Goal: Information Seeking & Learning: Check status

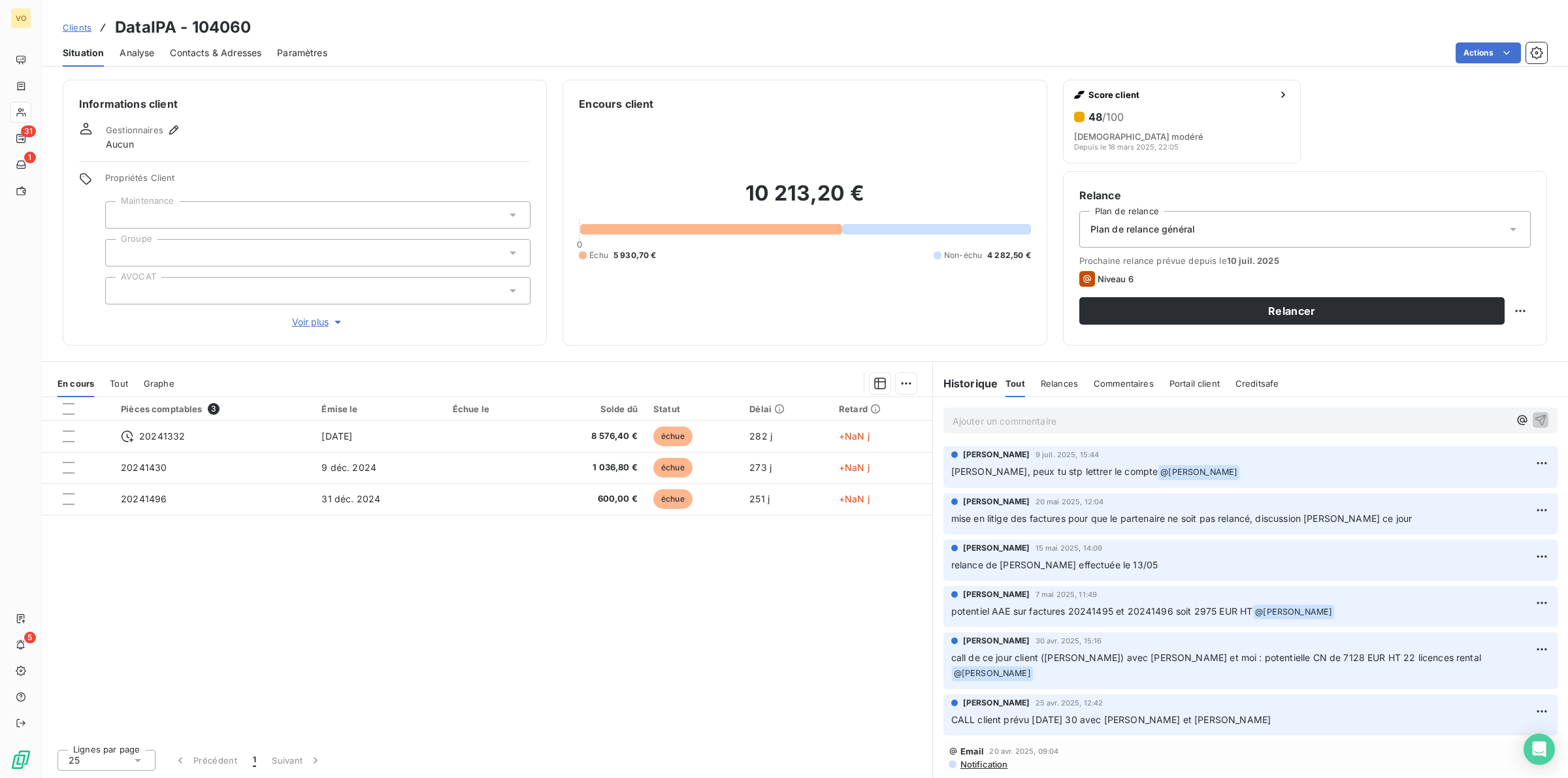
click at [540, 582] on div "Pièces comptables 3 Émise le Échue le Solde dû Statut Délai Retard 20241332 30 …" at bounding box center [487, 567] width 891 height 342
click at [590, 552] on div "Pièces comptables 3 Émise le Échue le Solde dû Statut Délai Retard 20241332 30 …" at bounding box center [487, 567] width 891 height 342
click at [497, 585] on div "Pièces comptables 3 Émise le Échue le Solde dû Statut Délai Retard 20241332 30 …" at bounding box center [487, 567] width 891 height 342
click at [497, 589] on div "Pièces comptables 3 Émise le Échue le Solde dû Statut Délai Retard 20241332 30 …" at bounding box center [487, 567] width 891 height 342
click at [669, 678] on div "Pièces comptables 3 Émise le Échue le Solde dû Statut Délai Retard 20241332 30 …" at bounding box center [487, 567] width 891 height 342
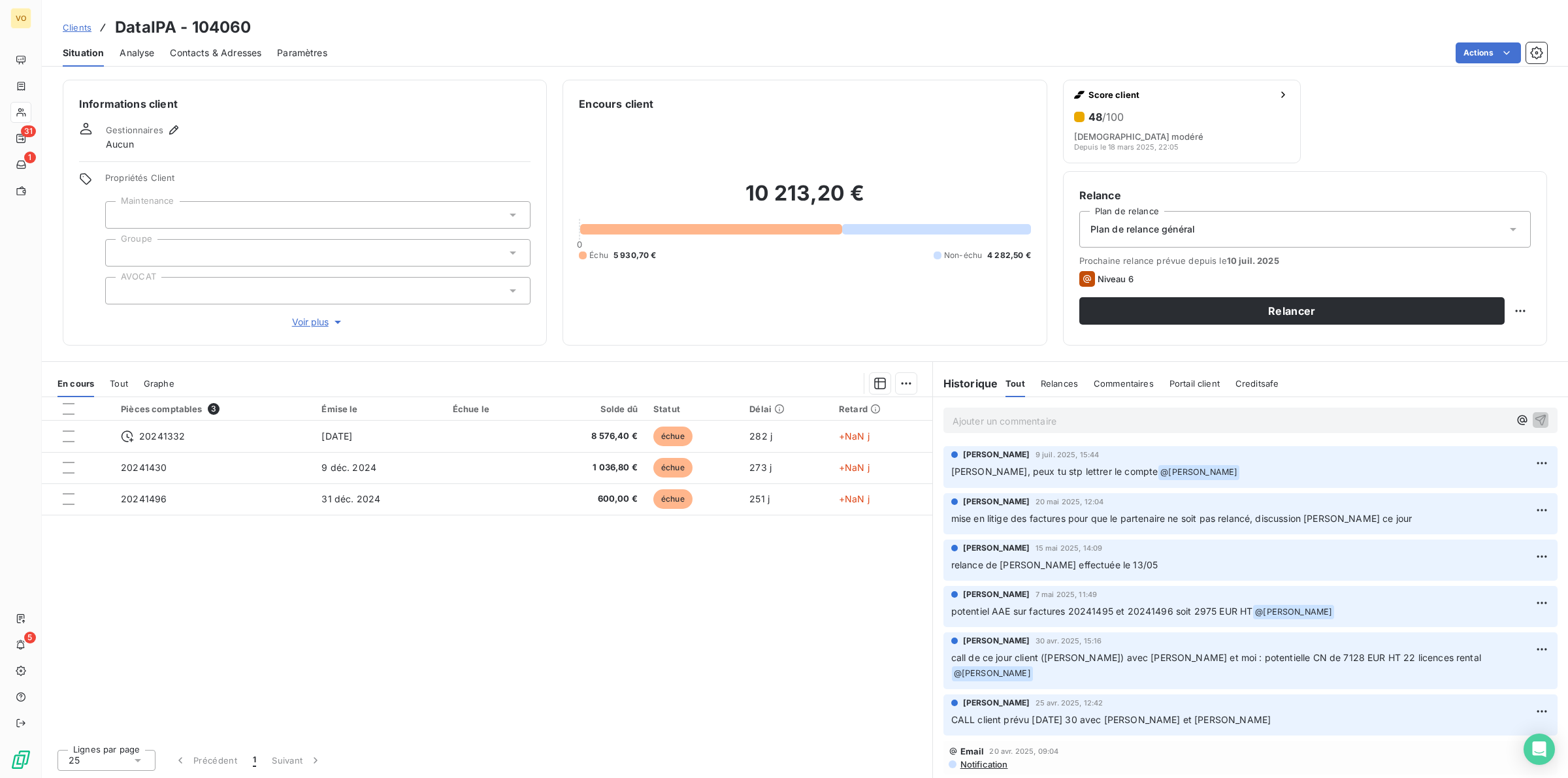
click at [475, 609] on div "Pièces comptables 3 Émise le Échue le Solde dû Statut Délai Retard 20241332 30 …" at bounding box center [487, 567] width 891 height 342
click at [577, 644] on div "Pièces comptables 3 Émise le Échue le Solde dû Statut Délai Retard 20241332 30 …" at bounding box center [487, 567] width 891 height 342
click at [701, 681] on div "Pièces comptables 3 Émise le Échue le Solde dû Statut Délai Retard 20241332 30 …" at bounding box center [487, 567] width 891 height 342
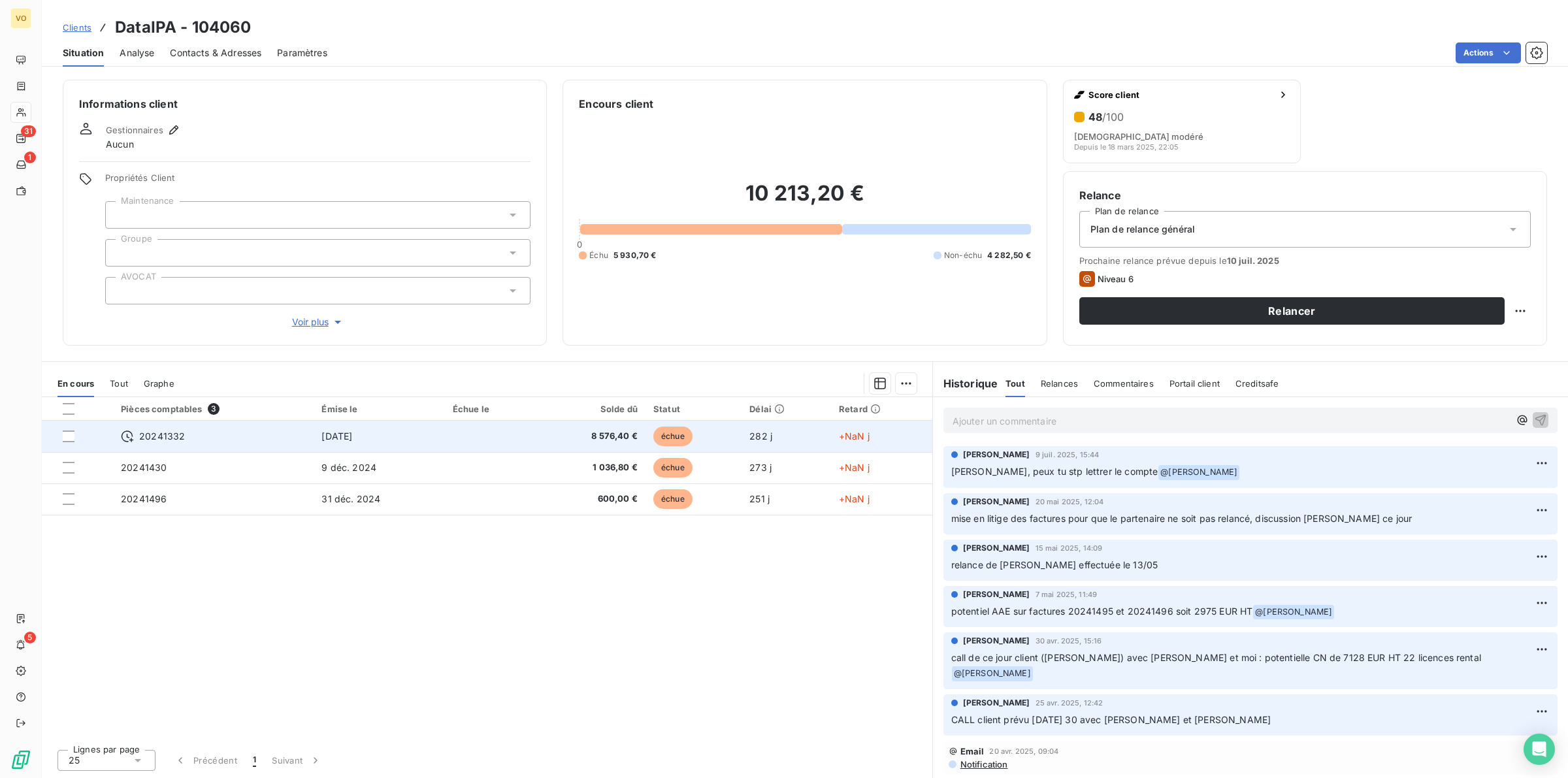
click at [620, 436] on span "8 576,40 €" at bounding box center [591, 436] width 93 height 13
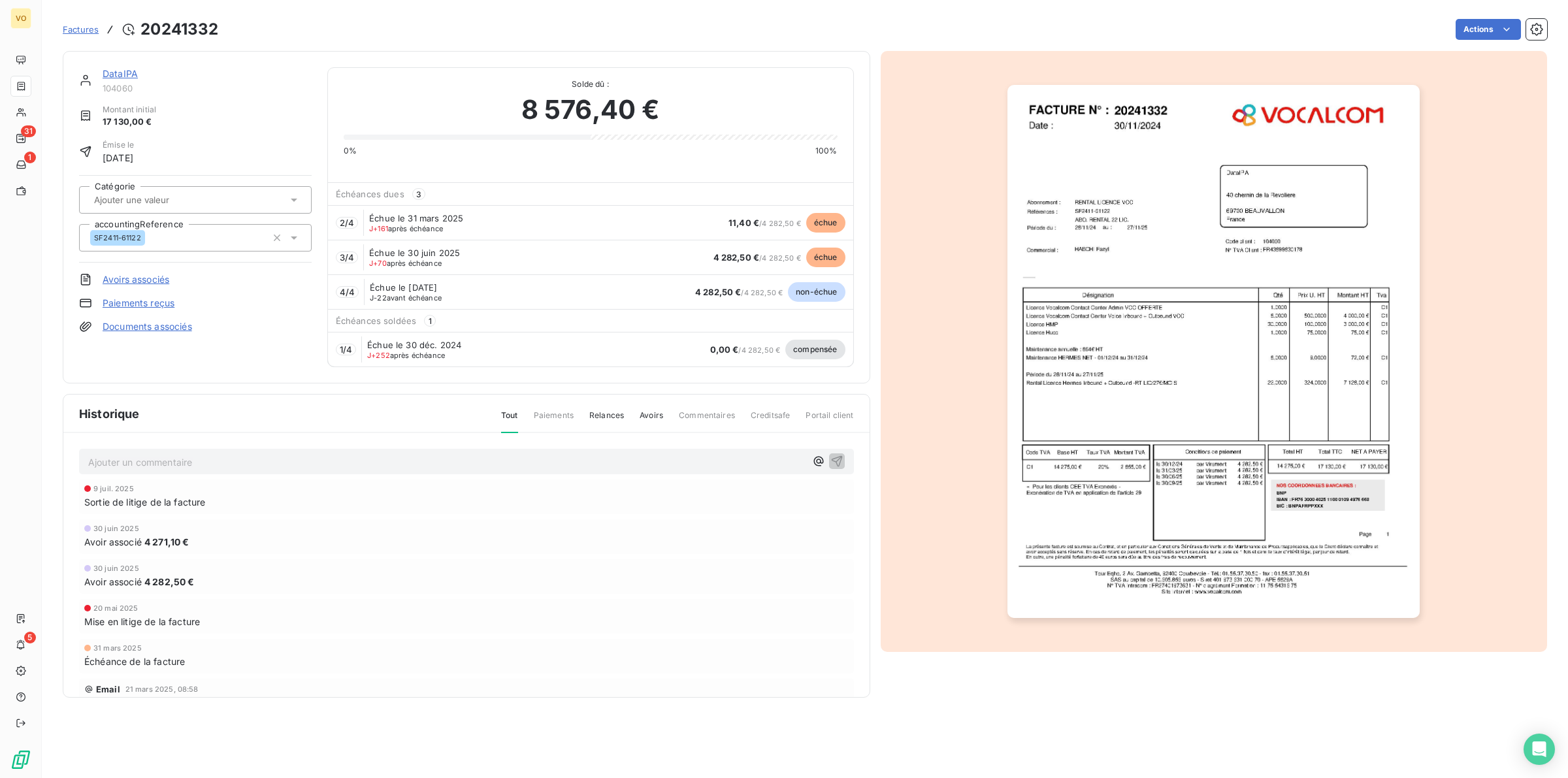
click at [1153, 348] on img "button" at bounding box center [1213, 352] width 413 height 534
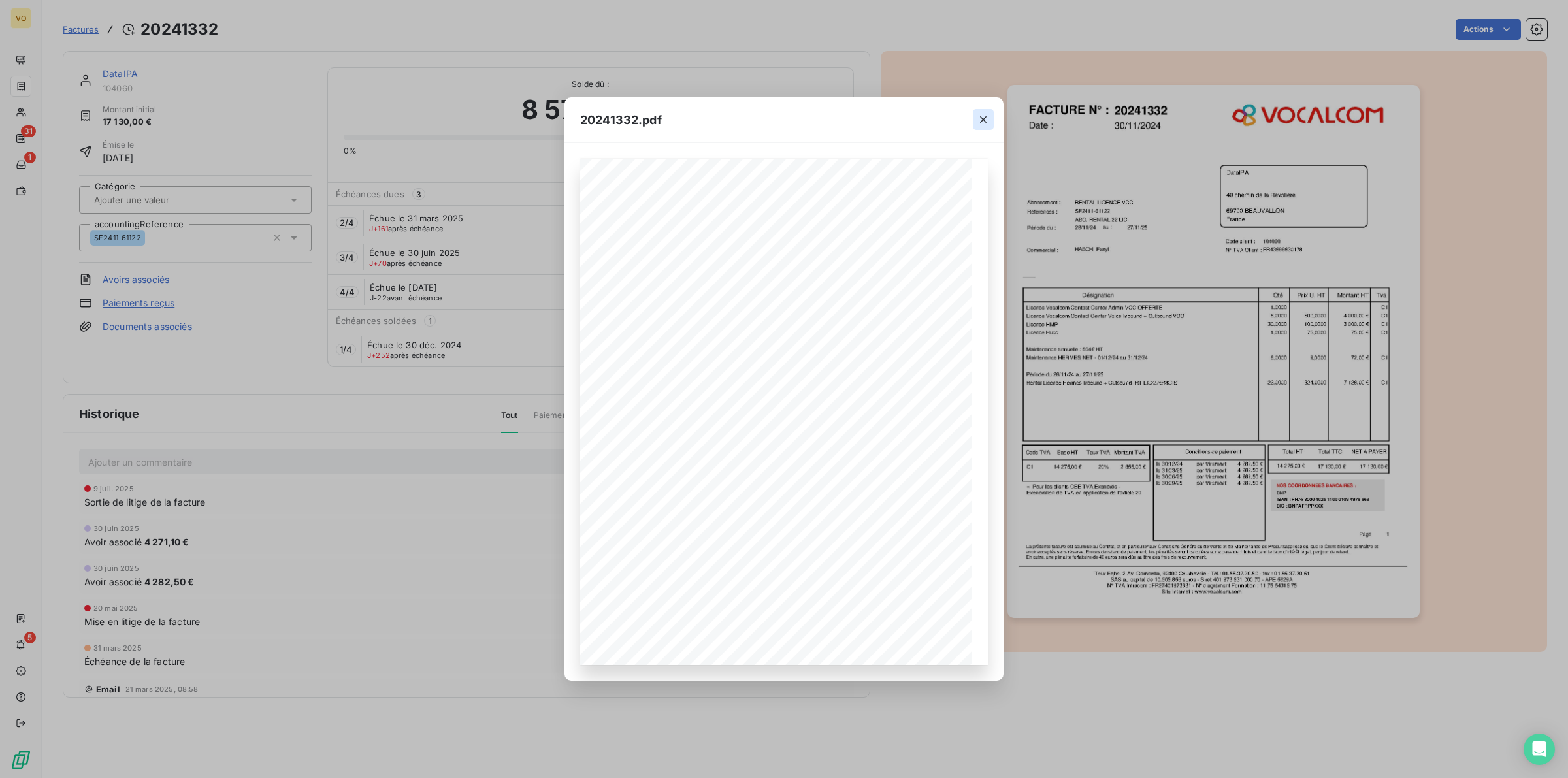
click at [982, 113] on icon "button" at bounding box center [983, 119] width 13 height 13
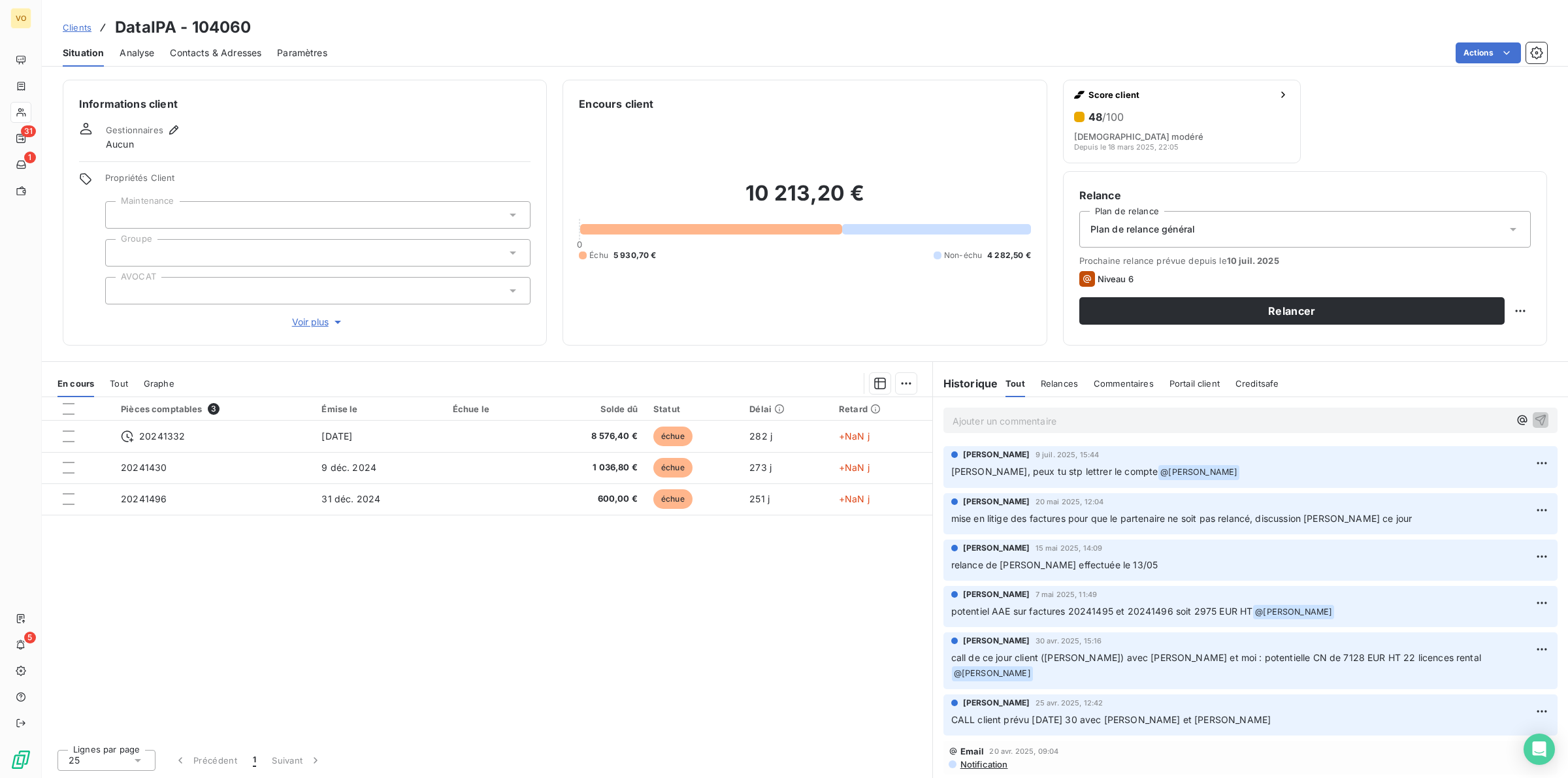
click at [557, 639] on div "Pièces comptables 3 Émise le Échue le Solde dû Statut Délai Retard 20241332 30 …" at bounding box center [487, 567] width 891 height 342
click at [491, 612] on div "Pièces comptables 3 Émise le Échue le Solde dû Statut Délai Retard 20241332 30 …" at bounding box center [487, 567] width 891 height 342
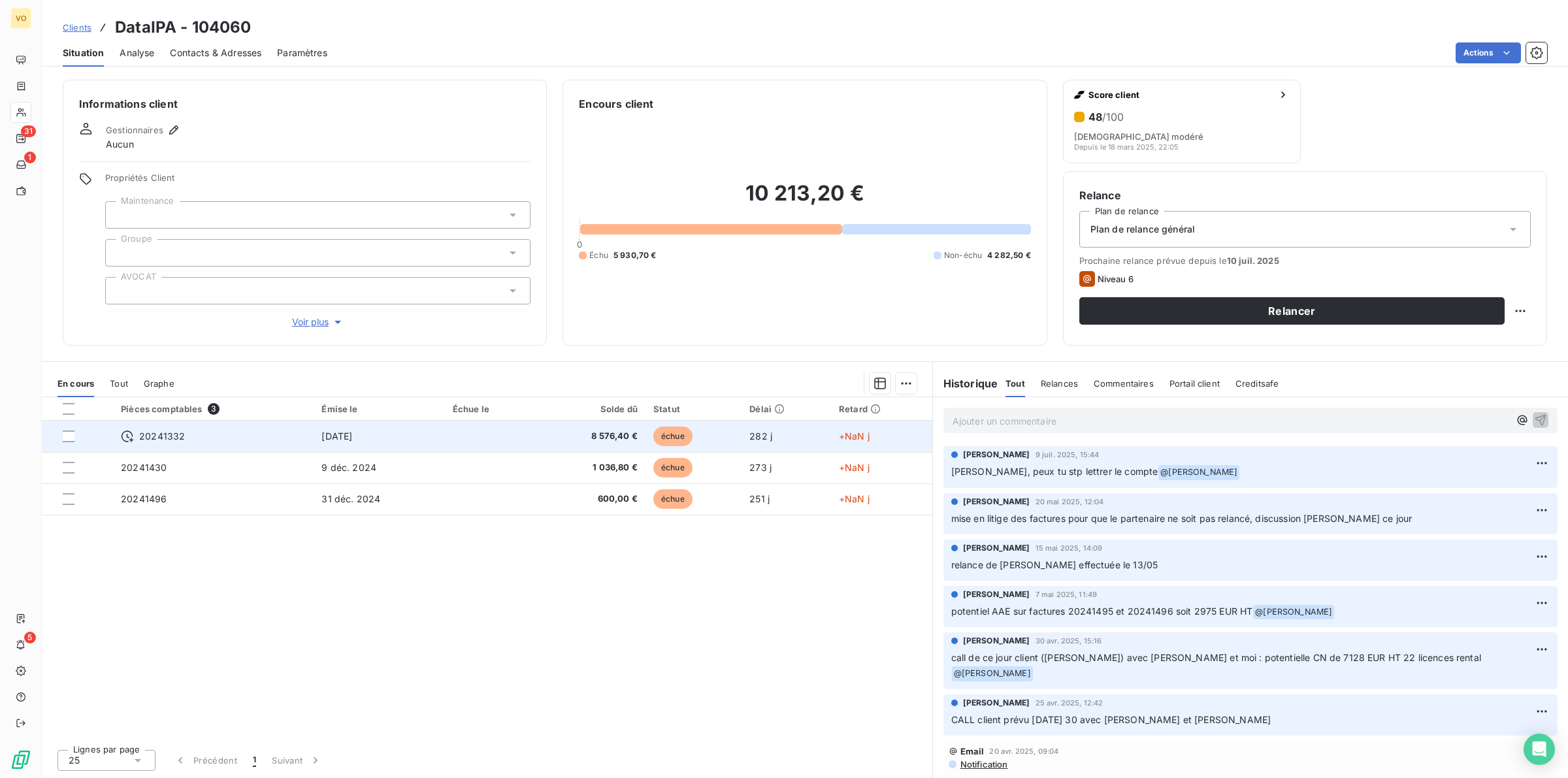
click at [524, 434] on td at bounding box center [491, 436] width 92 height 31
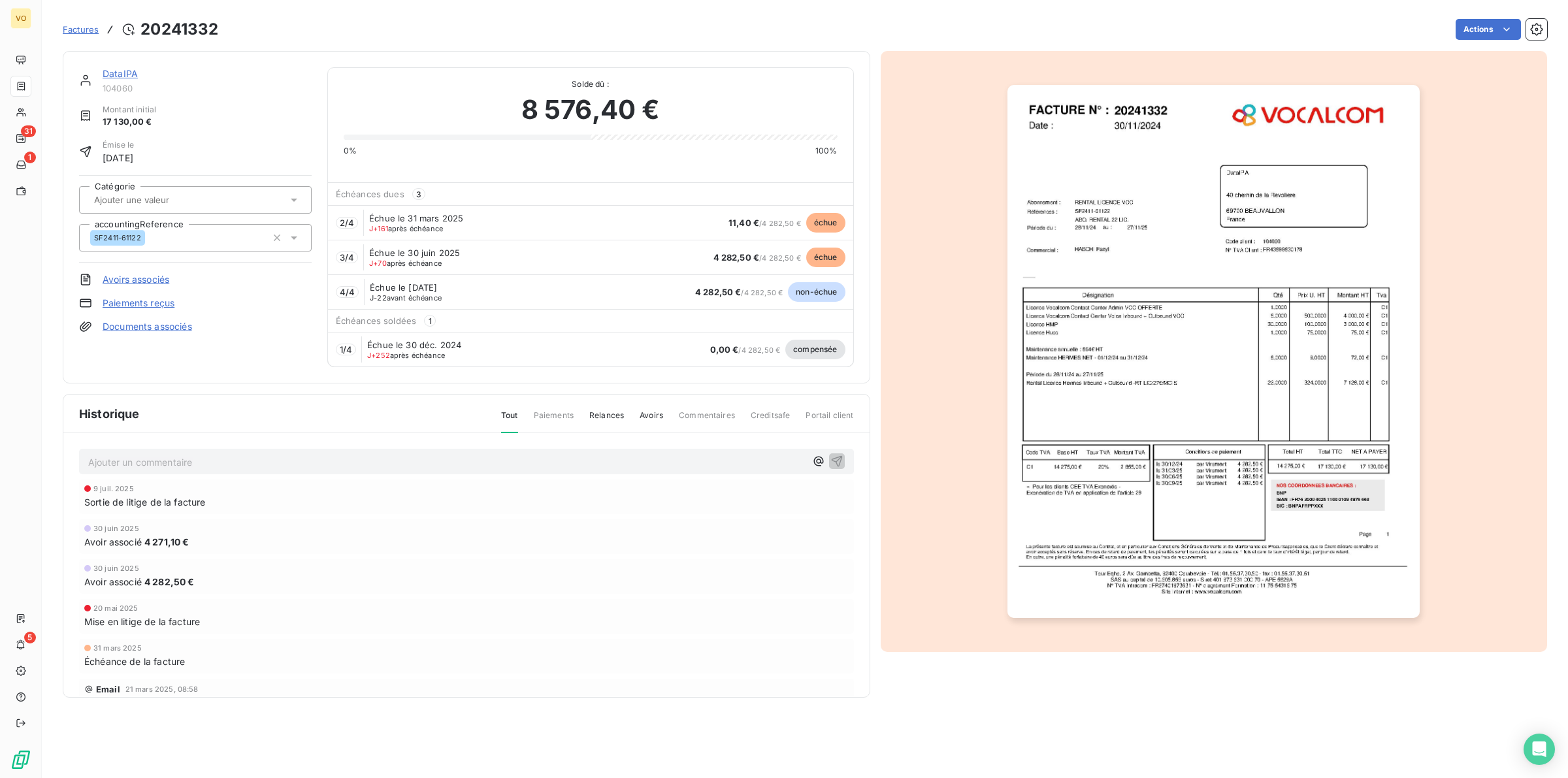
click at [1101, 390] on img "button" at bounding box center [1213, 352] width 413 height 534
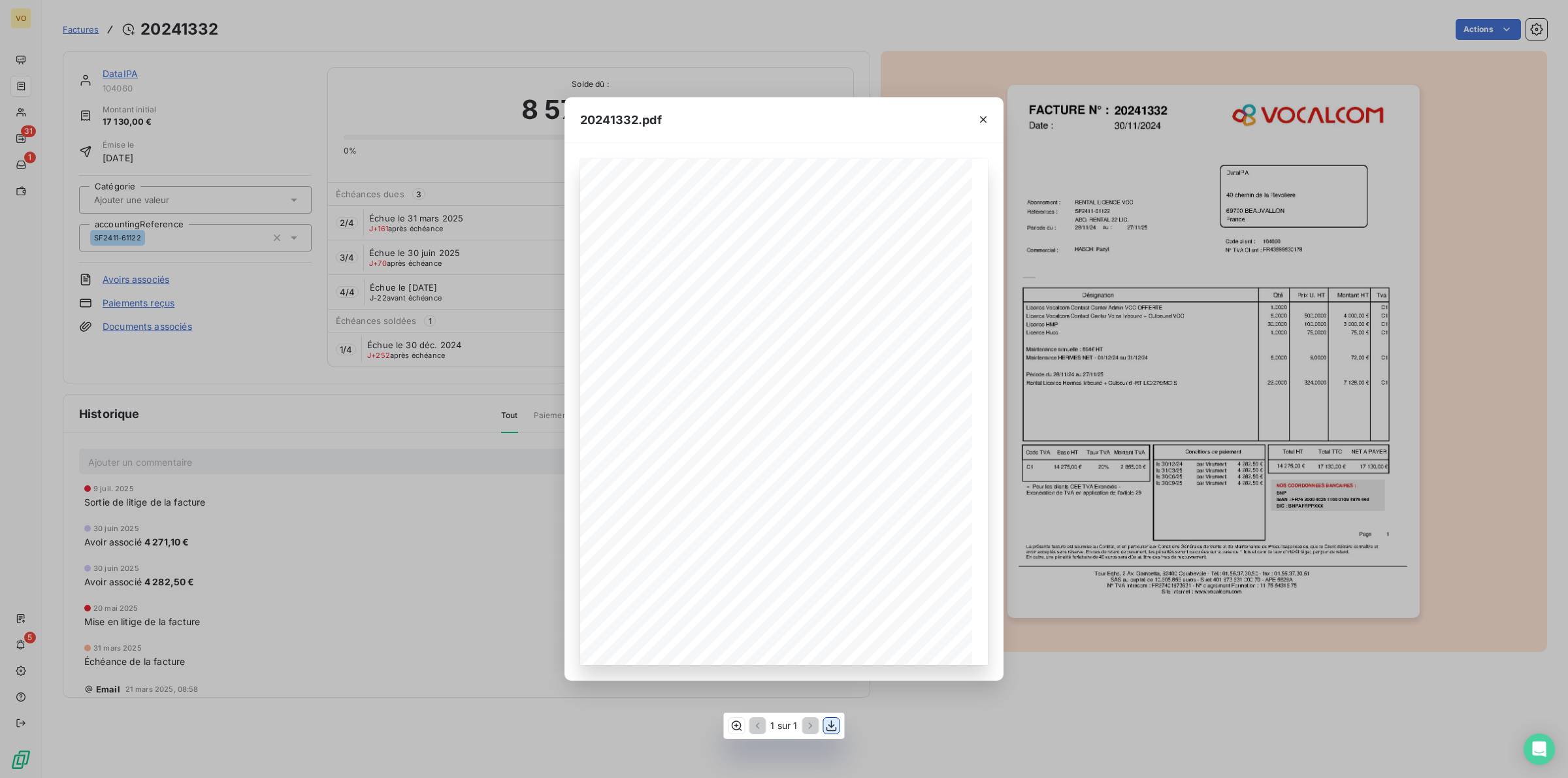
click at [834, 720] on icon "button" at bounding box center [831, 725] width 13 height 13
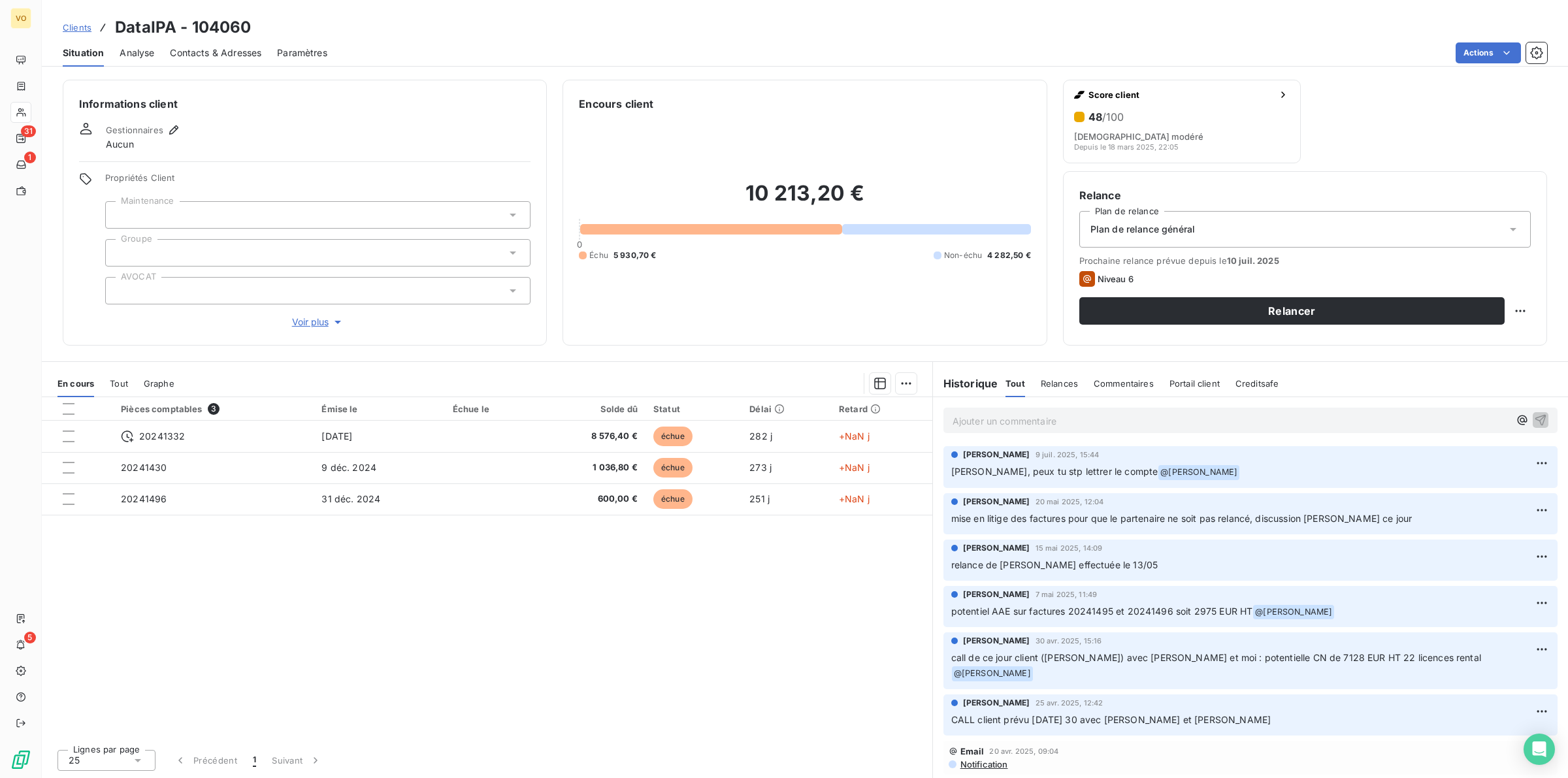
click at [516, 630] on div "Pièces comptables 3 Émise le Échue le Solde dû Statut Délai Retard 20241332 30 …" at bounding box center [487, 567] width 891 height 342
click at [462, 618] on div "Pièces comptables 3 Émise le Échue le Solde dû Statut Délai Retard 20241332 30 …" at bounding box center [487, 567] width 891 height 342
click at [529, 683] on div "Pièces comptables 3 Émise le Échue le Solde dû Statut Délai Retard 20241332 30 …" at bounding box center [487, 567] width 891 height 342
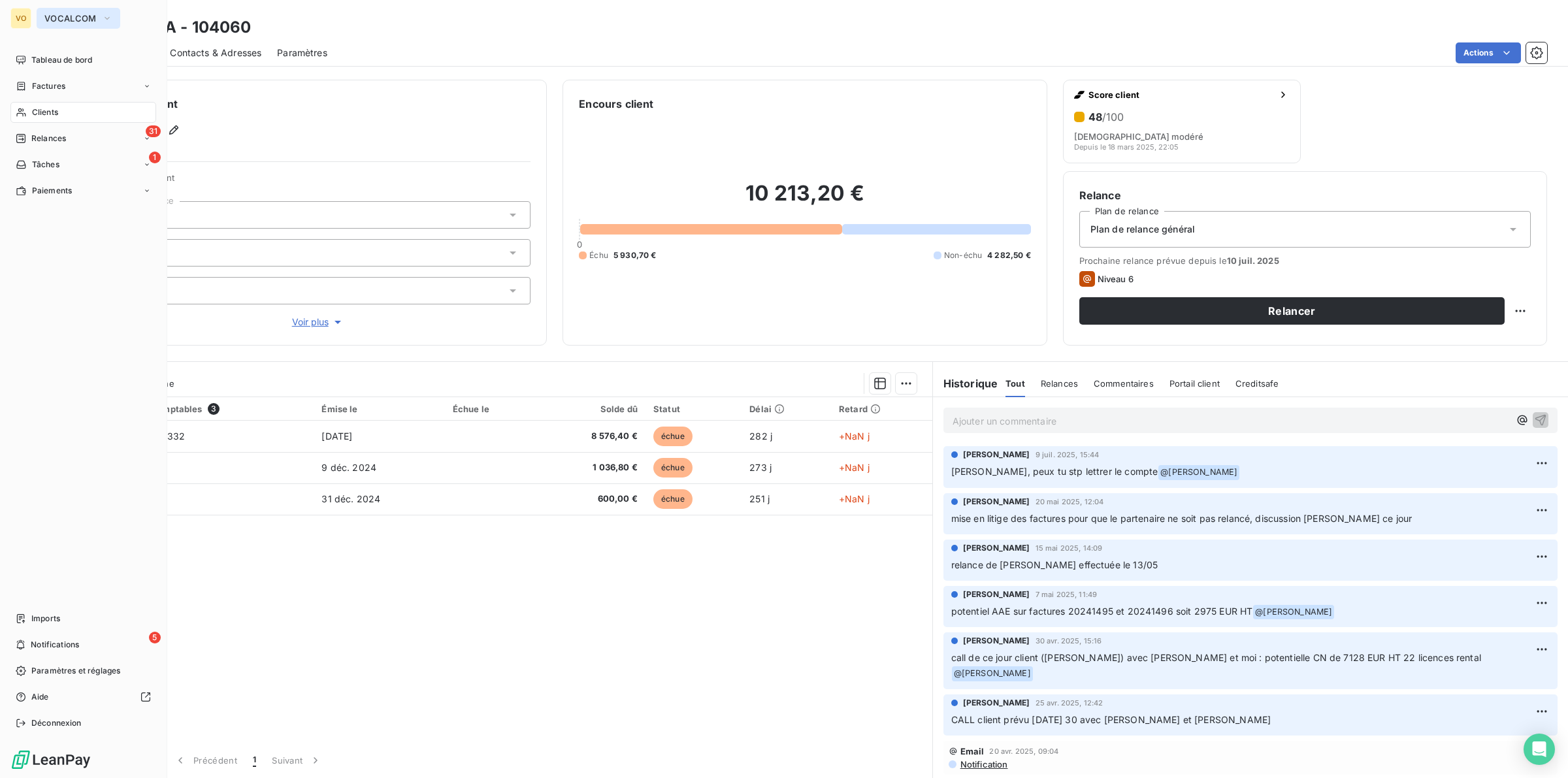
click at [83, 13] on span "VOCALCOM" at bounding box center [70, 18] width 52 height 11
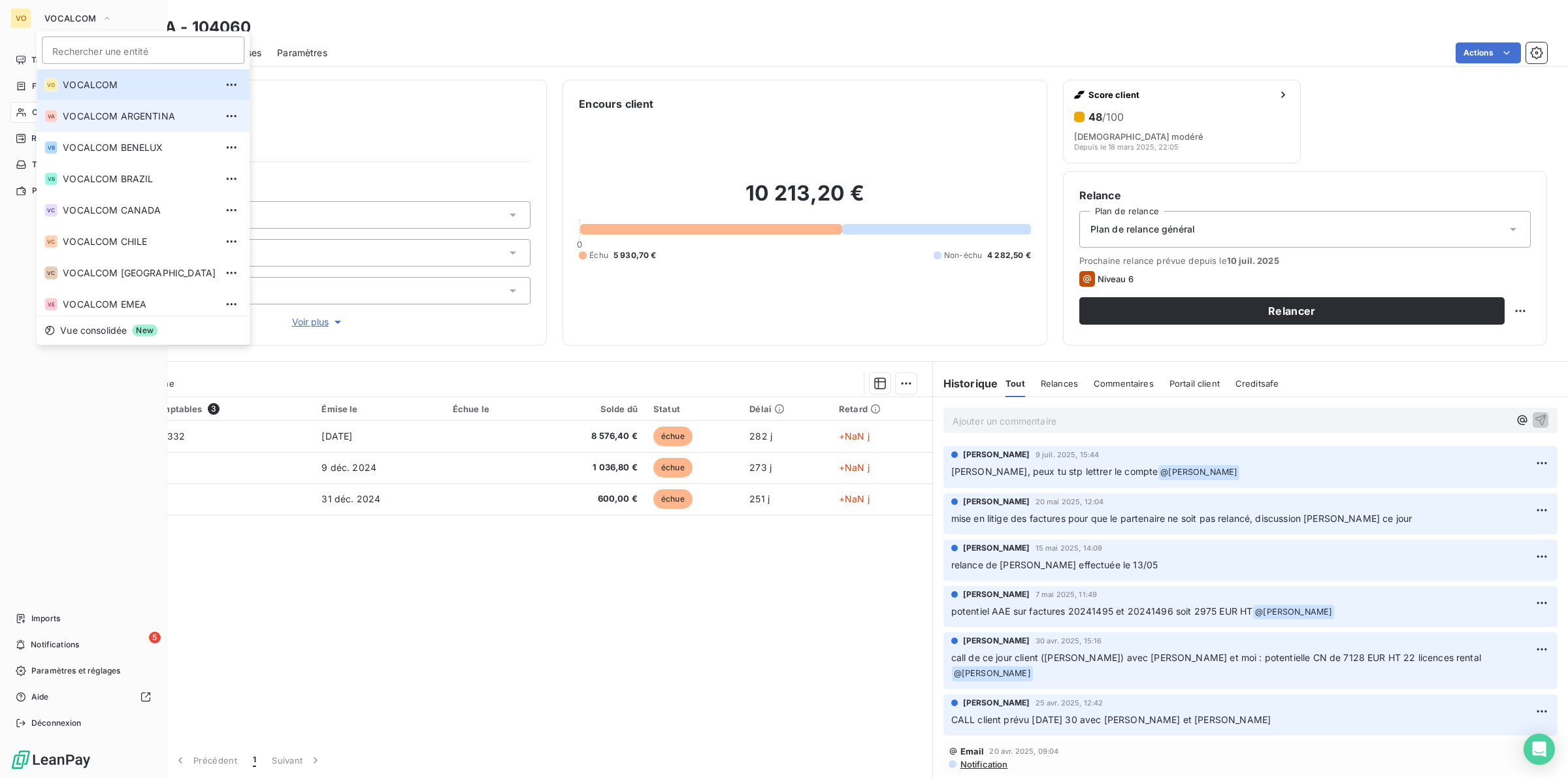
click at [106, 118] on span "VOCALCOM ARGENTINA" at bounding box center [139, 116] width 153 height 13
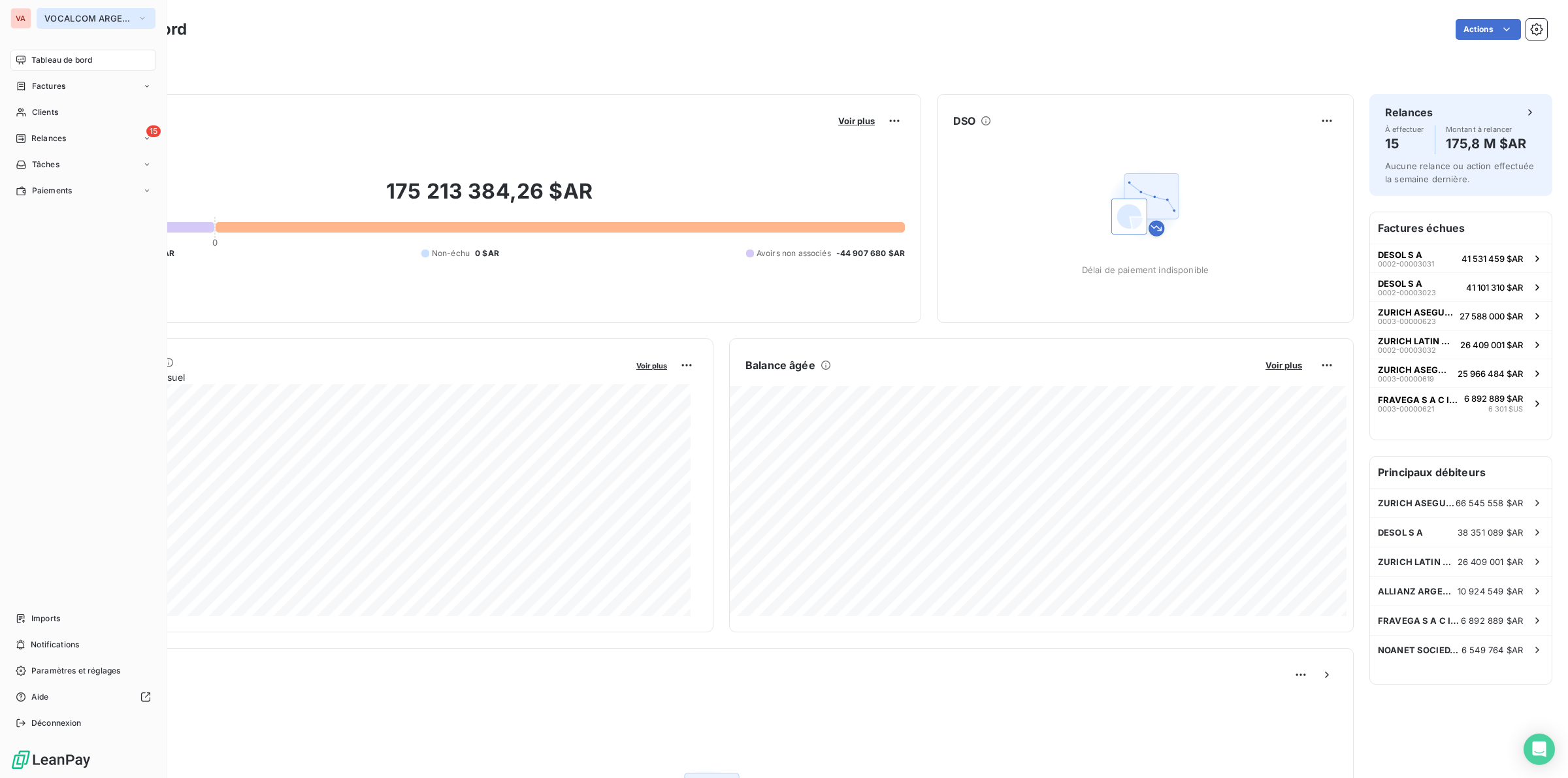
click at [74, 14] on span "VOCALCOM ARGENTINA" at bounding box center [87, 18] width 87 height 11
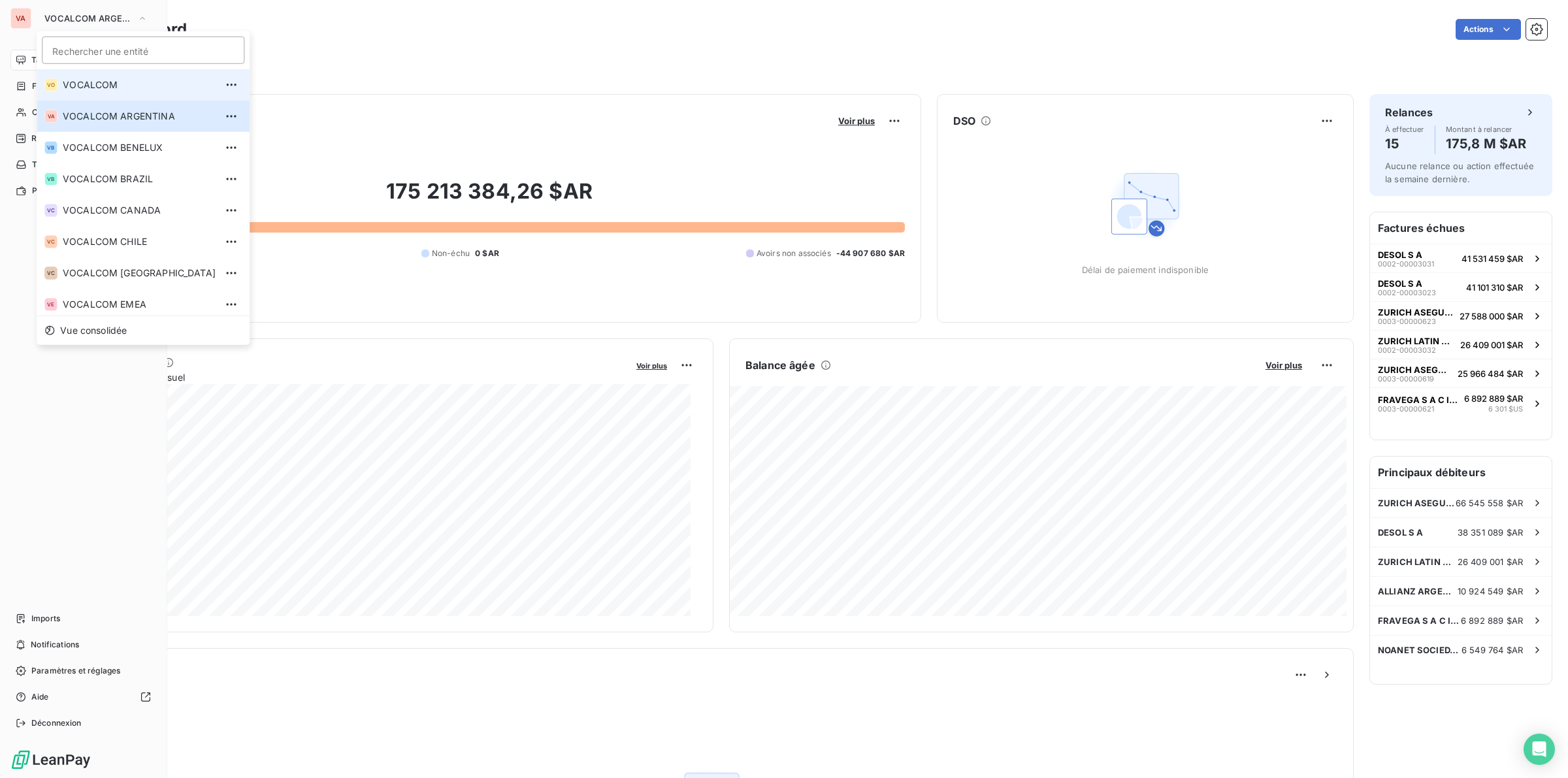
click at [82, 81] on span "VOCALCOM" at bounding box center [139, 84] width 153 height 13
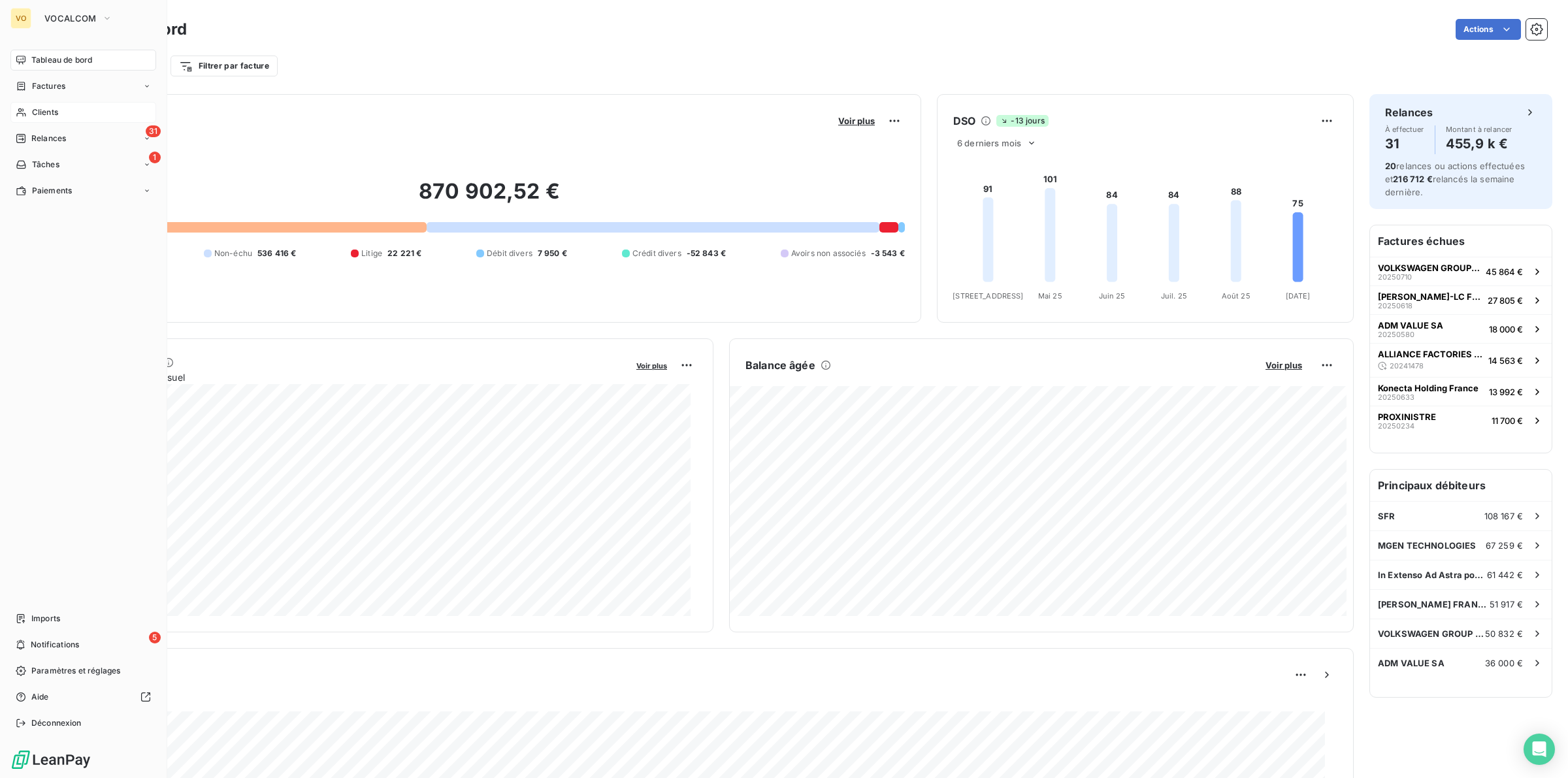
click at [47, 111] on span "Clients" at bounding box center [45, 113] width 26 height 12
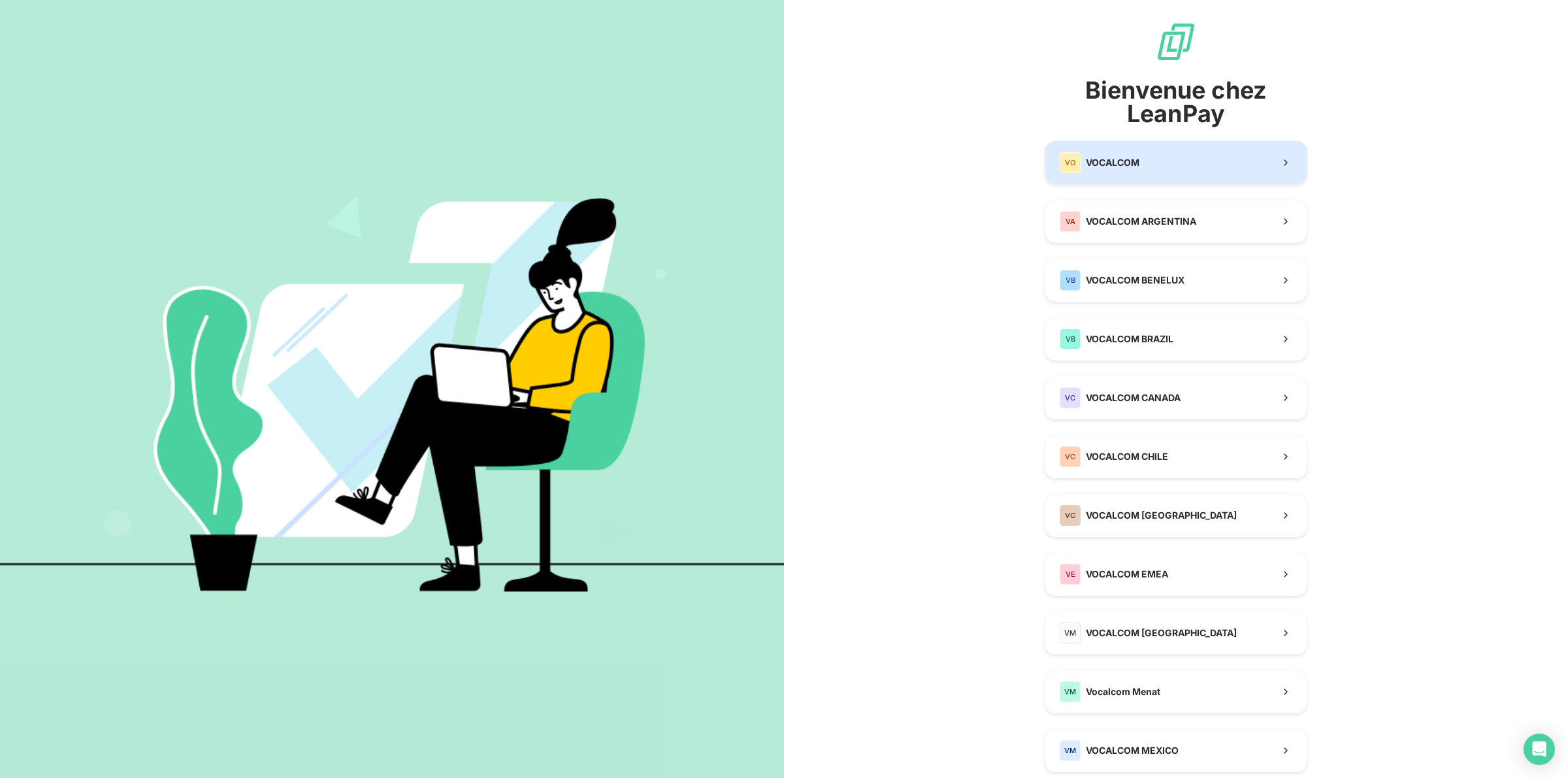
click at [1114, 158] on span "VOCALCOM" at bounding box center [1112, 162] width 54 height 13
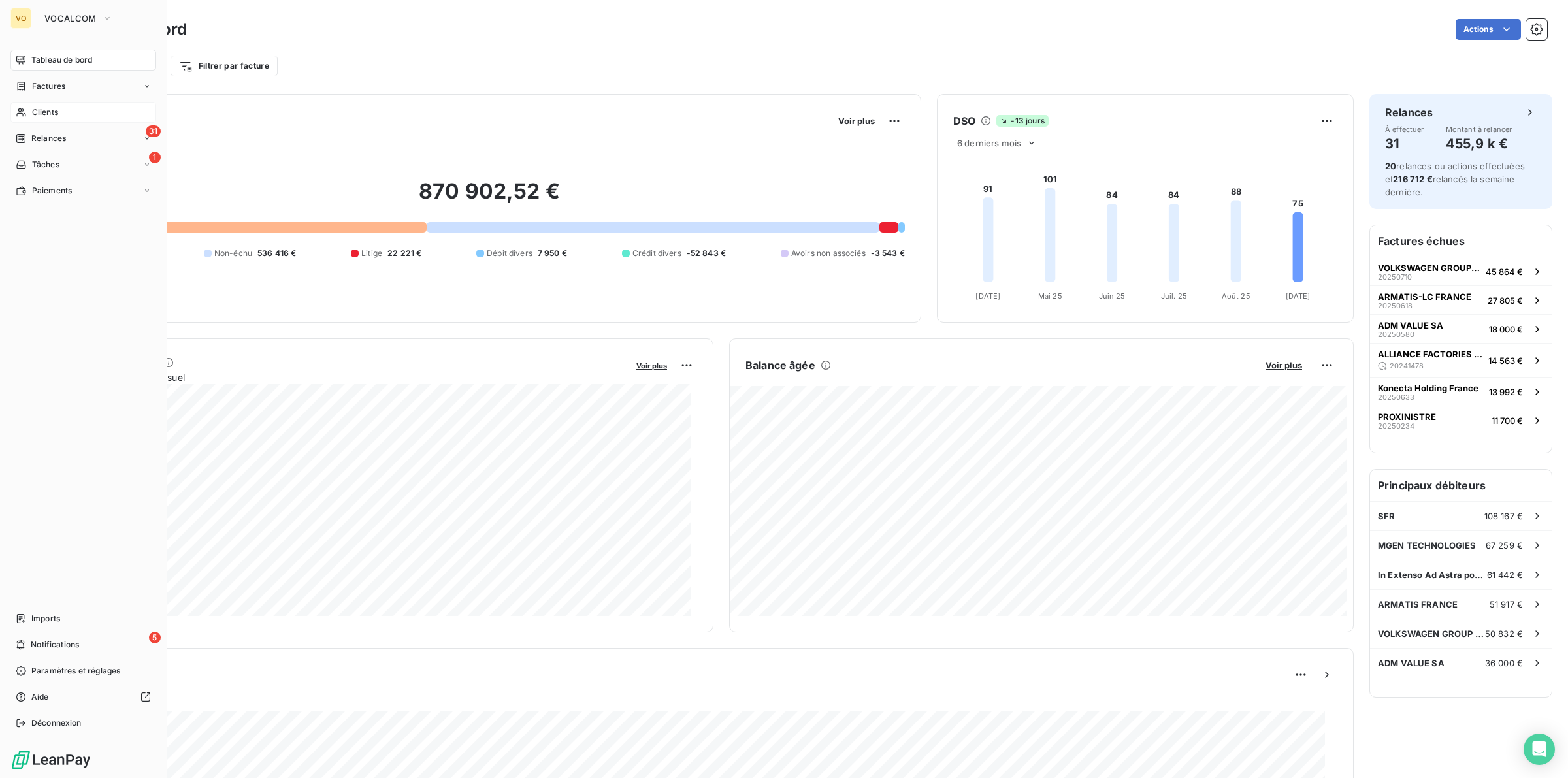
click at [37, 111] on span "Clients" at bounding box center [45, 113] width 26 height 12
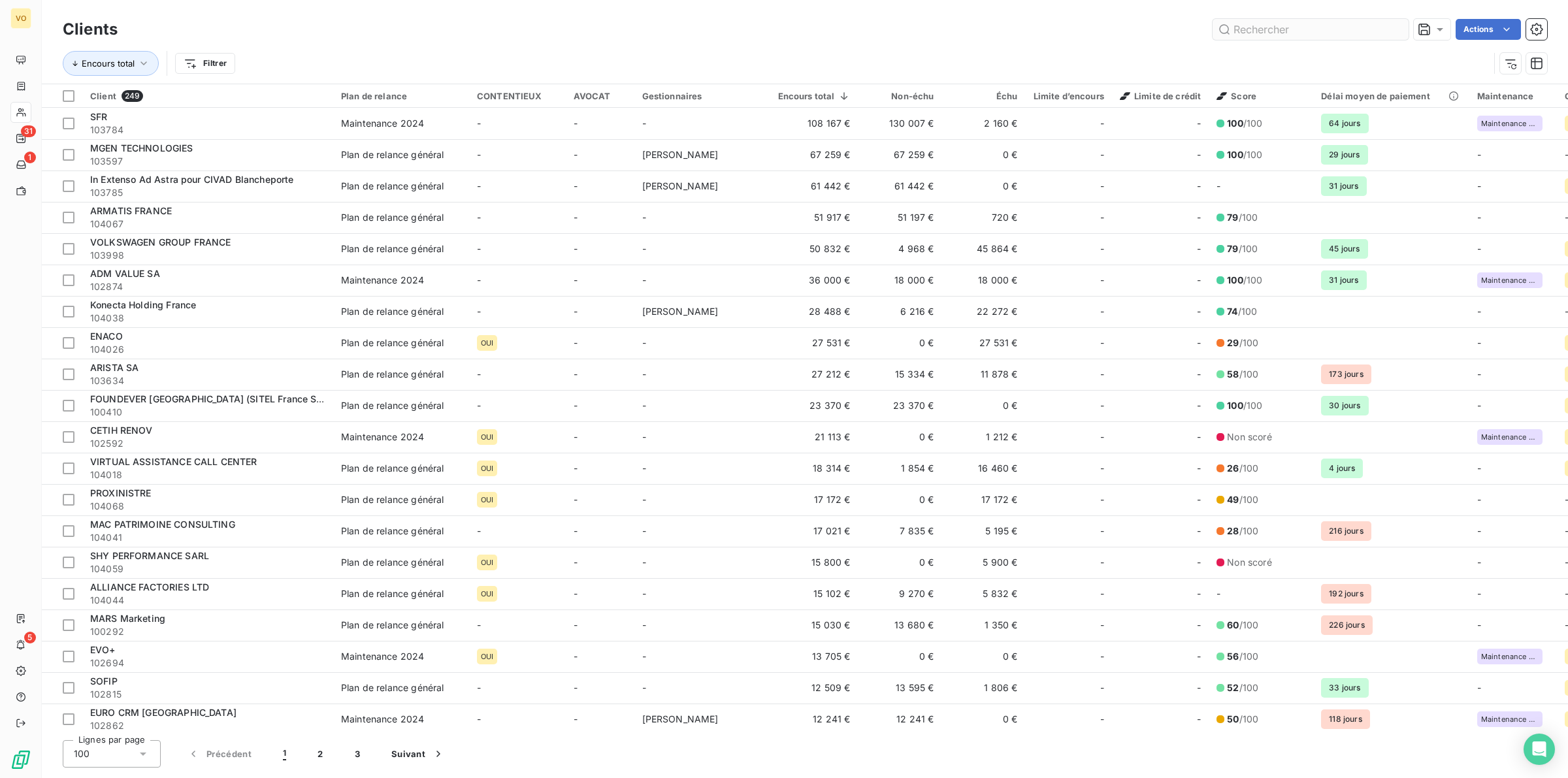
click at [1308, 24] on input "text" at bounding box center [1310, 28] width 196 height 21
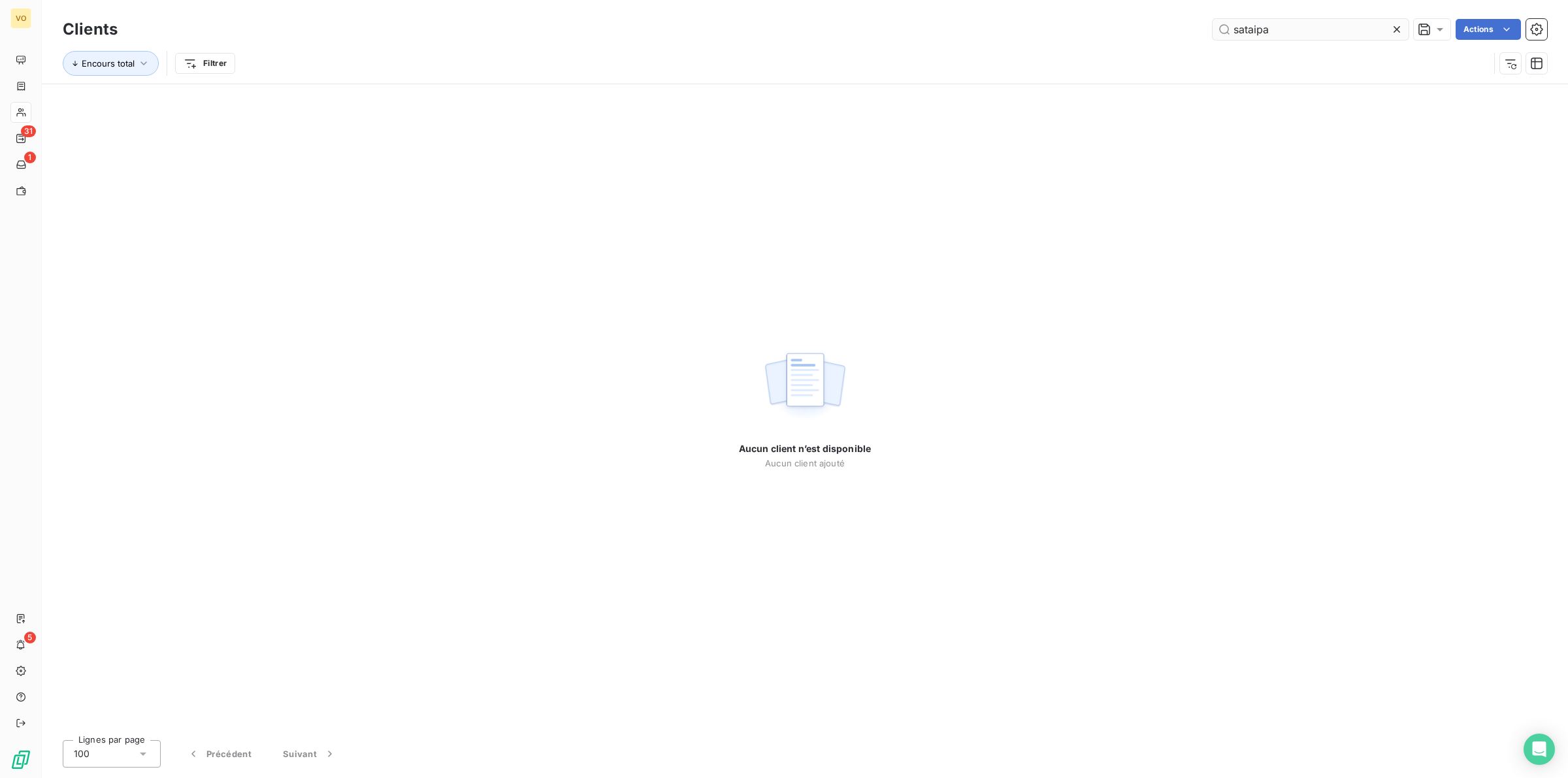
click at [1237, 26] on input "sataipa" at bounding box center [1310, 28] width 196 height 21
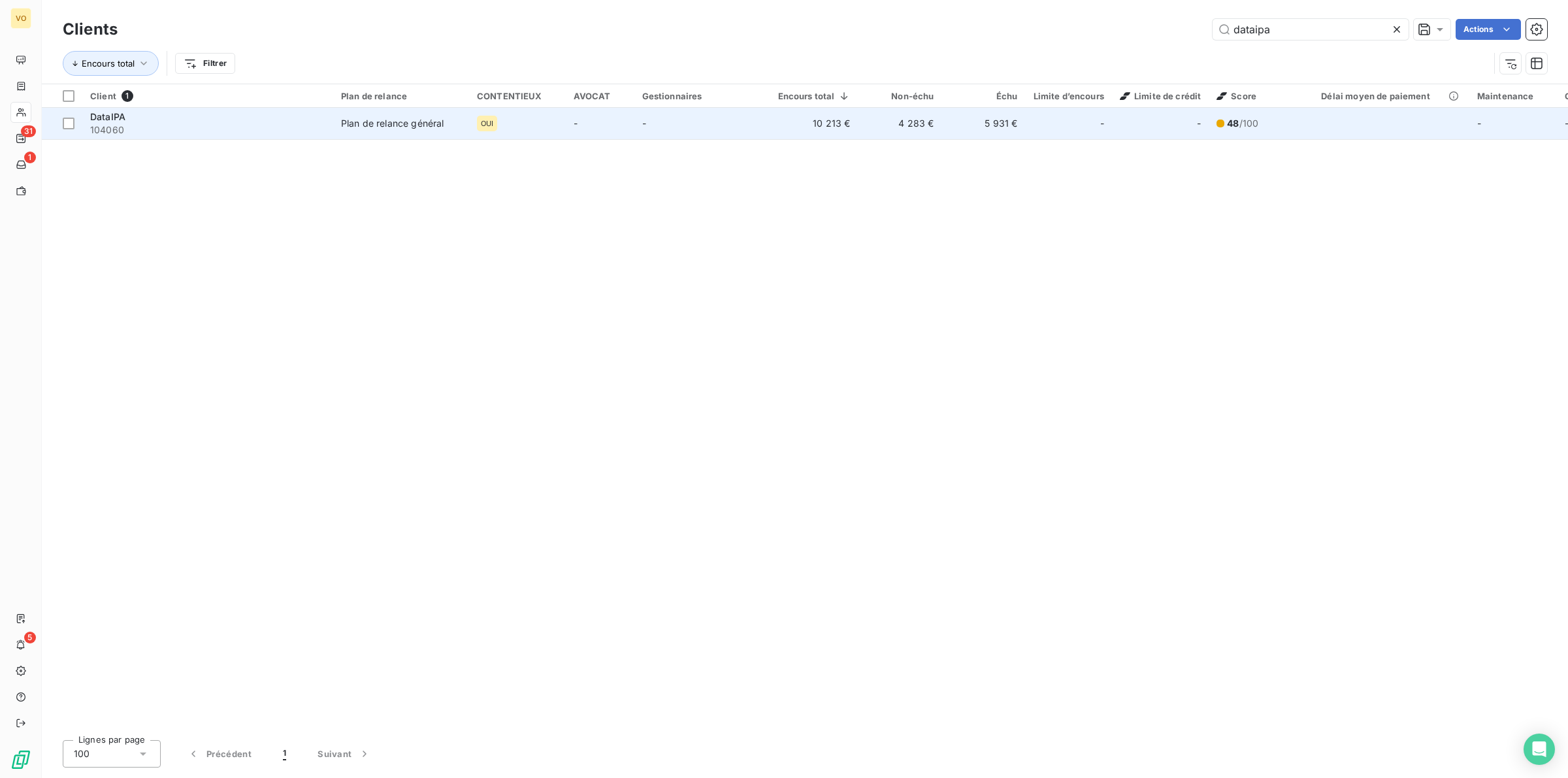
type input "dataipa"
click at [140, 122] on div "DataIPA" at bounding box center [208, 117] width 235 height 13
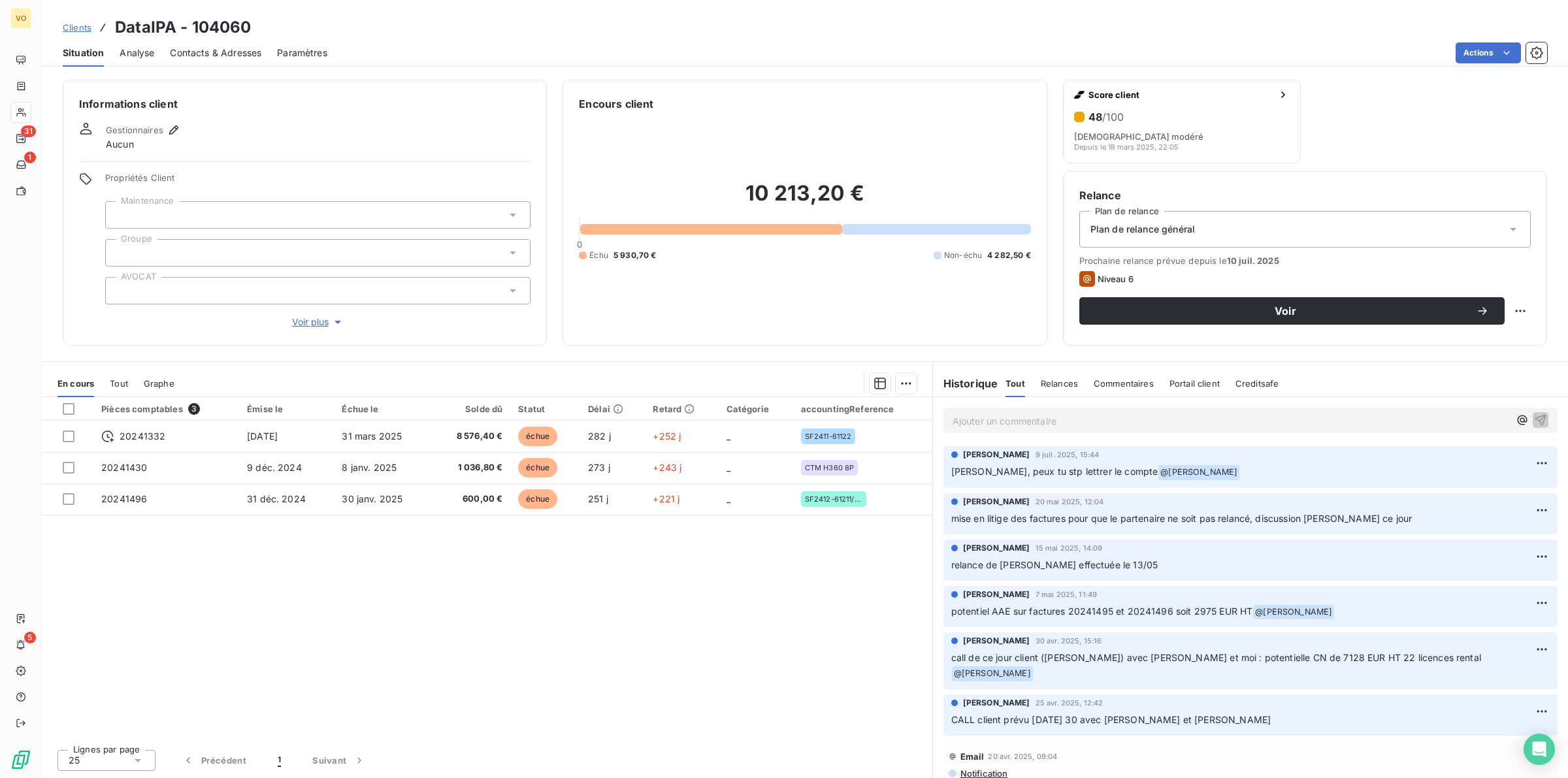
click at [449, 561] on div "Pièces comptables 3 Émise le Échue le Solde dû Statut Délai Retard Catégorie ac…" at bounding box center [487, 567] width 891 height 342
click at [428, 565] on div "Pièces comptables 3 Émise le Échue le Solde dû Statut Délai Retard Catégorie ac…" at bounding box center [487, 567] width 891 height 342
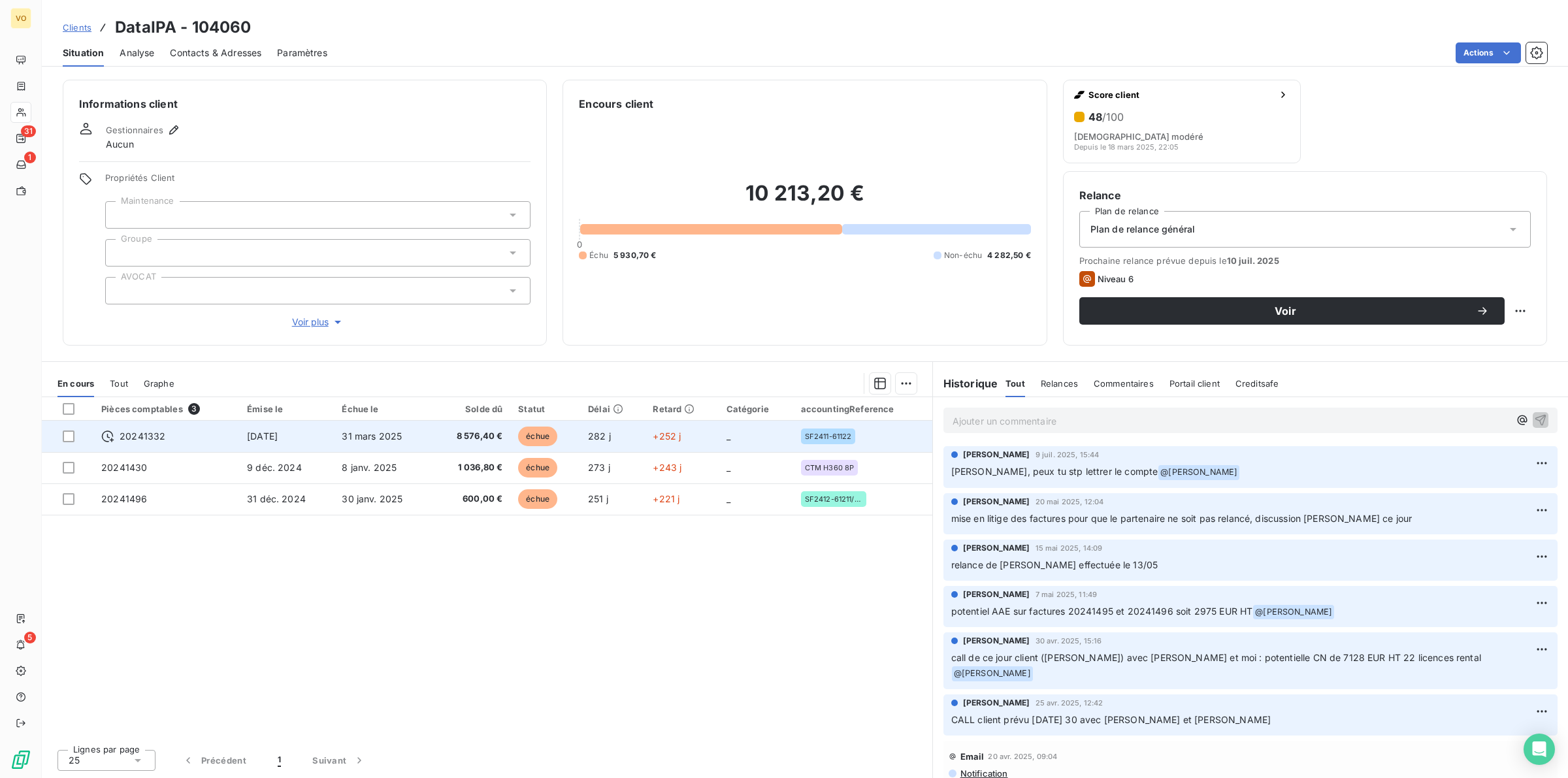
click at [357, 435] on span "31 mars 2025" at bounding box center [371, 435] width 60 height 11
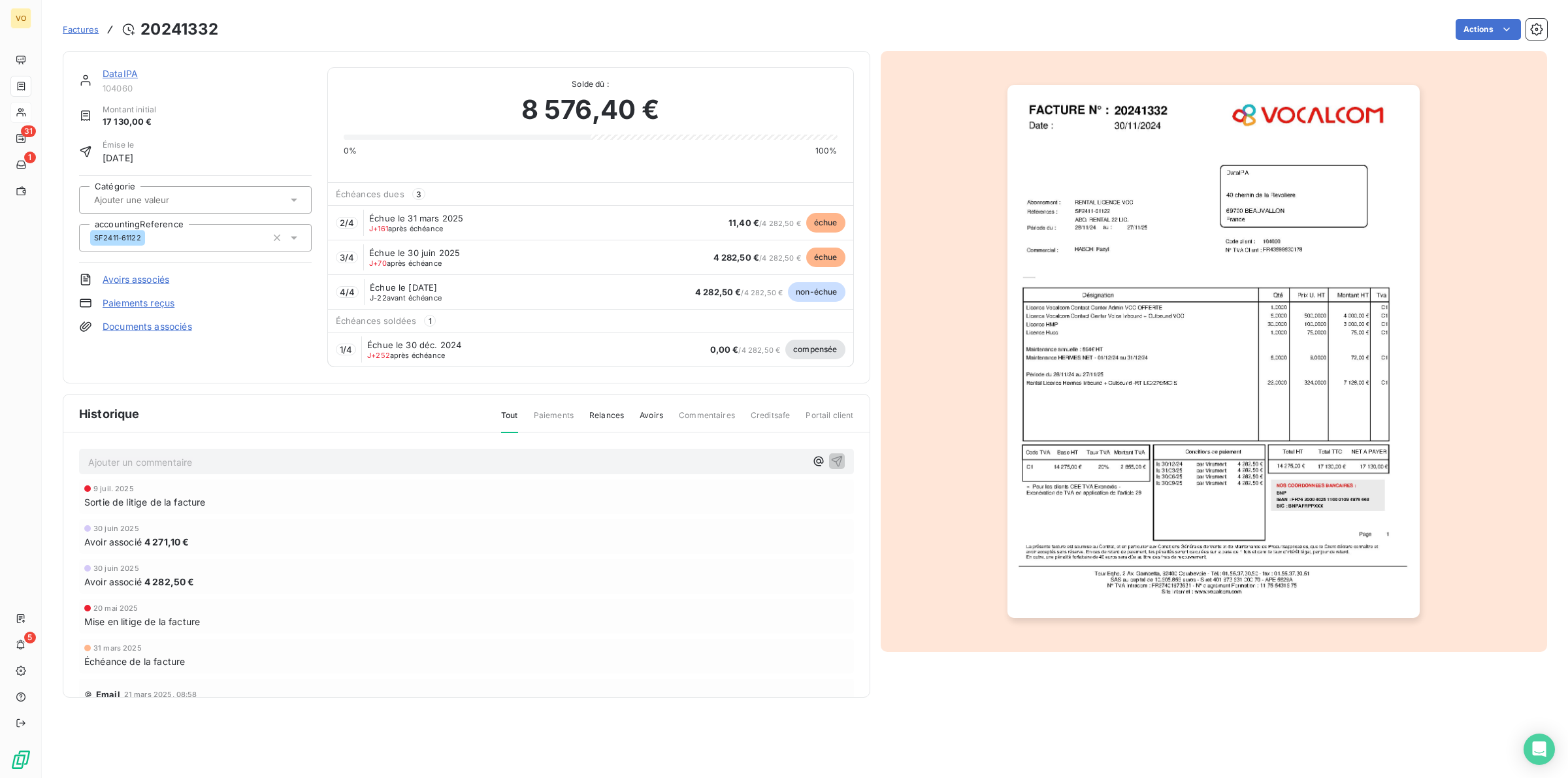
click at [1284, 571] on img "button" at bounding box center [1213, 352] width 413 height 534
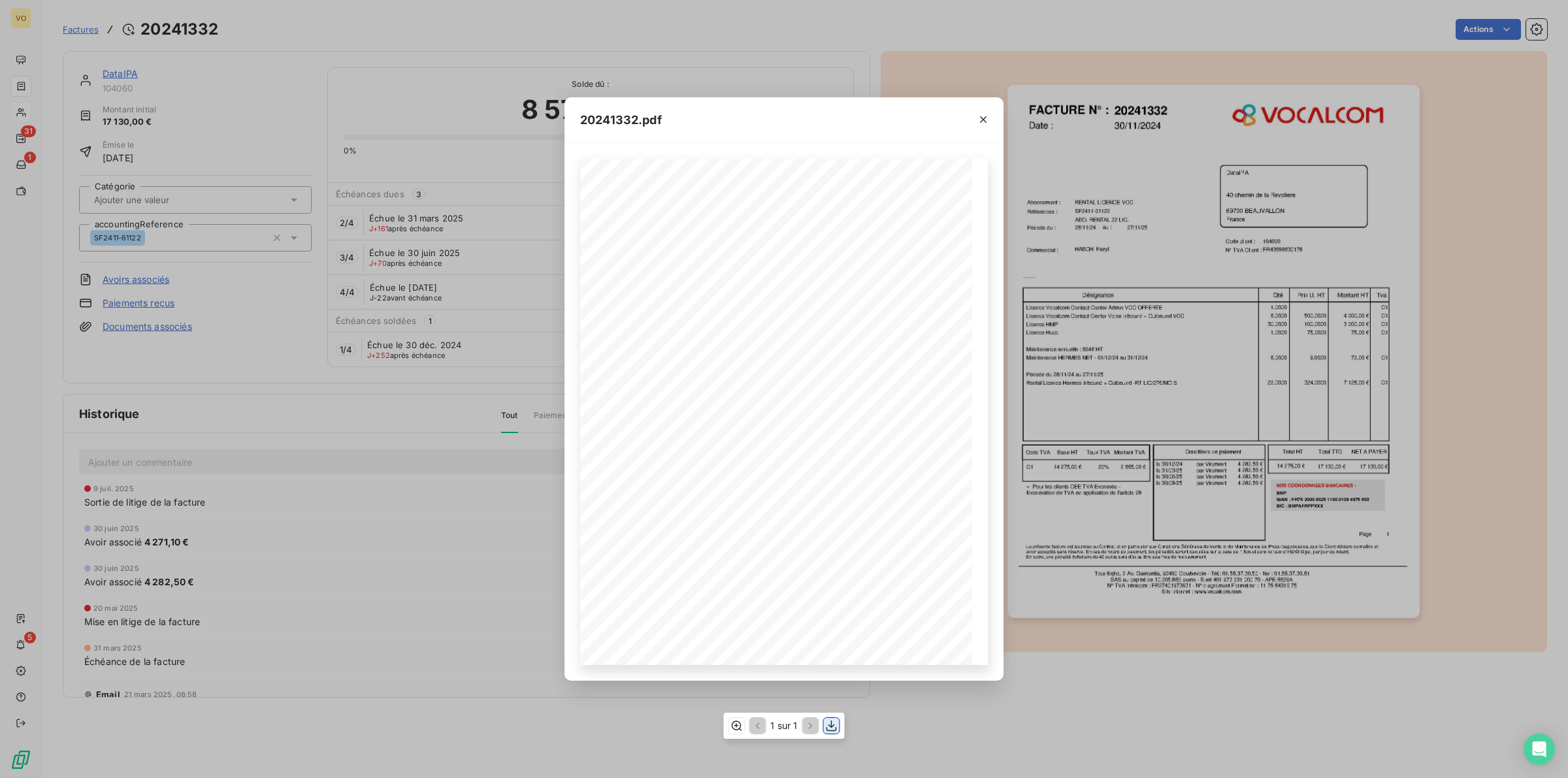
click at [833, 719] on icon "button" at bounding box center [831, 725] width 13 height 13
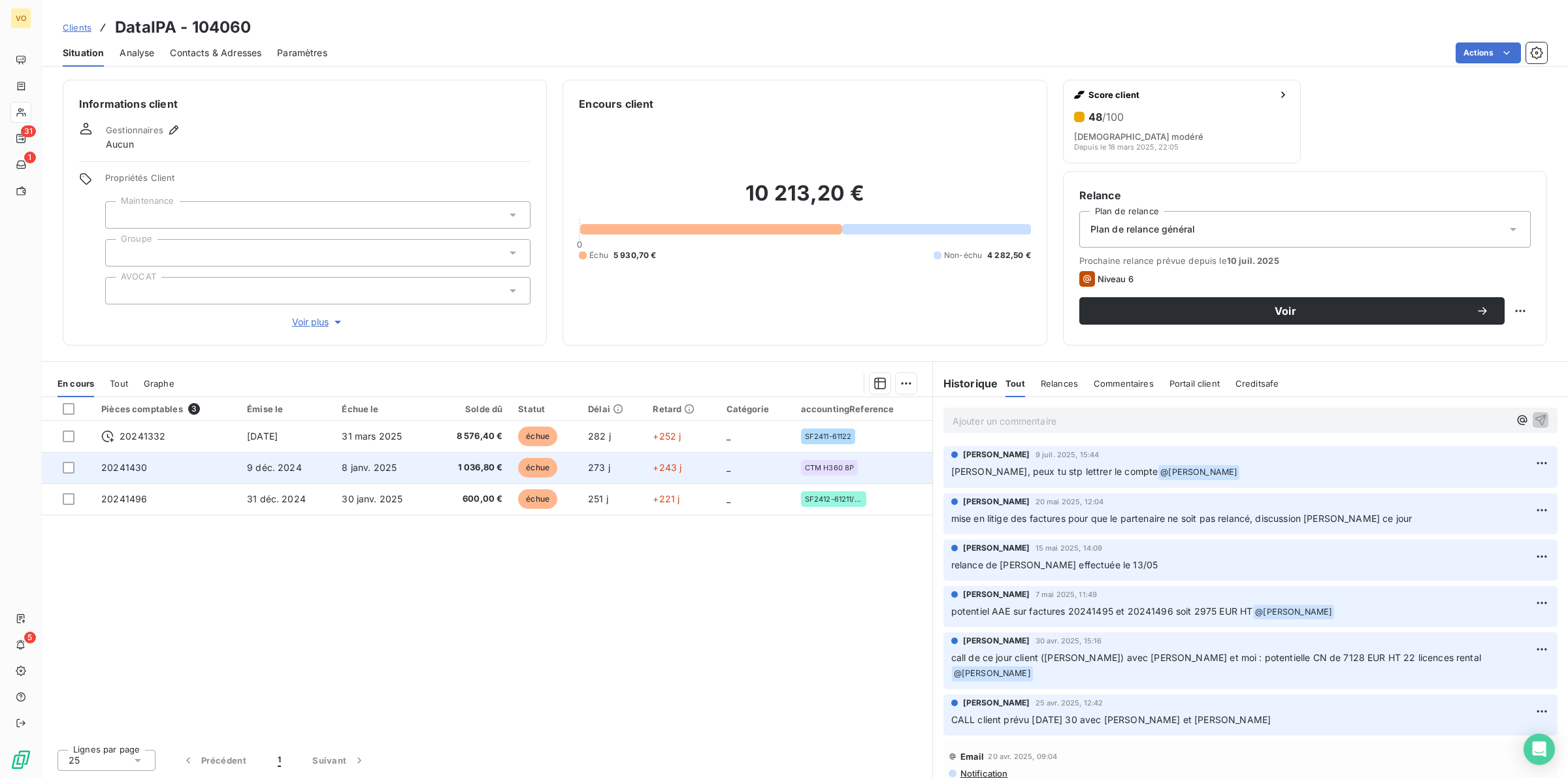
click at [373, 462] on span "8 janv. 2025" at bounding box center [369, 466] width 55 height 11
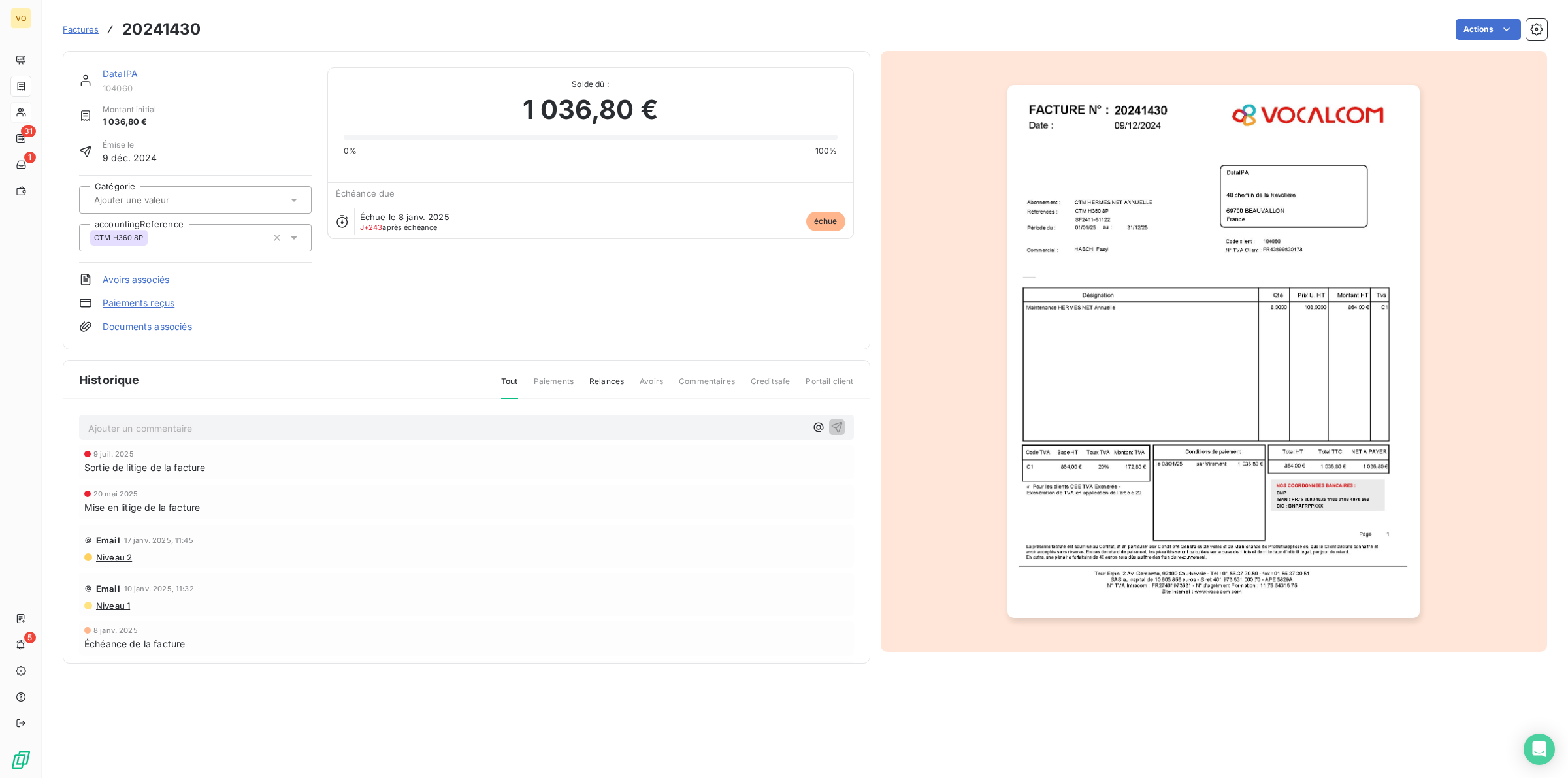
click at [1158, 369] on img "button" at bounding box center [1213, 352] width 413 height 534
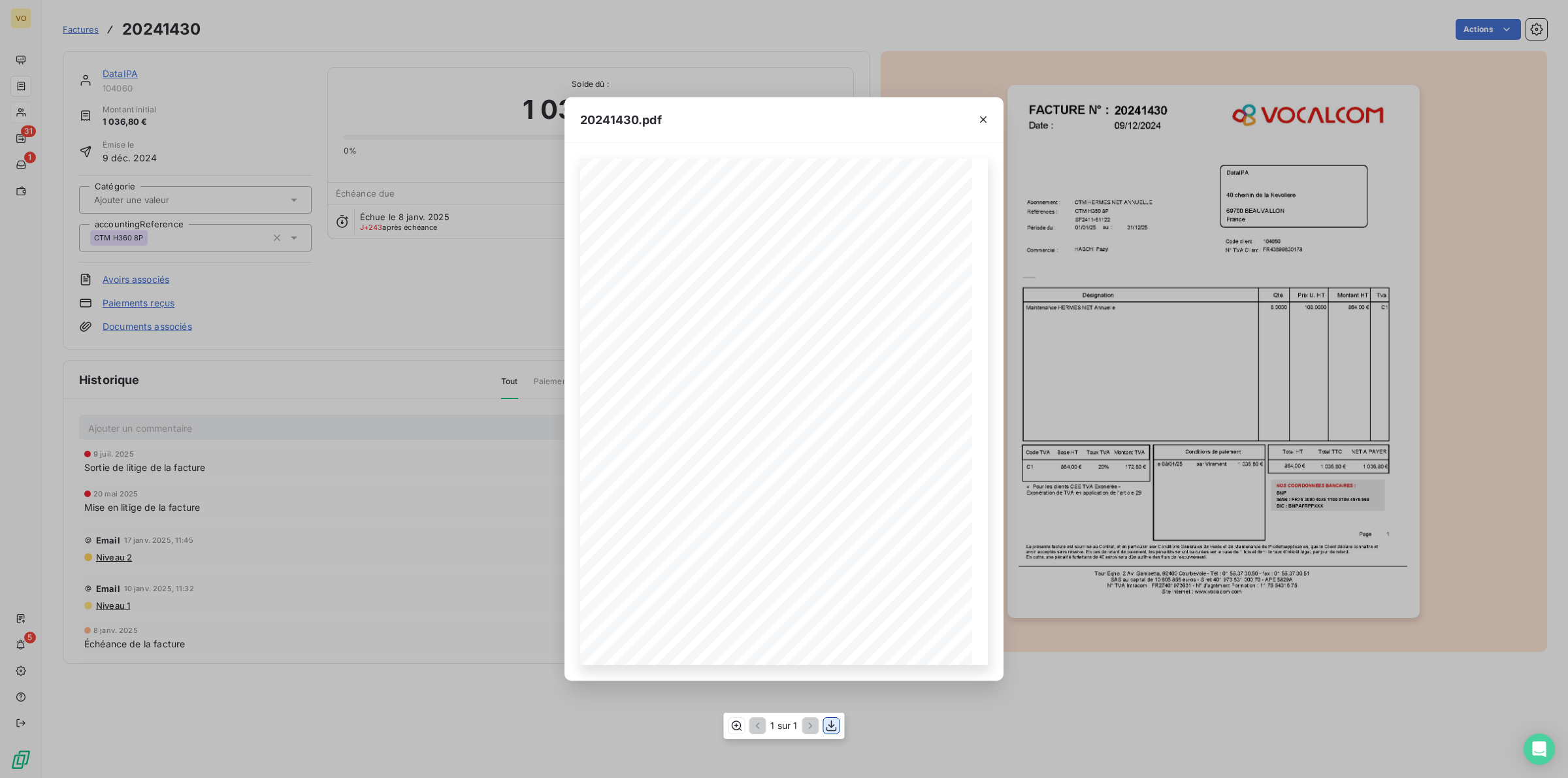
click at [834, 726] on icon "button" at bounding box center [831, 725] width 13 height 13
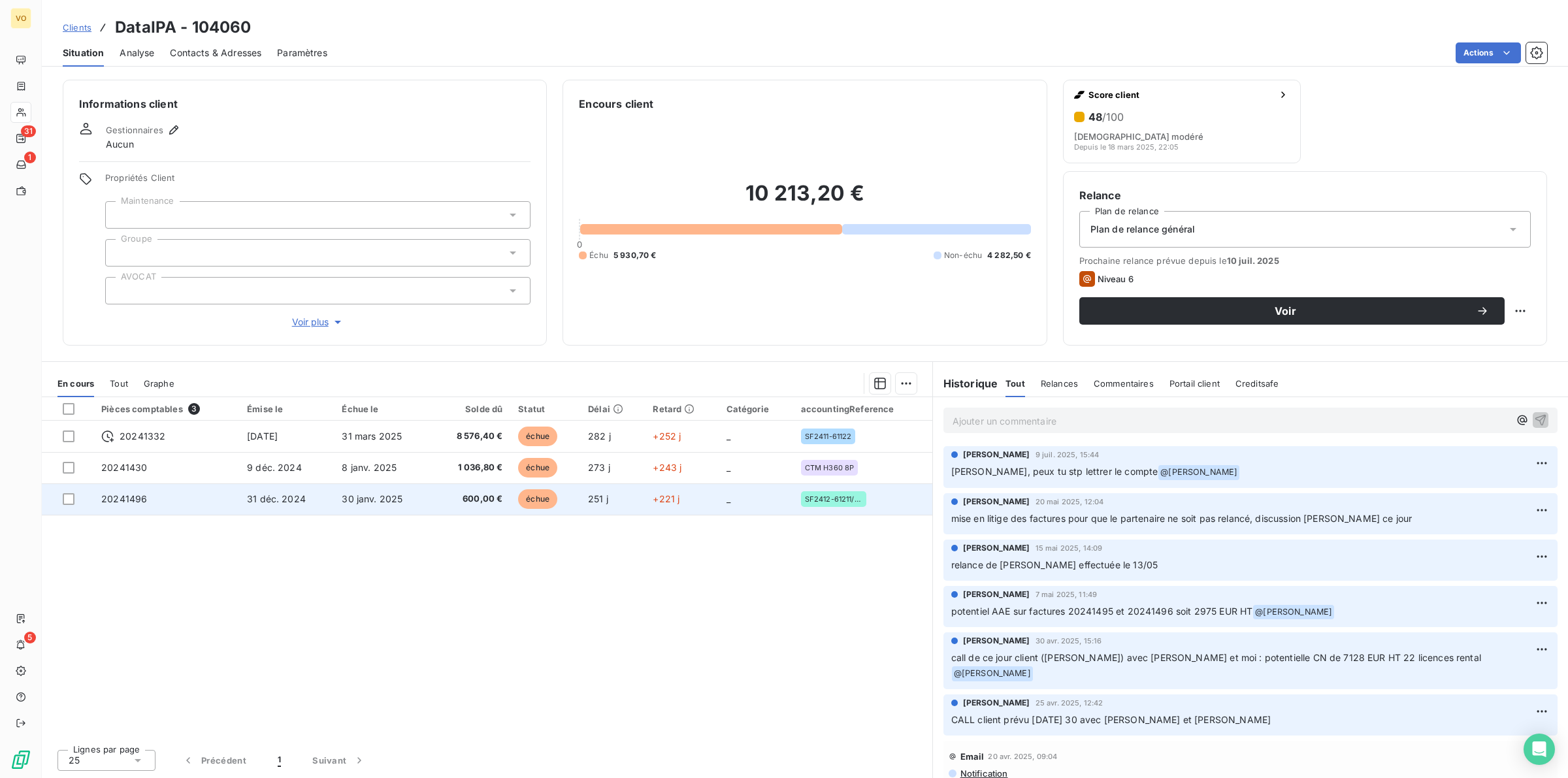
click at [351, 500] on span "30 janv. 2025" at bounding box center [372, 498] width 61 height 11
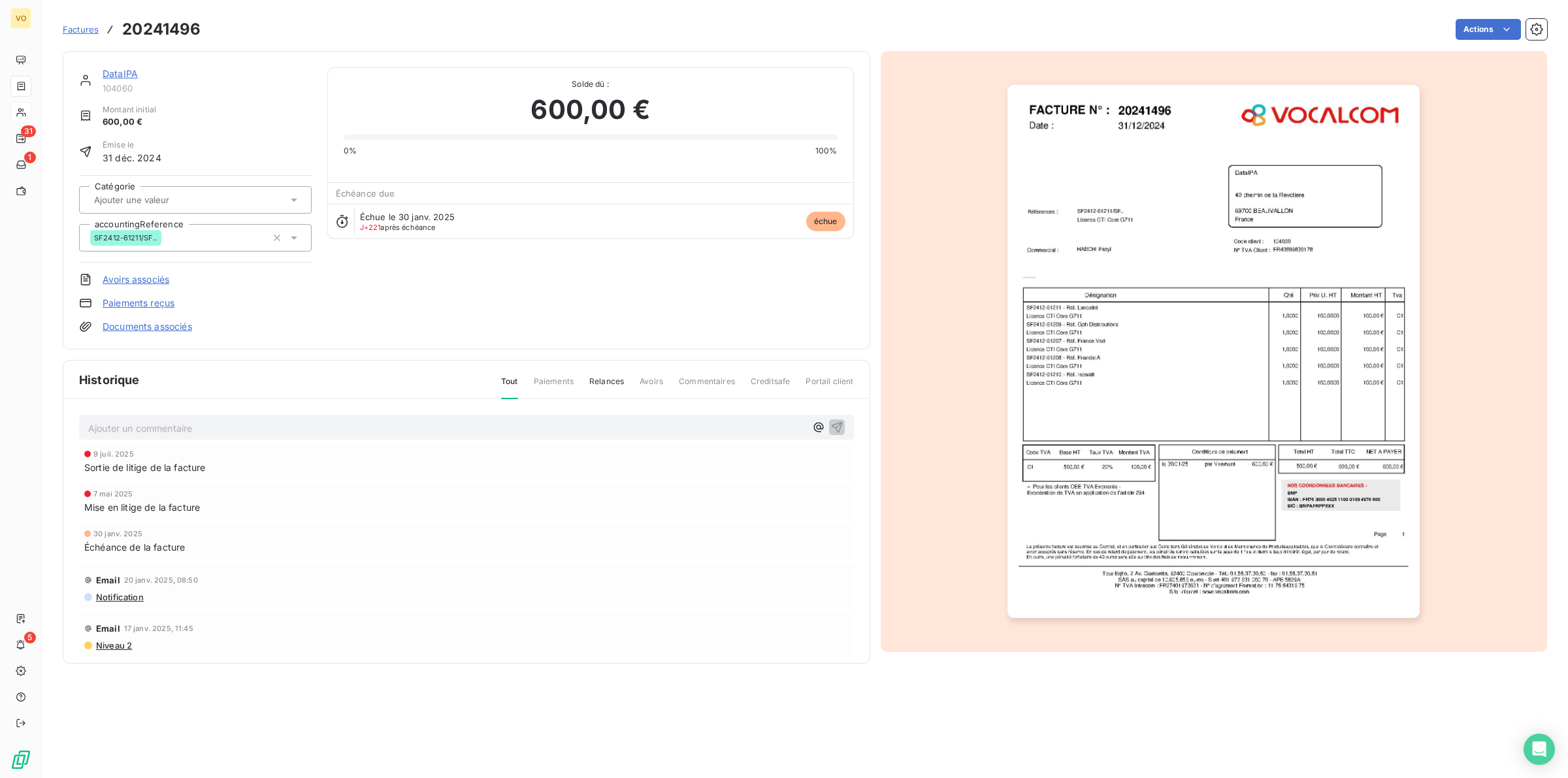
click at [1175, 419] on img "button" at bounding box center [1213, 352] width 413 height 534
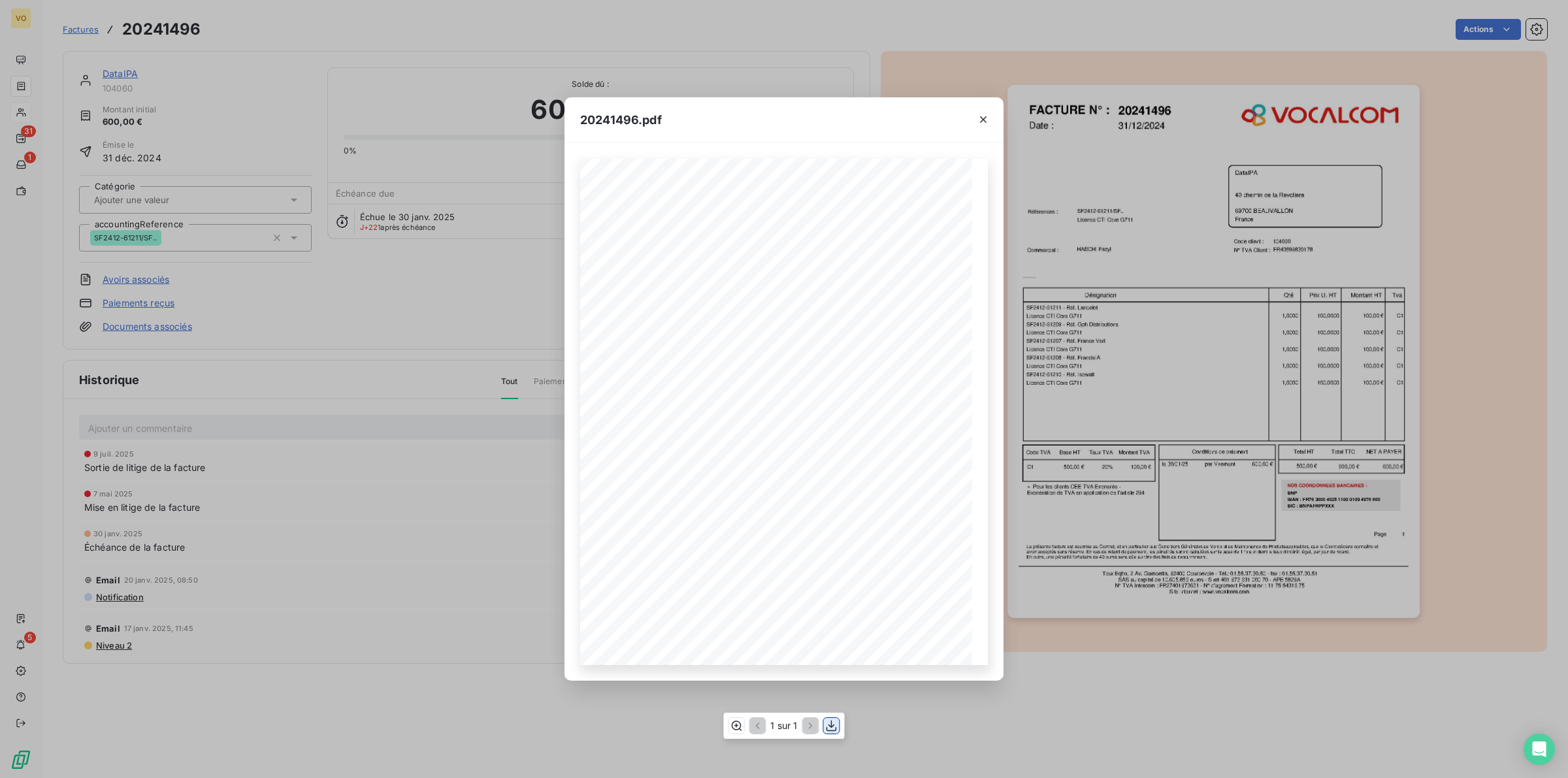
click at [827, 725] on icon "button" at bounding box center [831, 725] width 13 height 13
click at [422, 294] on div "20241496.pdf Références : FACTURE N° : DataIPA [STREET_ADDRESS] FR43899830178 2…" at bounding box center [784, 389] width 1568 height 778
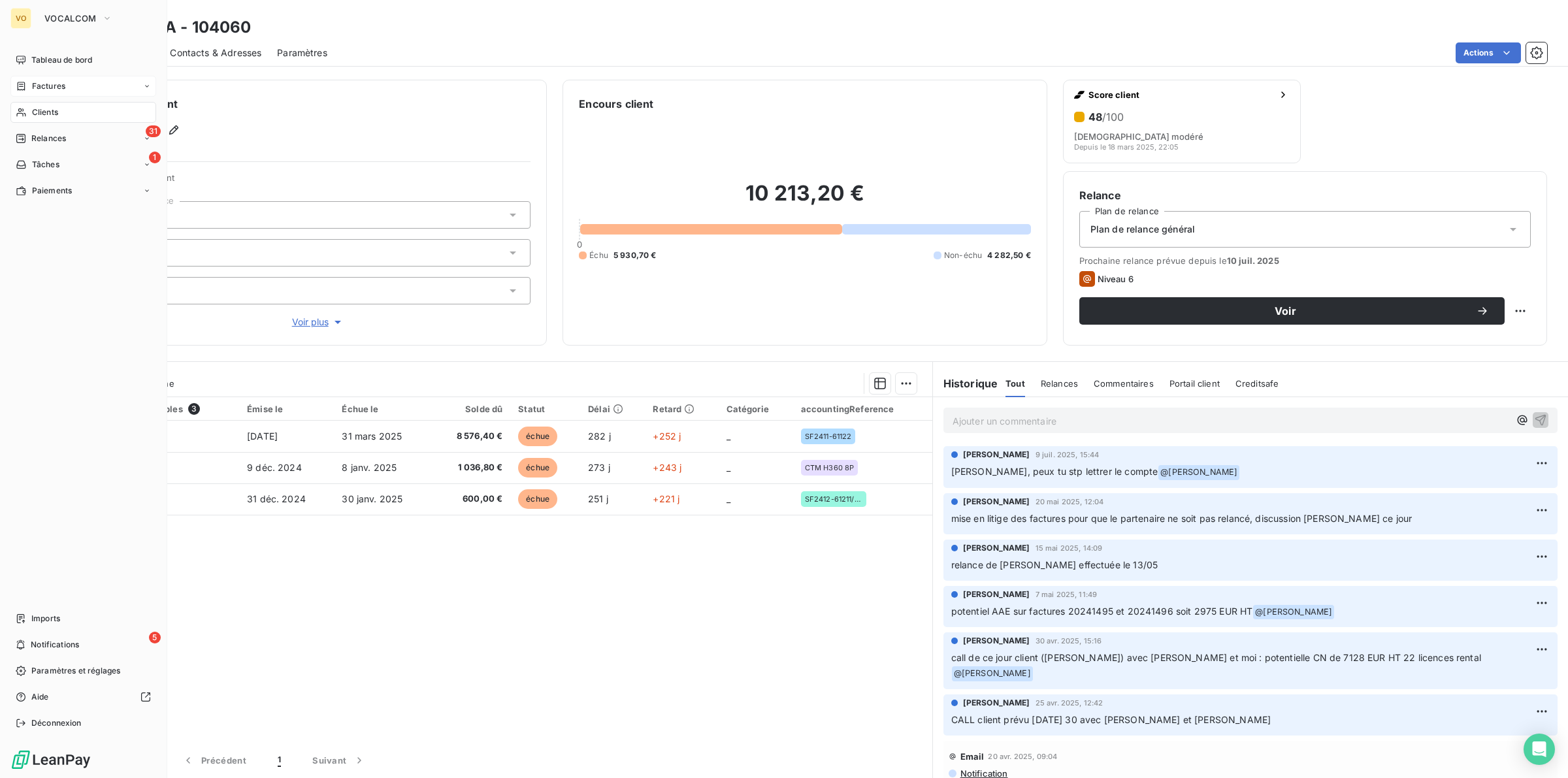
click at [46, 81] on span "Factures" at bounding box center [49, 86] width 33 height 12
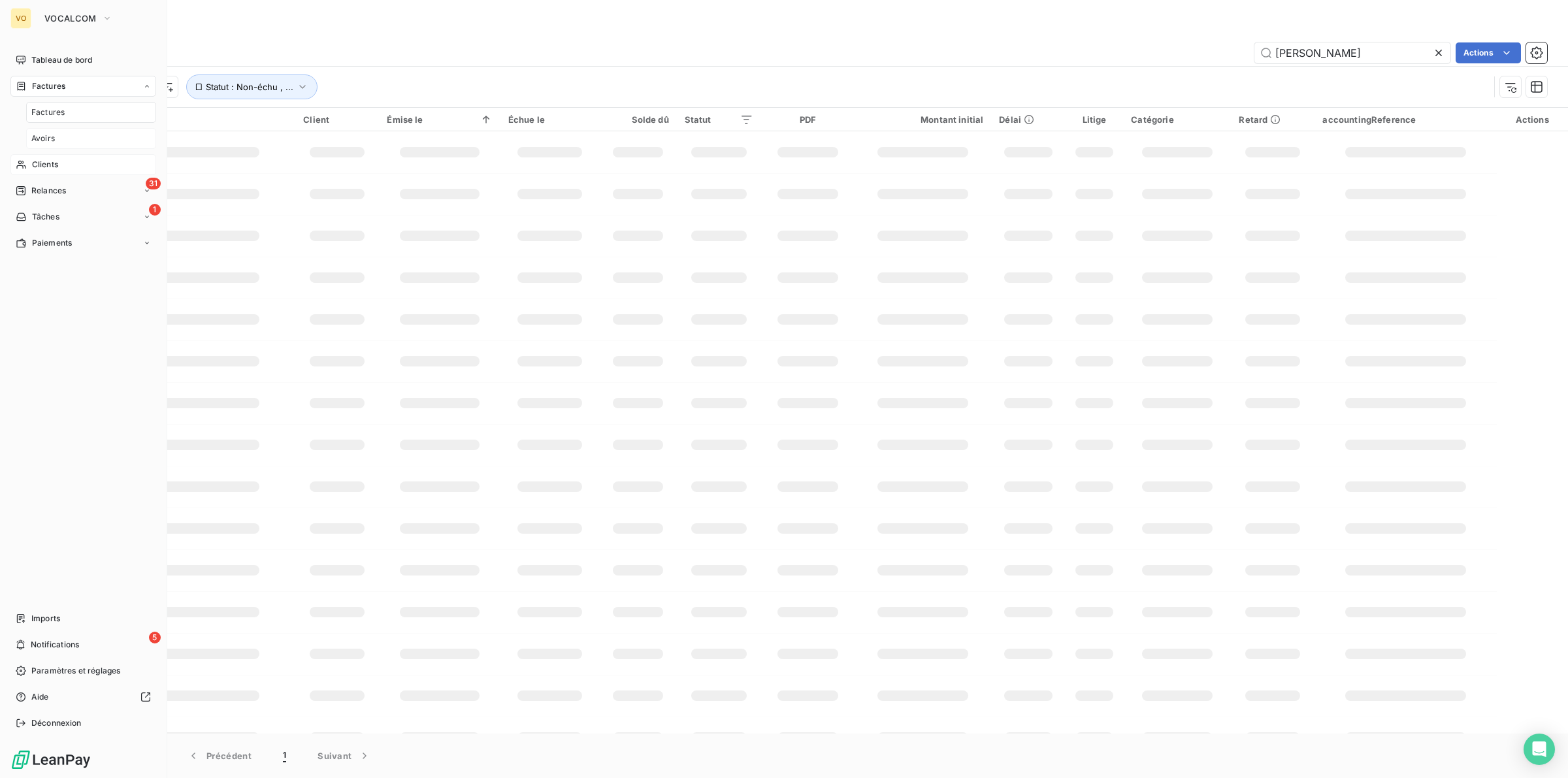
click at [49, 136] on span "Avoirs" at bounding box center [43, 138] width 24 height 12
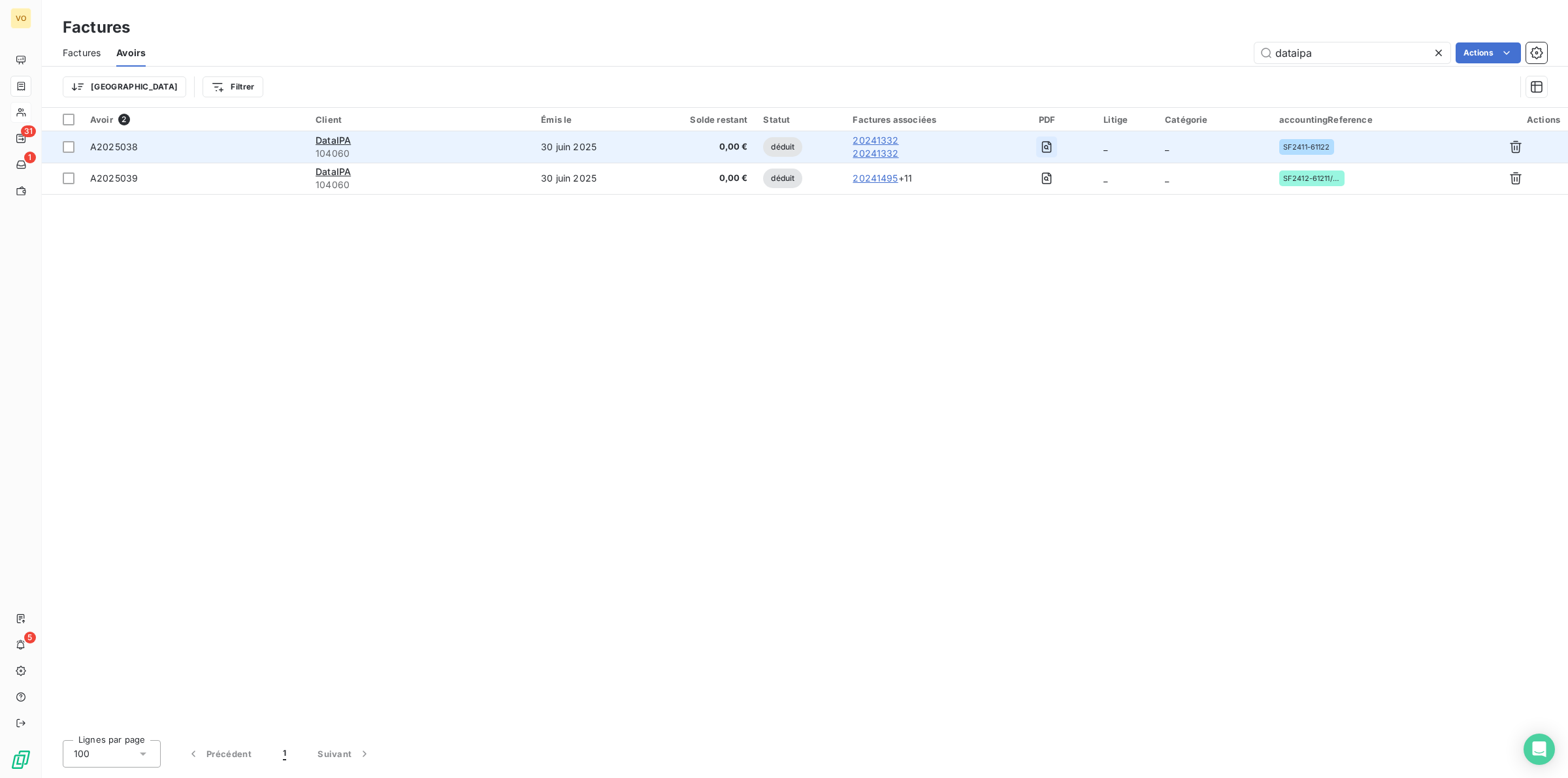
click at [1052, 148] on icon "button" at bounding box center [1047, 147] width 10 height 12
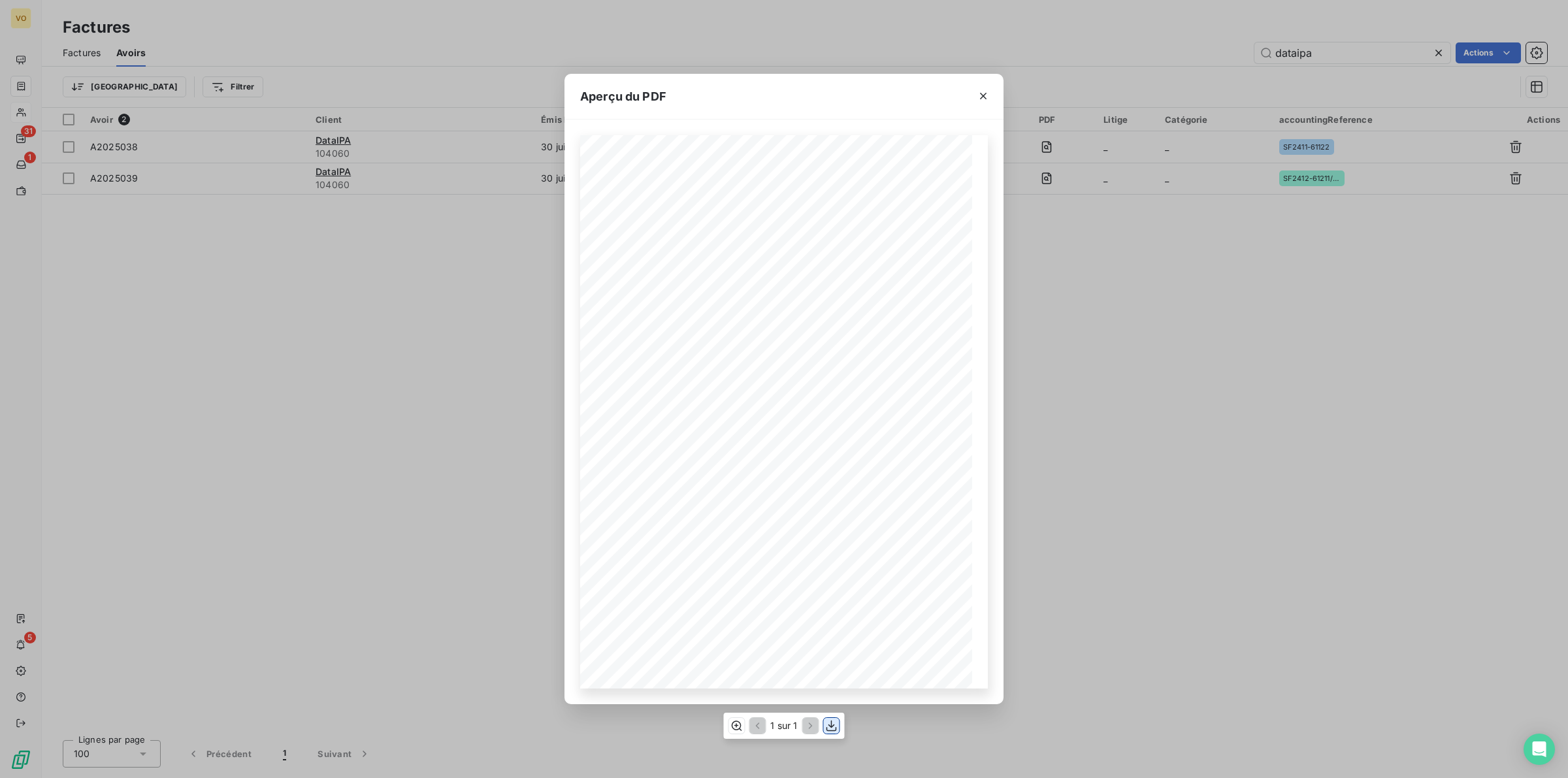
click at [828, 726] on icon "button" at bounding box center [831, 725] width 13 height 13
drag, startPoint x: 281, startPoint y: 393, endPoint x: 289, endPoint y: 389, distance: 8.9
click at [283, 393] on div "Aperçu du PDF Références : AVOIR N° : DataIPA [STREET_ADDRESS] FR43899830178 A2…" at bounding box center [784, 389] width 1568 height 778
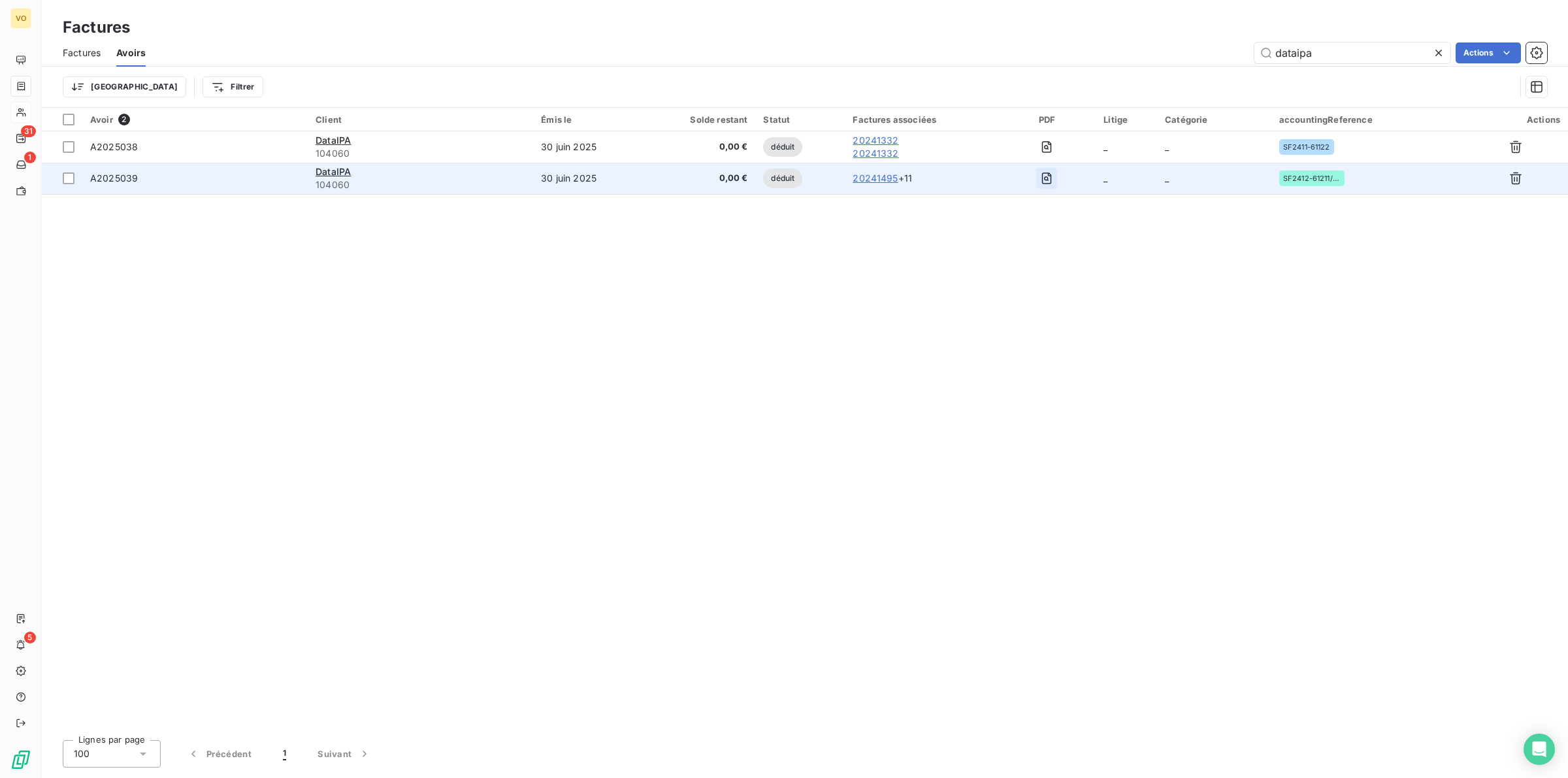
click at [1051, 177] on icon "button" at bounding box center [1046, 177] width 13 height 13
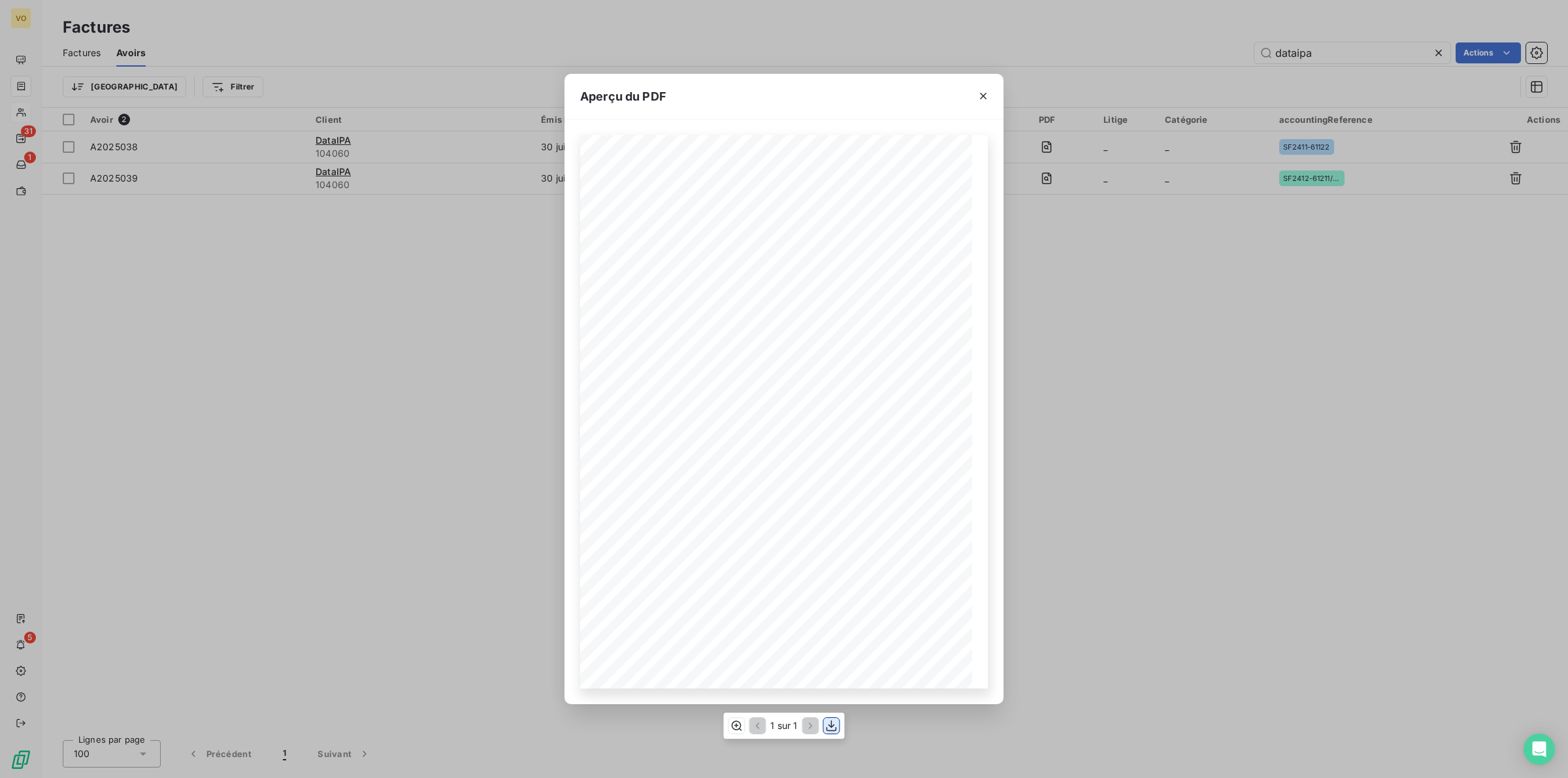
click at [832, 726] on icon "button" at bounding box center [831, 725] width 13 height 13
click at [1200, 462] on div "Aperçu du PDF Références : AVOIR N° : DataIPA [STREET_ADDRESS] FR43899830178 A2…" at bounding box center [784, 389] width 1568 height 778
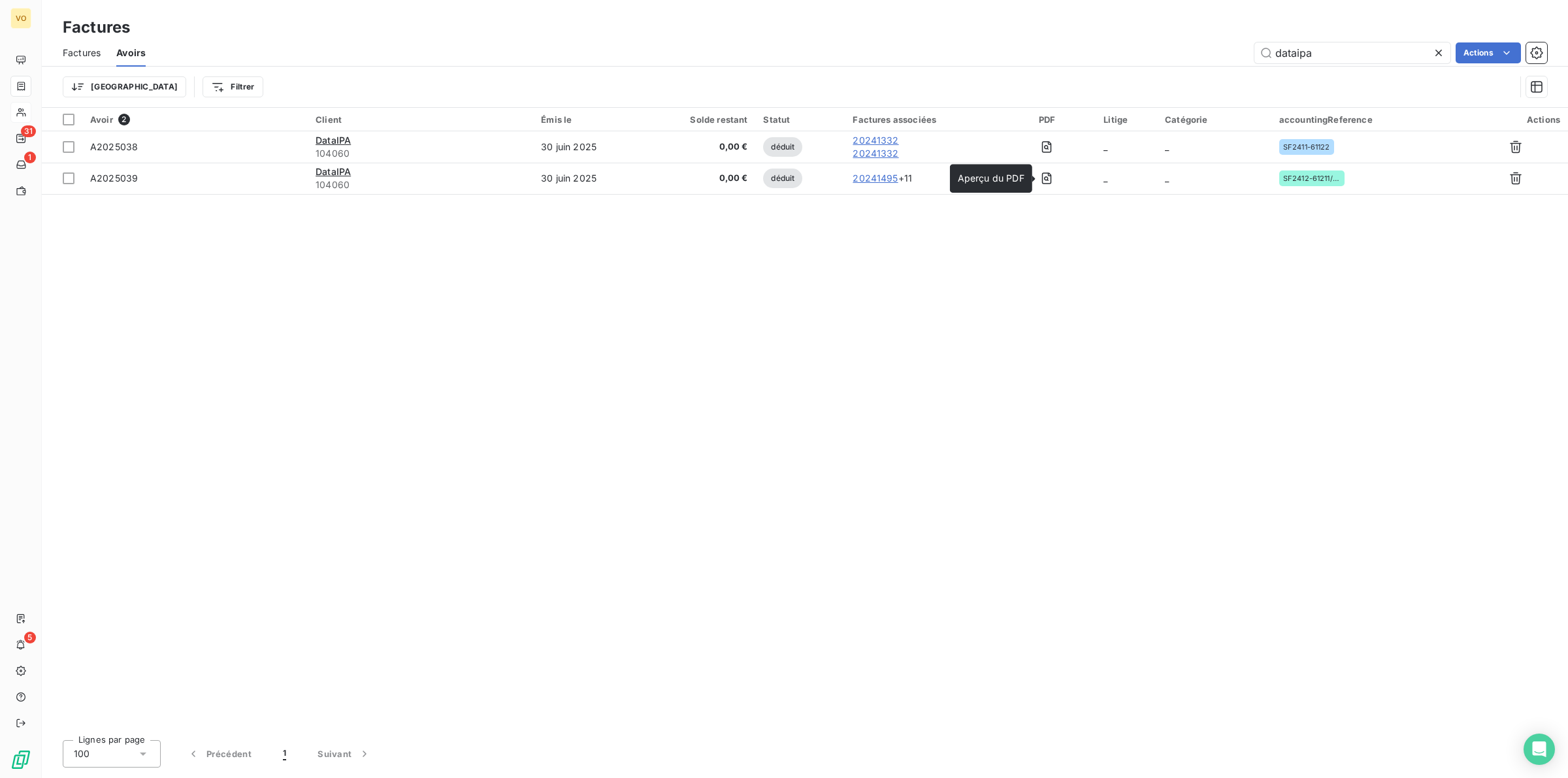
click at [1134, 462] on div "Avoir 2 Client Émis le Solde restant Statut Factures associées PDF Litige Catég…" at bounding box center [805, 418] width 1526 height 622
click at [1148, 382] on div "Avoir 2 Client Émis le Solde restant Statut Factures associées PDF Litige Catég…" at bounding box center [805, 418] width 1526 height 622
drag, startPoint x: 489, startPoint y: 320, endPoint x: 79, endPoint y: 126, distance: 453.6
click at [488, 315] on div "Avoir 2 Client Émis le Solde restant Statut Factures associées PDF Litige Catég…" at bounding box center [805, 418] width 1526 height 622
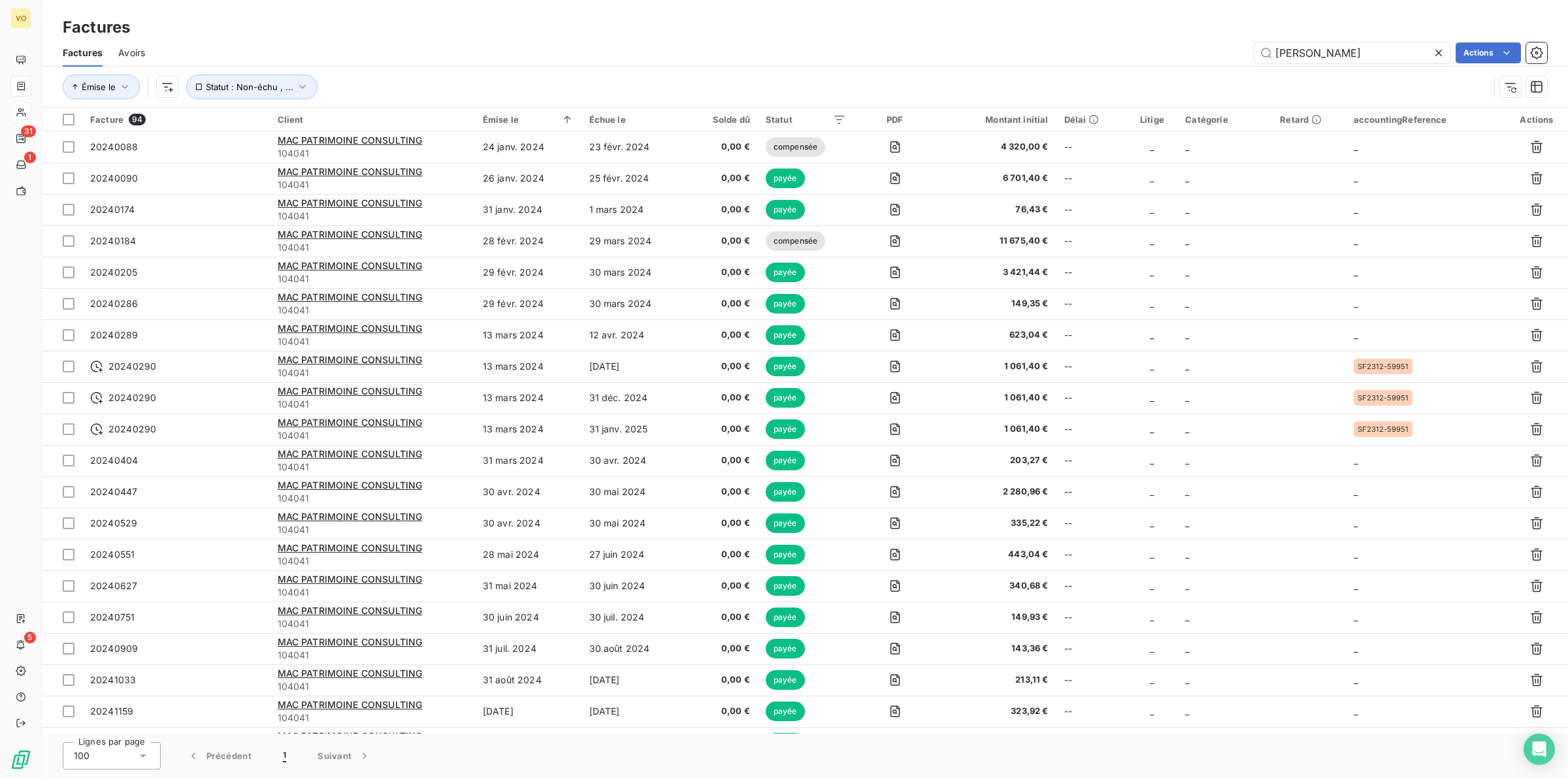
drag, startPoint x: 1337, startPoint y: 53, endPoint x: 1230, endPoint y: 46, distance: 107.2
click at [1230, 46] on div "mac patri Actions" at bounding box center [854, 52] width 1387 height 21
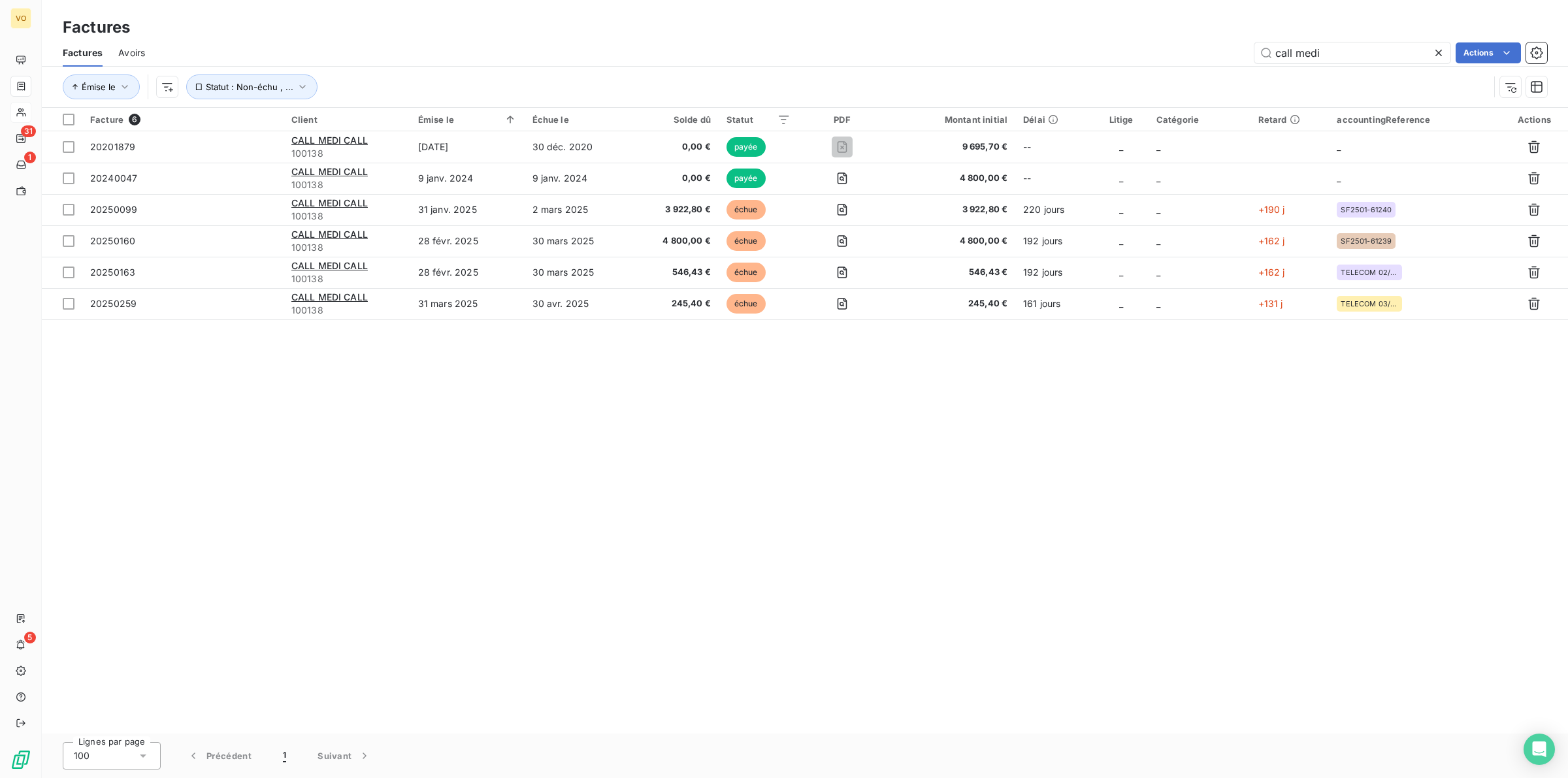
type input "call medi"
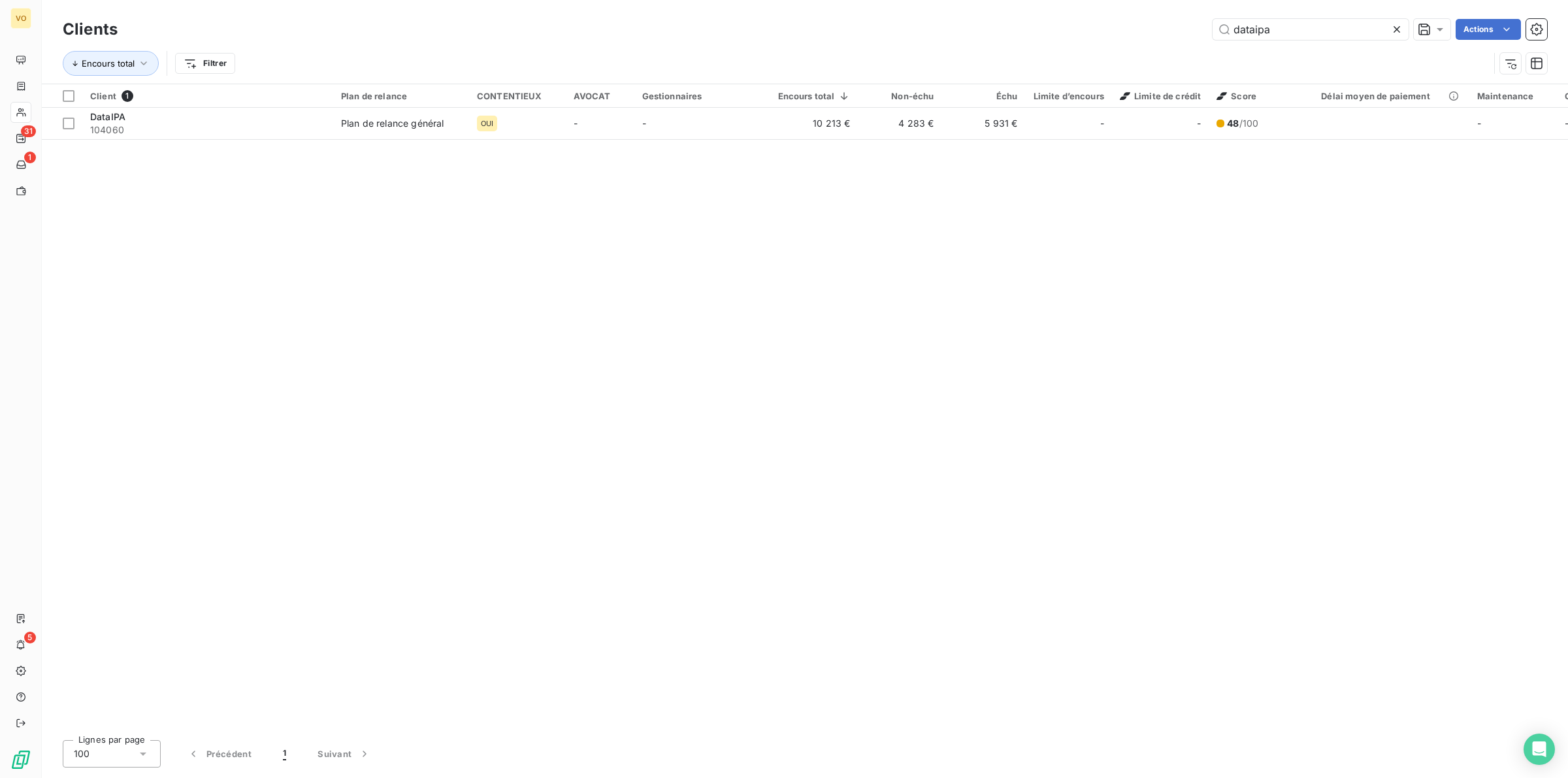
drag, startPoint x: 1297, startPoint y: 30, endPoint x: 1179, endPoint y: 17, distance: 118.7
click at [1179, 17] on div "Clients dataipa Actions" at bounding box center [805, 29] width 1485 height 27
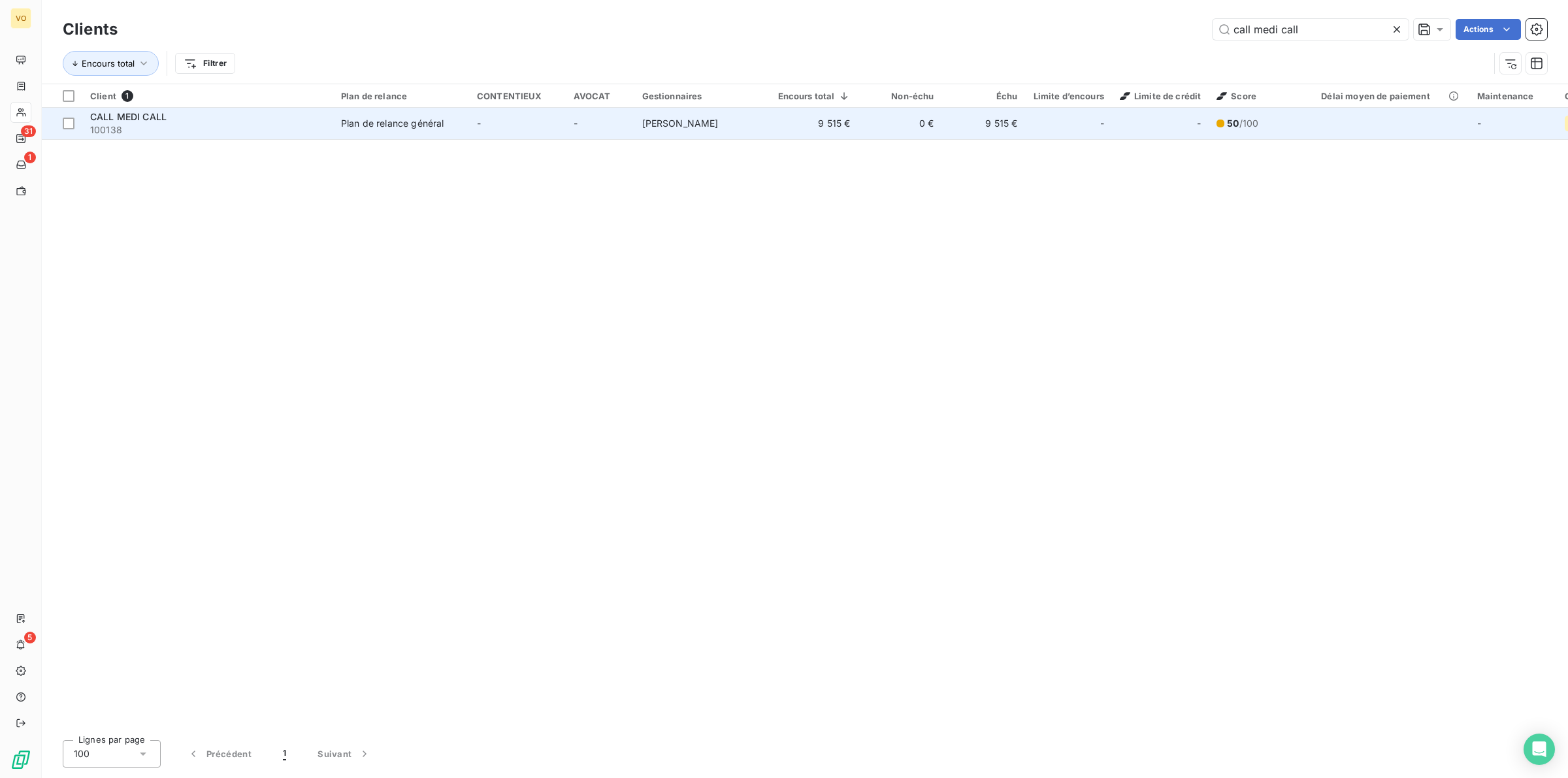
type input "call medi call"
click at [283, 119] on div "CALL MEDI CALL" at bounding box center [208, 117] width 235 height 13
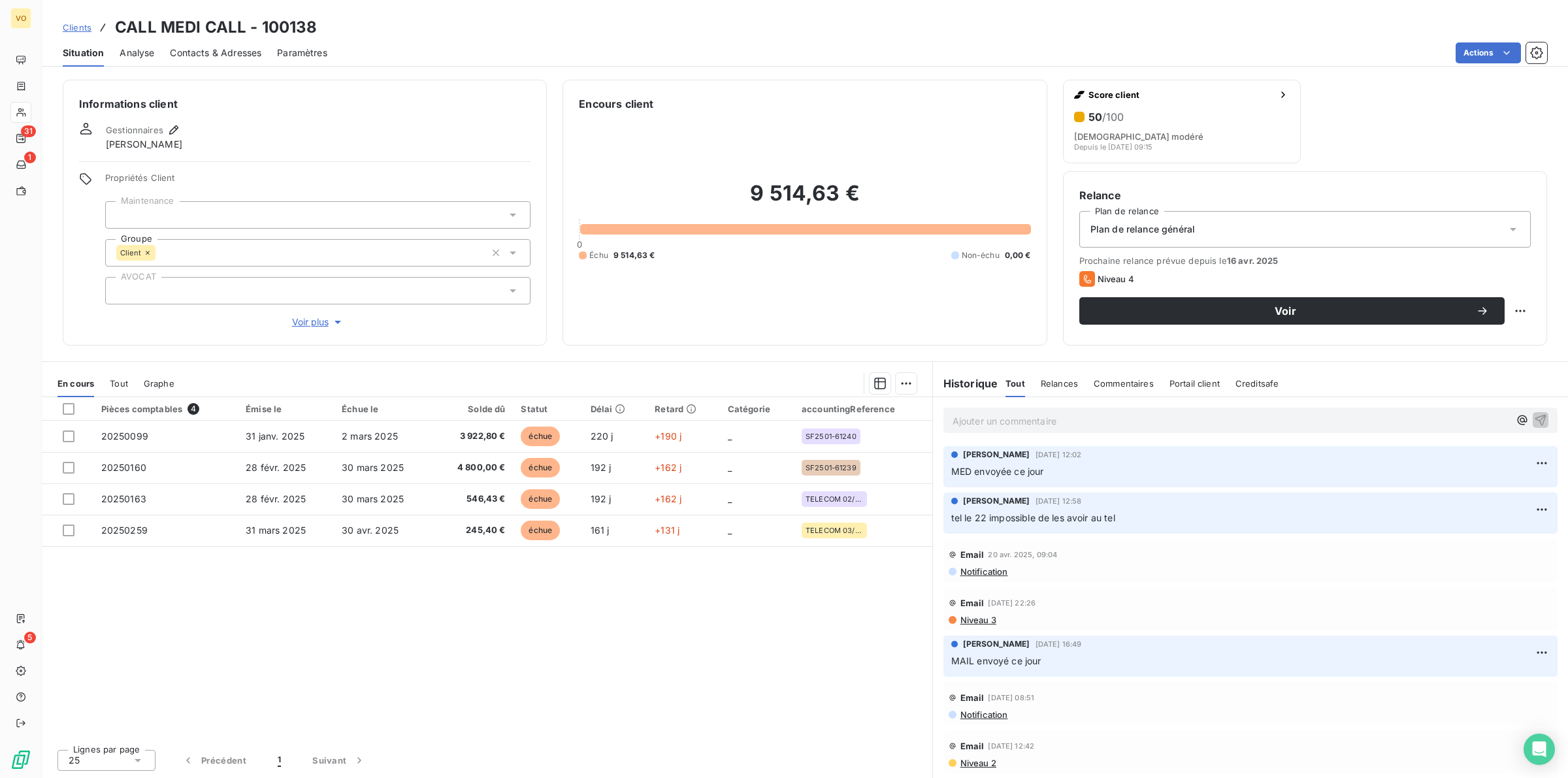
click at [645, 625] on div "Pièces comptables 4 Émise le Échue le Solde dû Statut Délai Retard Catégorie ac…" at bounding box center [487, 567] width 891 height 342
click at [483, 654] on div "Pièces comptables 4 Émise le Échue le Solde dû Statut Délai Retard Catégorie ac…" at bounding box center [487, 567] width 891 height 342
click at [507, 637] on div "Pièces comptables 4 Émise le Échue le Solde dû Statut Délai Retard Catégorie ac…" at bounding box center [487, 567] width 891 height 342
click at [981, 618] on span "Niveau 3" at bounding box center [978, 619] width 37 height 11
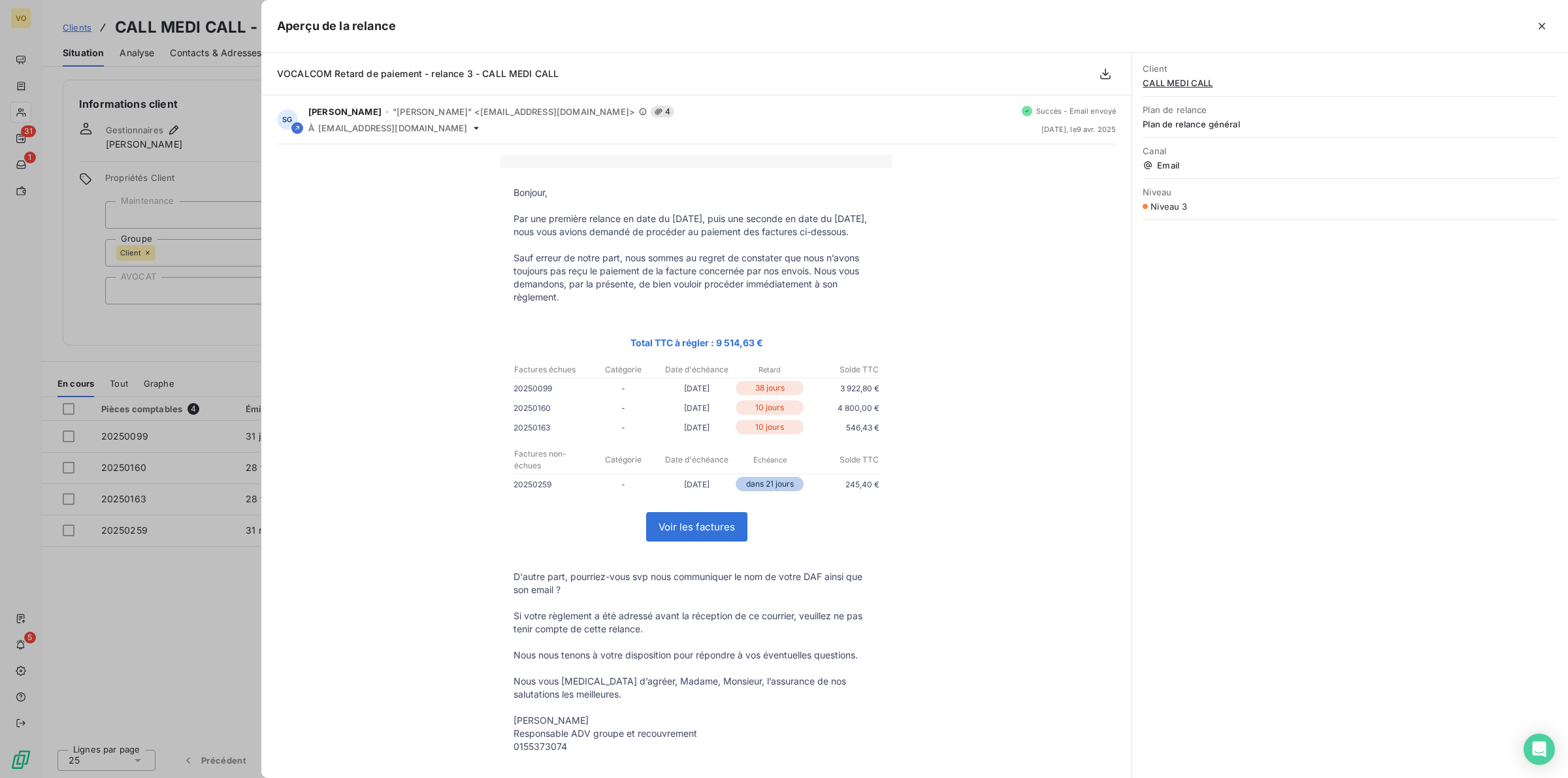
click at [220, 675] on div at bounding box center [784, 389] width 1568 height 778
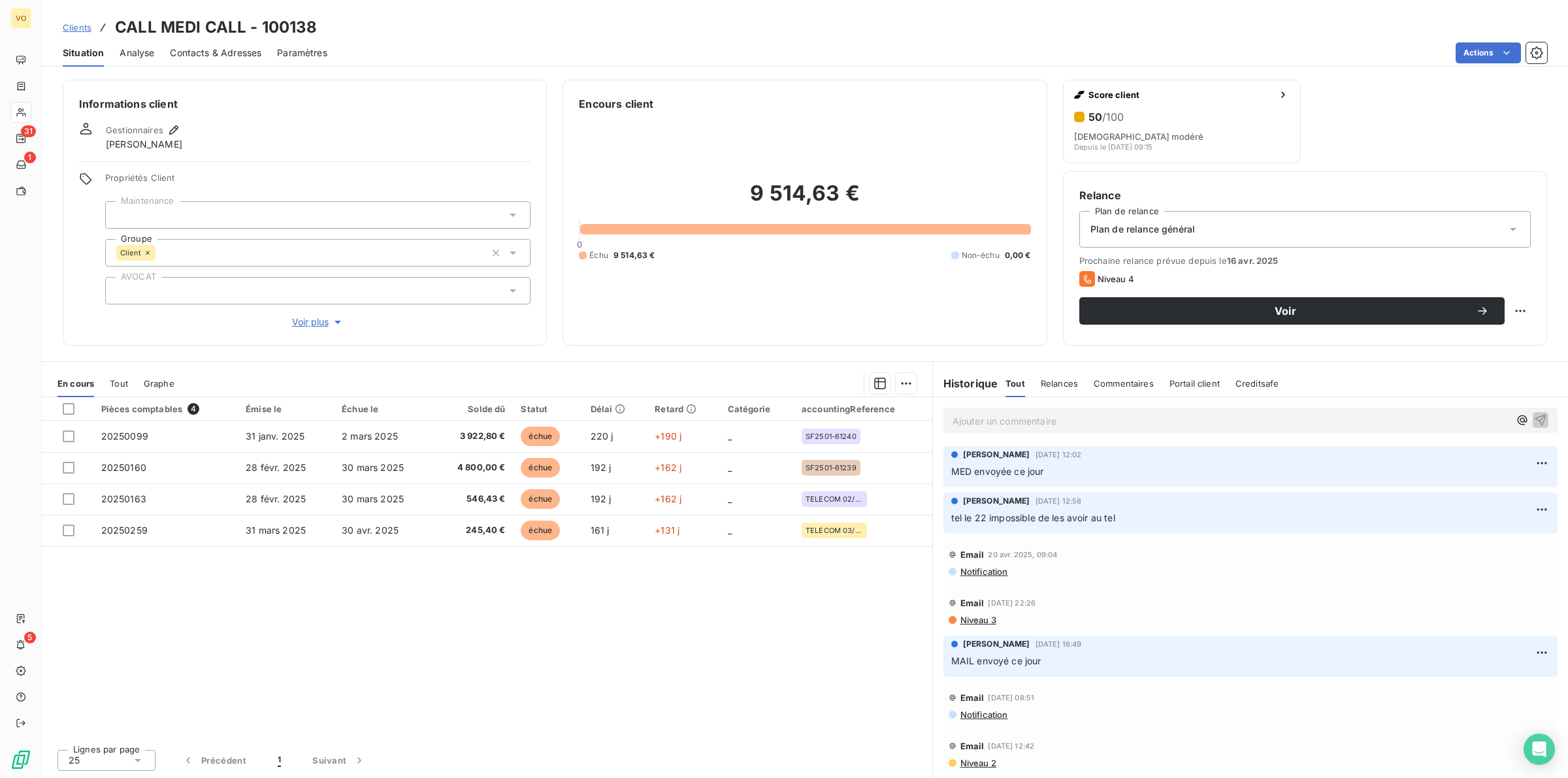
click at [565, 675] on div "Pièces comptables 4 Émise le Échue le Solde dû Statut Délai Retard Catégorie ac…" at bounding box center [487, 567] width 891 height 342
click at [726, 626] on div "Pièces comptables 4 Émise le Échue le Solde dû Statut Délai Retard Catégorie ac…" at bounding box center [487, 567] width 891 height 342
click at [198, 54] on span "Contacts & Adresses" at bounding box center [215, 52] width 91 height 13
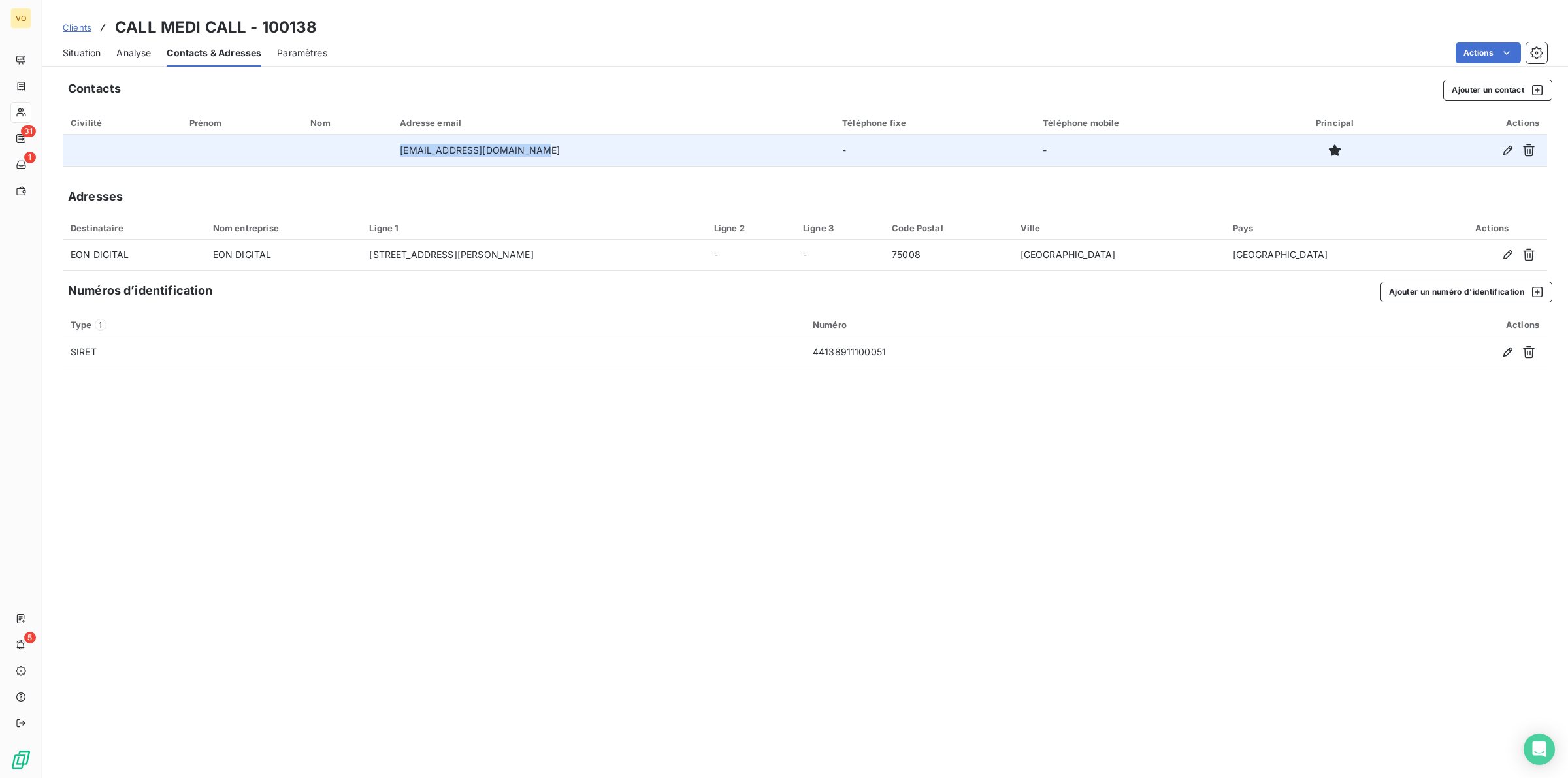
drag, startPoint x: 566, startPoint y: 154, endPoint x: 416, endPoint y: 148, distance: 150.1
click at [416, 148] on td "[EMAIL_ADDRESS][DOMAIN_NAME]" at bounding box center [612, 150] width 442 height 31
copy td "[EMAIL_ADDRESS][DOMAIN_NAME]"
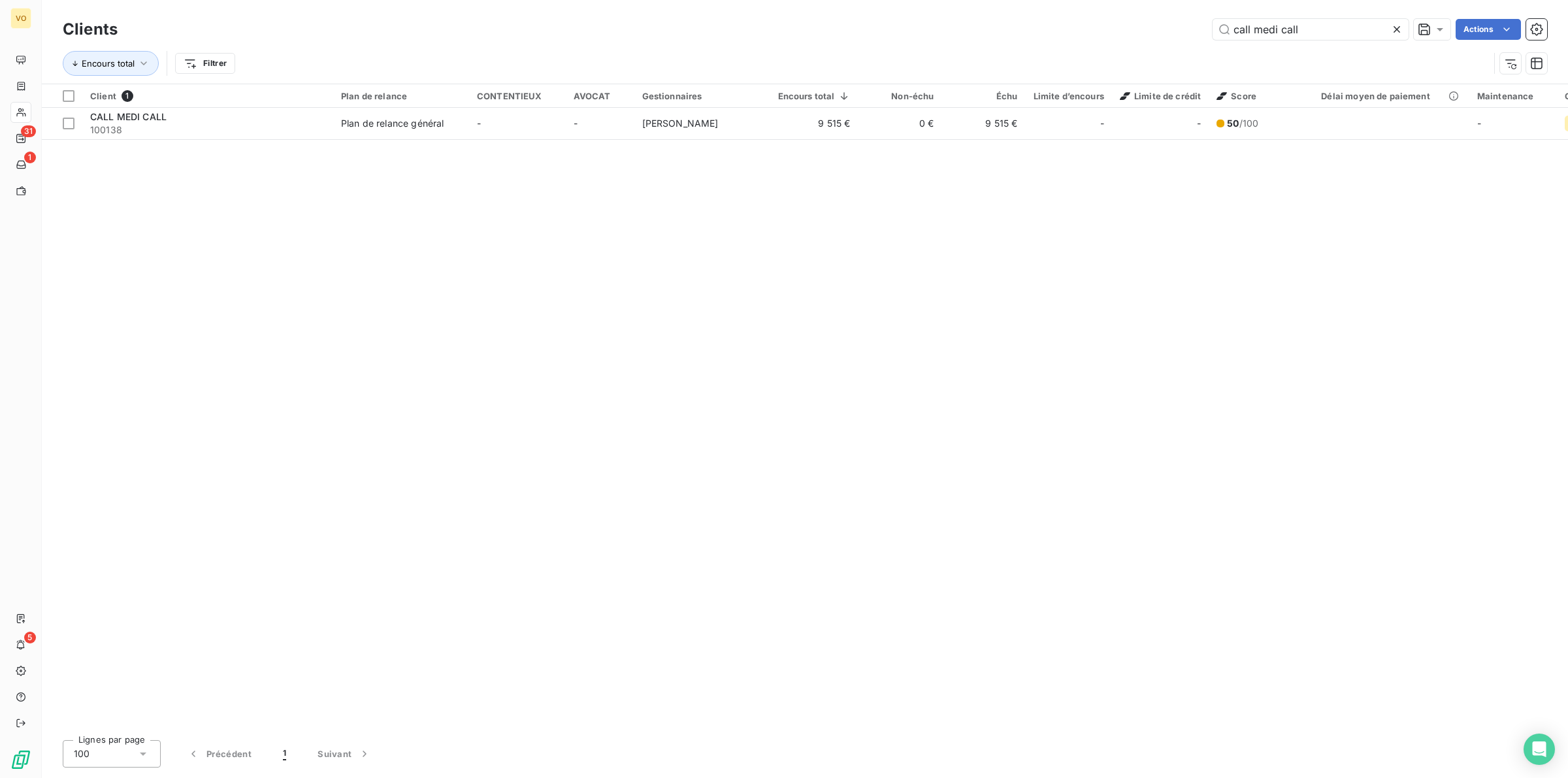
click at [818, 196] on div "Client 1 Plan de relance CONTENTIEUX AVOCAT Gestionnaires Encours total Non-éch…" at bounding box center [805, 407] width 1526 height 646
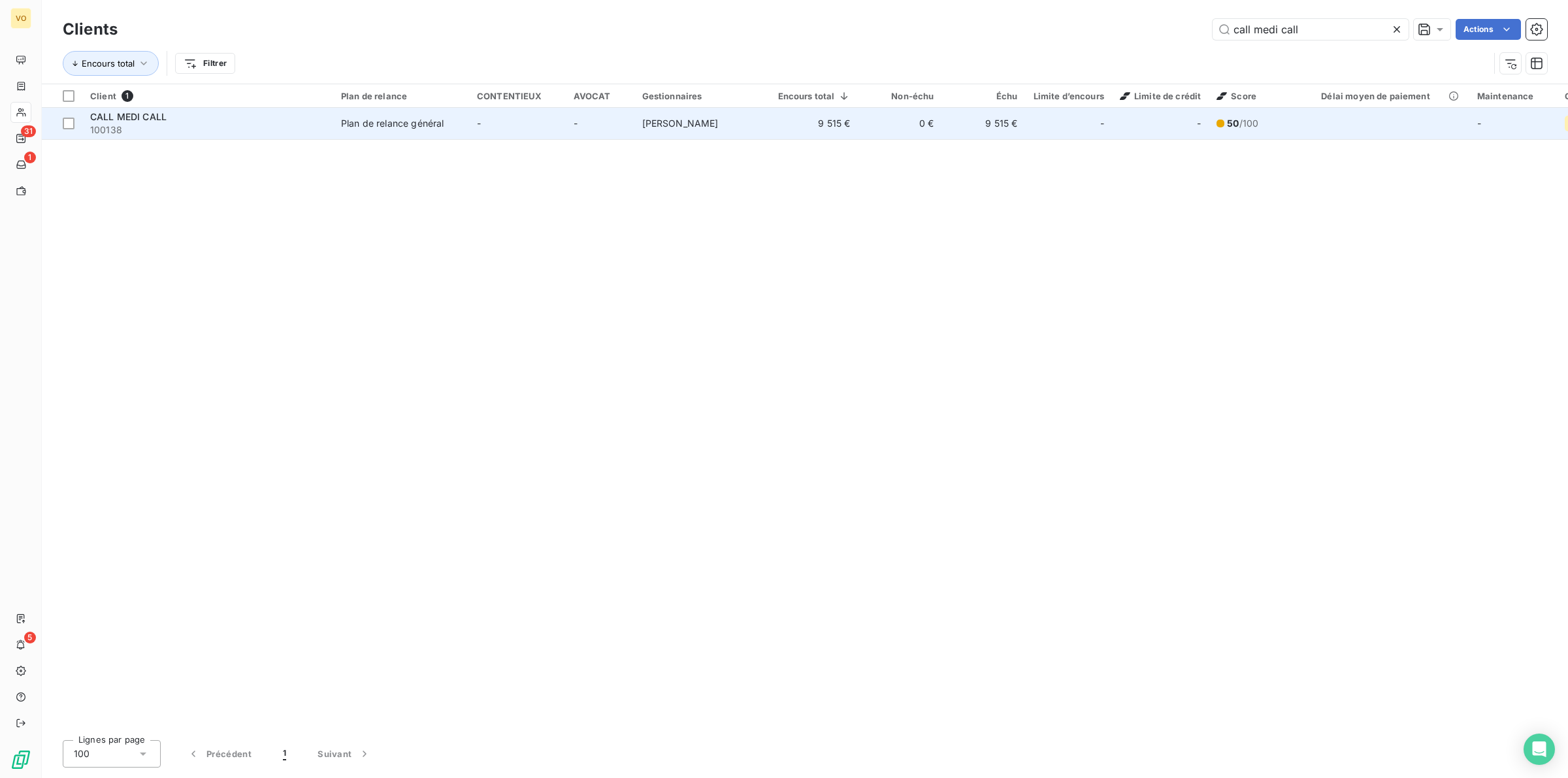
click at [169, 116] on div "CALL MEDI CALL" at bounding box center [208, 117] width 235 height 13
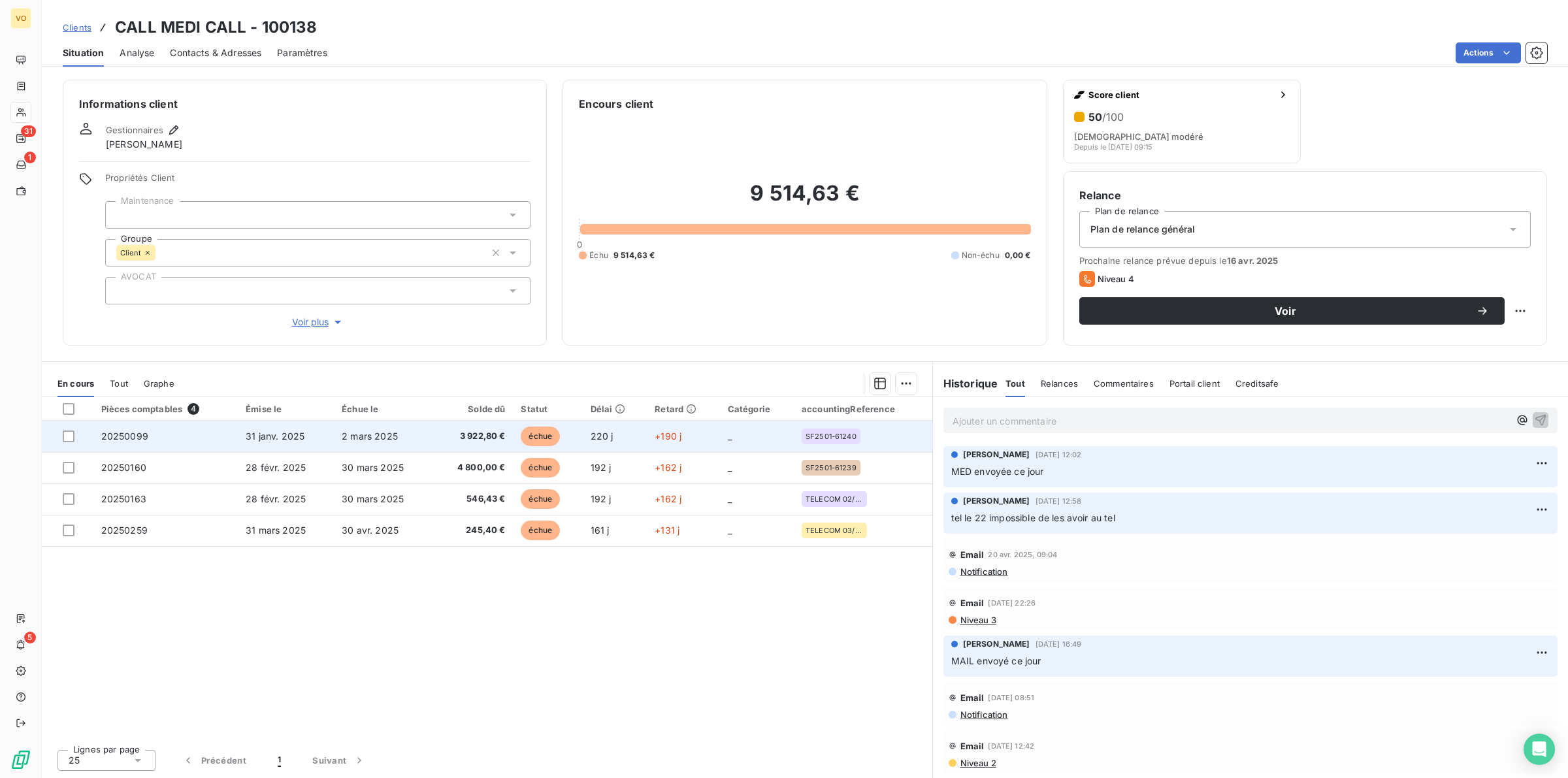
click at [471, 438] on span "3 922,80 €" at bounding box center [472, 436] width 66 height 13
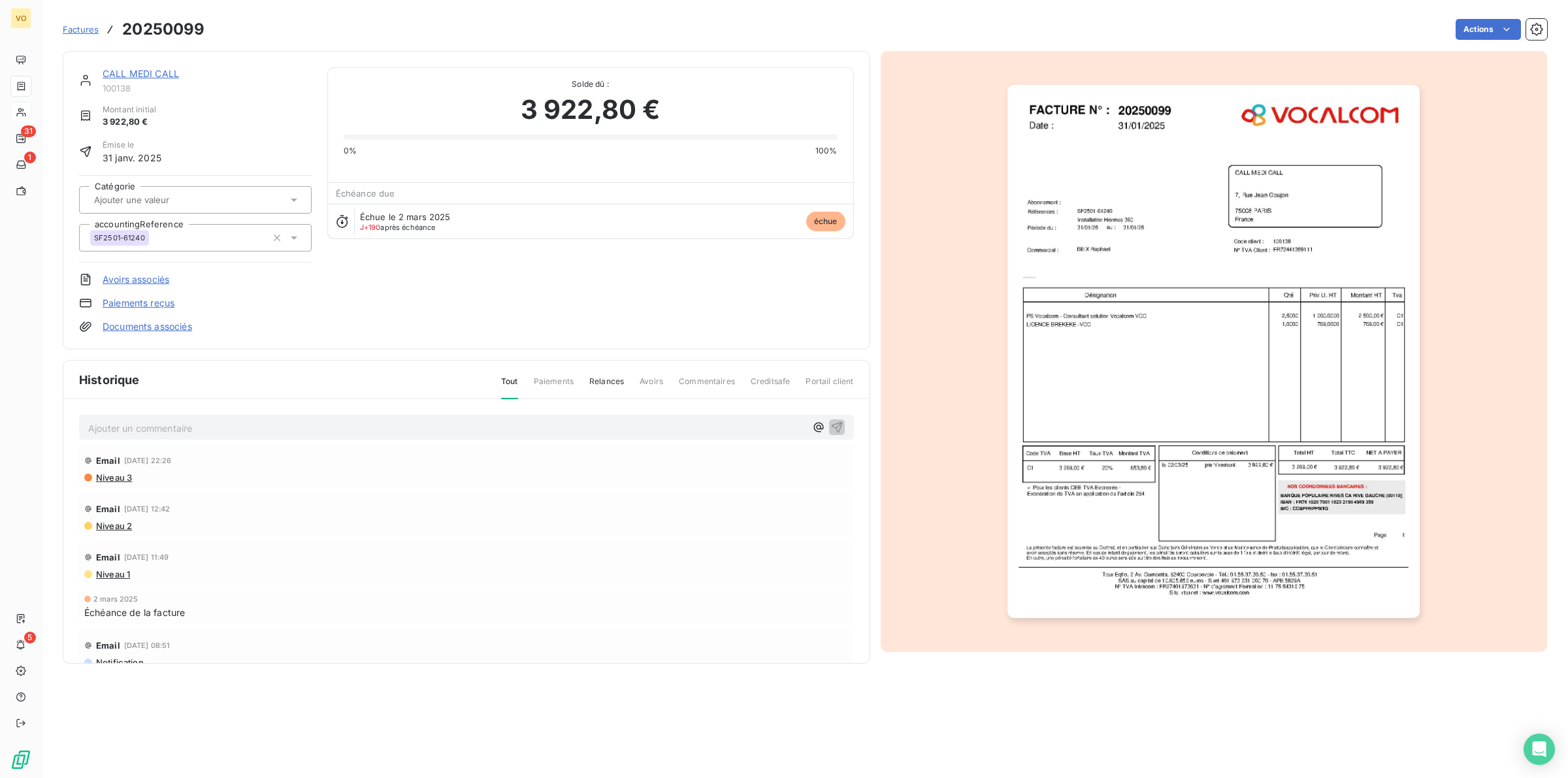
click at [1233, 332] on img "button" at bounding box center [1213, 352] width 413 height 534
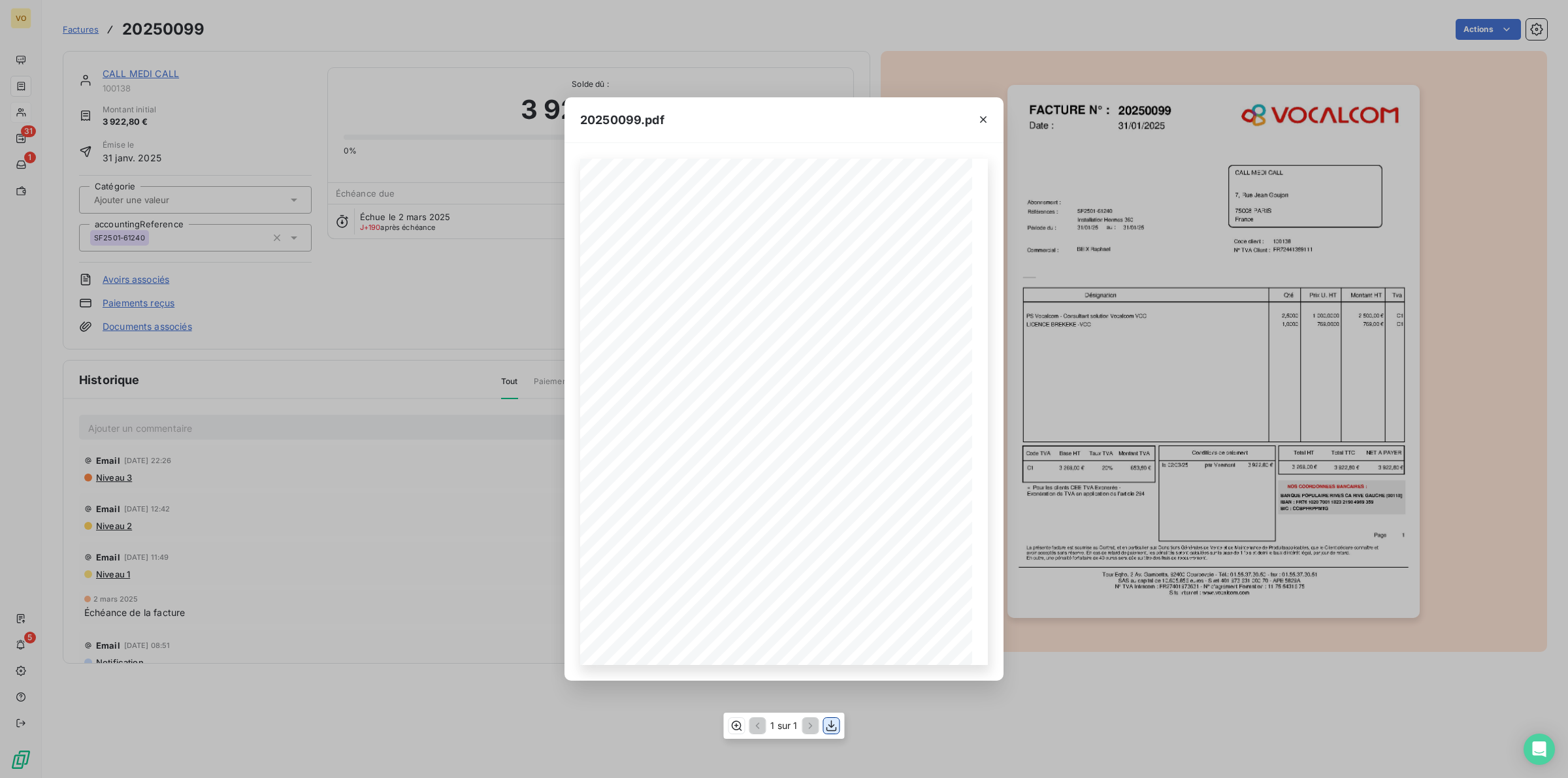
click at [828, 724] on icon "button" at bounding box center [831, 725] width 13 height 13
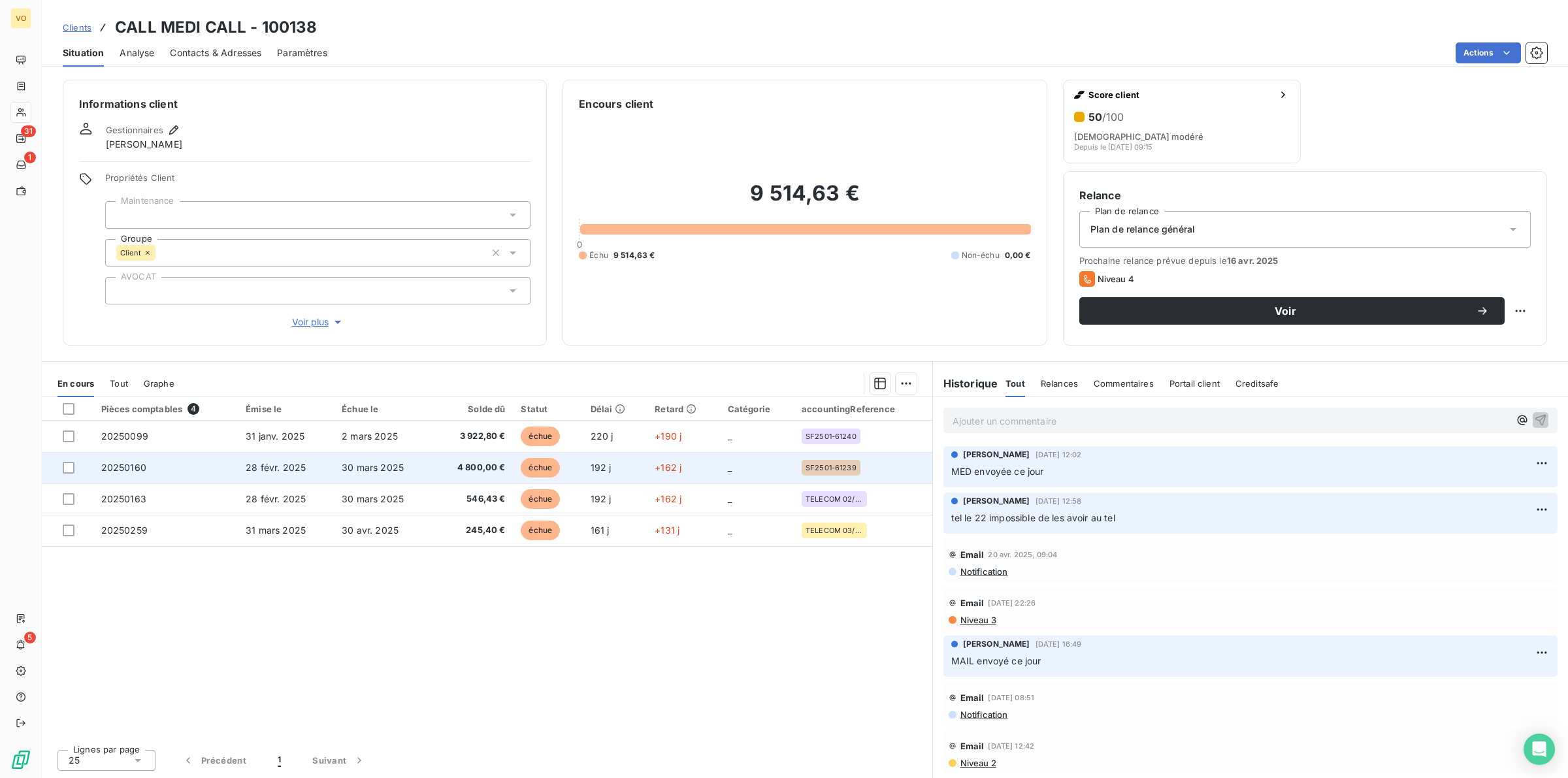
click at [360, 477] on td "30 mars 2025" at bounding box center [383, 467] width 99 height 31
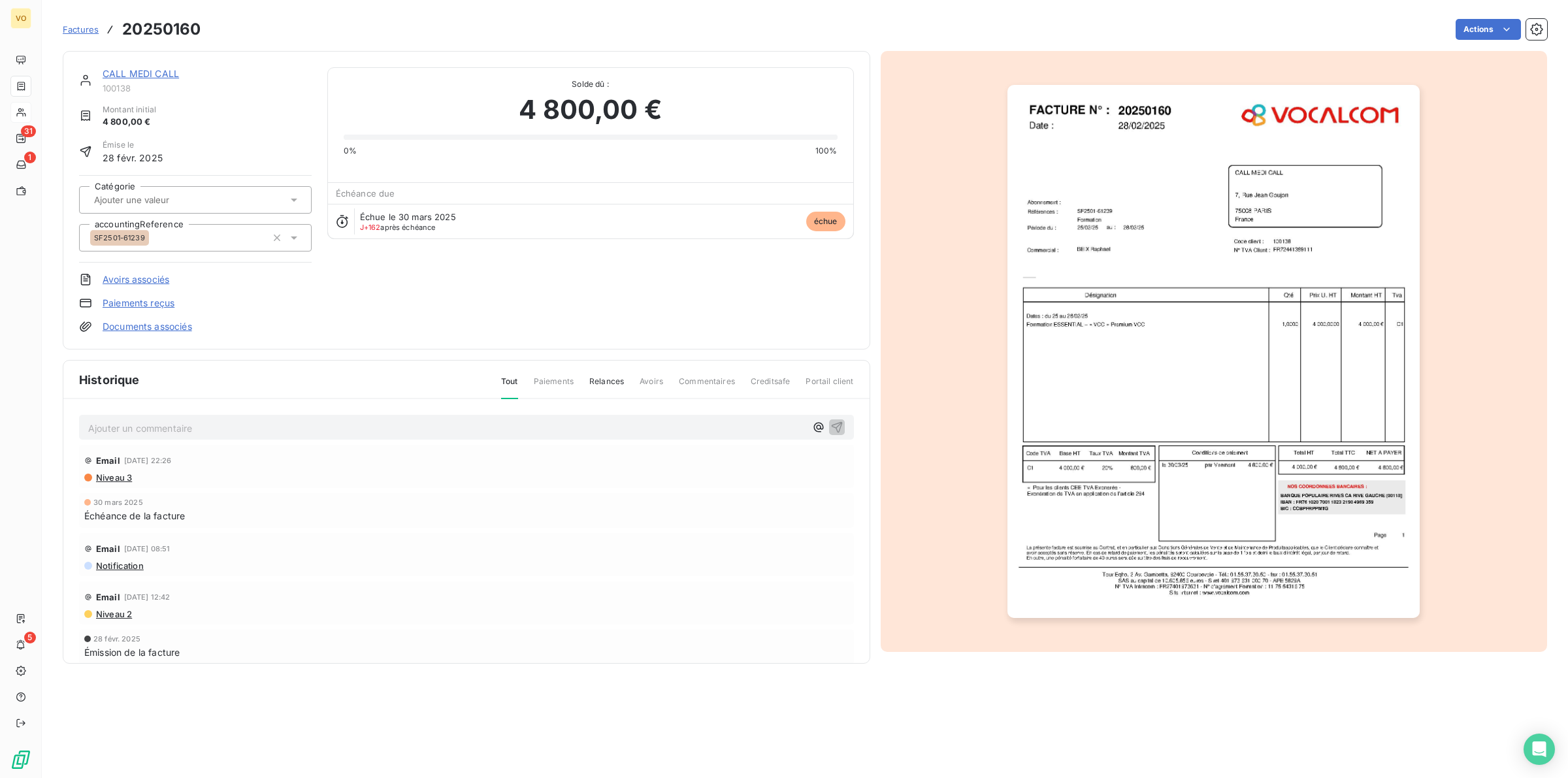
click at [1249, 354] on img "button" at bounding box center [1213, 352] width 413 height 534
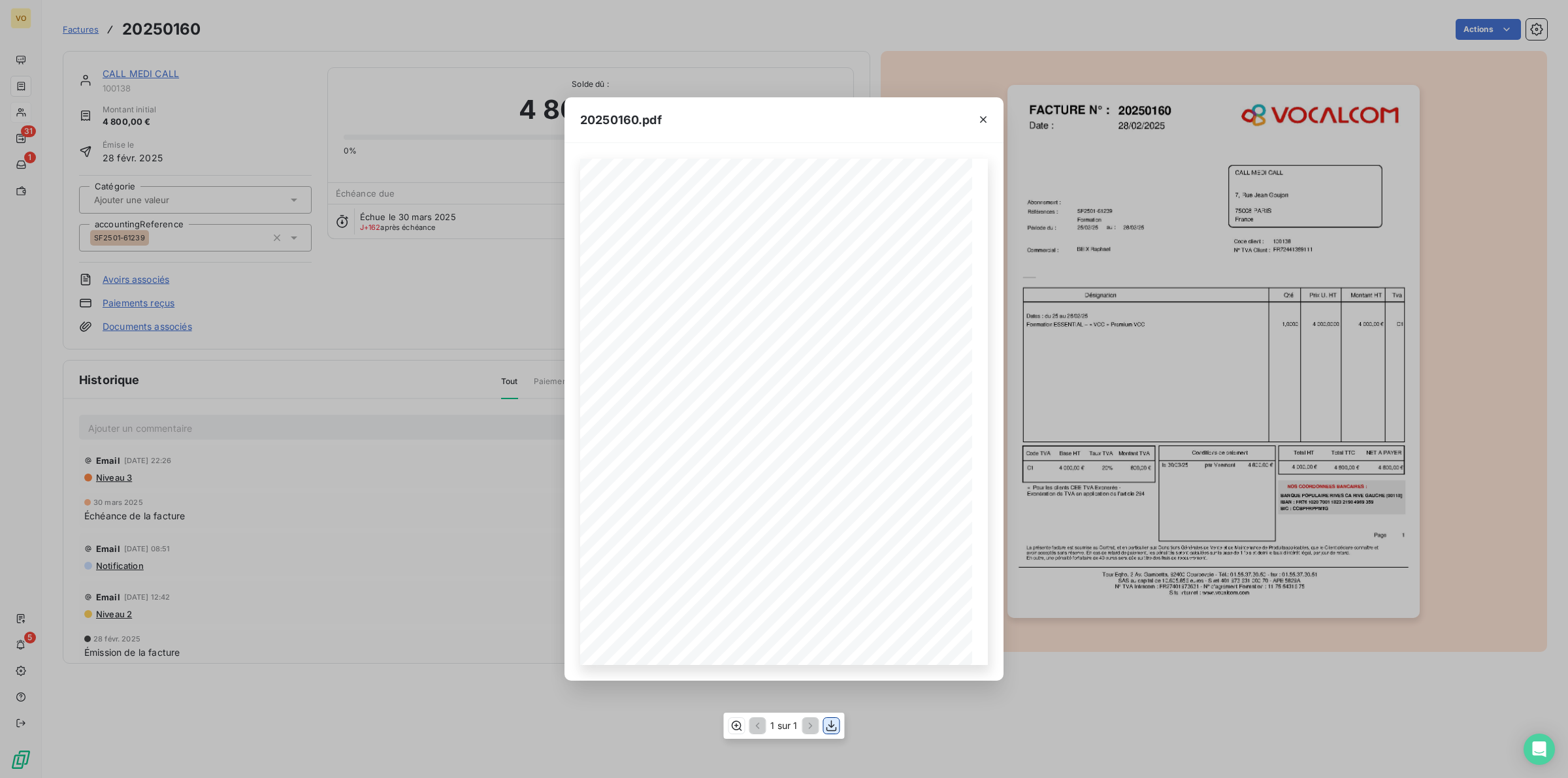
click at [834, 720] on icon "button" at bounding box center [831, 725] width 13 height 13
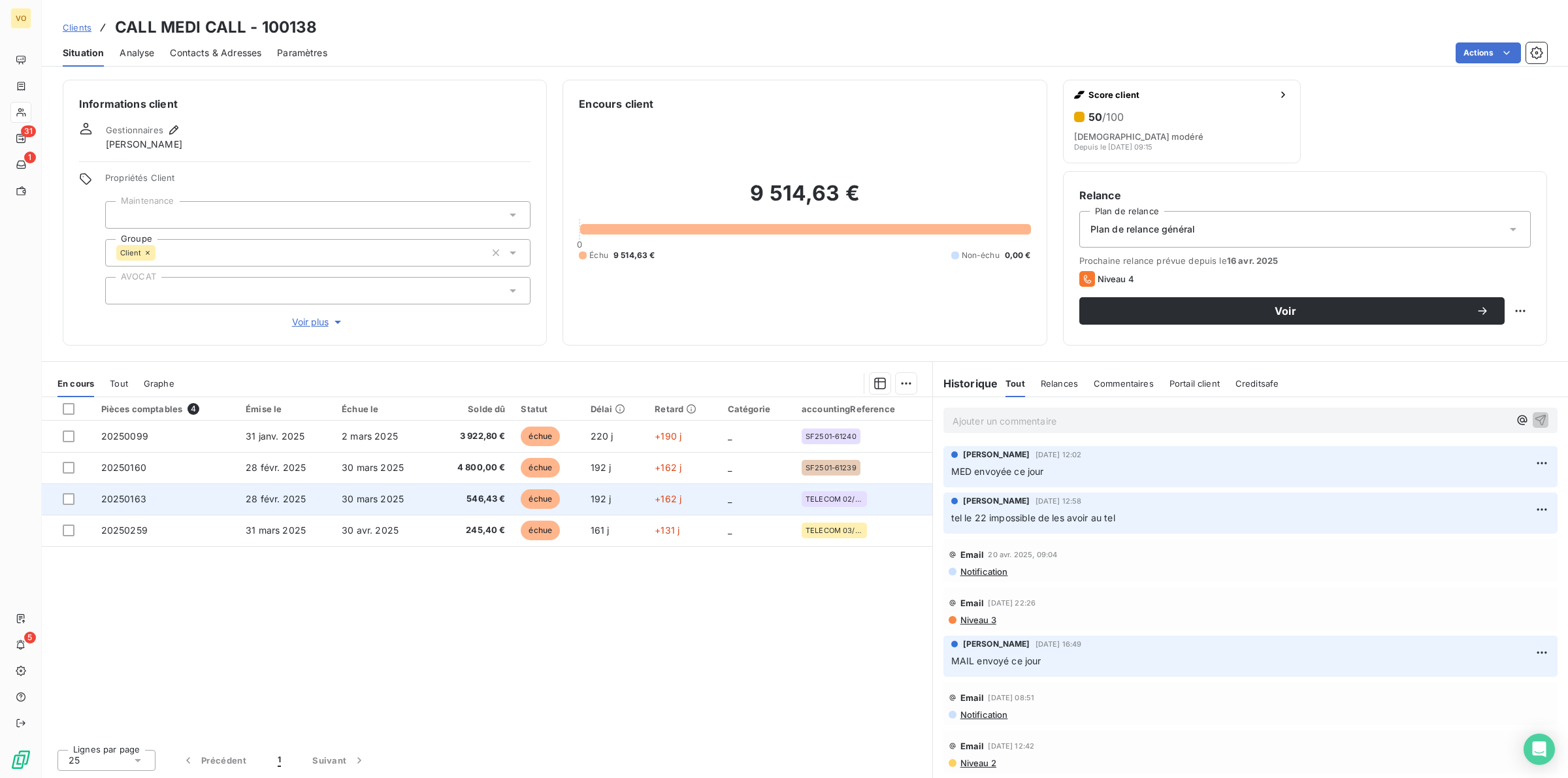
click at [285, 502] on span "28 févr. 2025" at bounding box center [275, 498] width 60 height 11
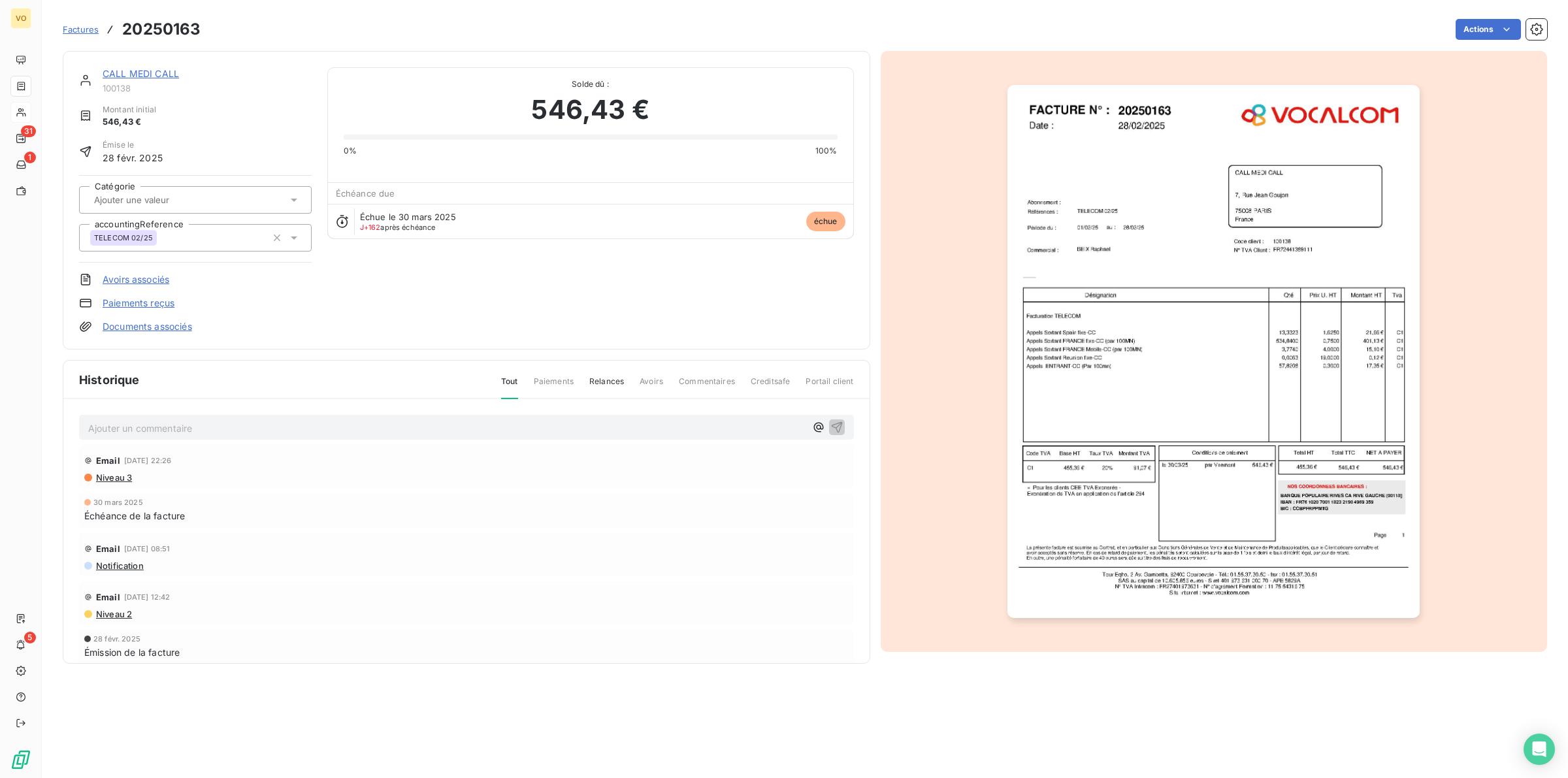
click at [1145, 402] on img "button" at bounding box center [1213, 352] width 413 height 534
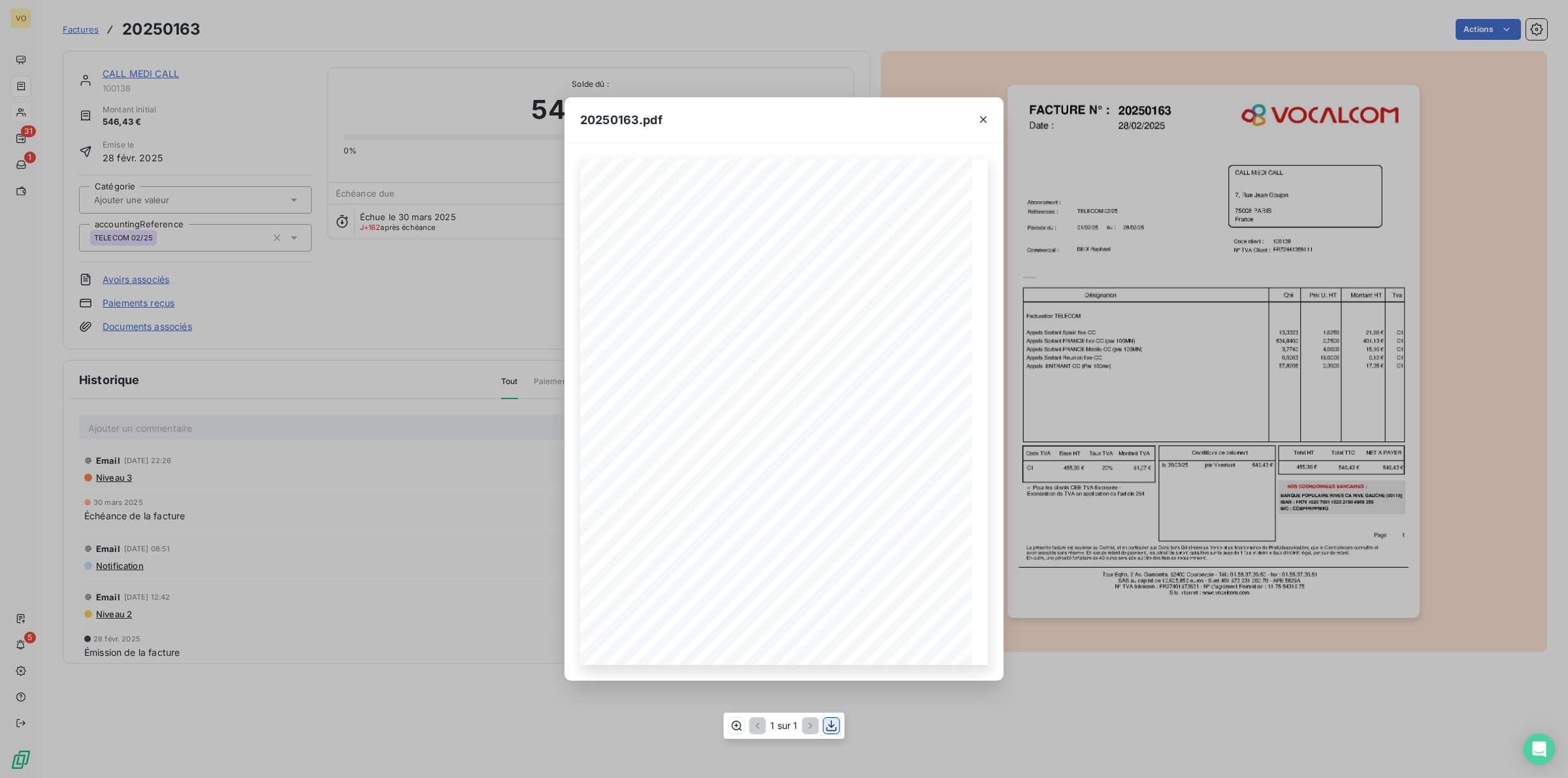
click at [825, 728] on icon "button" at bounding box center [831, 725] width 13 height 13
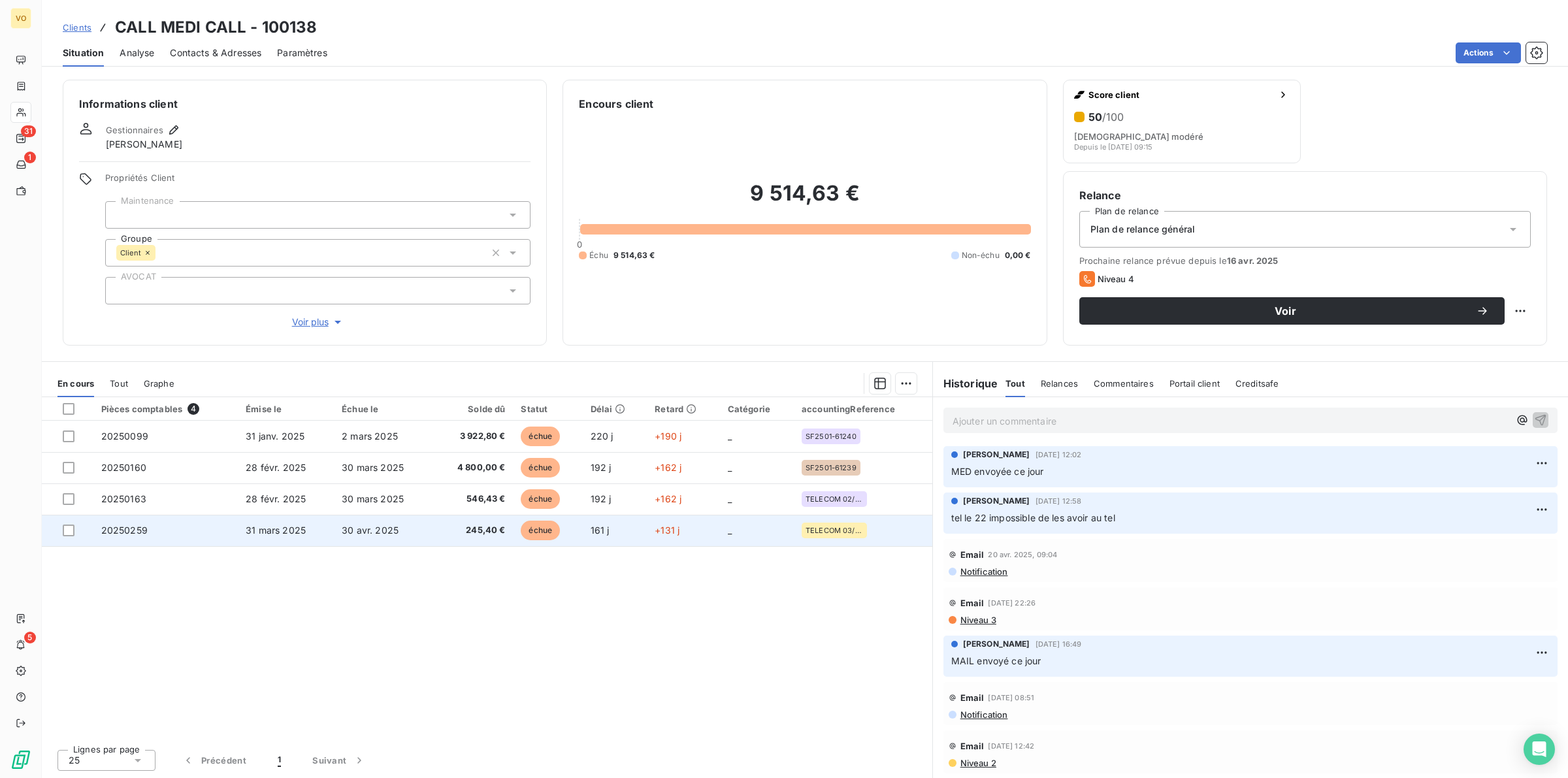
click at [435, 528] on td "245,40 €" at bounding box center [472, 530] width 81 height 31
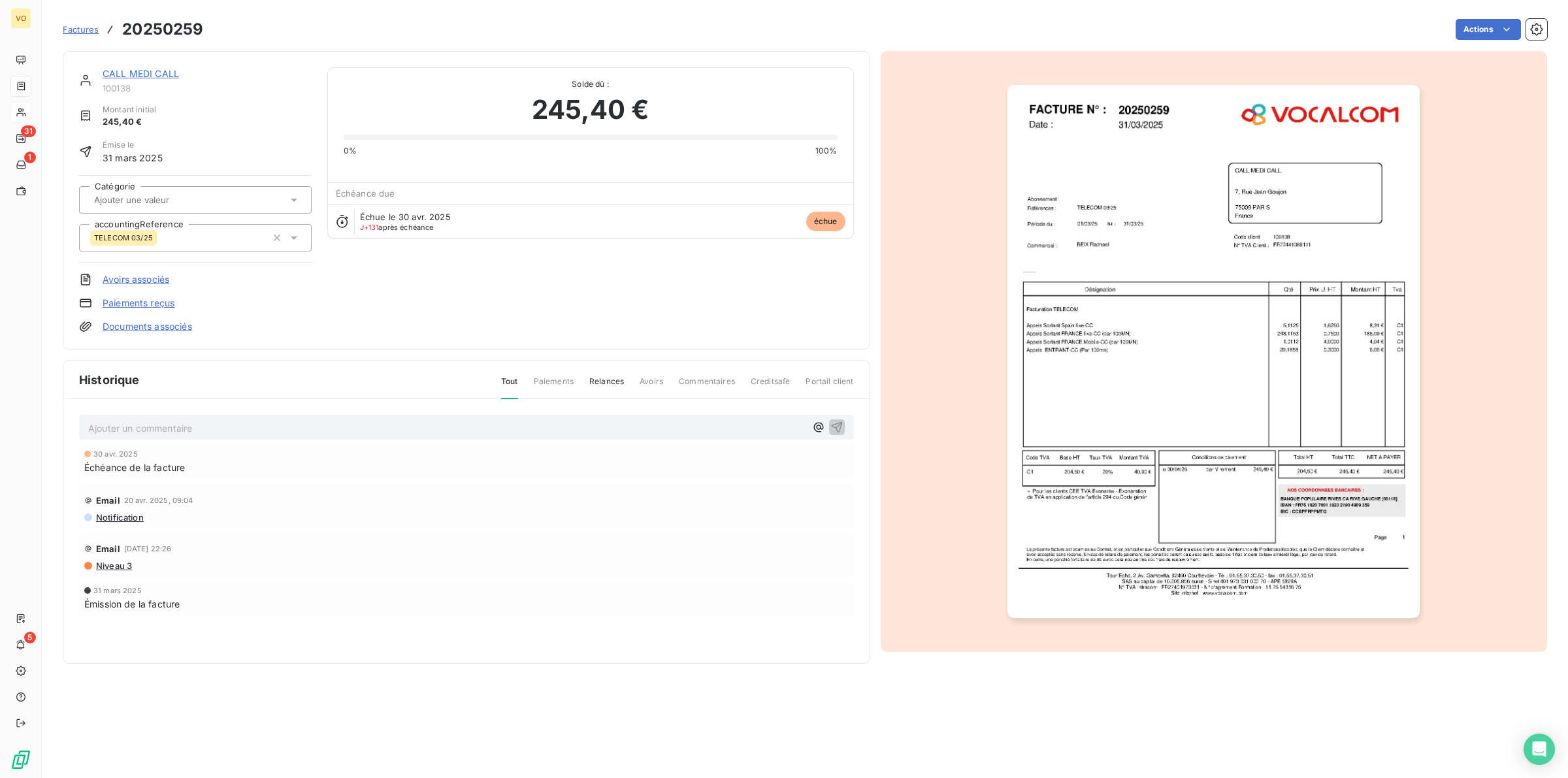
click at [1235, 420] on img "button" at bounding box center [1213, 352] width 413 height 534
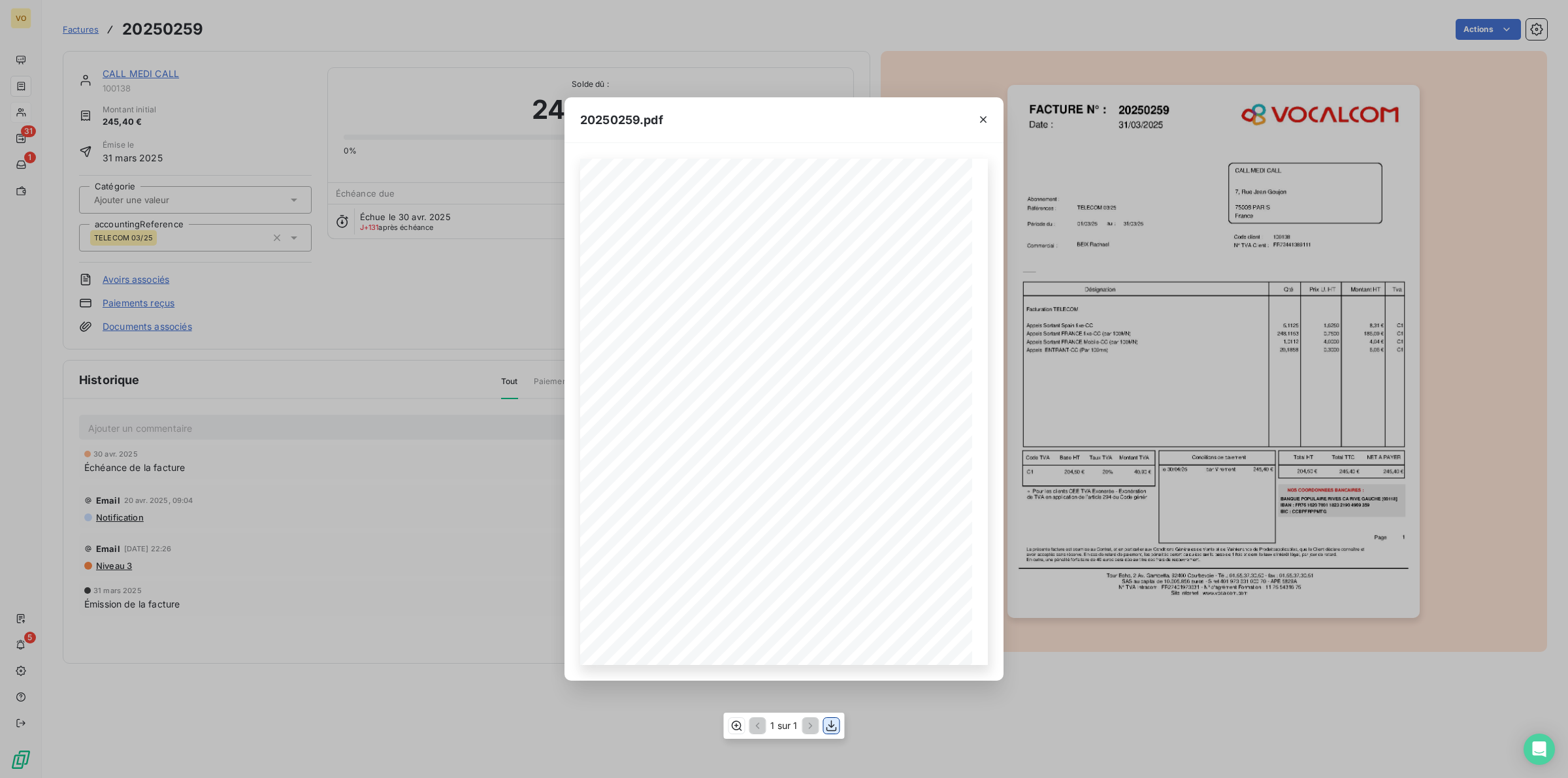
click at [830, 728] on icon "button" at bounding box center [831, 725] width 13 height 13
click at [1193, 708] on div "20250259.pdf Références : FACTURE N° : CALL MEDI CALL [STREET_ADDRESS][PERSON_N…" at bounding box center [784, 389] width 1568 height 778
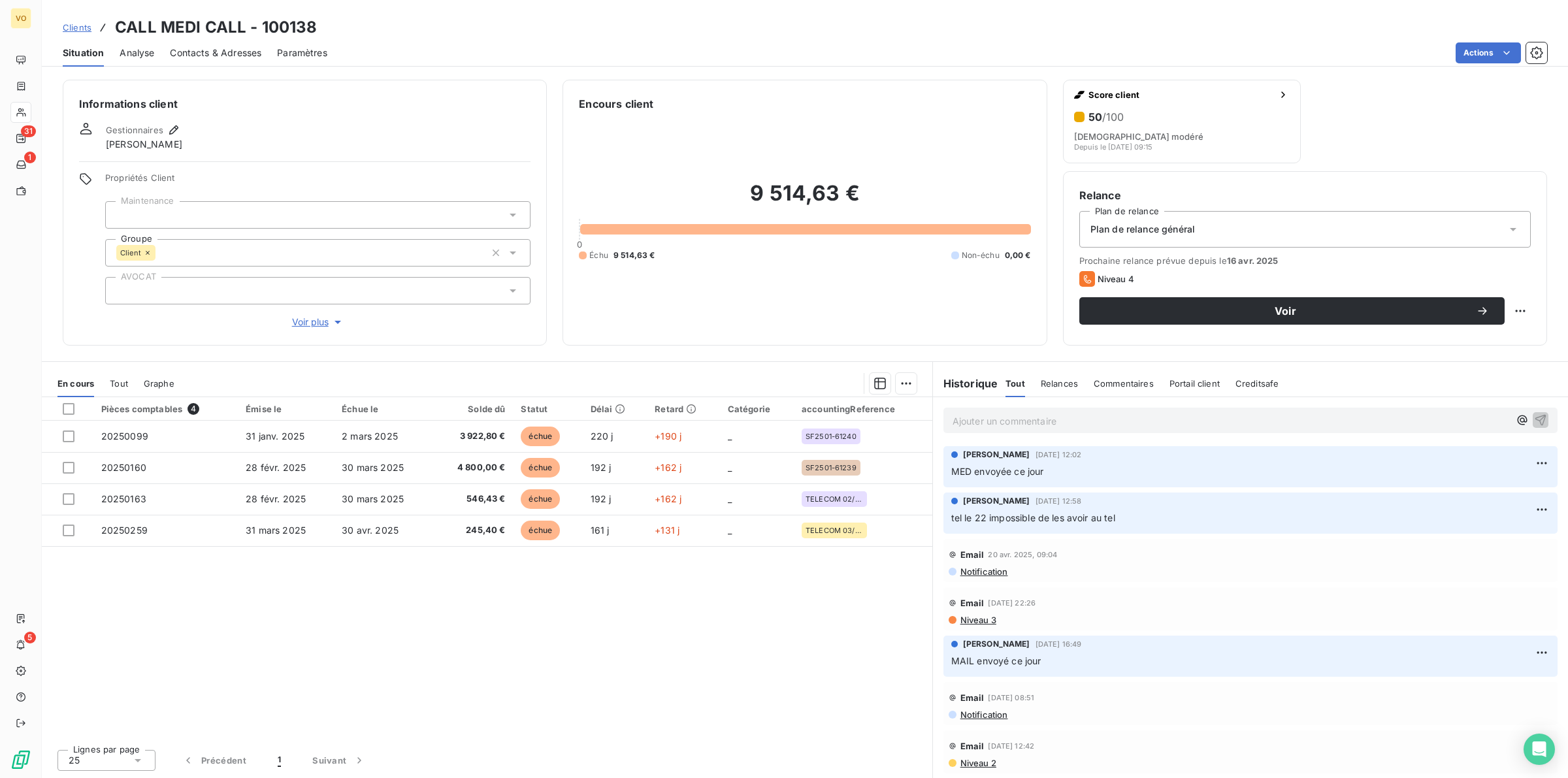
click at [984, 615] on span "Niveau 3" at bounding box center [978, 619] width 37 height 11
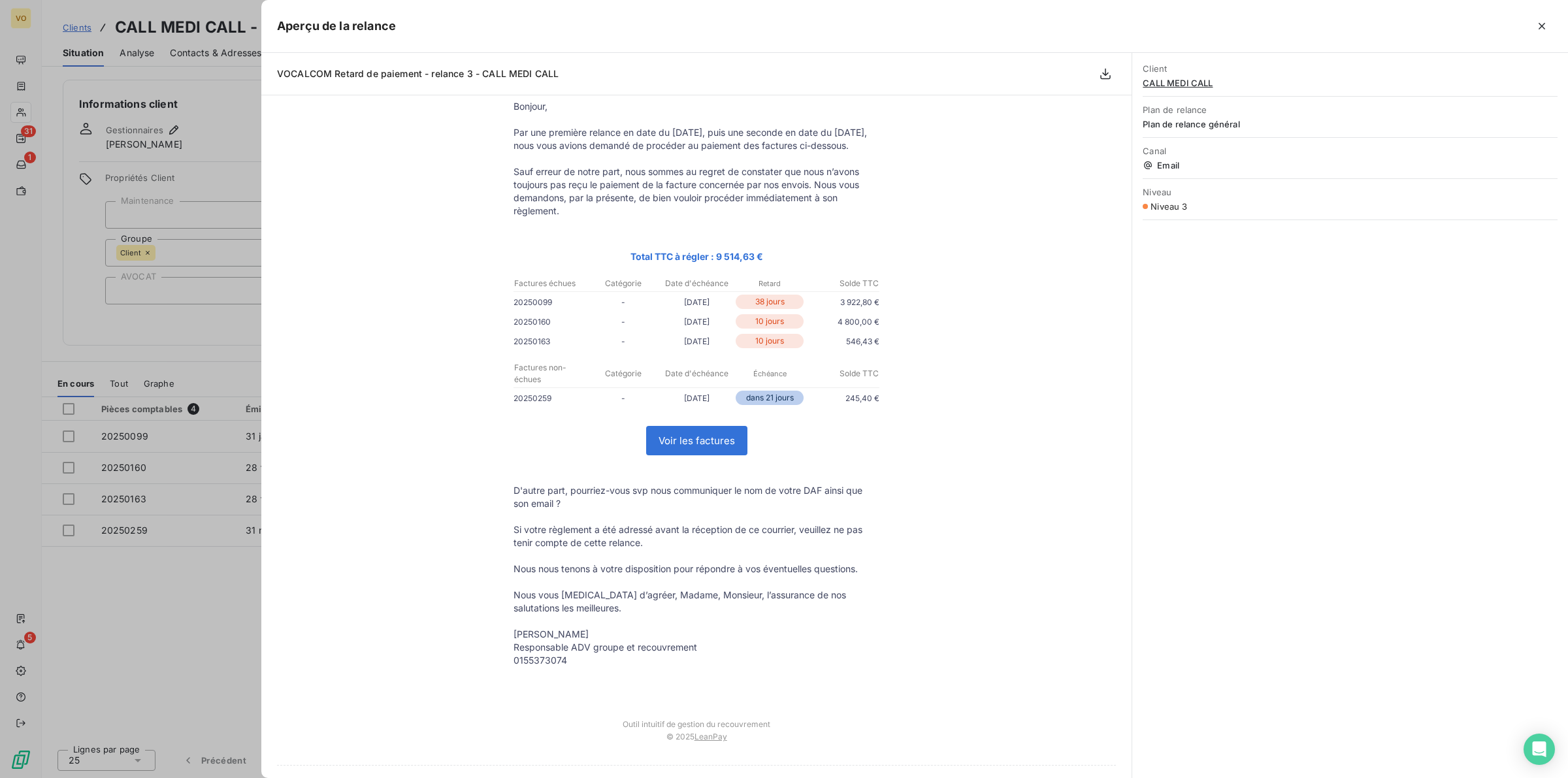
scroll to position [36, 0]
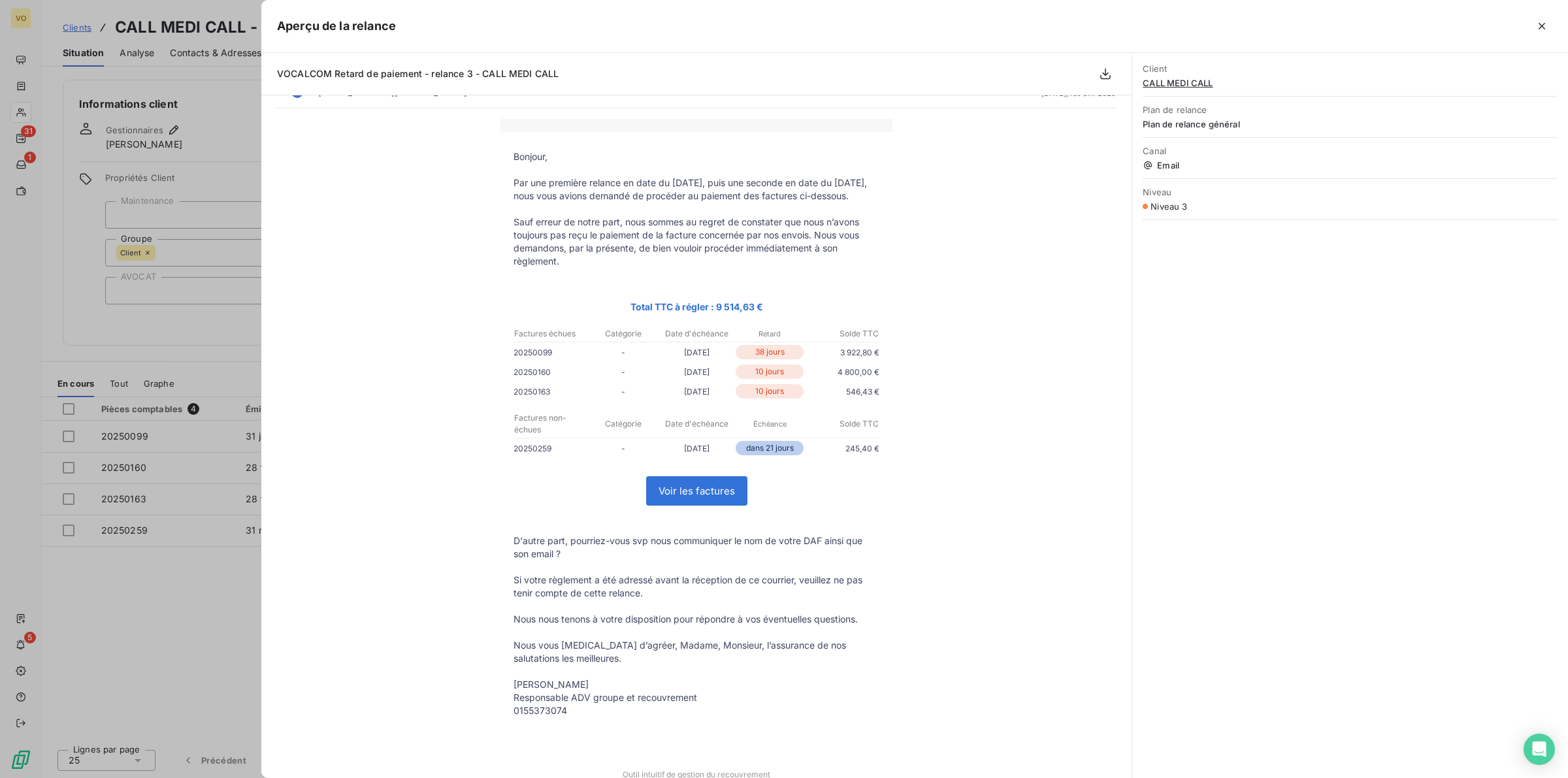
click at [110, 557] on div at bounding box center [784, 389] width 1568 height 778
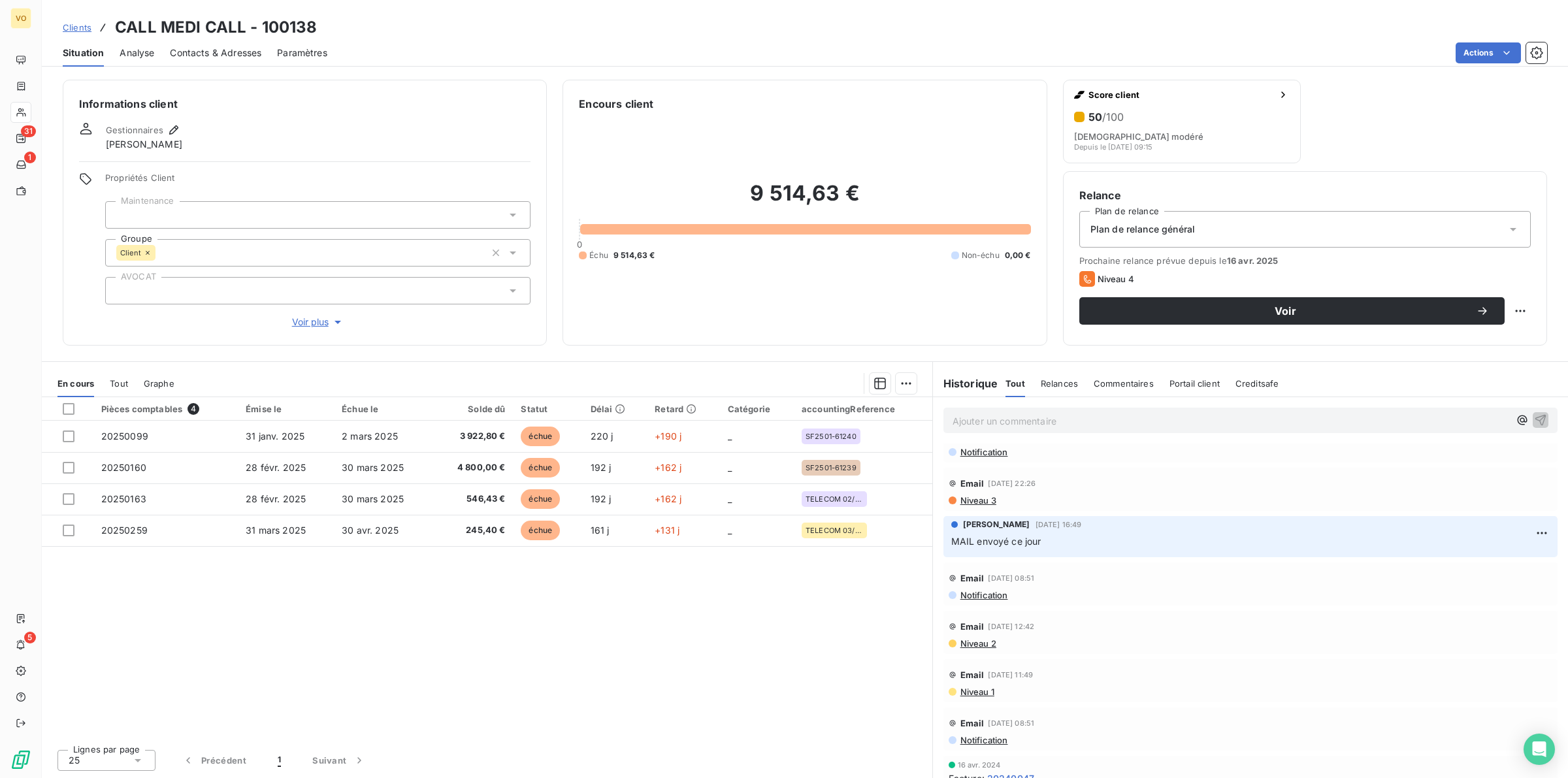
scroll to position [164, 0]
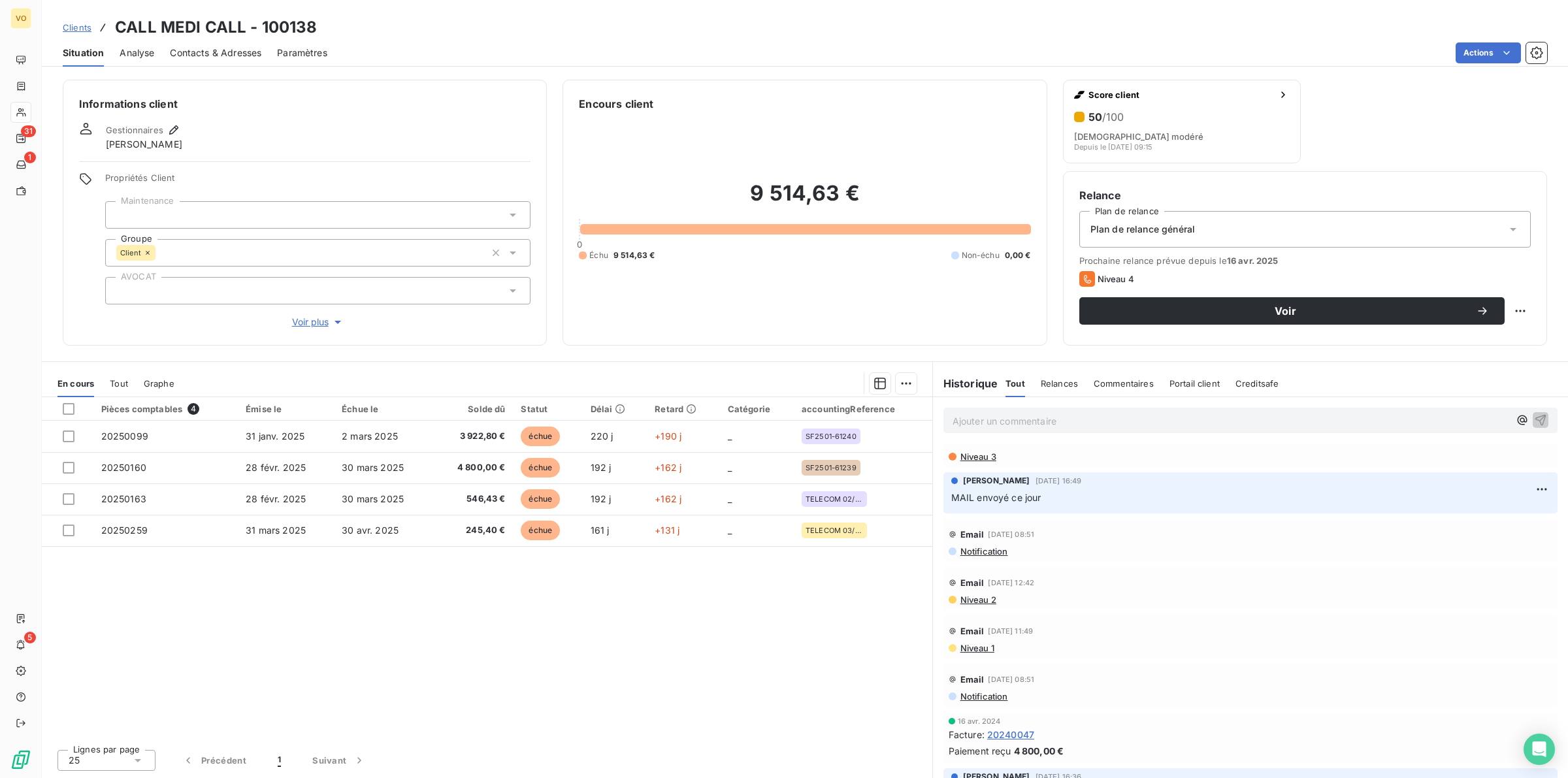
click at [978, 597] on span "Niveau 2" at bounding box center [978, 600] width 37 height 11
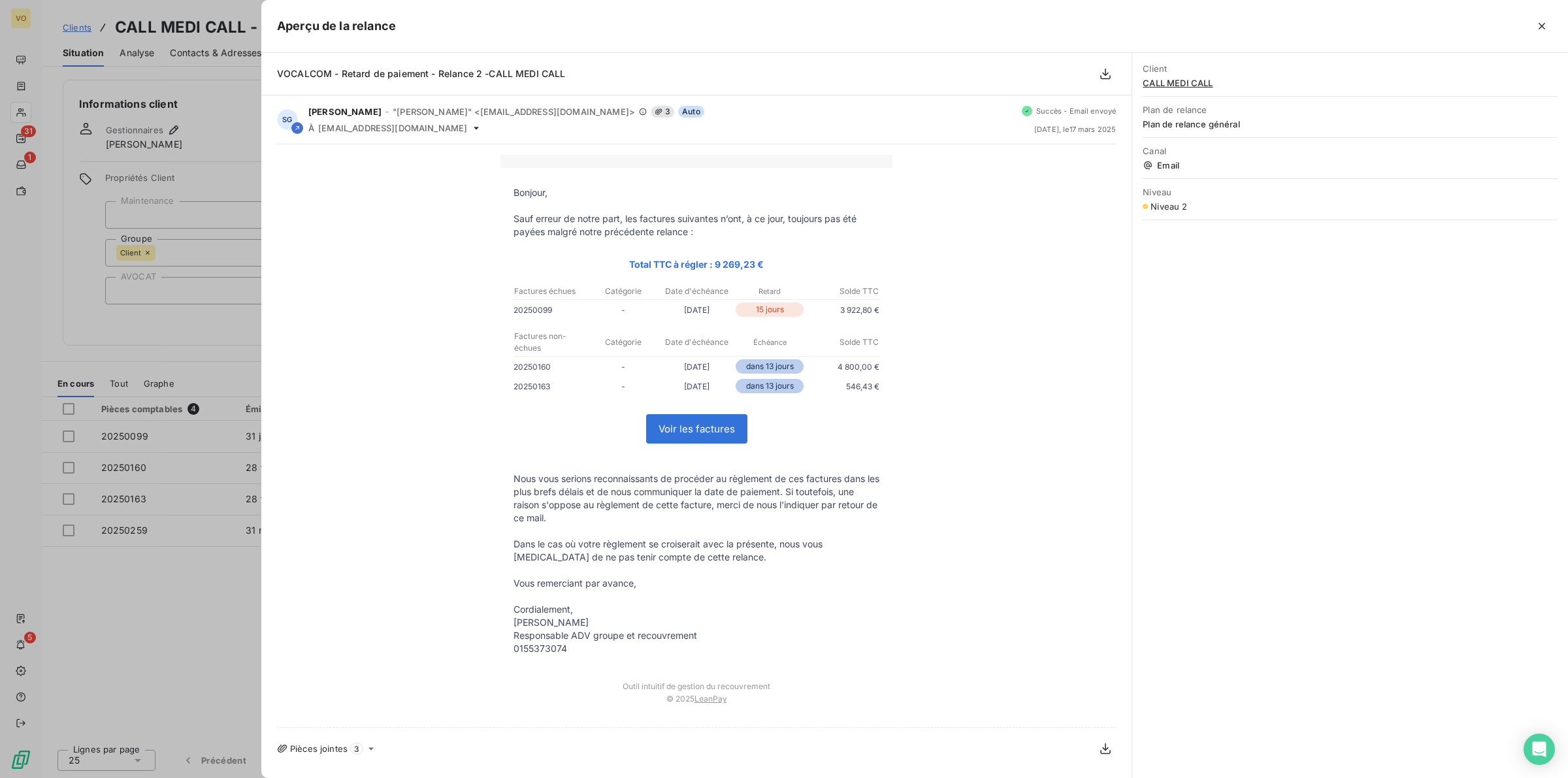
click at [208, 608] on div at bounding box center [784, 389] width 1568 height 778
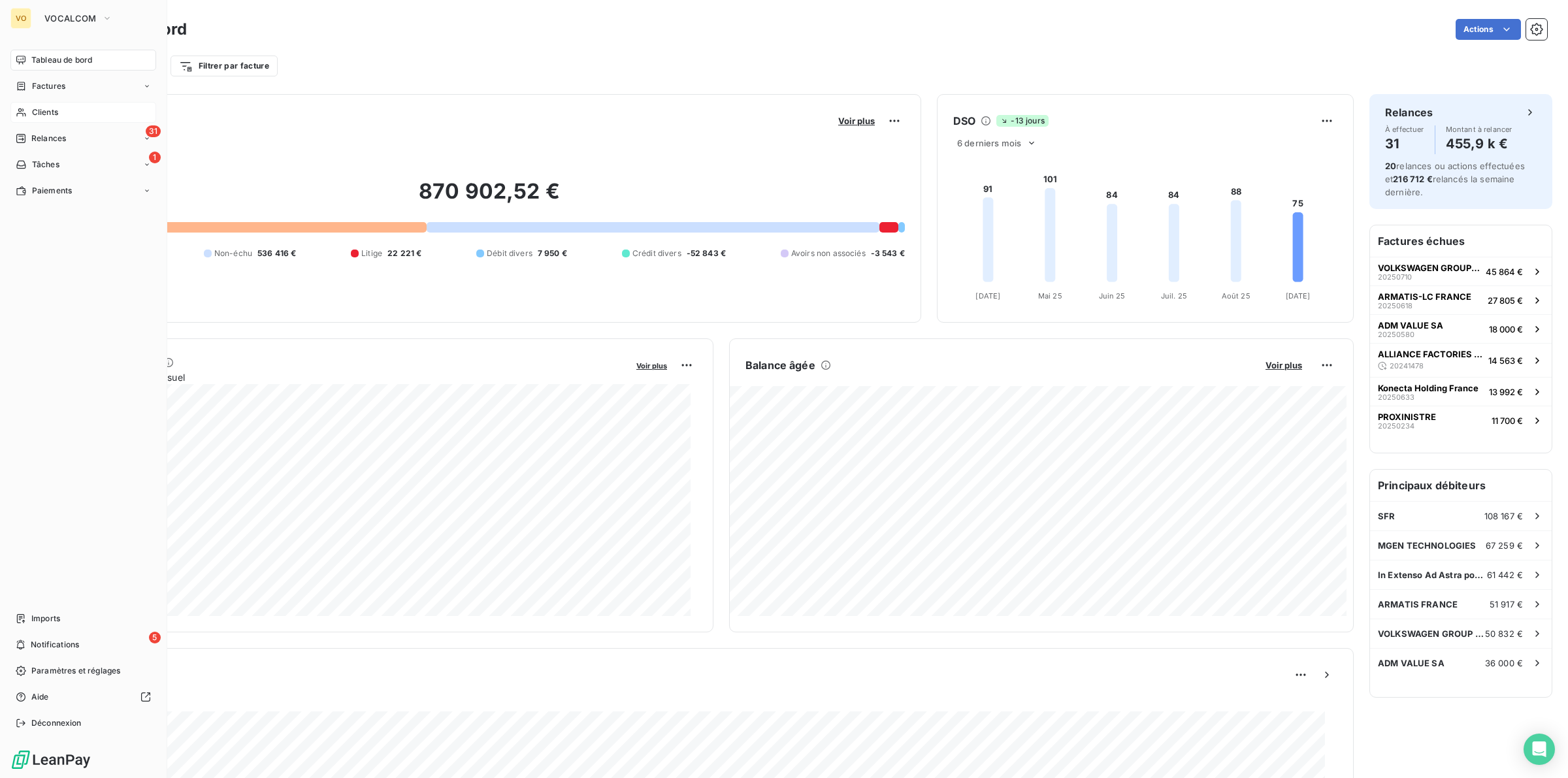
click at [46, 113] on span "Clients" at bounding box center [45, 113] width 26 height 12
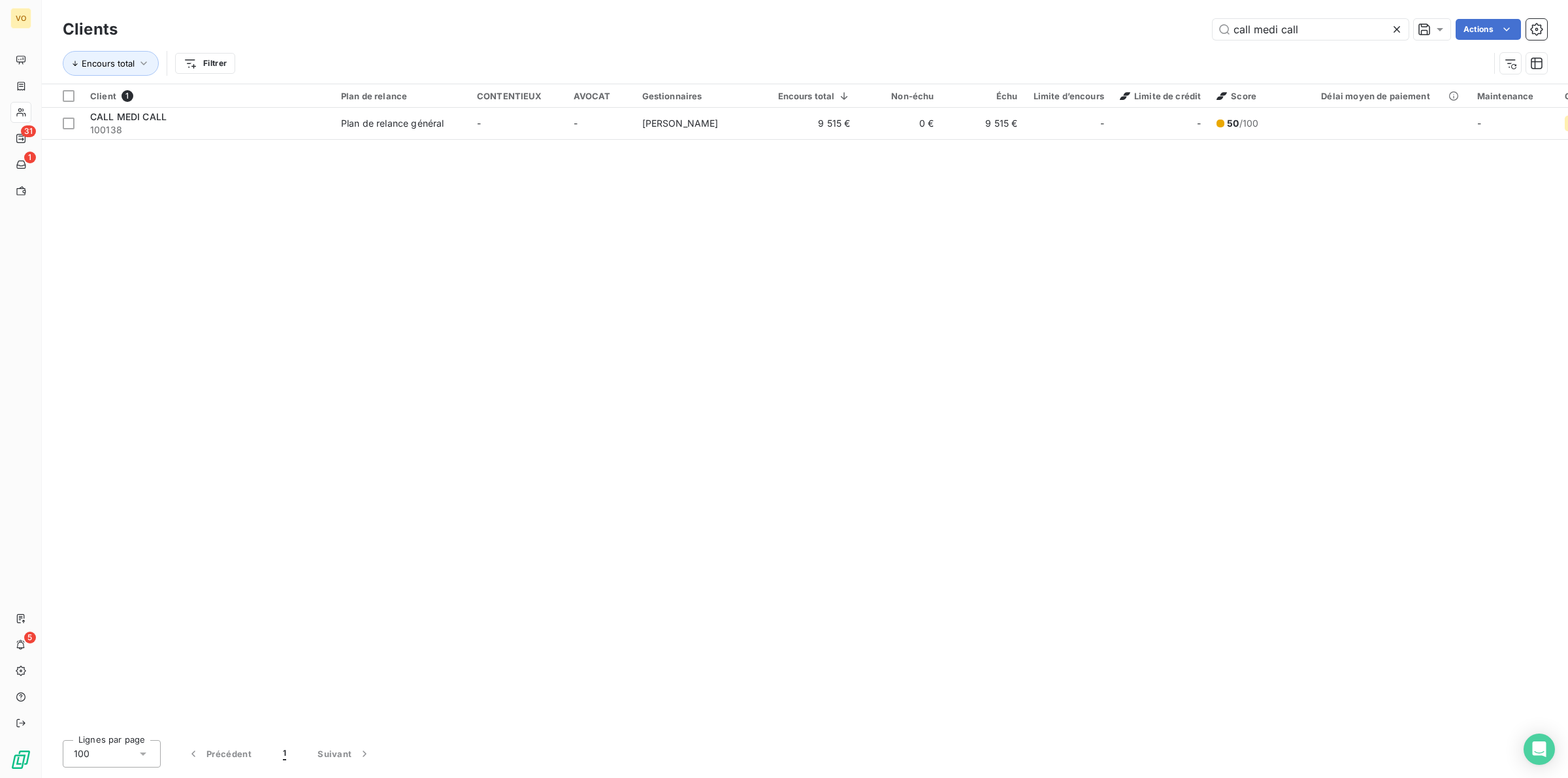
click at [1396, 26] on icon at bounding box center [1396, 28] width 13 height 13
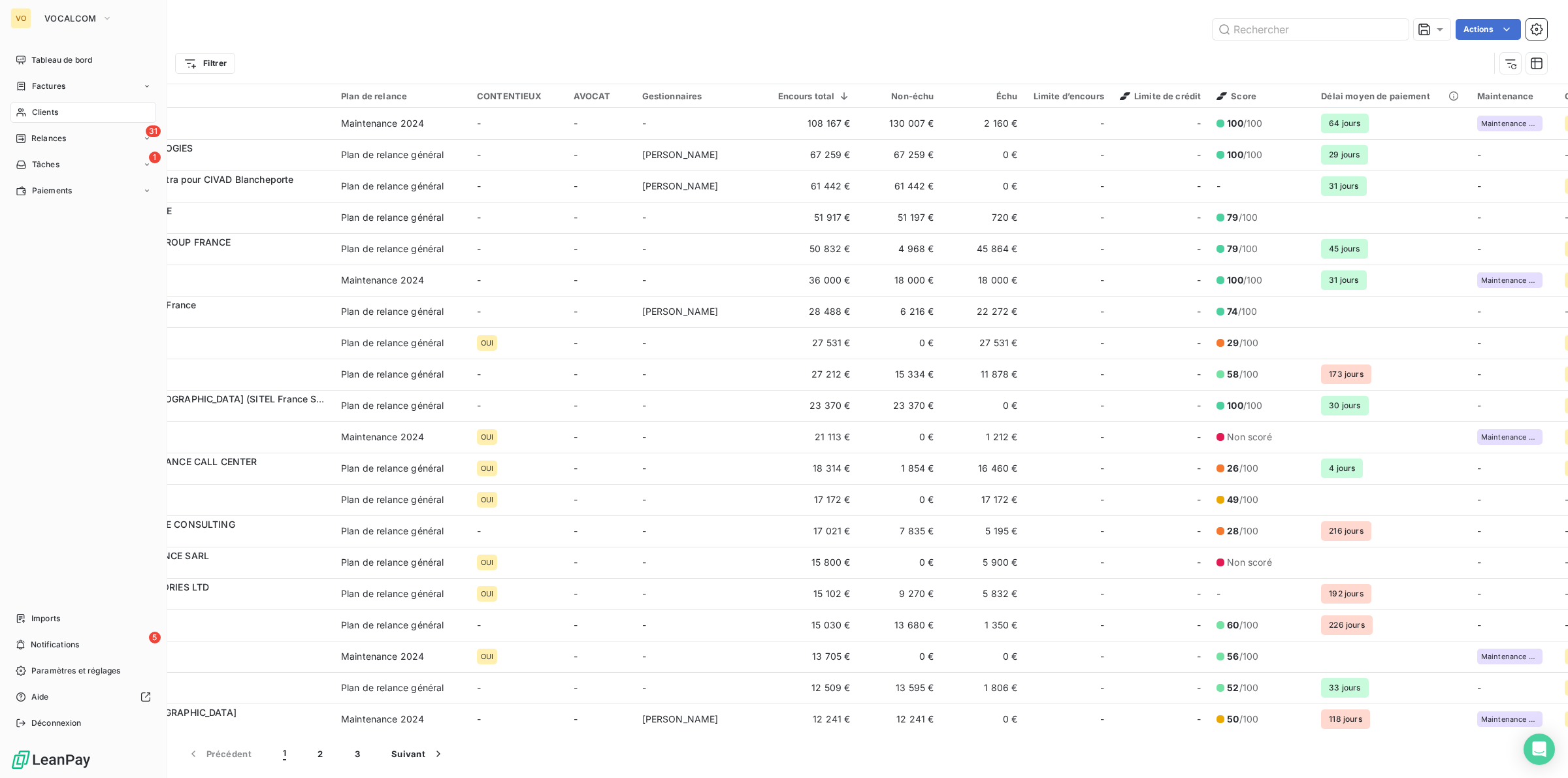
click at [52, 109] on span "Clients" at bounding box center [45, 113] width 26 height 12
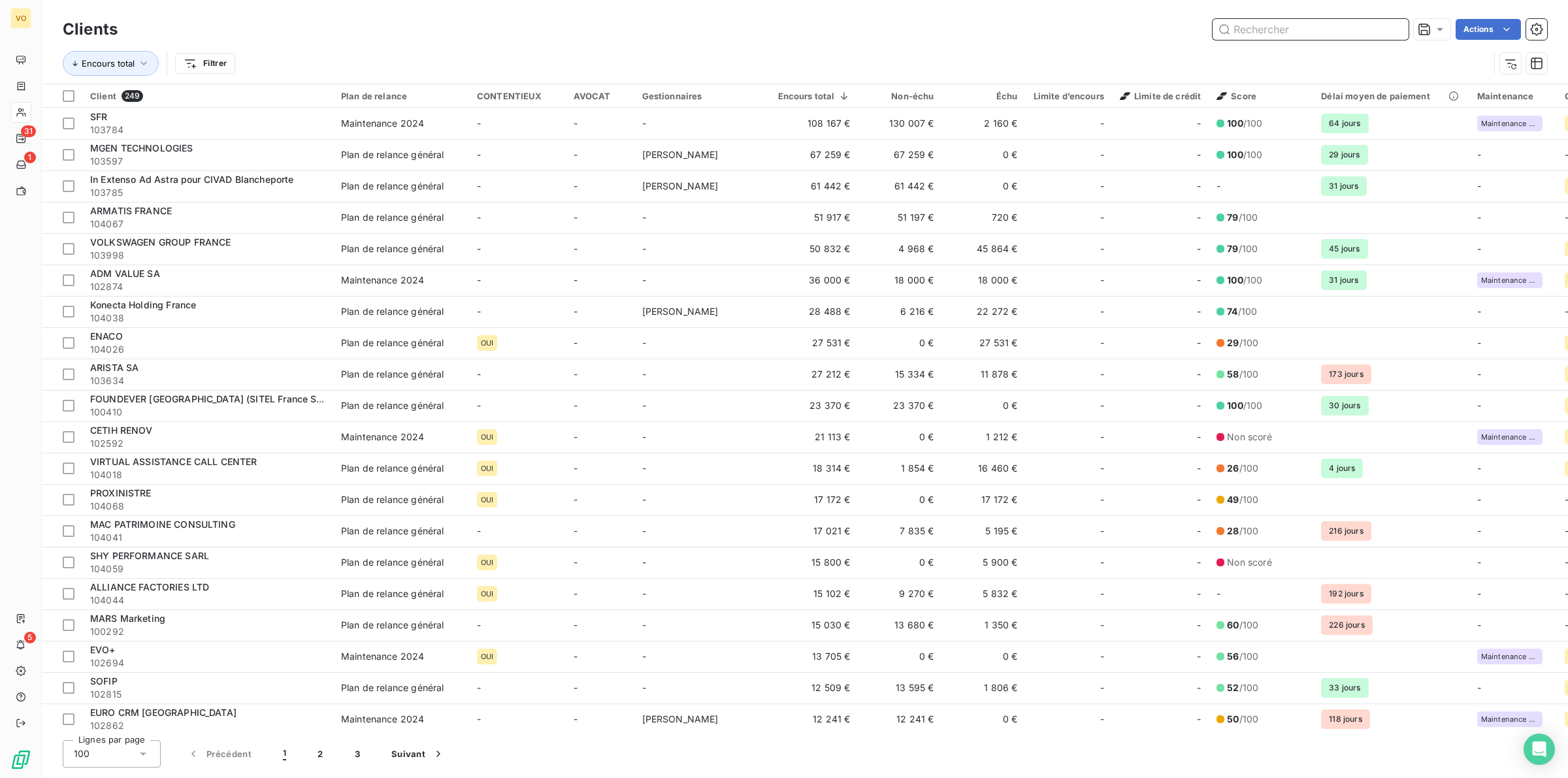
click at [1272, 24] on input "text" at bounding box center [1310, 28] width 196 height 21
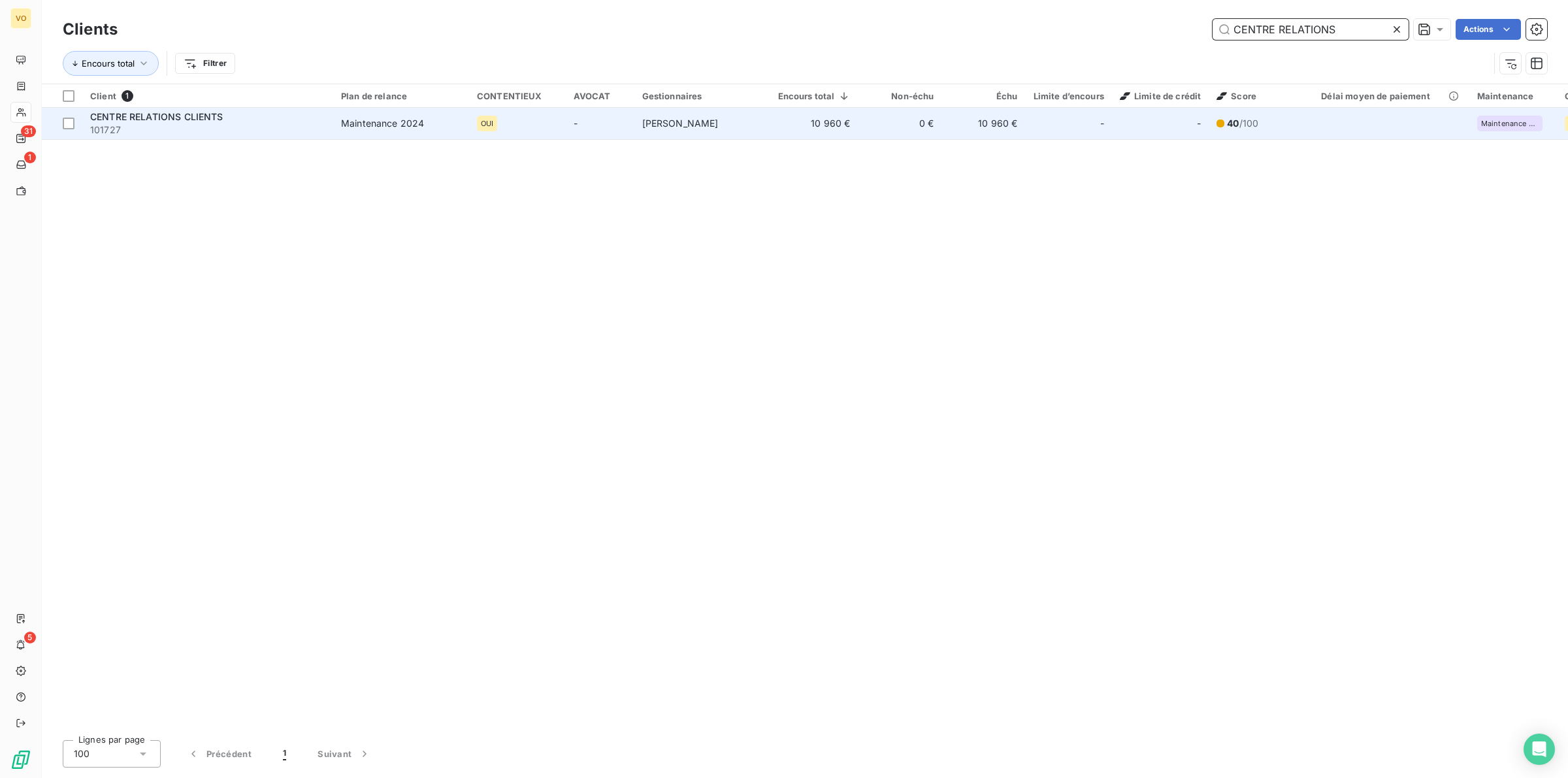
type input "CENTRE RELATIONS"
click at [262, 121] on div "CENTRE RELATIONS CLIENTS" at bounding box center [208, 117] width 235 height 13
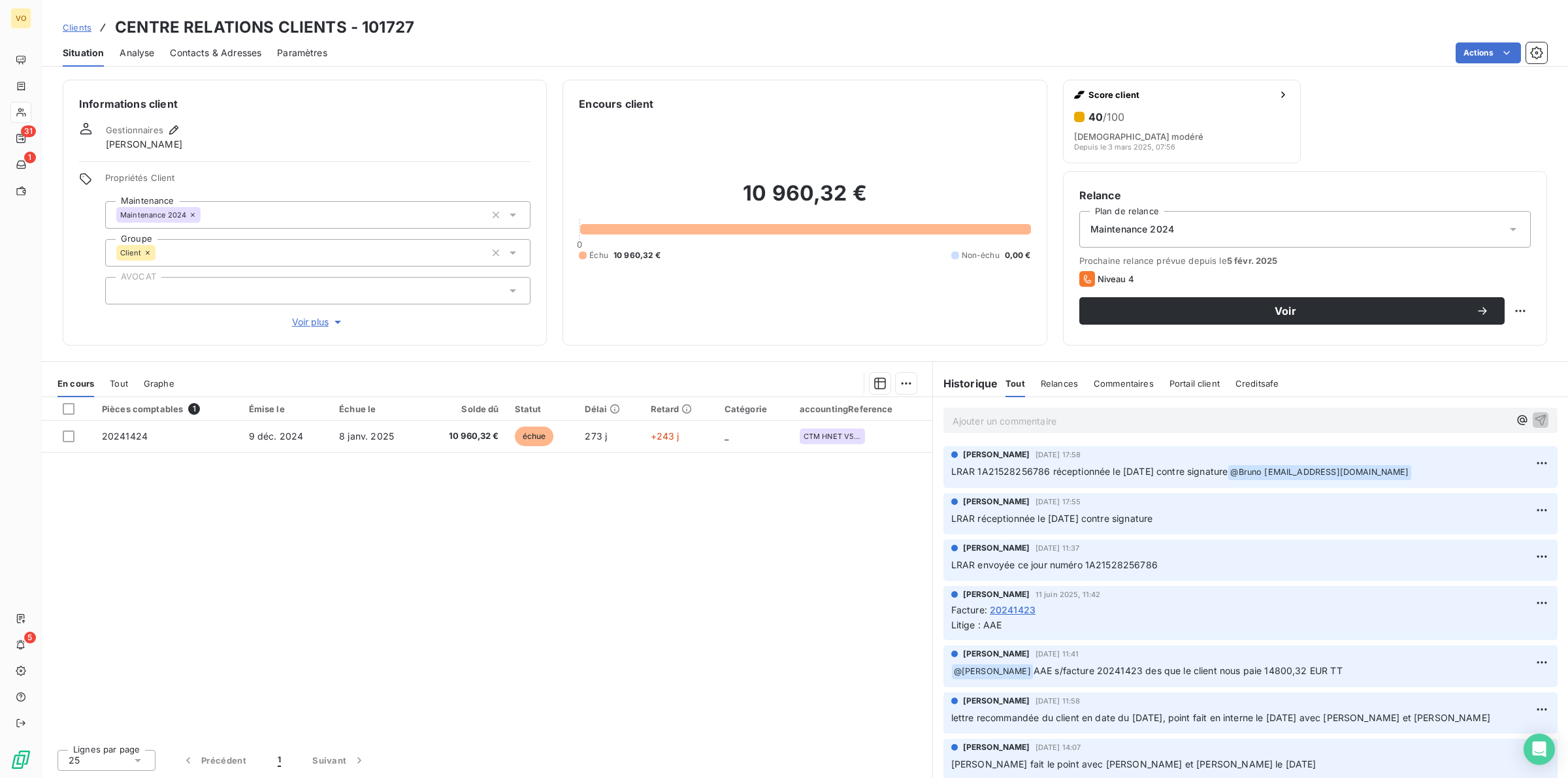
click at [579, 534] on div "Pièces comptables 1 Émise le Échue le Solde dû Statut Délai Retard Catégorie ac…" at bounding box center [487, 567] width 891 height 342
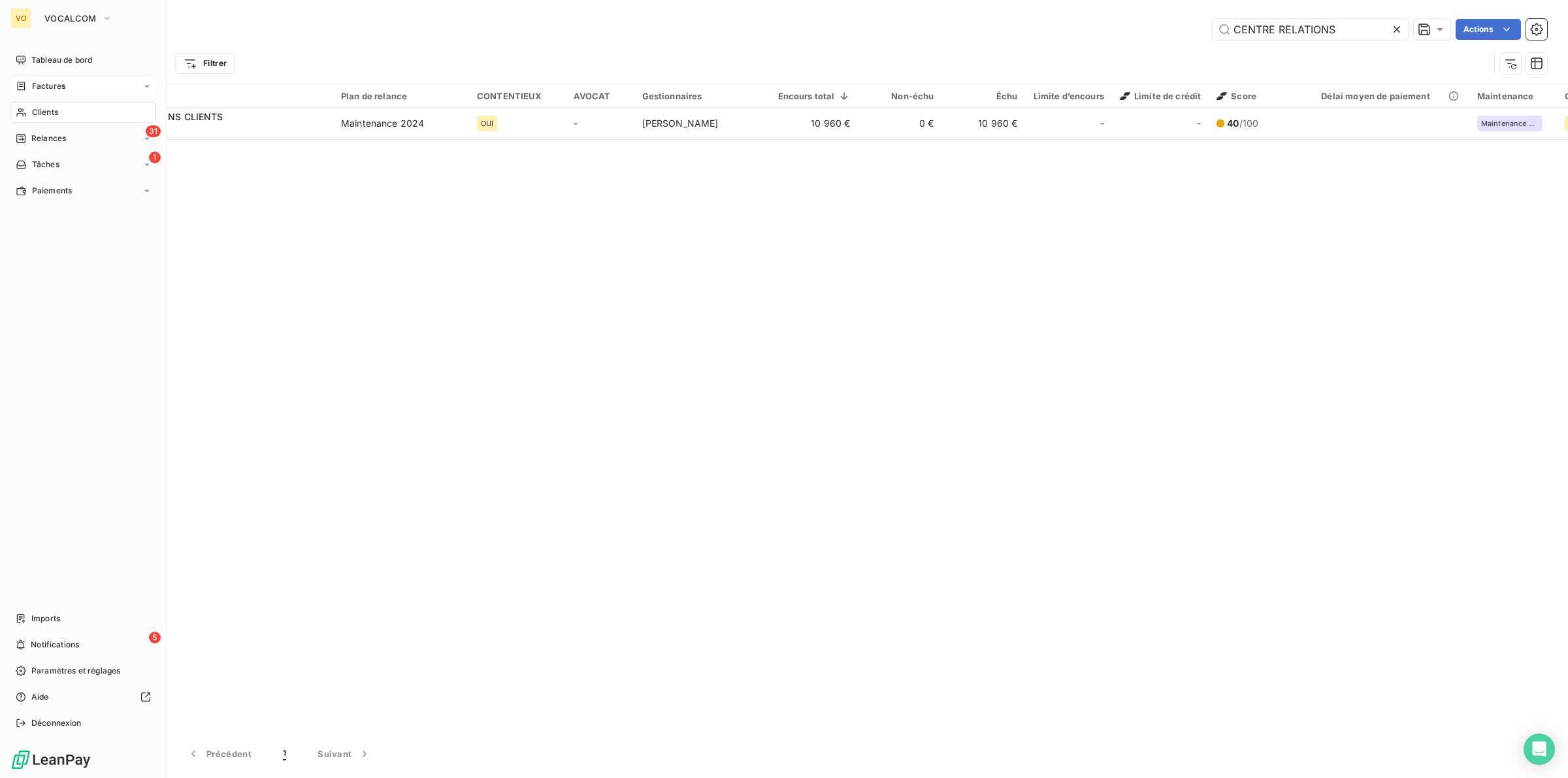
click at [47, 83] on span "Factures" at bounding box center [49, 86] width 33 height 12
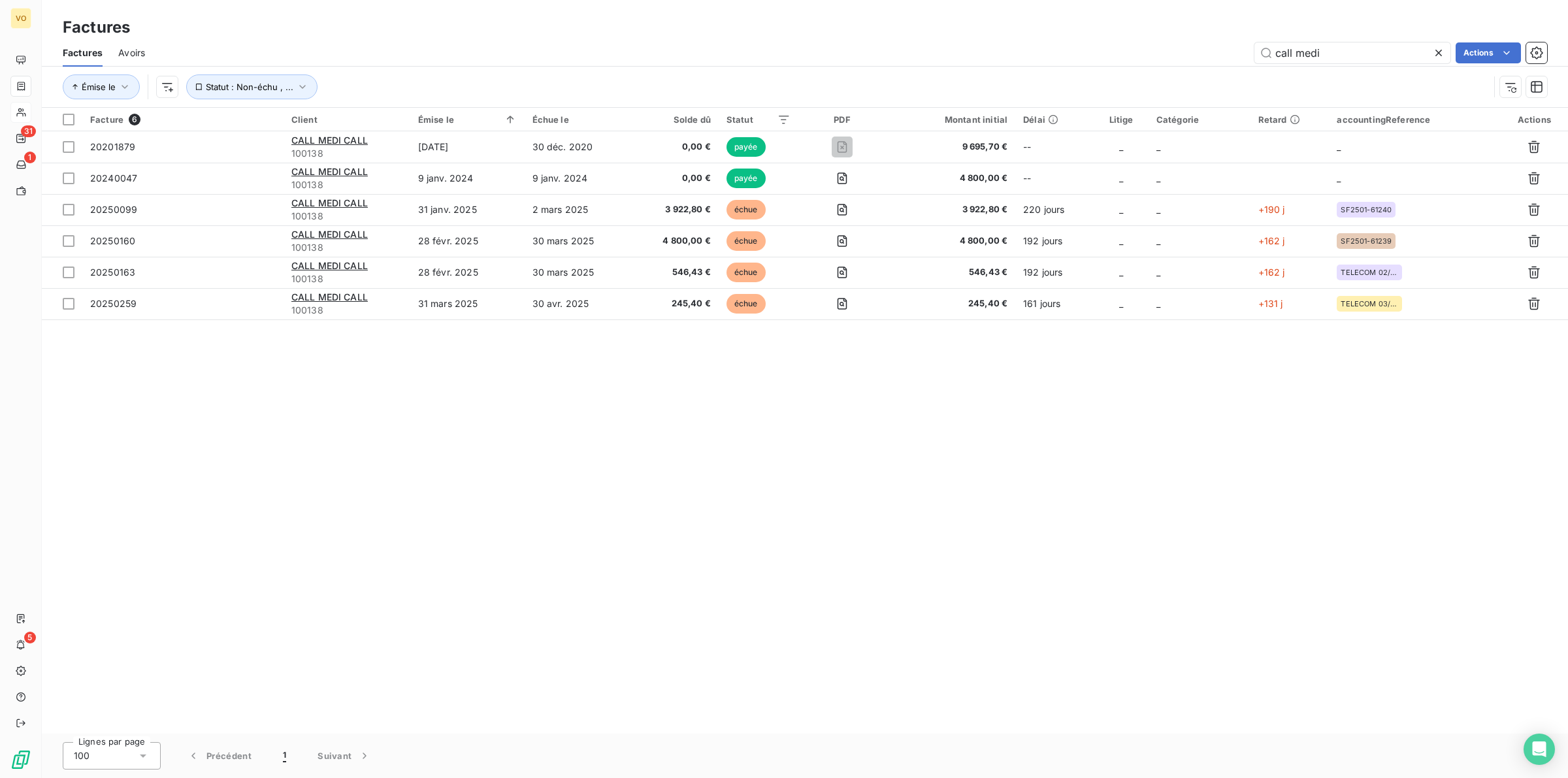
click at [1436, 46] on icon at bounding box center [1438, 52] width 13 height 13
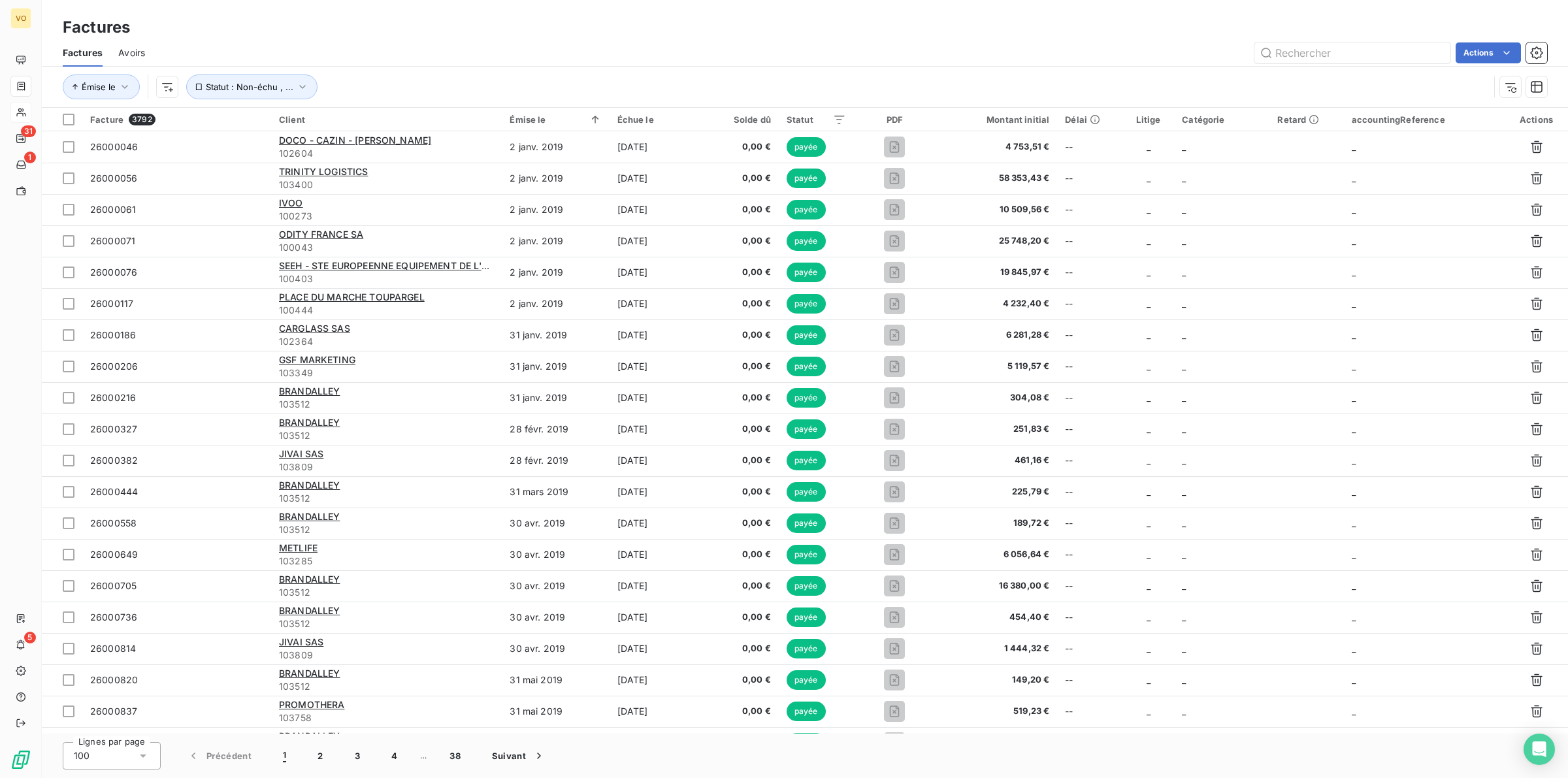
click at [70, 52] on span "Factures" at bounding box center [82, 52] width 40 height 13
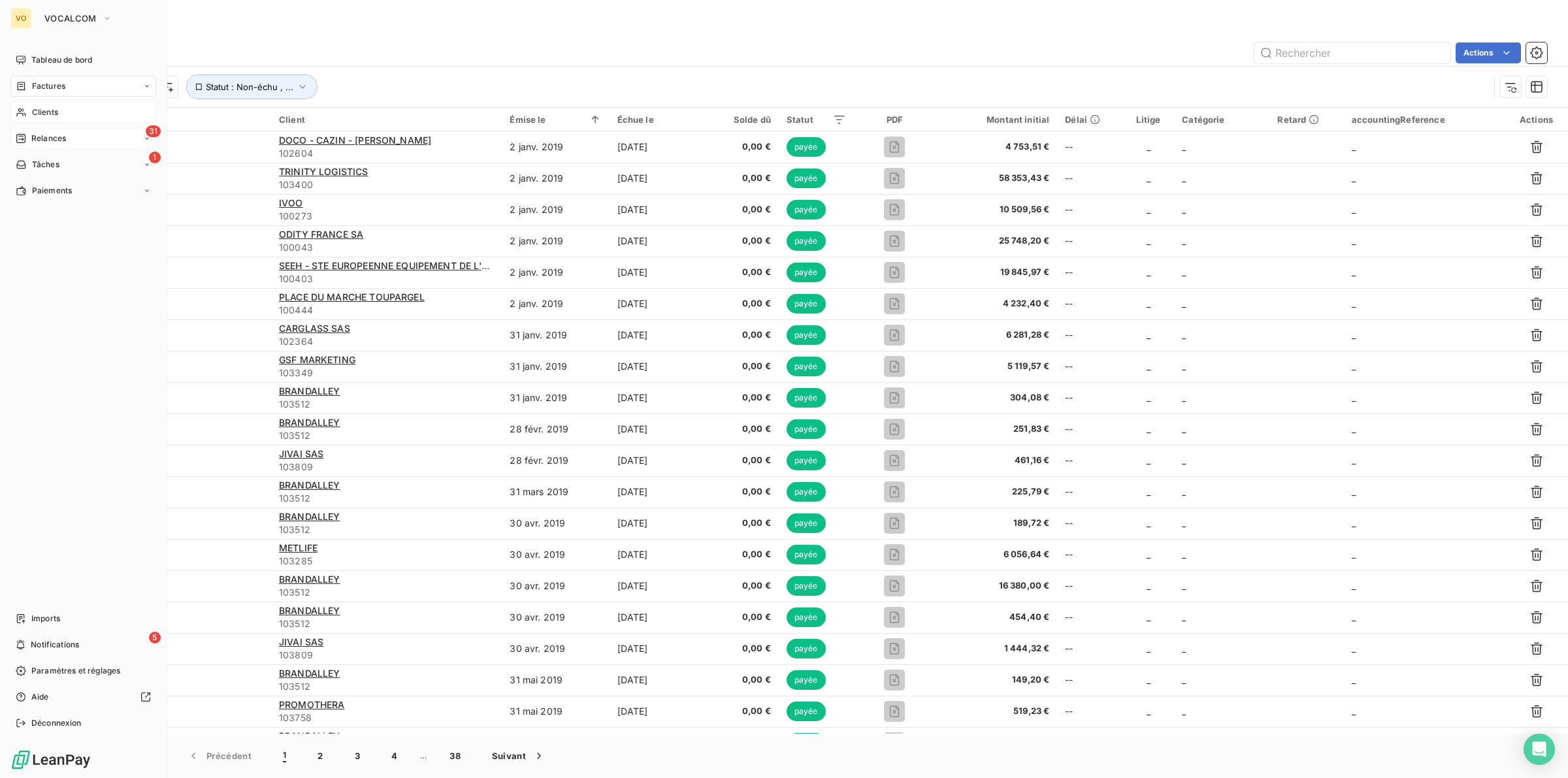
click at [28, 129] on div "31 Relances" at bounding box center [83, 138] width 146 height 21
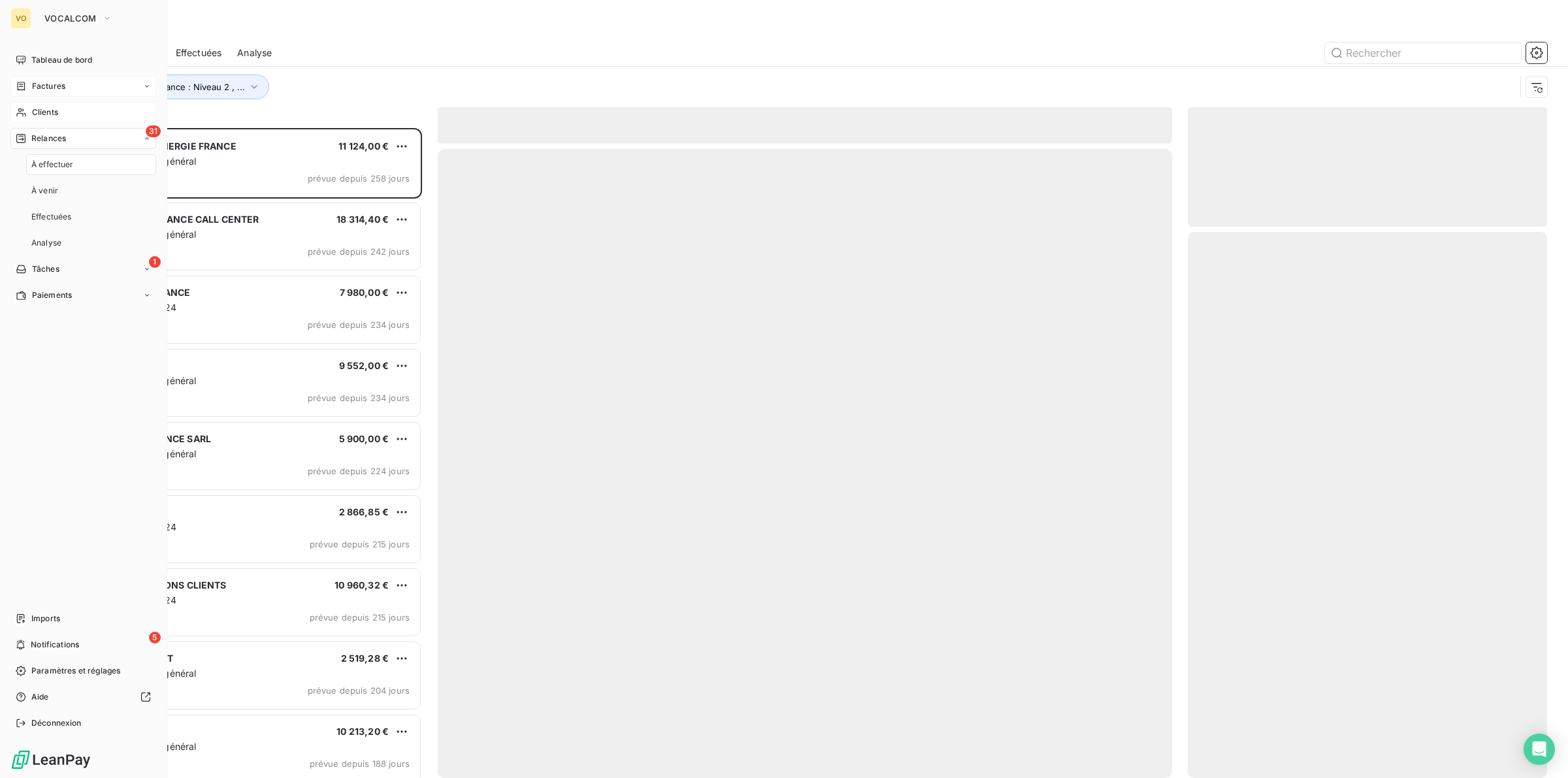
scroll to position [638, 347]
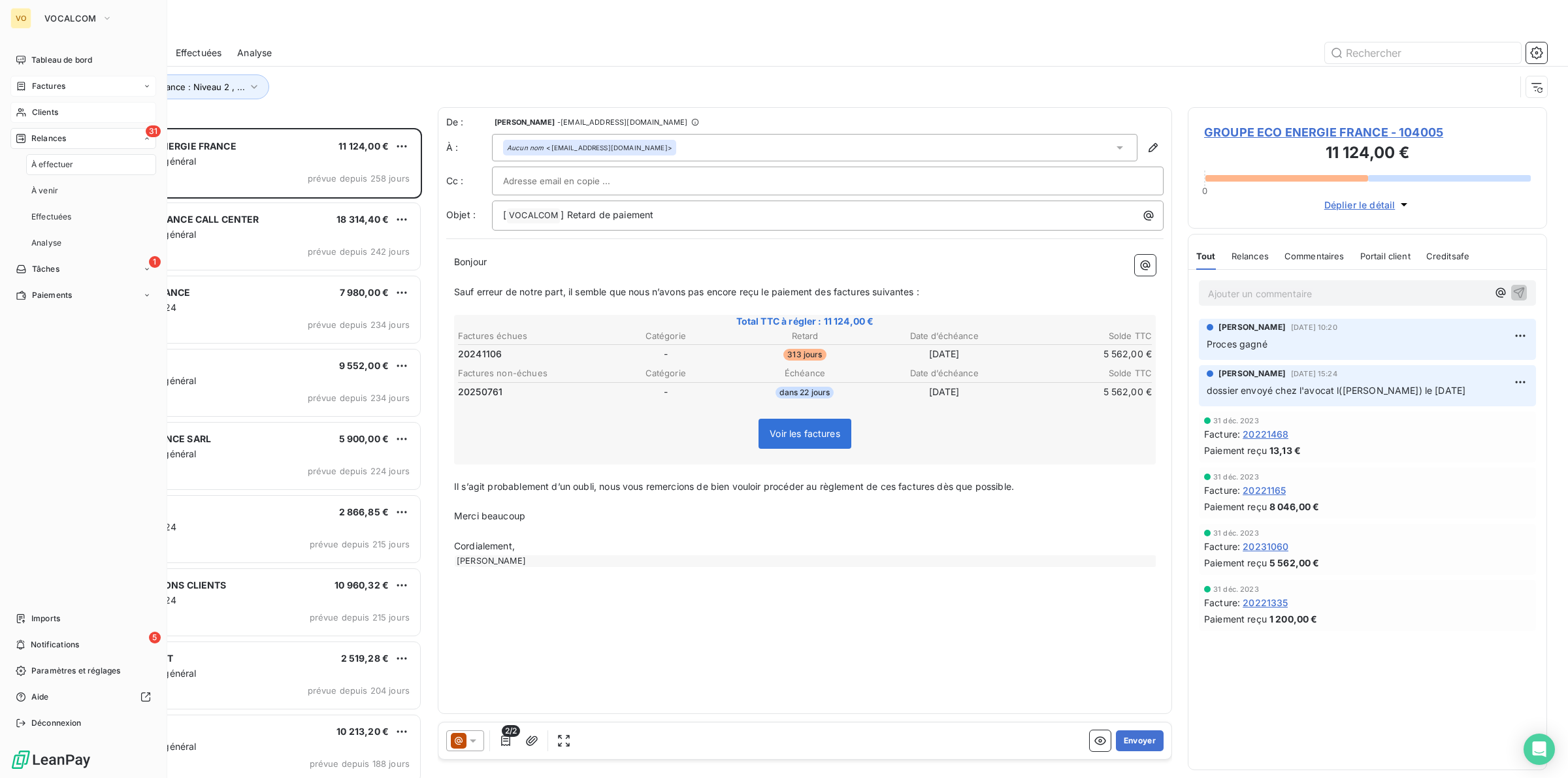
click at [56, 85] on span "Factures" at bounding box center [49, 86] width 33 height 12
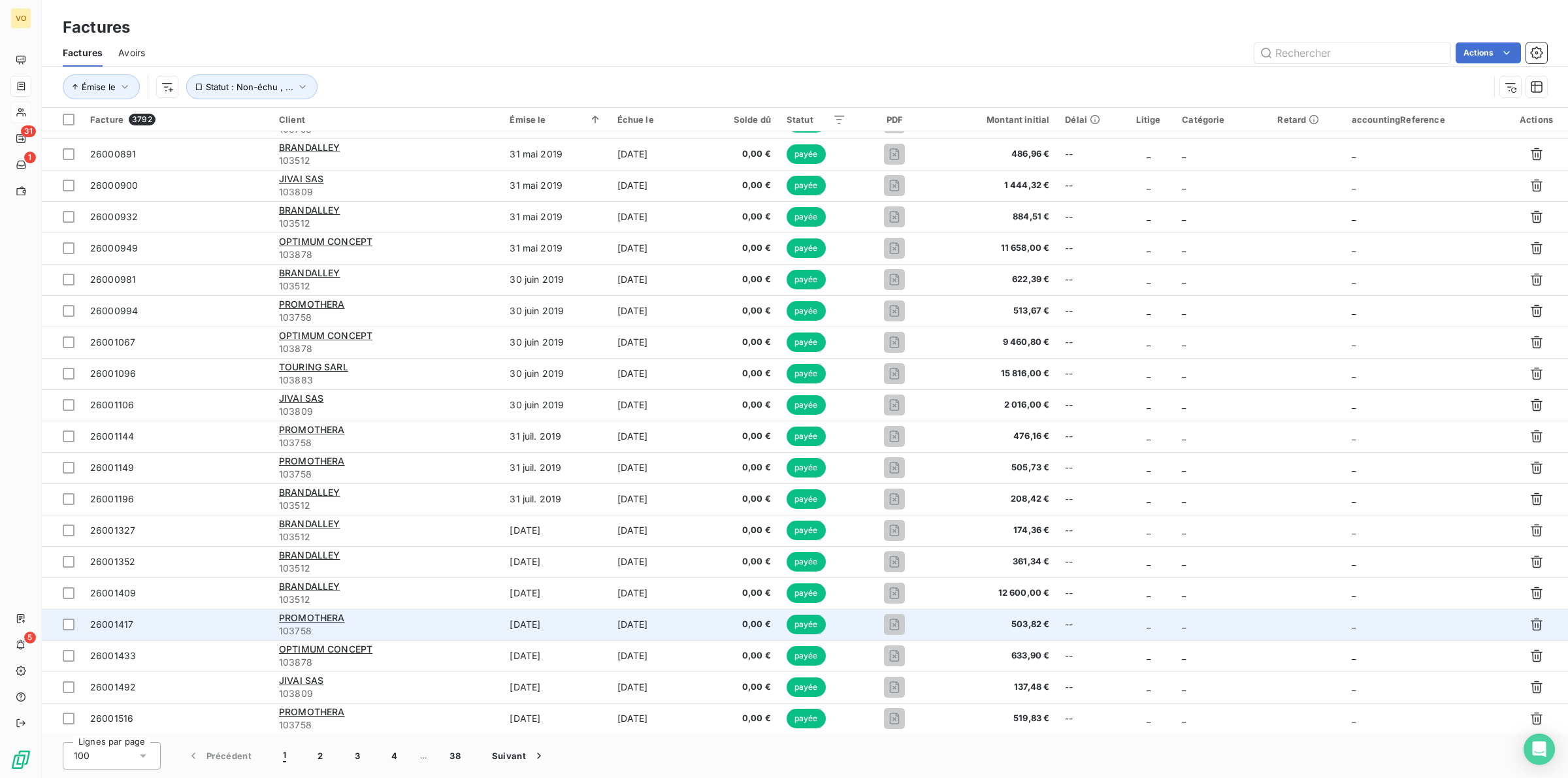
scroll to position [571, 0]
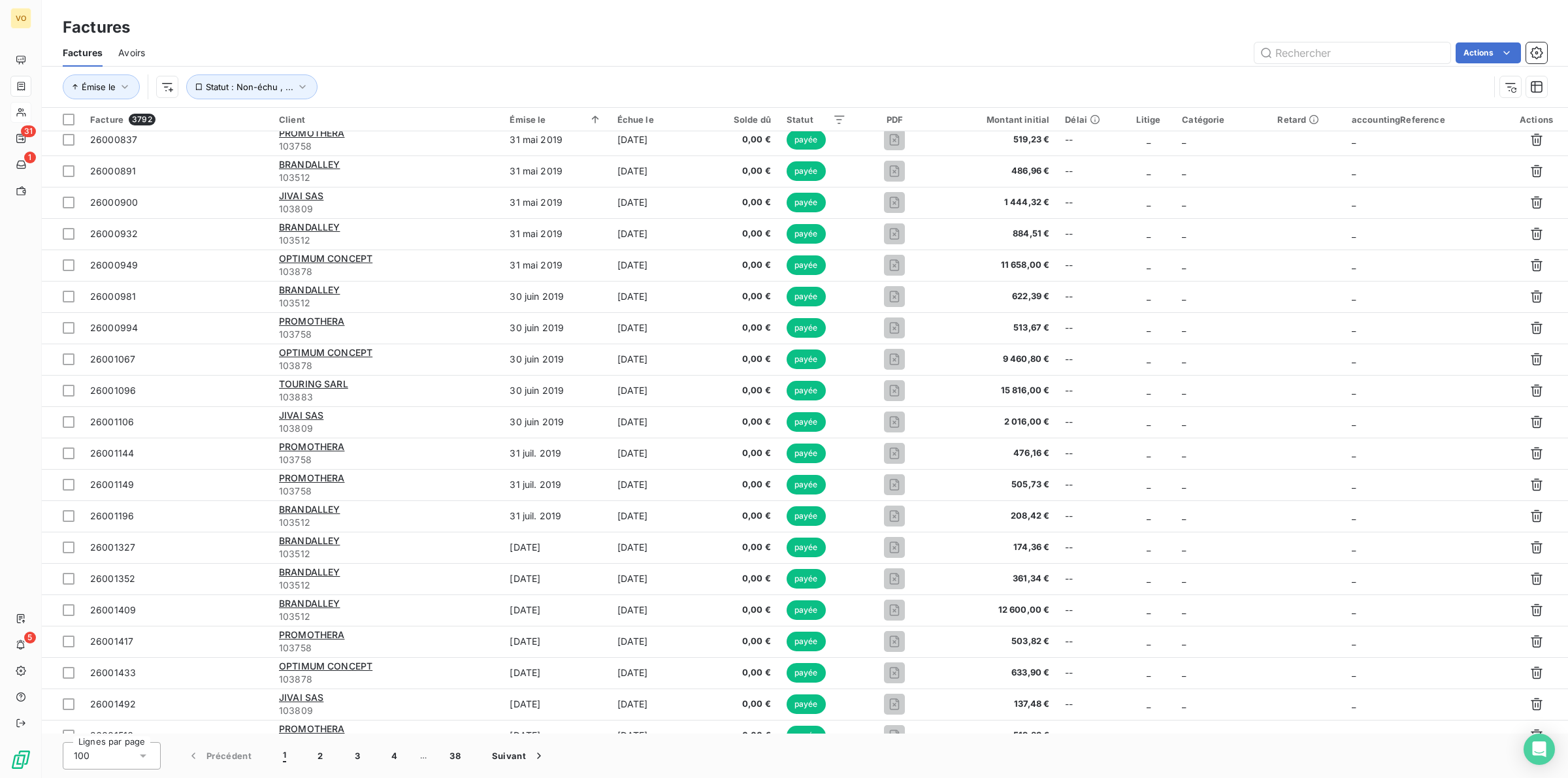
click at [285, 754] on span "1" at bounding box center [284, 755] width 3 height 13
click at [281, 756] on button "1" at bounding box center [284, 755] width 34 height 27
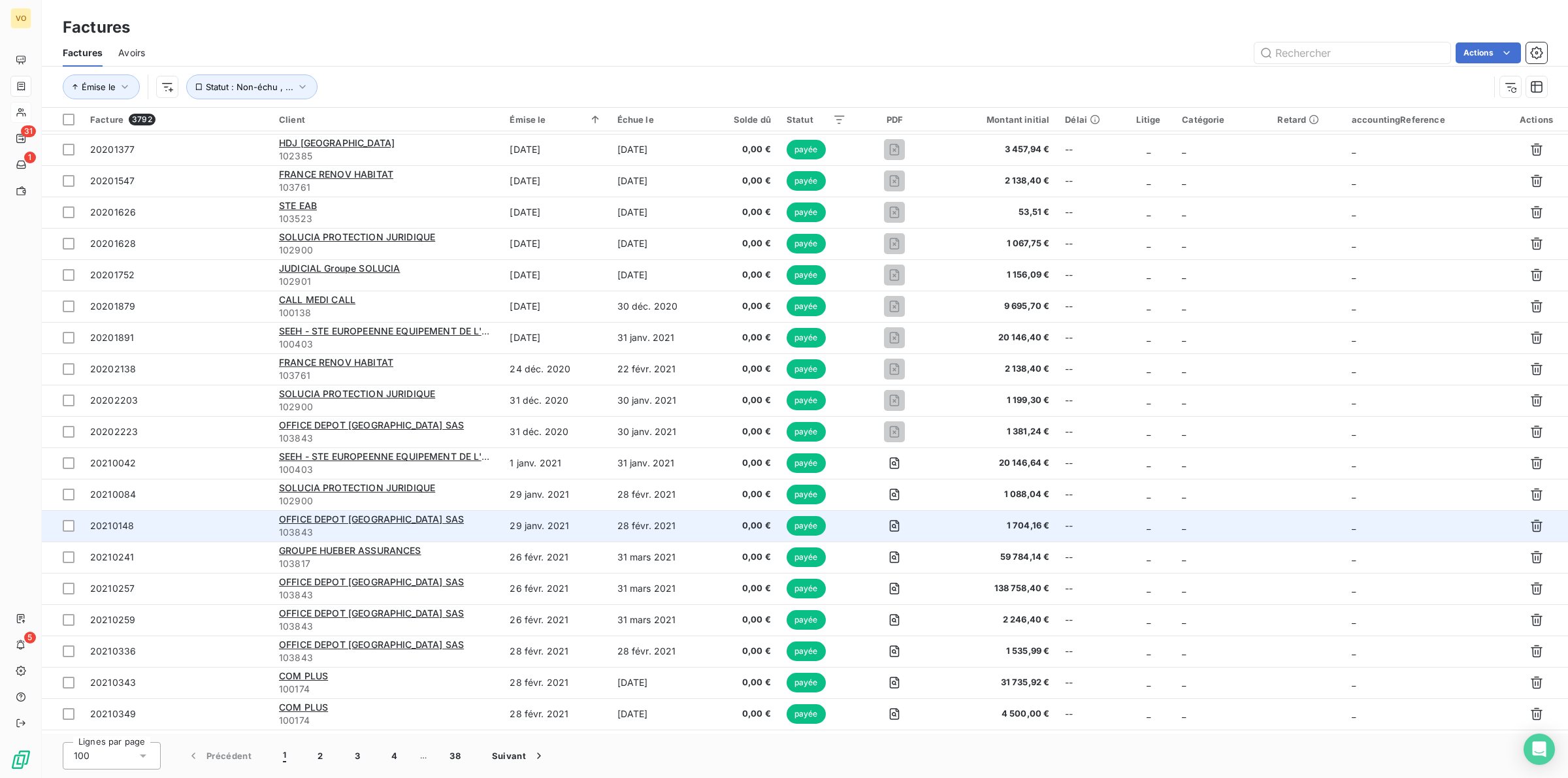
scroll to position [2533, 0]
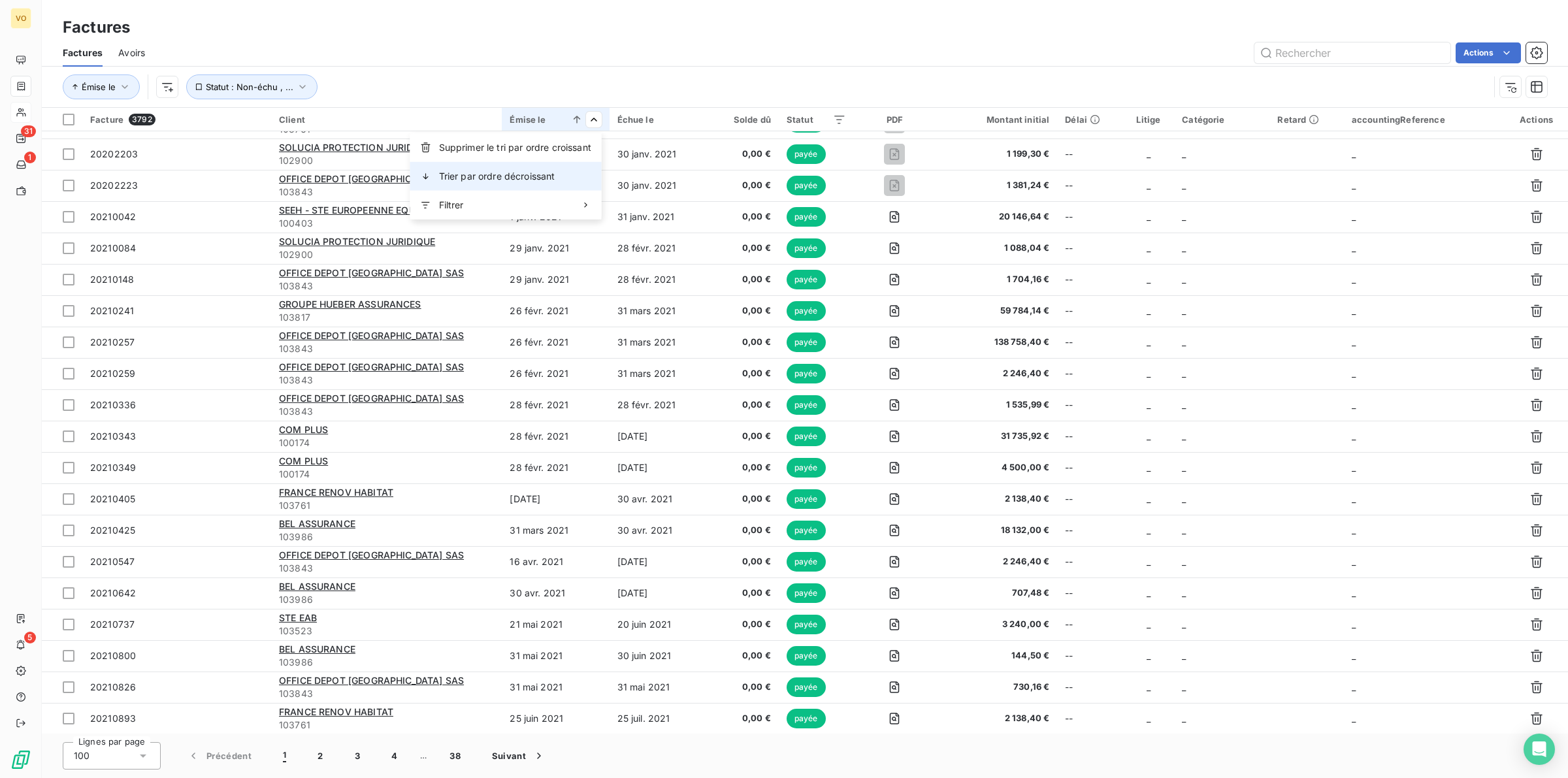
click at [543, 178] on span "Trier par ordre décroissant" at bounding box center [497, 175] width 117 height 13
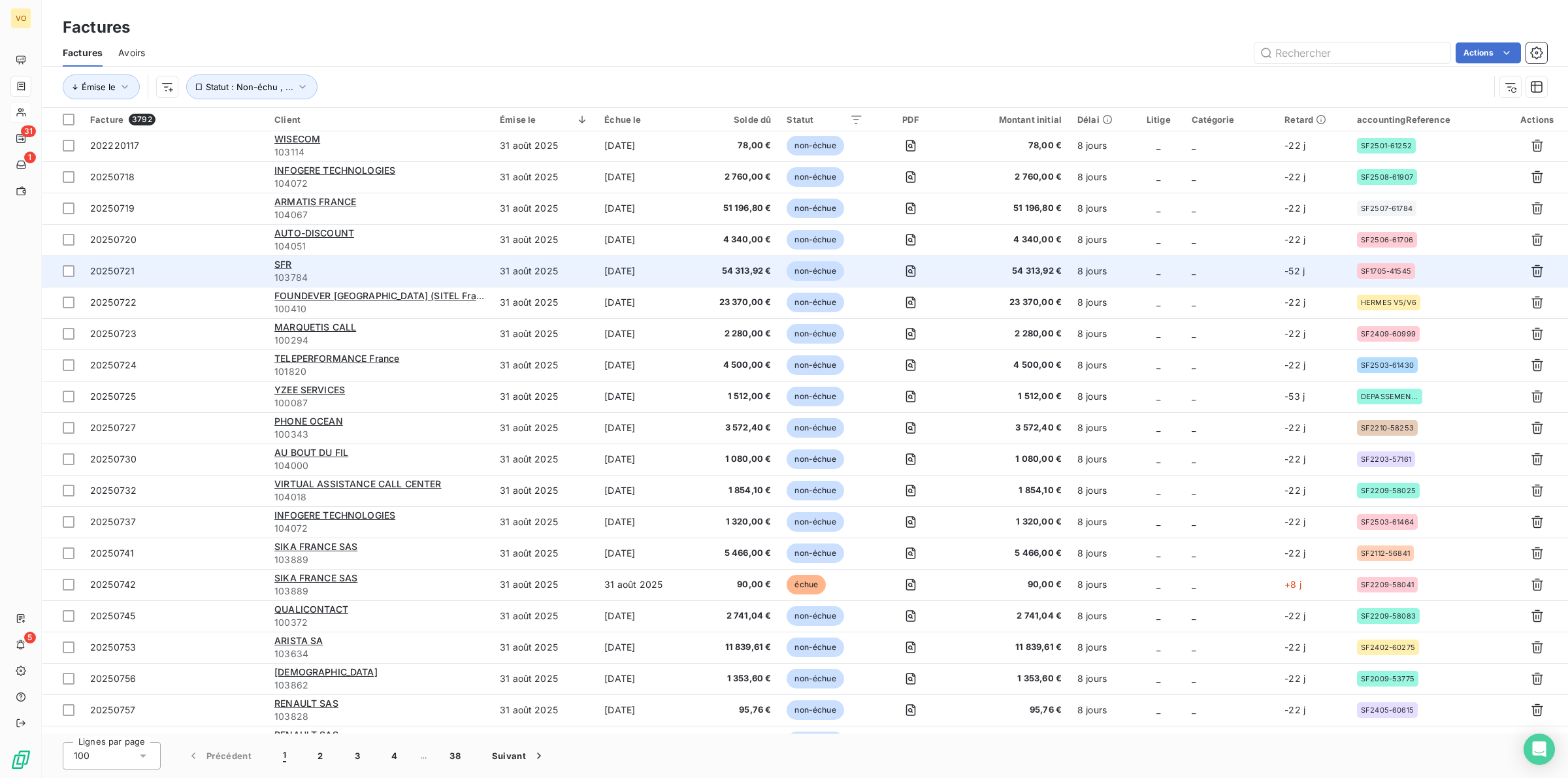
scroll to position [0, 0]
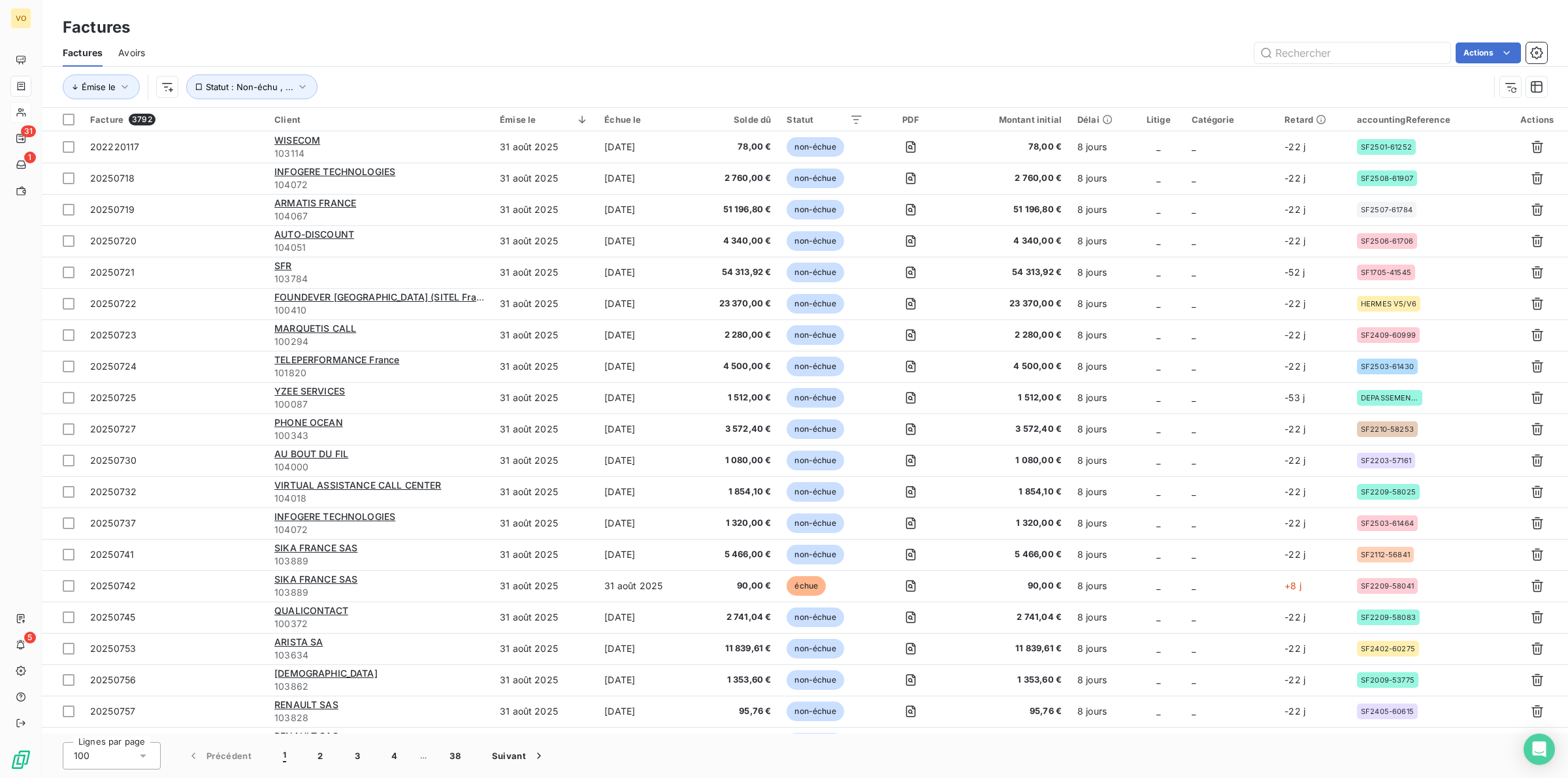
click at [286, 755] on button "1" at bounding box center [284, 755] width 34 height 27
click at [281, 755] on button "1" at bounding box center [284, 755] width 34 height 27
click at [508, 174] on span "Supprimer le tri par ordre décroissant" at bounding box center [496, 175] width 164 height 13
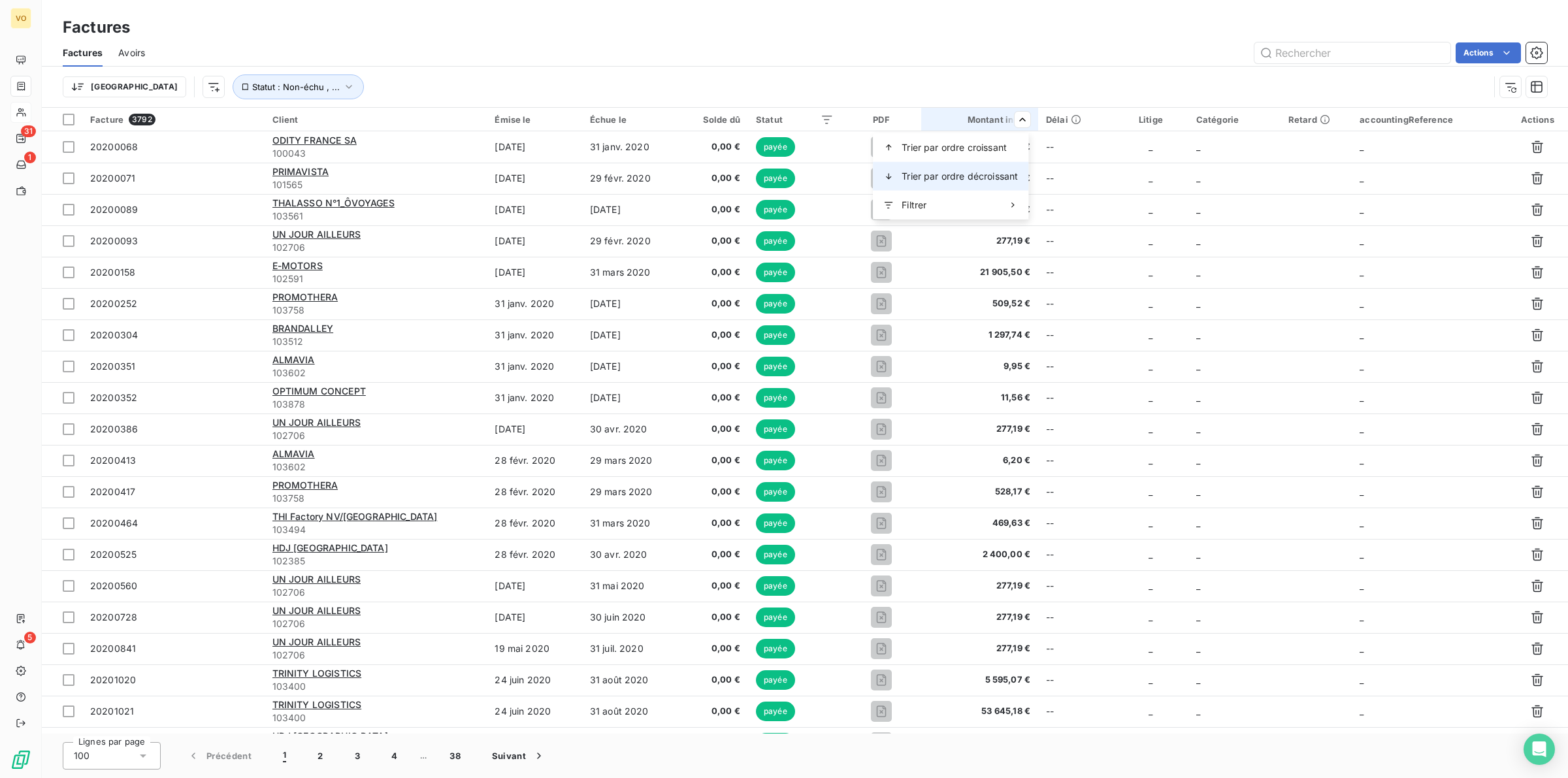
click at [978, 176] on span "Trier par ordre décroissant" at bounding box center [959, 175] width 117 height 13
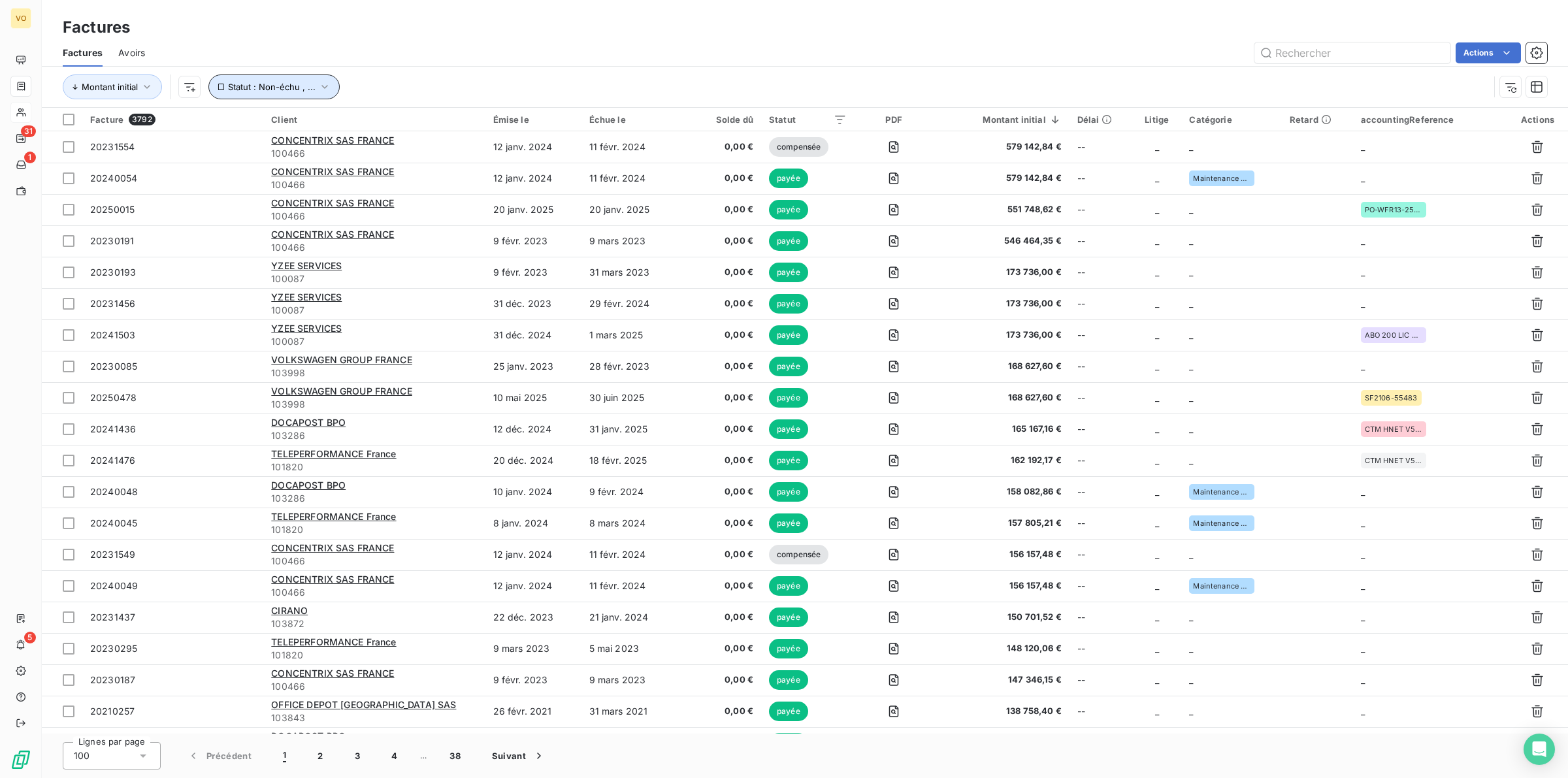
click at [320, 83] on icon "button" at bounding box center [324, 86] width 13 height 13
click at [529, 121] on icon at bounding box center [529, 122] width 7 height 3
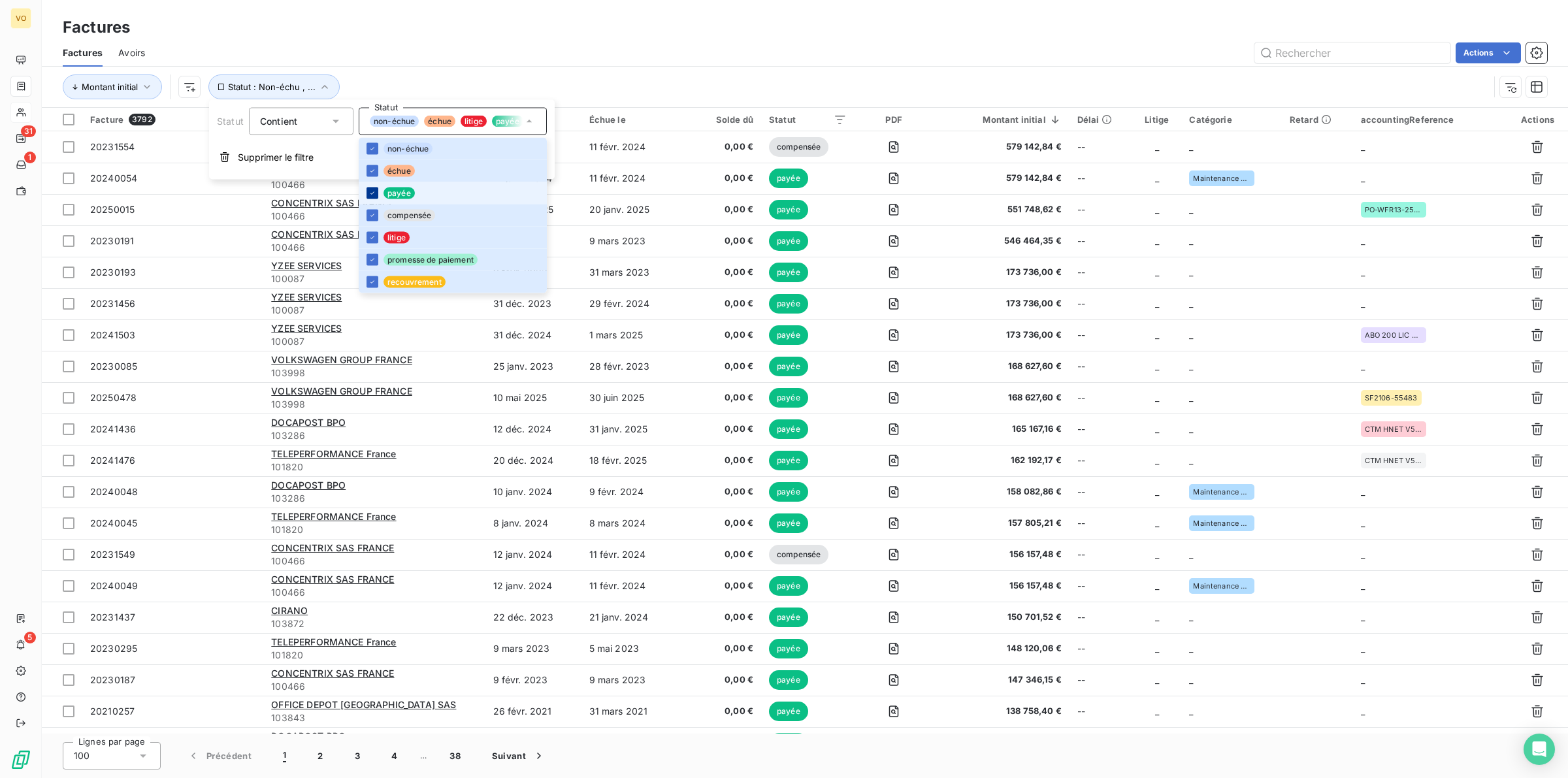
click at [376, 193] on div at bounding box center [372, 193] width 12 height 12
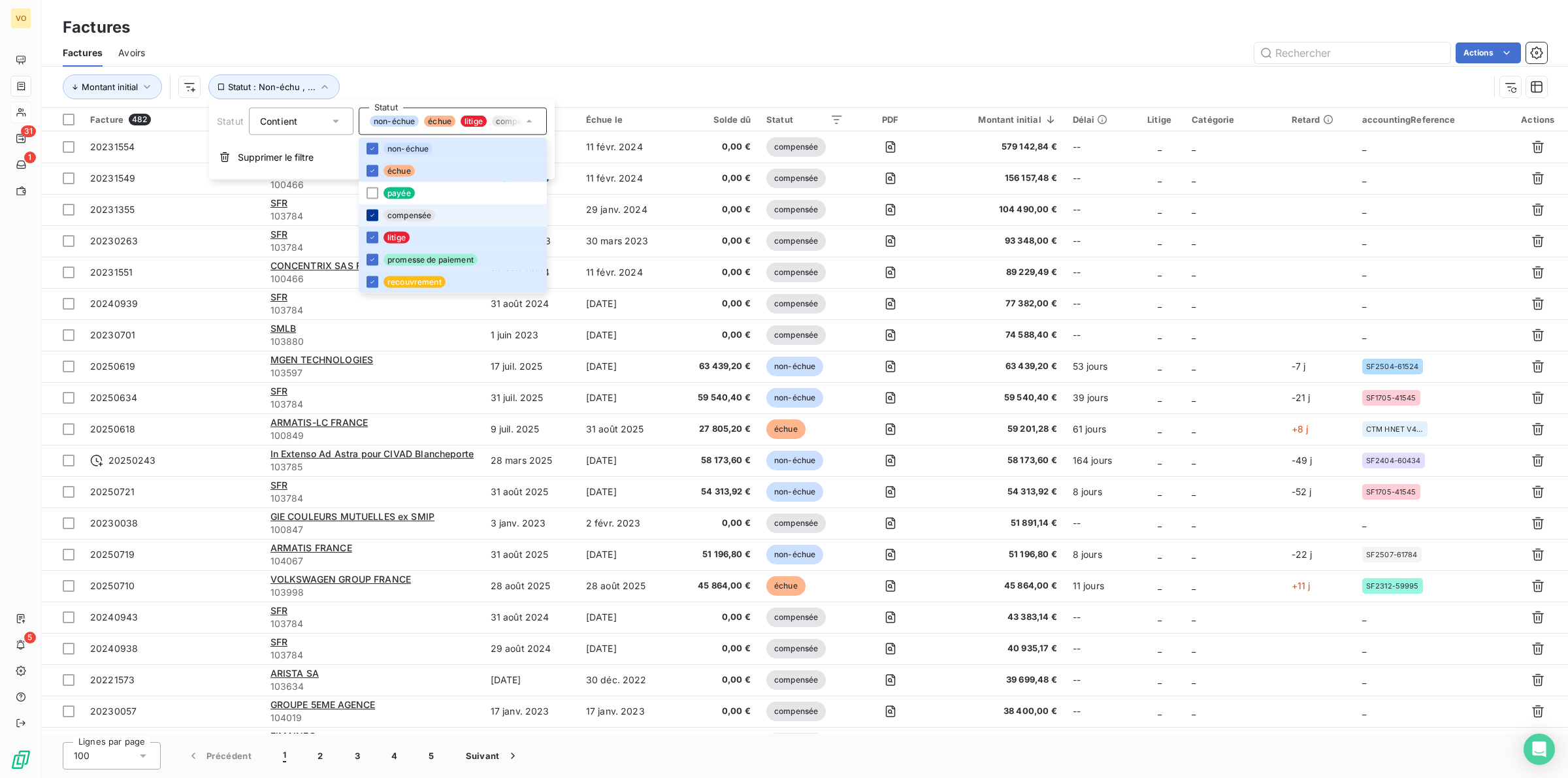
click at [377, 213] on div at bounding box center [372, 216] width 12 height 12
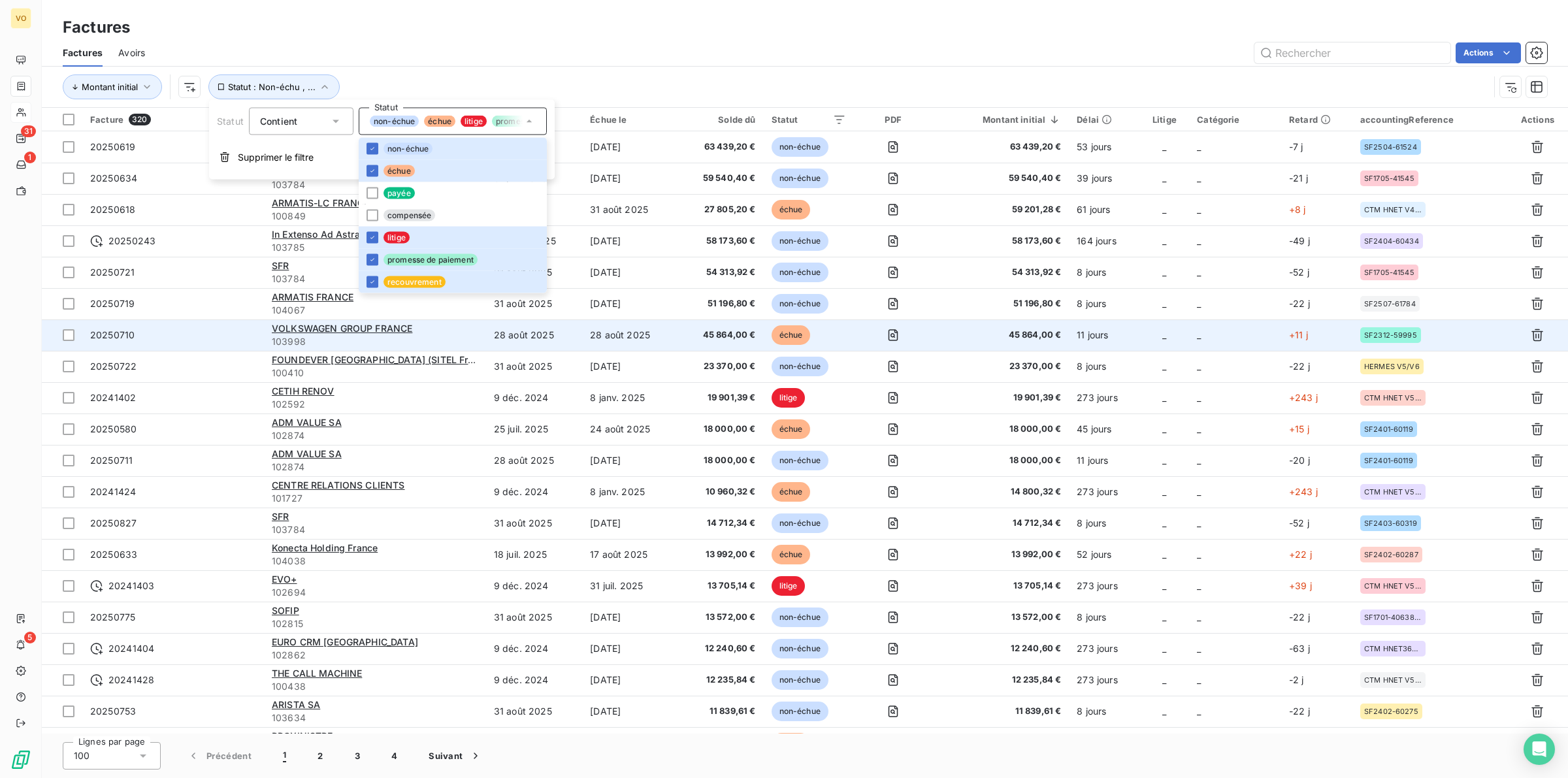
click at [969, 334] on span "45 864,00 €" at bounding box center [1001, 334] width 121 height 13
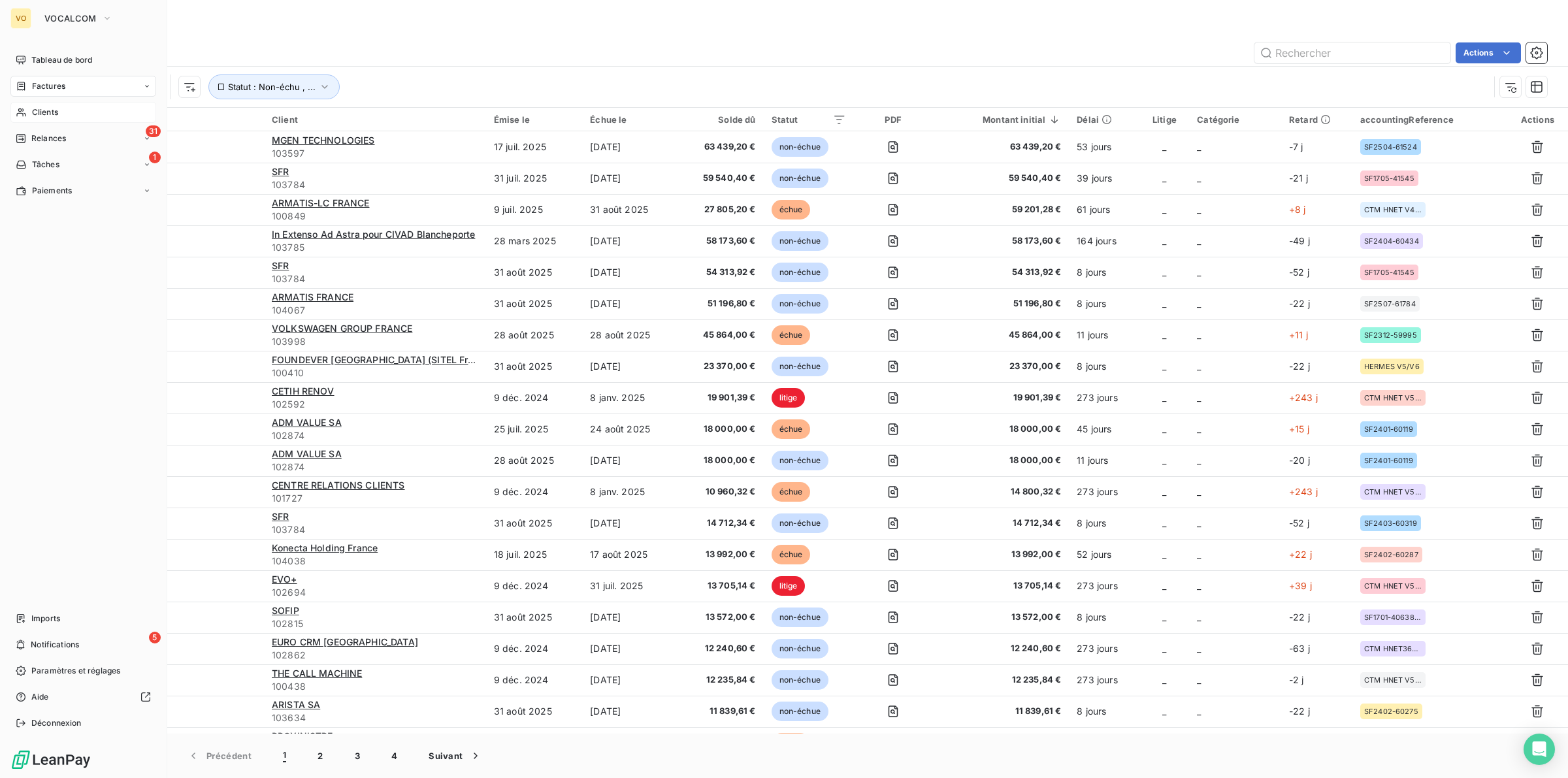
click at [46, 83] on span "Factures" at bounding box center [49, 86] width 33 height 12
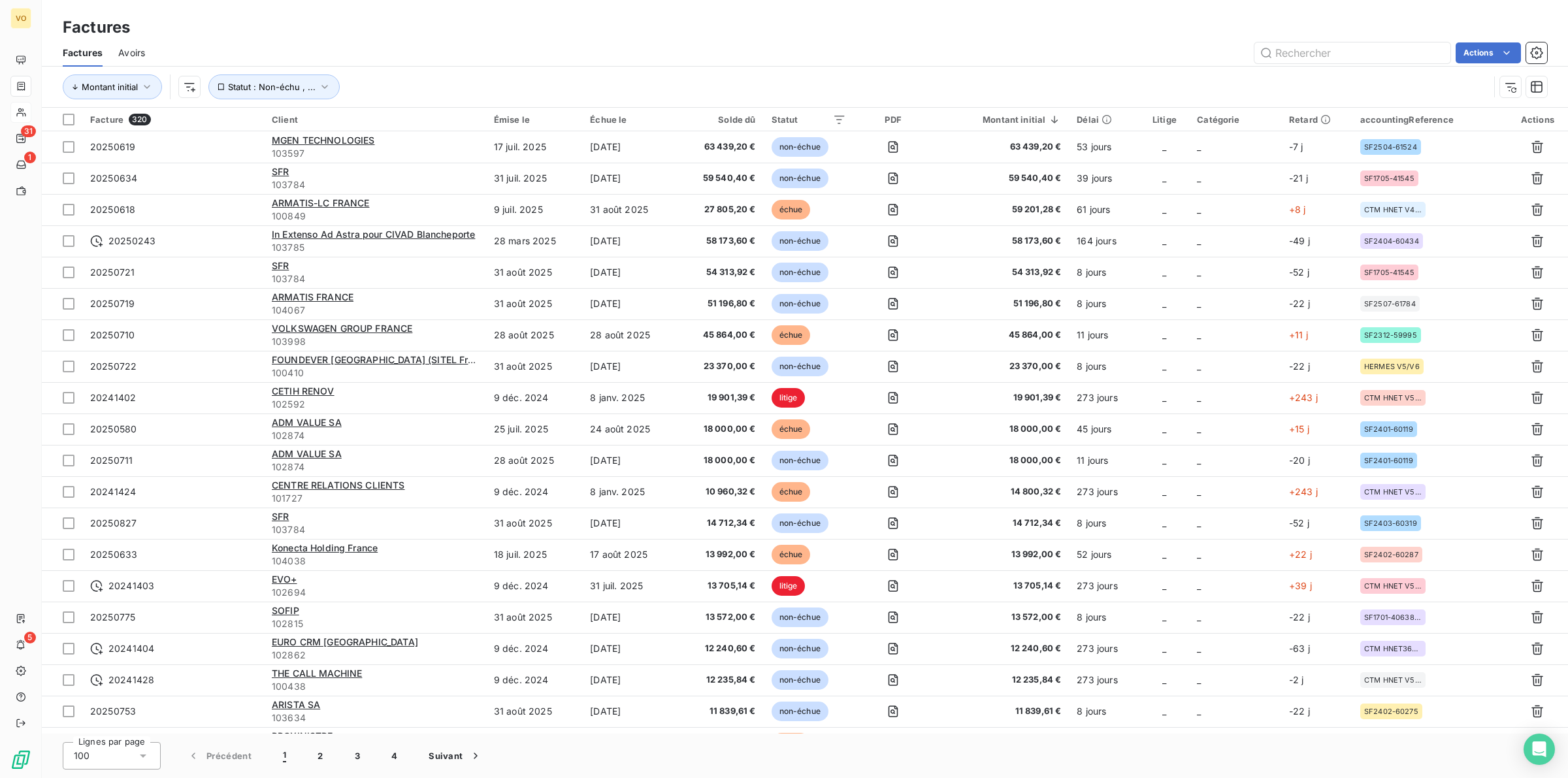
click at [871, 34] on div "Factures" at bounding box center [805, 27] width 1526 height 24
click at [320, 86] on icon "button" at bounding box center [324, 86] width 13 height 13
click at [528, 119] on icon at bounding box center [528, 121] width 13 height 13
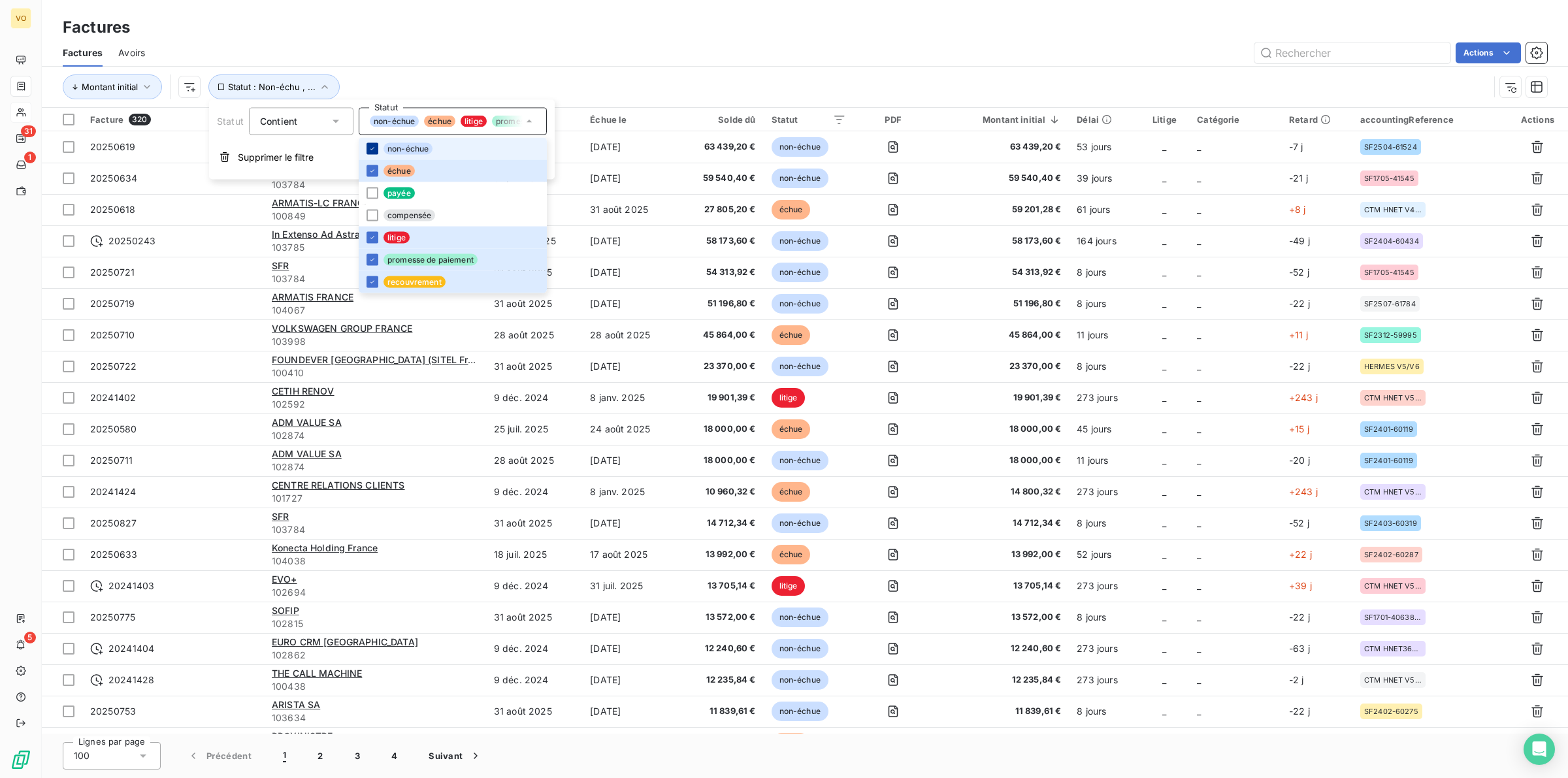
click at [370, 148] on icon at bounding box center [372, 149] width 8 height 8
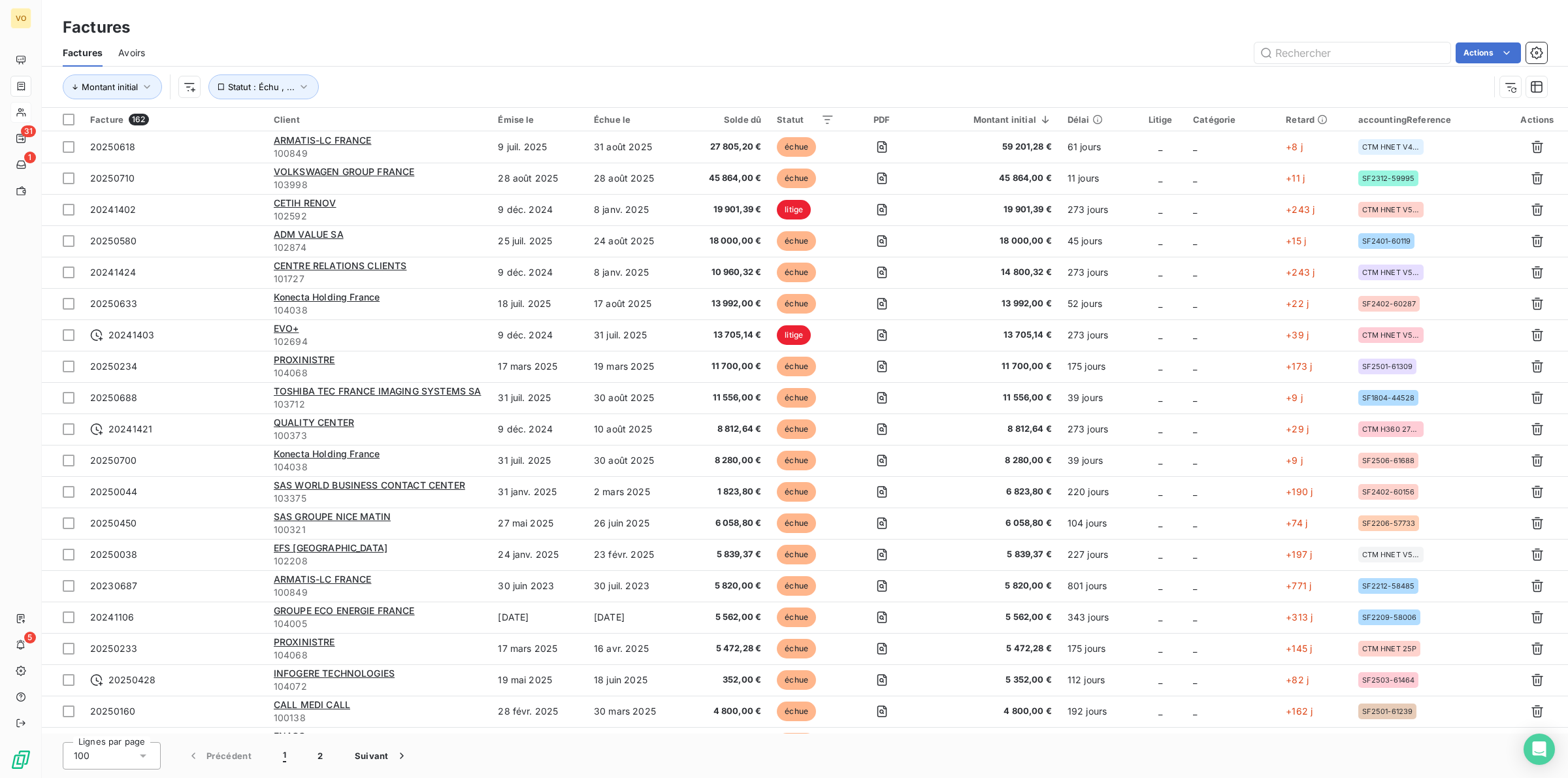
click at [707, 32] on div "Factures" at bounding box center [805, 27] width 1526 height 24
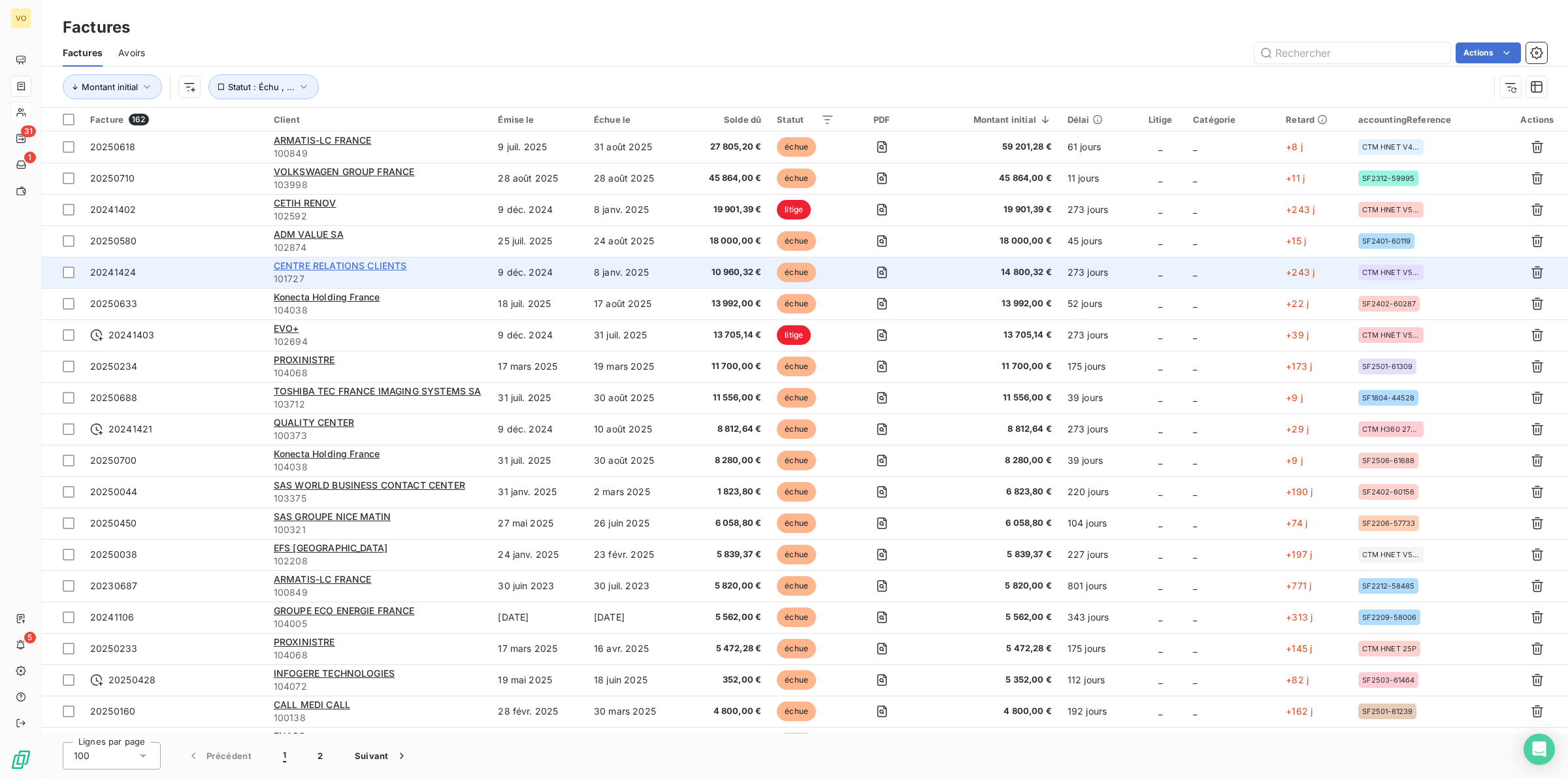
click at [344, 266] on span "CENTRE RELATIONS CLIENTS" at bounding box center [340, 265] width 133 height 11
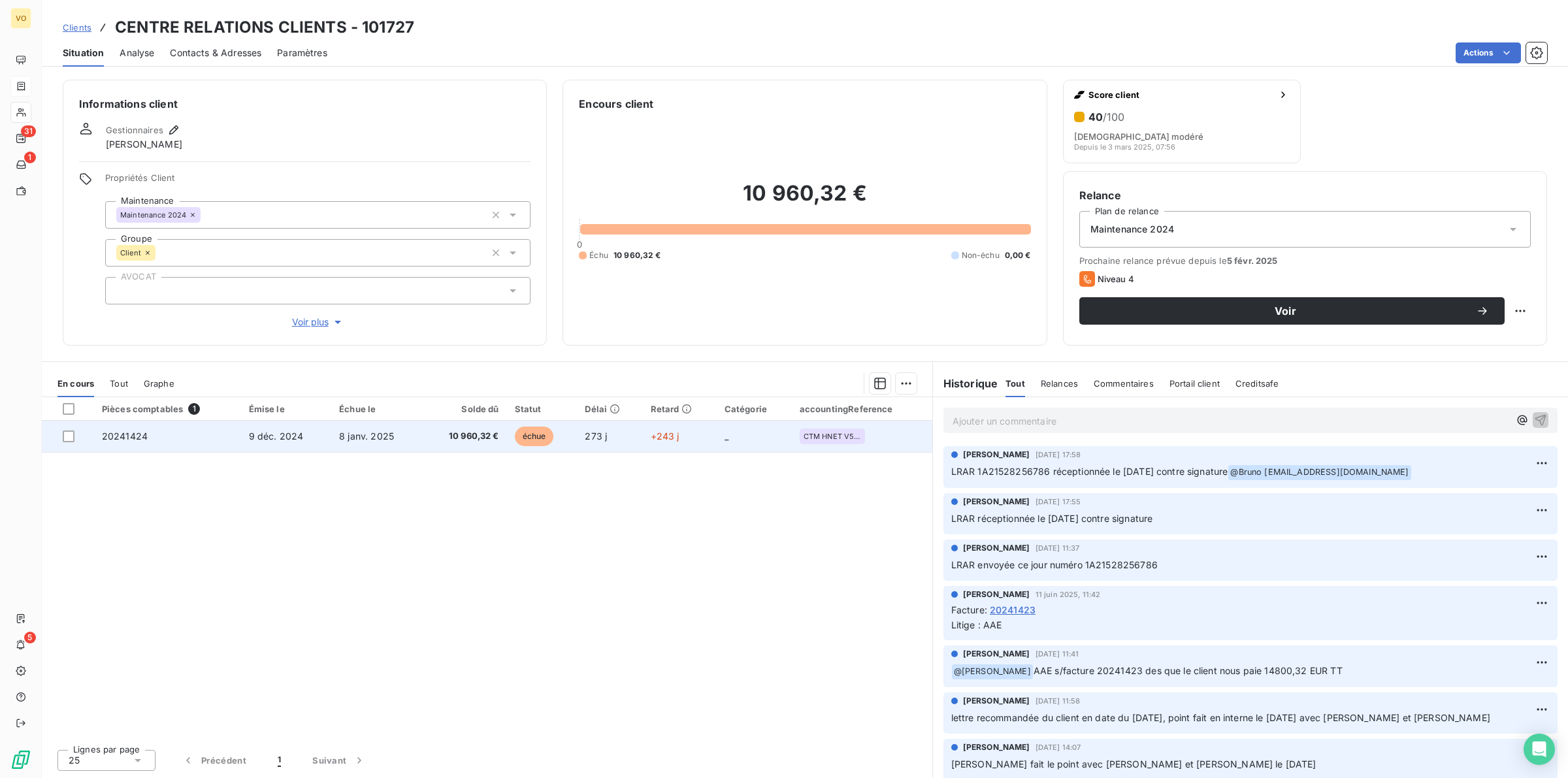
click at [415, 425] on td "8 janv. 2025" at bounding box center [376, 436] width 91 height 31
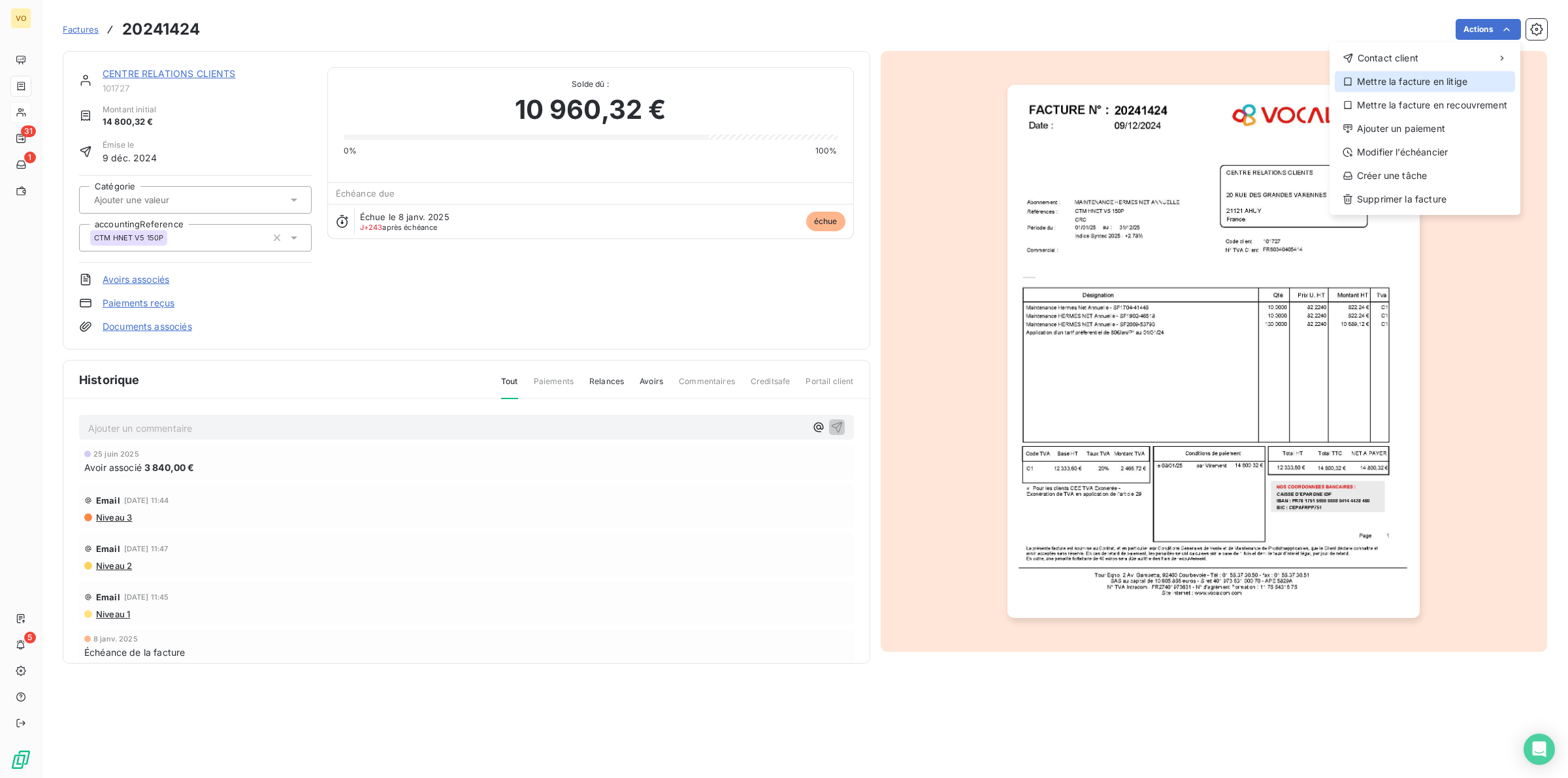
click at [1398, 81] on div "Mettre la facture en litige" at bounding box center [1425, 81] width 180 height 21
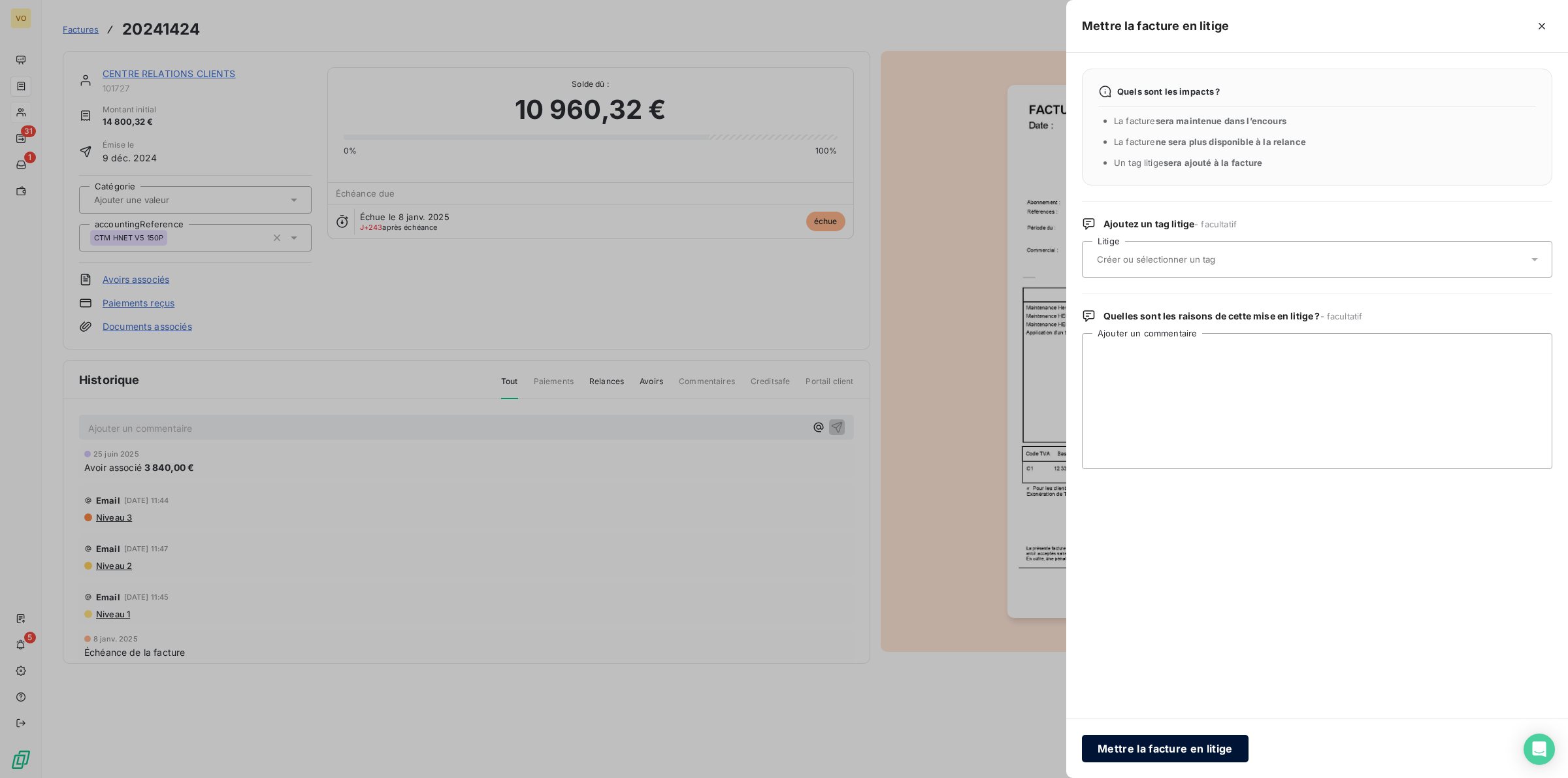
click at [1142, 746] on button "Mettre la facture en litige" at bounding box center [1165, 749] width 167 height 27
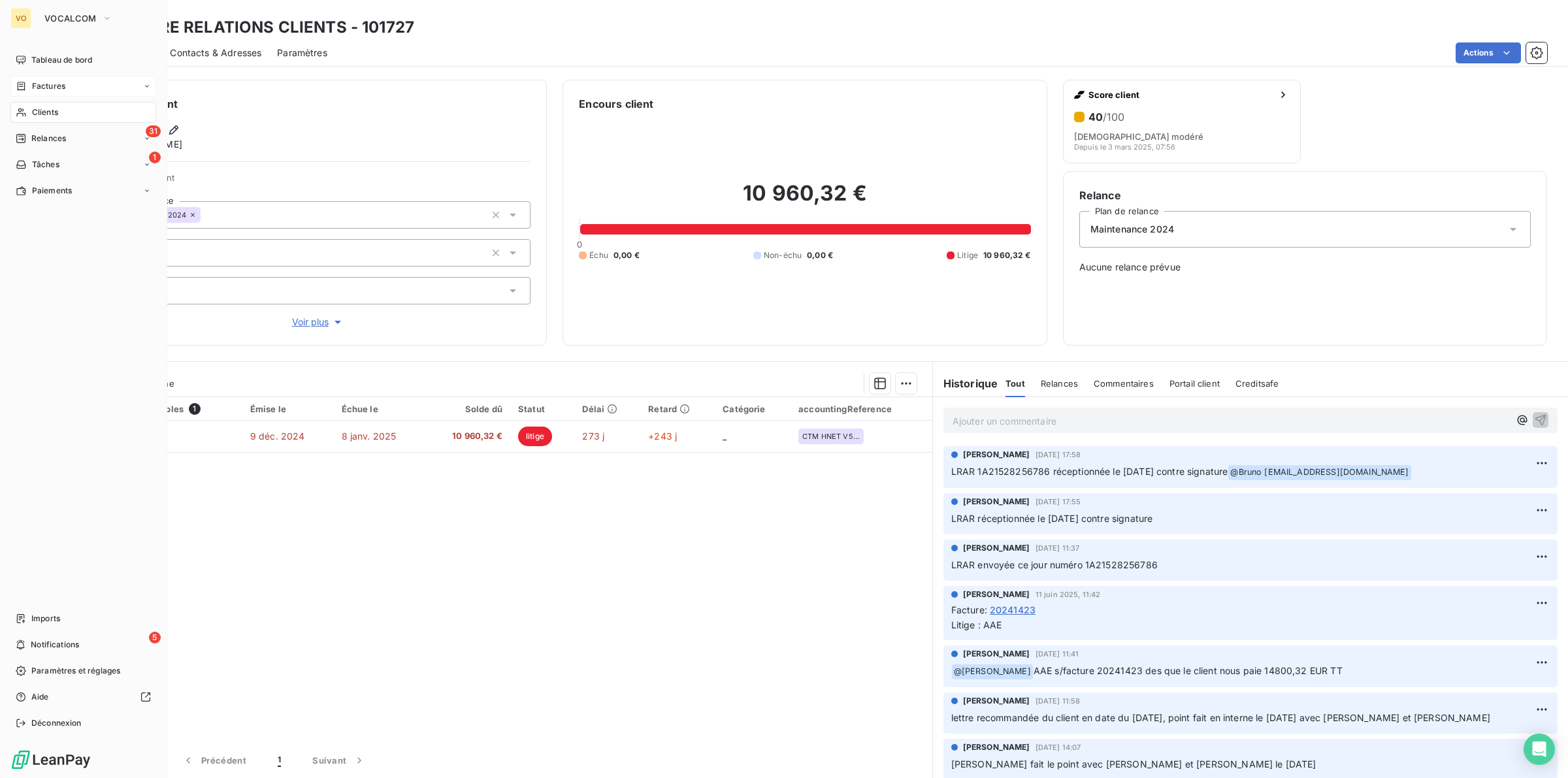
click at [50, 83] on span "Factures" at bounding box center [49, 86] width 33 height 12
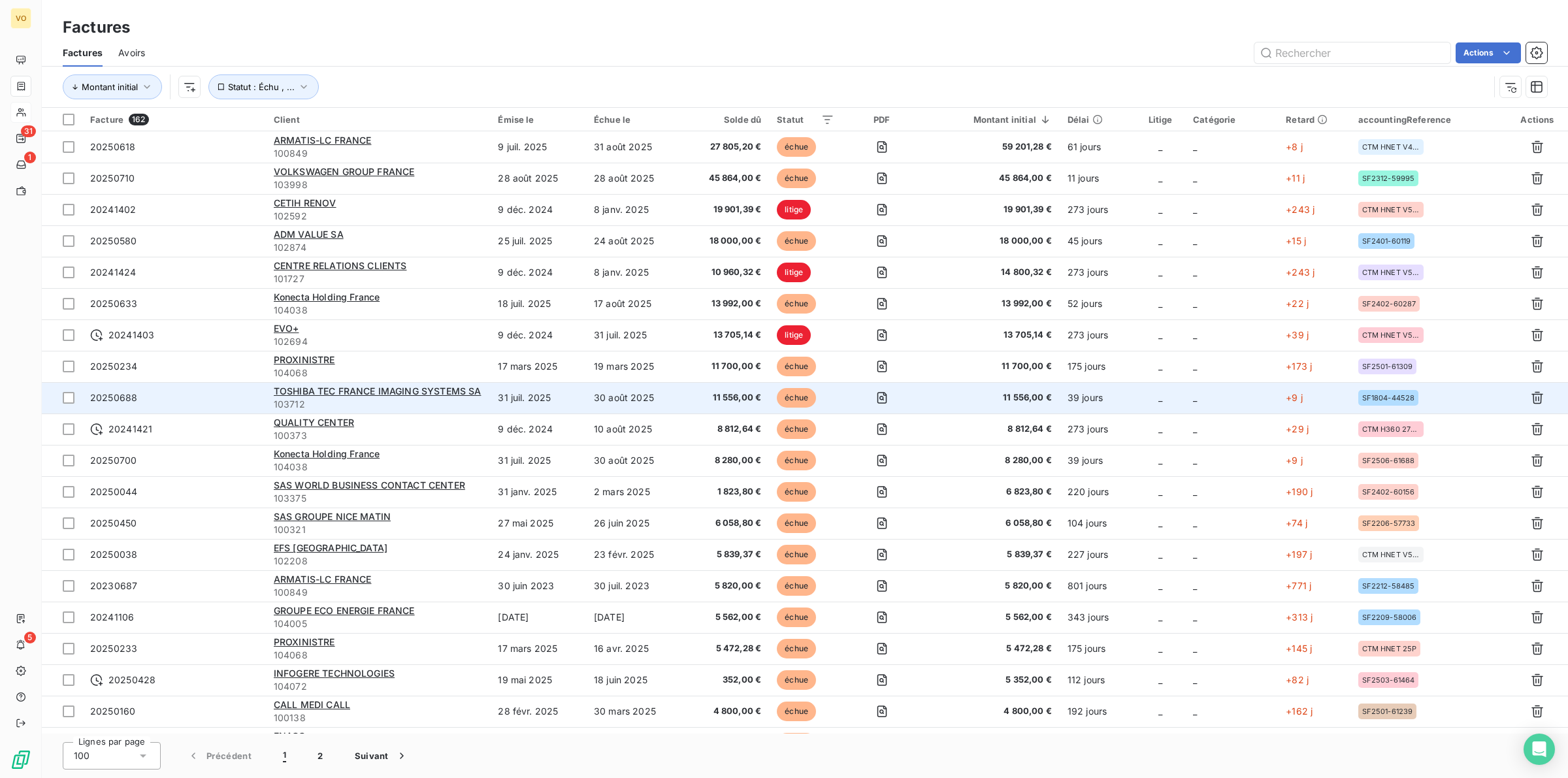
scroll to position [81, 0]
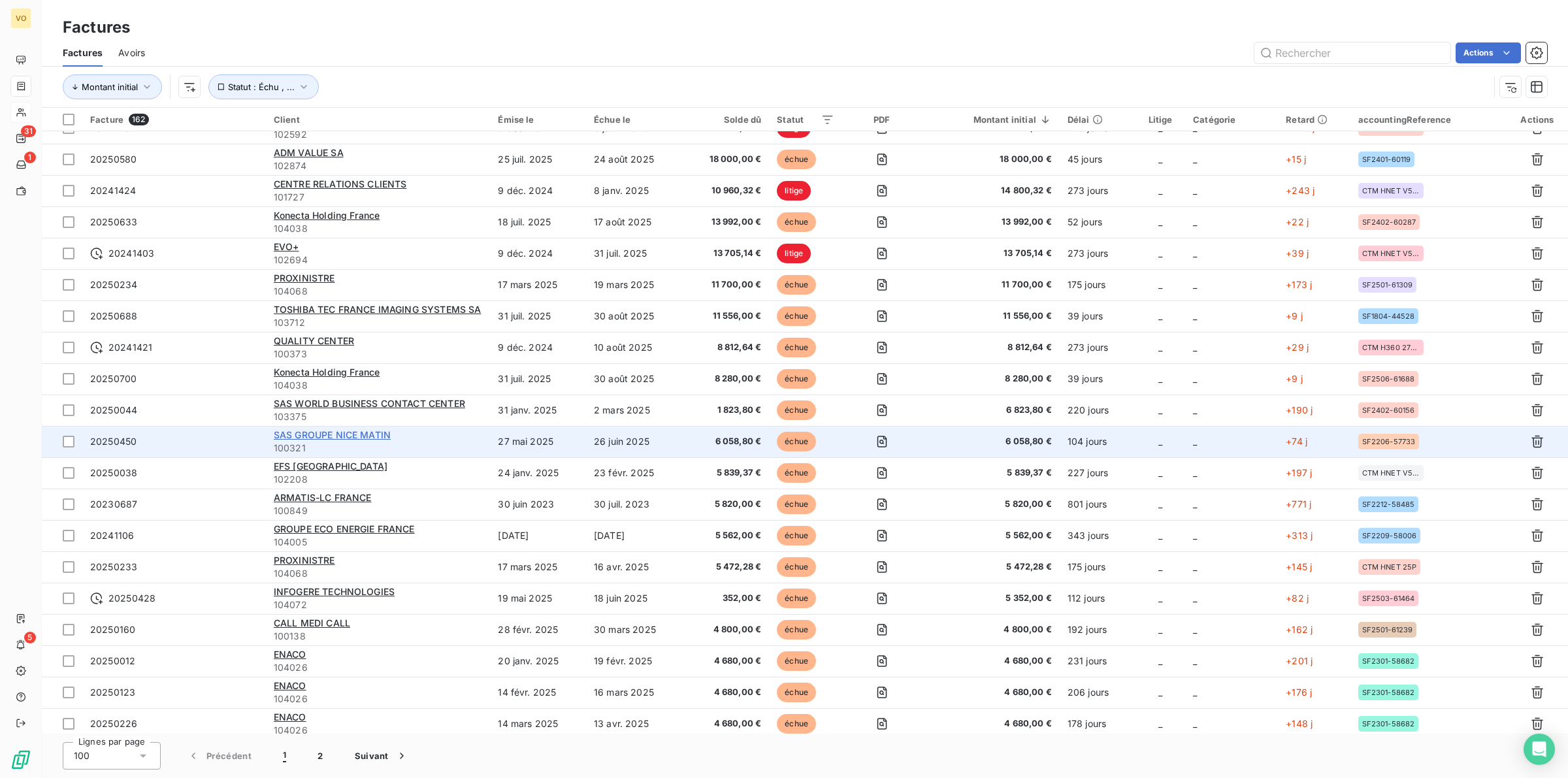
click at [358, 432] on span "SAS GROUPE NICE MATIN" at bounding box center [331, 434] width 117 height 11
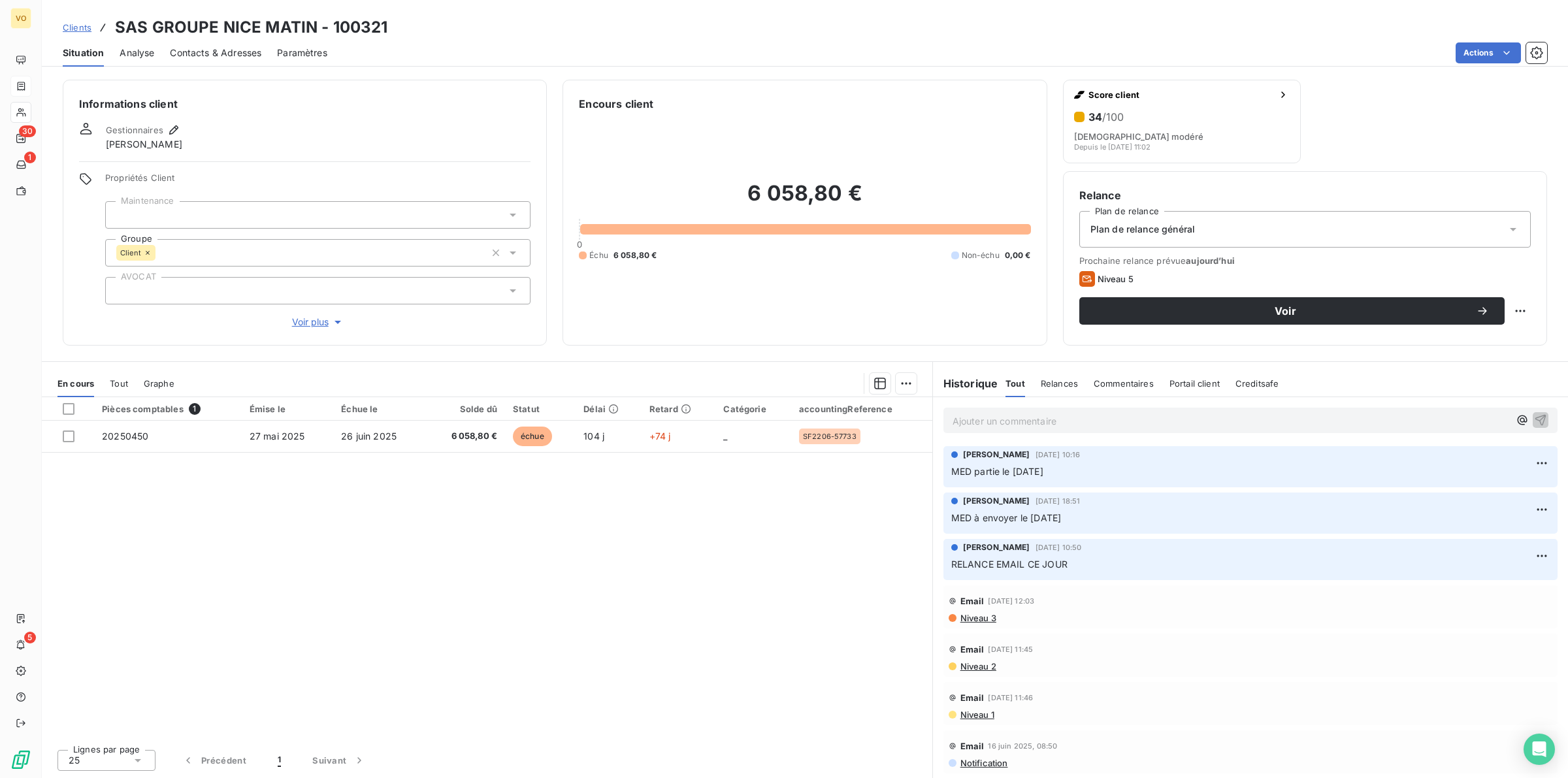
click at [549, 601] on div "Pièces comptables 1 Émise le Échue le Solde dû Statut Délai Retard Catégorie ac…" at bounding box center [487, 567] width 891 height 342
click at [975, 423] on p "Ajouter un commentaire ﻿" at bounding box center [1231, 420] width 557 height 17
click at [977, 418] on span "LRAR réception" at bounding box center [986, 419] width 68 height 11
click at [1089, 418] on span "LRAR 1A21122927921 réception" at bounding box center [1022, 419] width 140 height 11
click at [1534, 414] on icon "button" at bounding box center [1540, 418] width 13 height 13
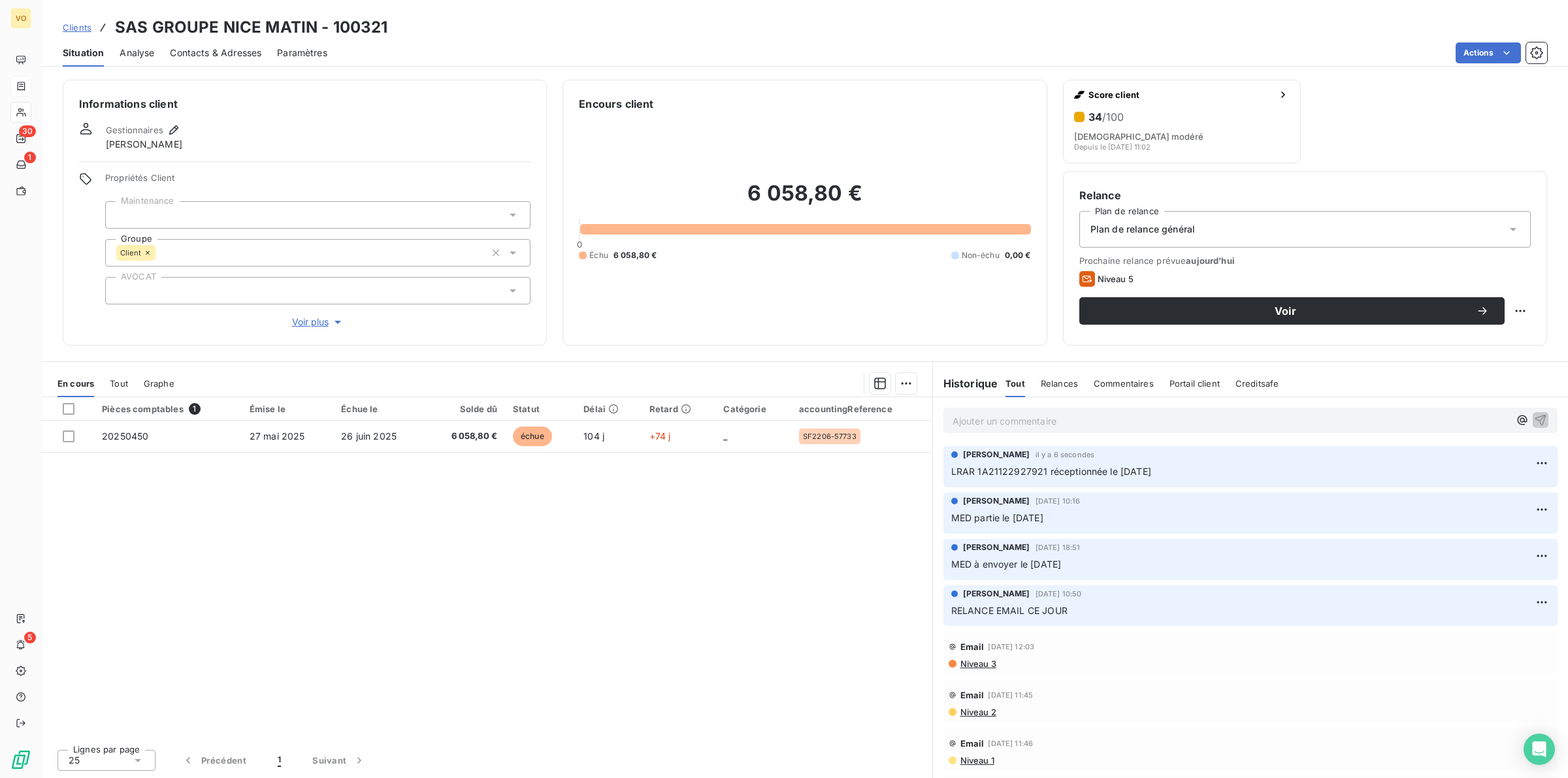
click at [549, 527] on div "Pièces comptables 1 Émise le Échue le Solde dû Statut Délai Retard Catégorie ac…" at bounding box center [487, 567] width 891 height 342
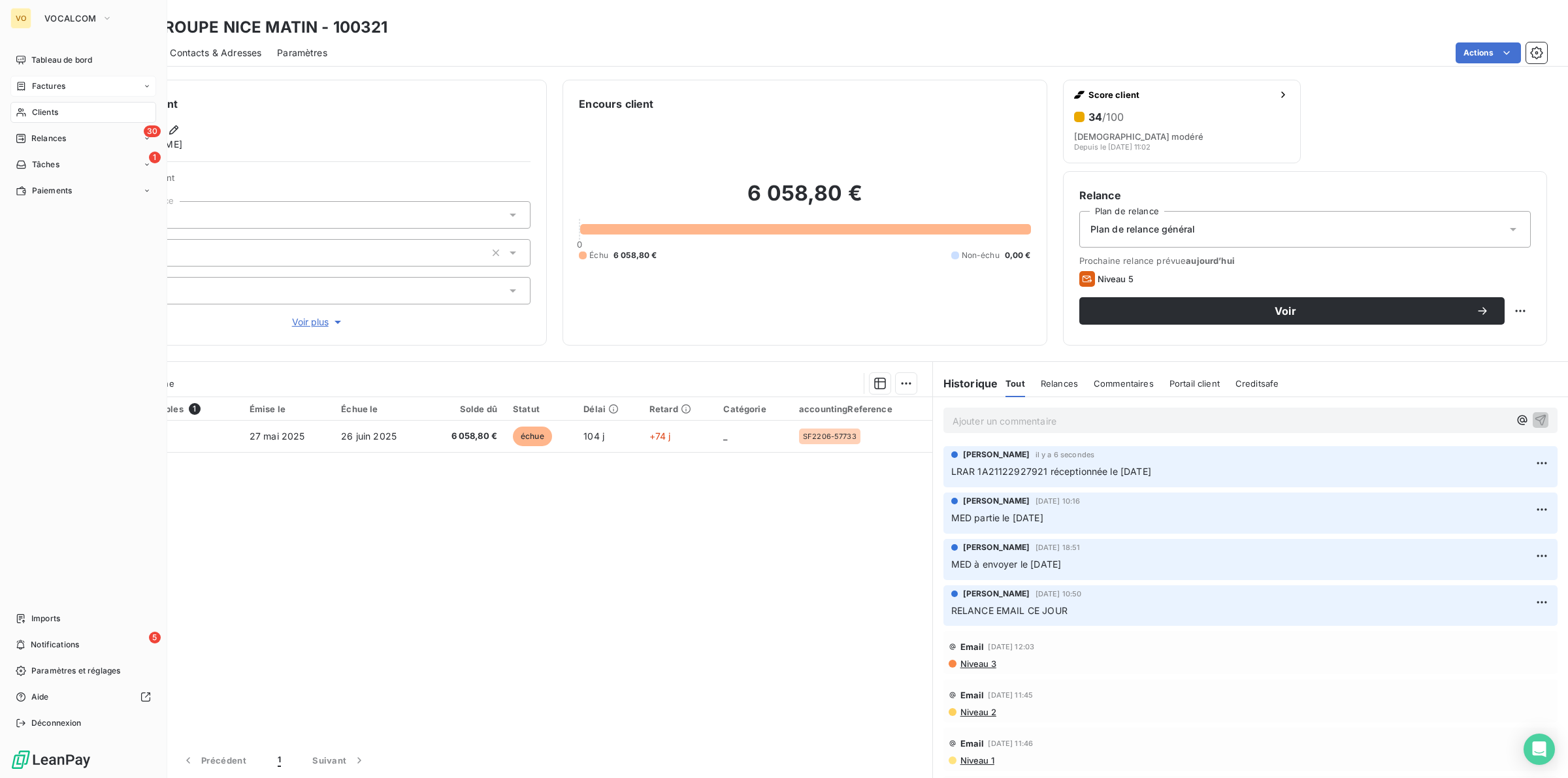
click at [50, 80] on span "Factures" at bounding box center [49, 86] width 33 height 12
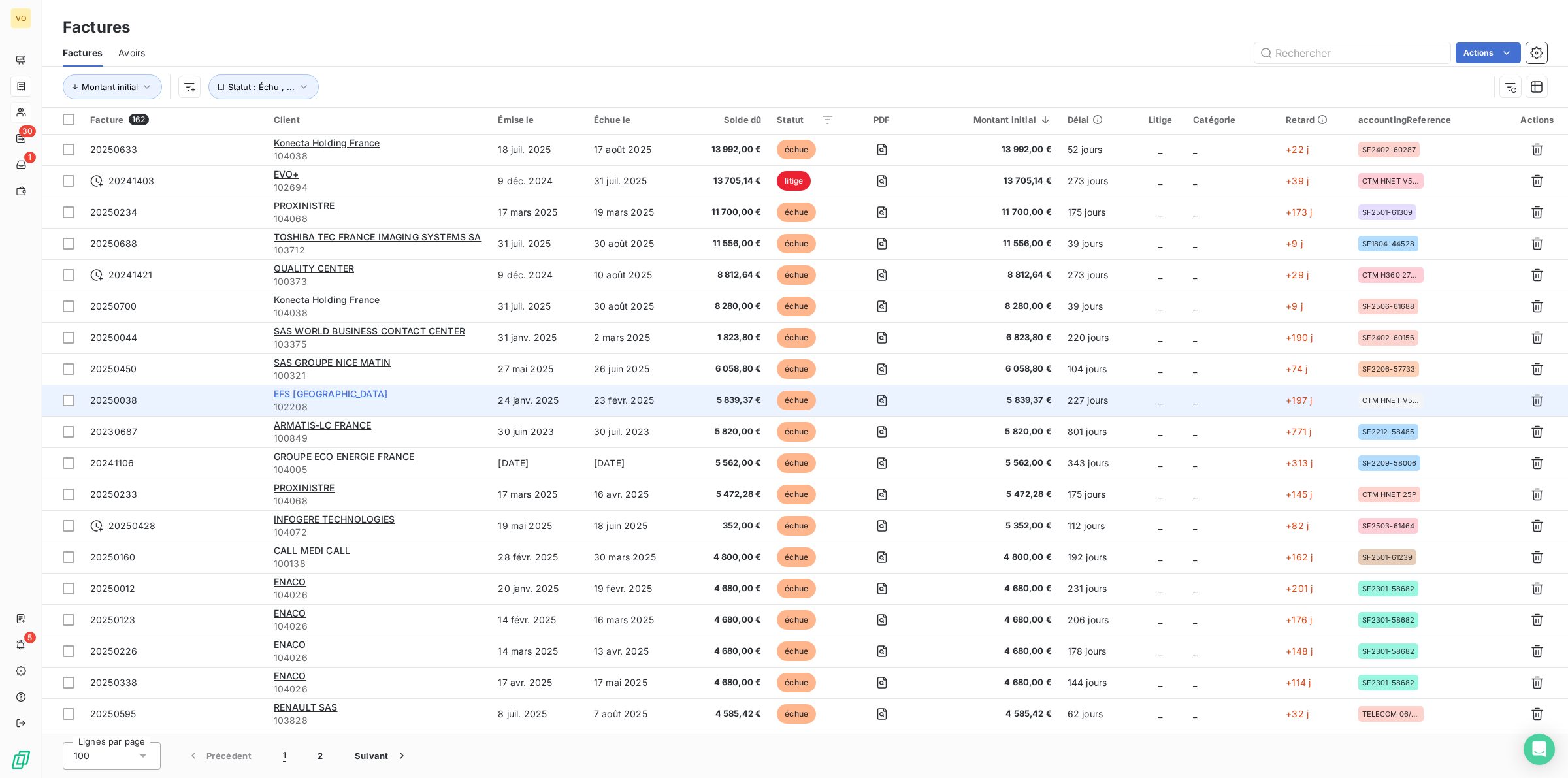
scroll to position [164, 0]
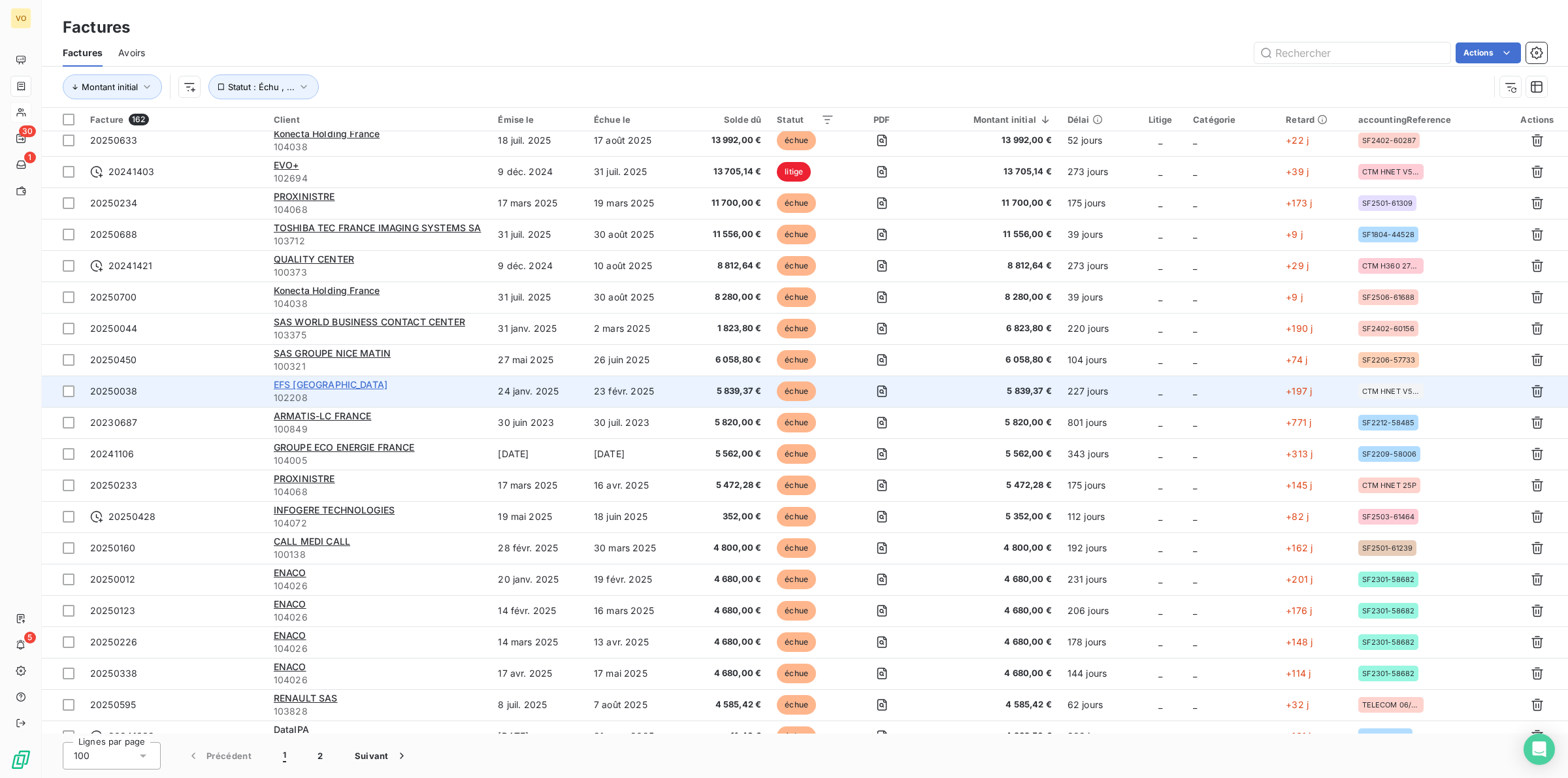
click at [324, 384] on span "EFS [GEOGRAPHIC_DATA]" at bounding box center [330, 384] width 114 height 11
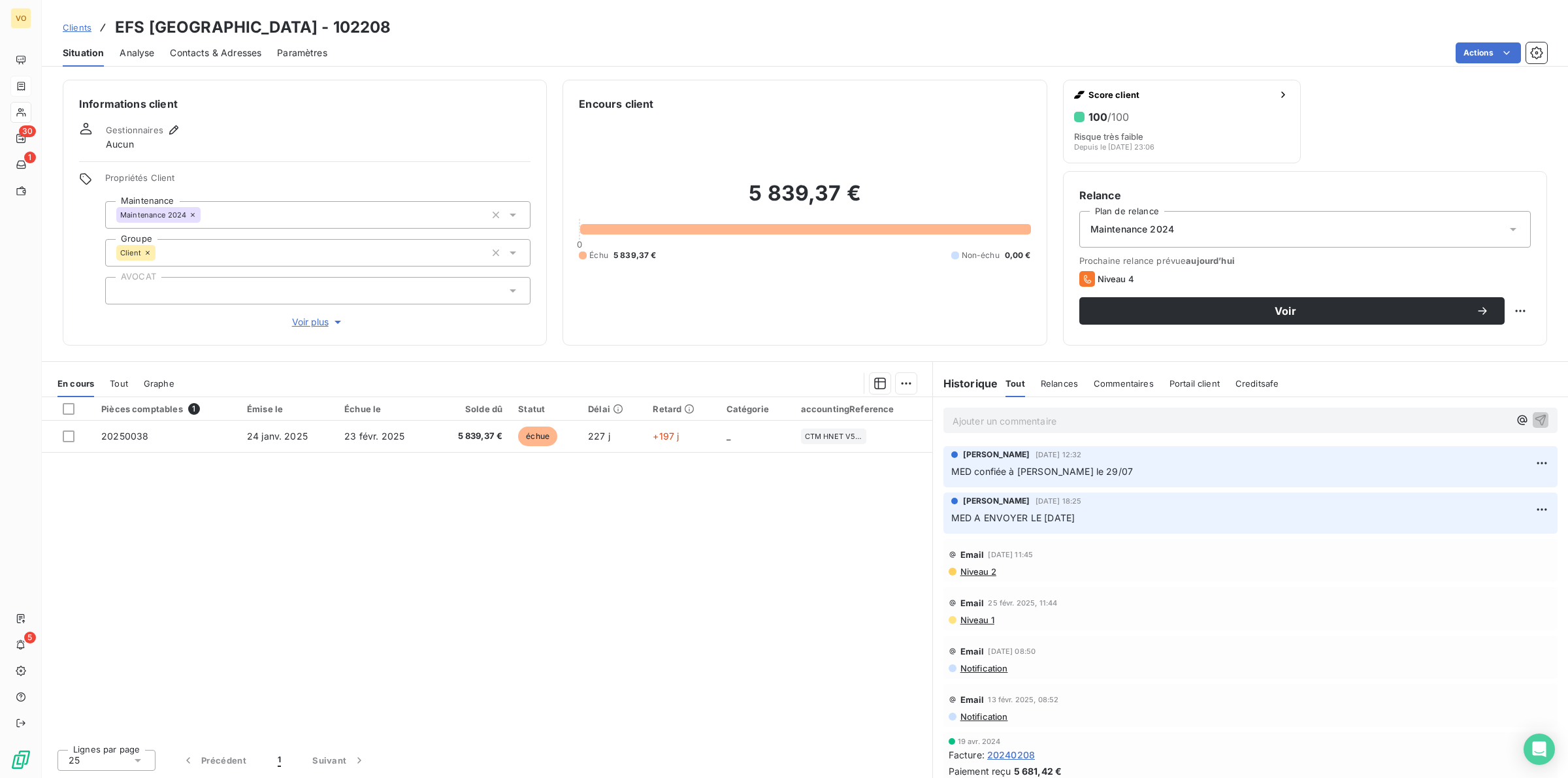
click at [441, 569] on div "Pièces comptables 1 Émise le Échue le Solde dû Statut Délai Retard Catégorie ac…" at bounding box center [487, 567] width 891 height 342
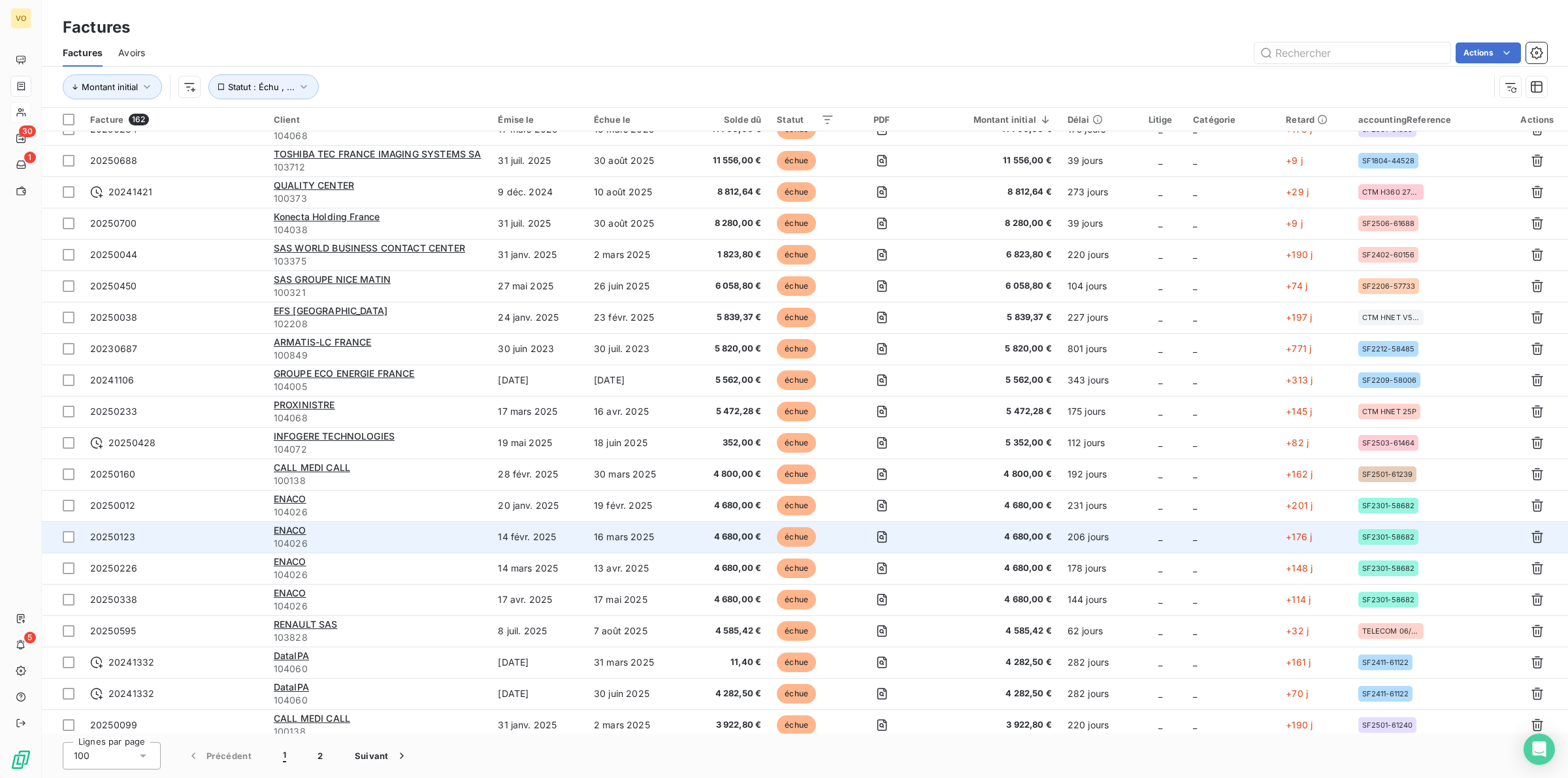
scroll to position [245, 0]
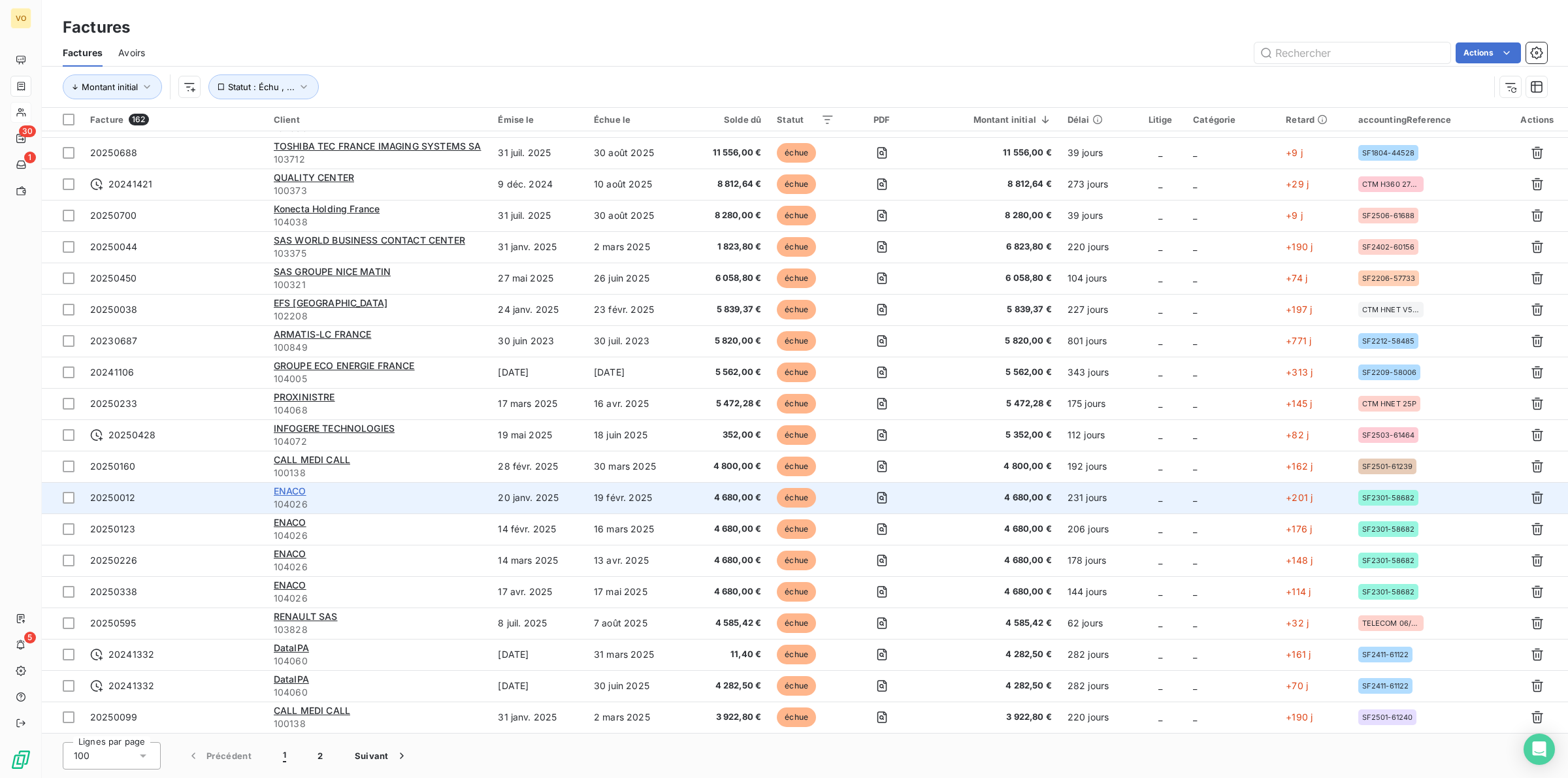
click at [297, 487] on span "ENACO" at bounding box center [289, 490] width 32 height 11
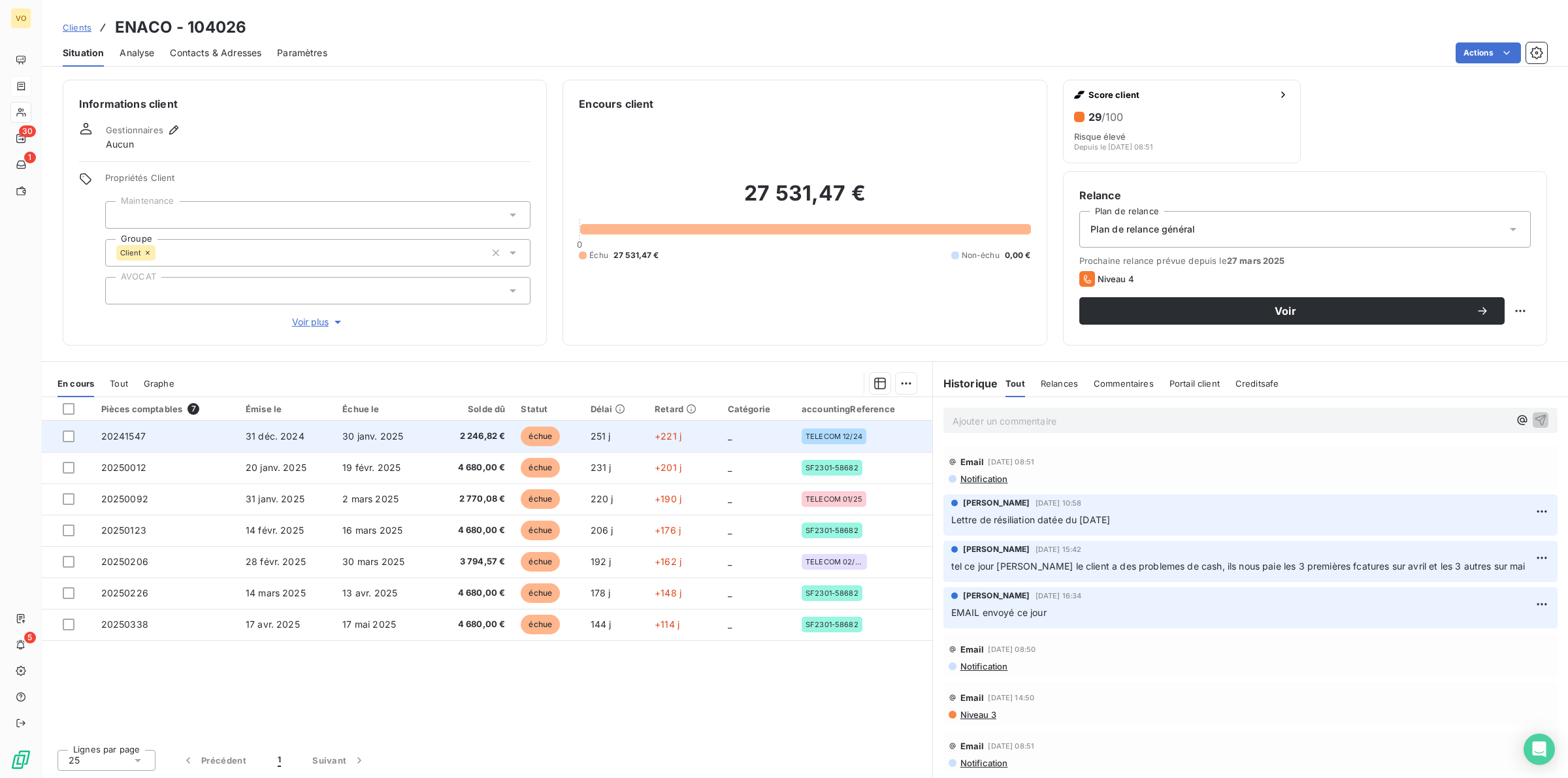
click at [382, 438] on span "30 janv. 2025" at bounding box center [372, 435] width 61 height 11
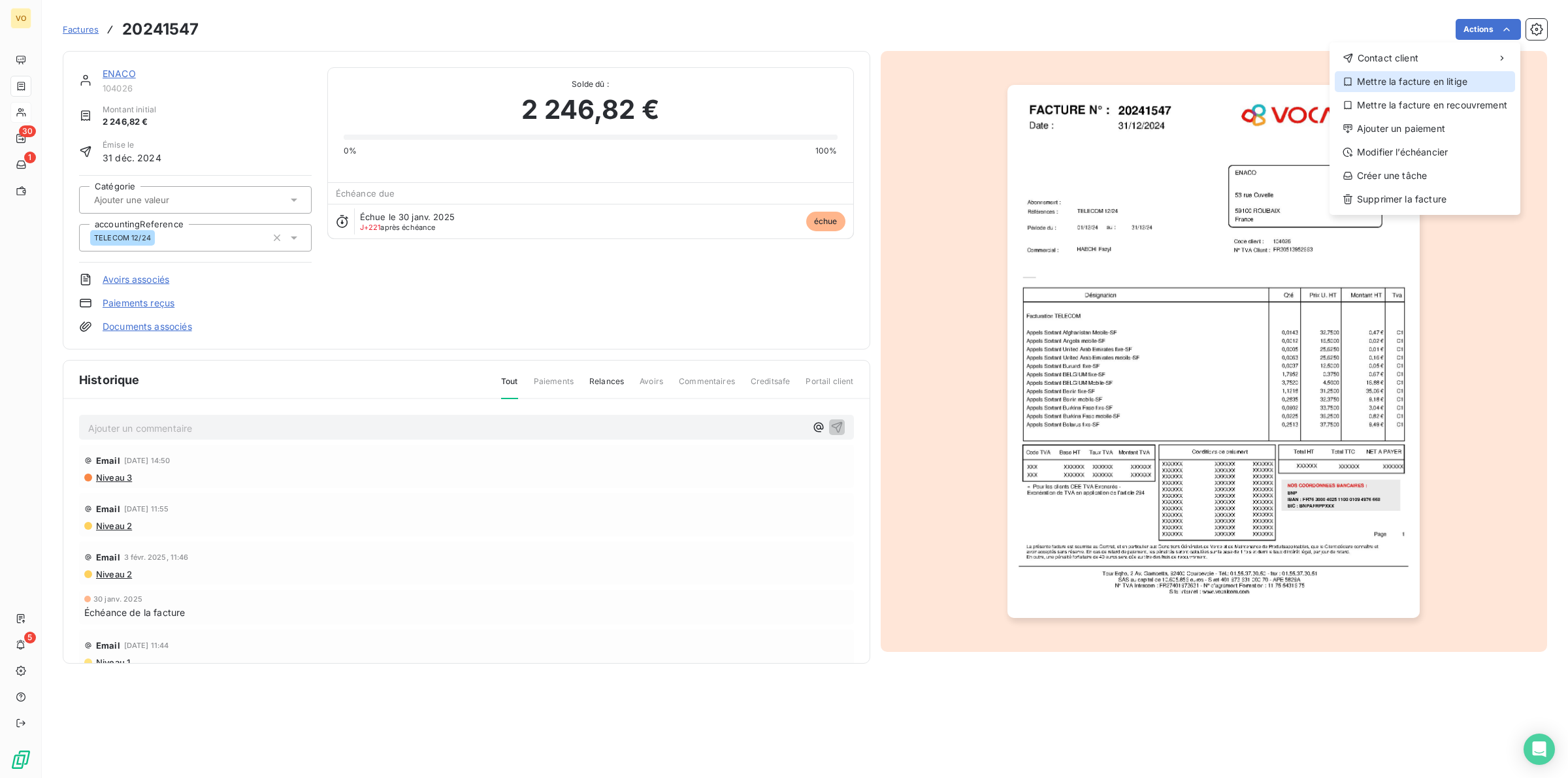
click at [1389, 79] on div "Mettre la facture en litige" at bounding box center [1425, 81] width 180 height 21
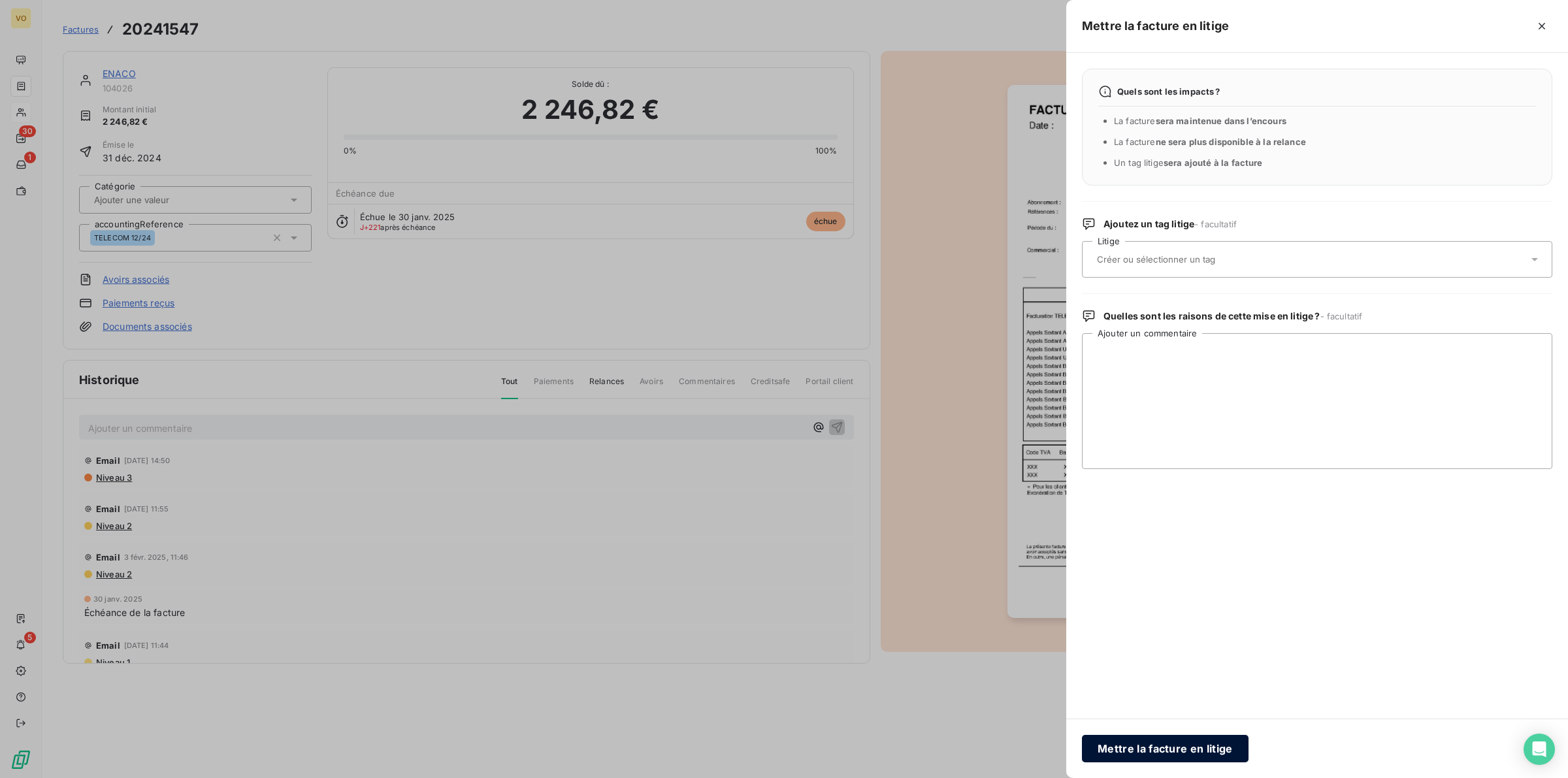
click at [1167, 754] on button "Mettre la facture en litige" at bounding box center [1165, 749] width 167 height 27
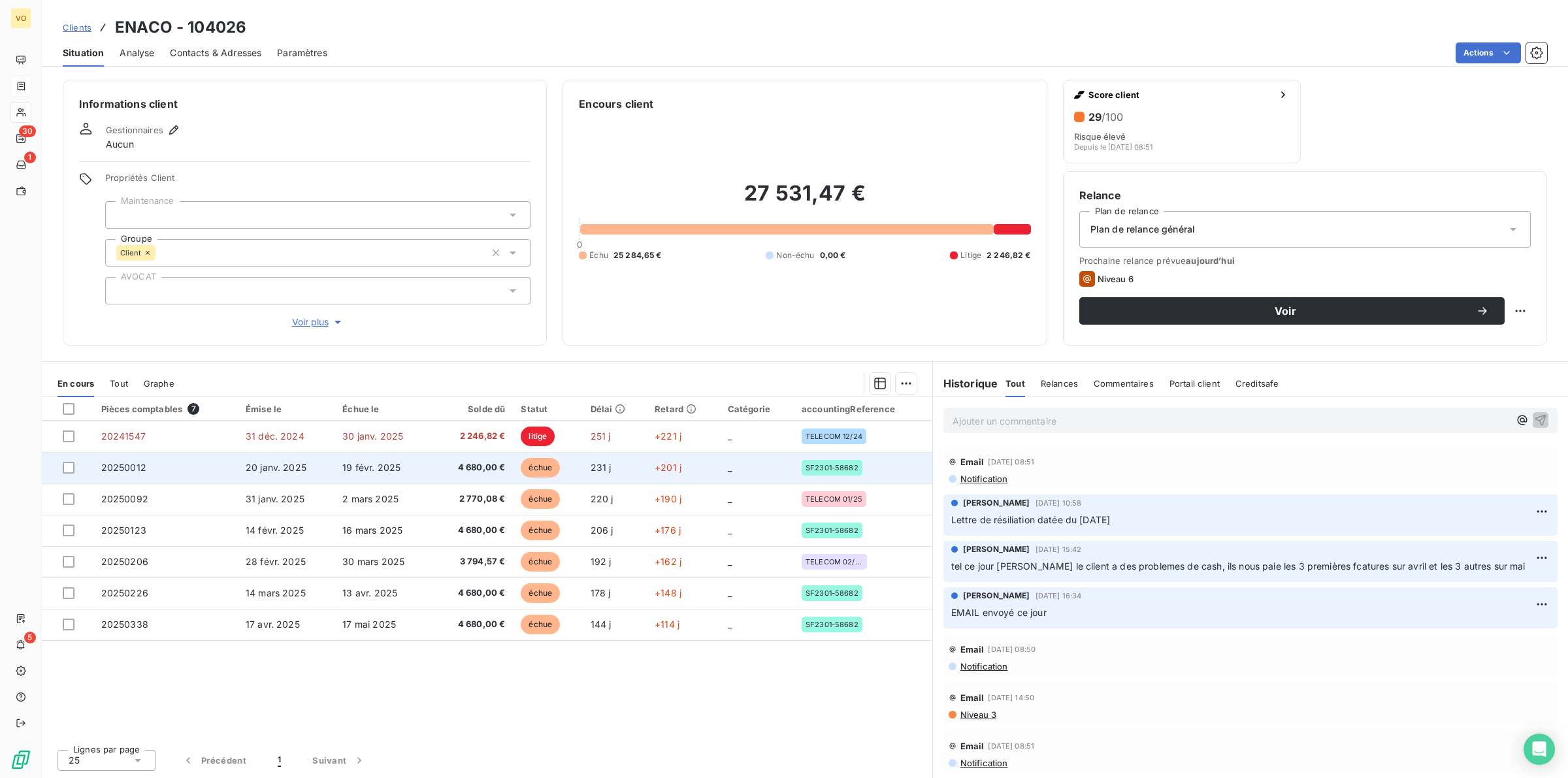
click at [407, 463] on td "19 févr. 2025" at bounding box center [383, 467] width 99 height 31
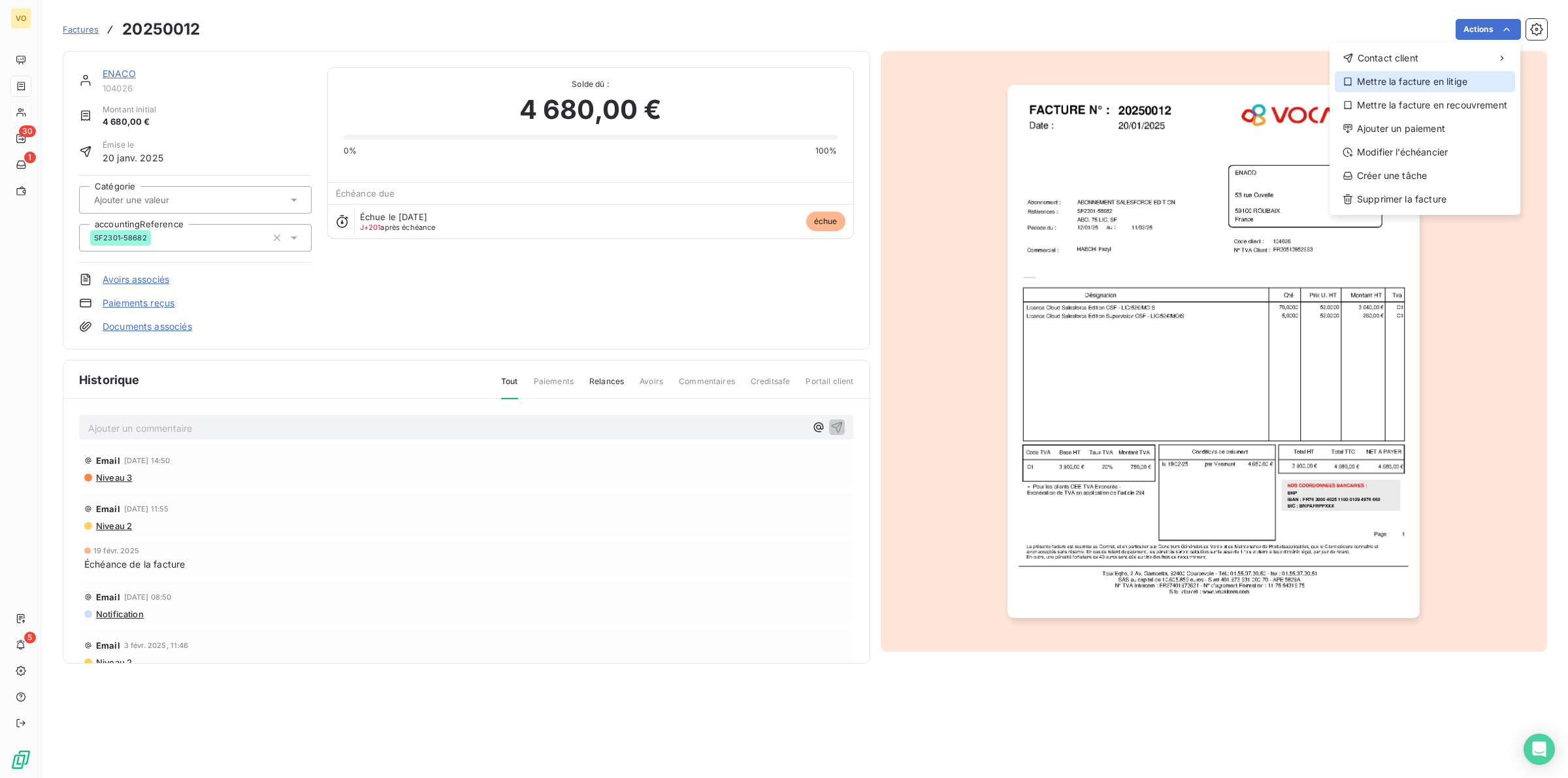
click at [1393, 85] on div "Mettre la facture en litige" at bounding box center [1425, 81] width 180 height 21
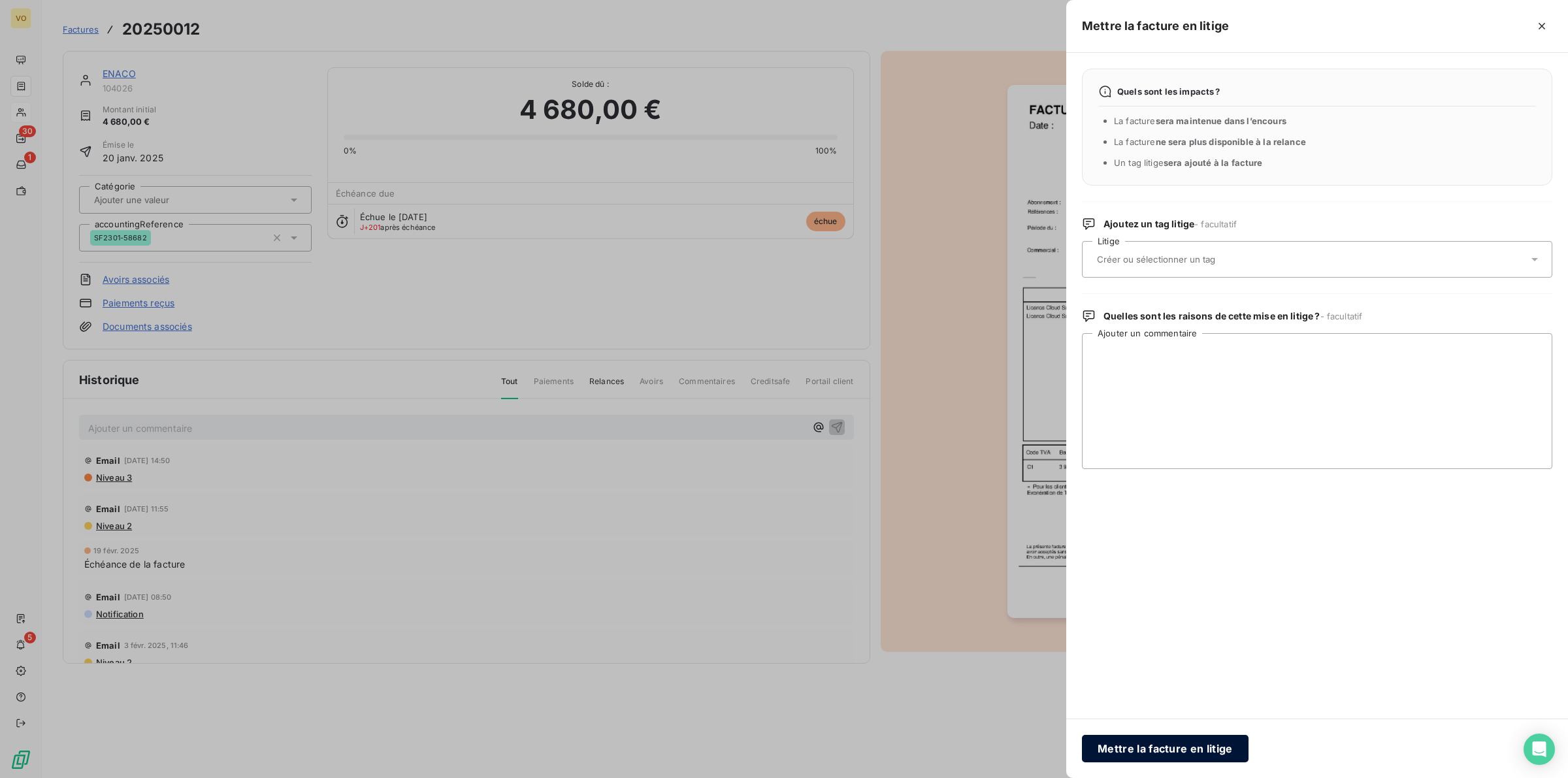
click at [1159, 743] on button "Mettre la facture en litige" at bounding box center [1165, 749] width 167 height 27
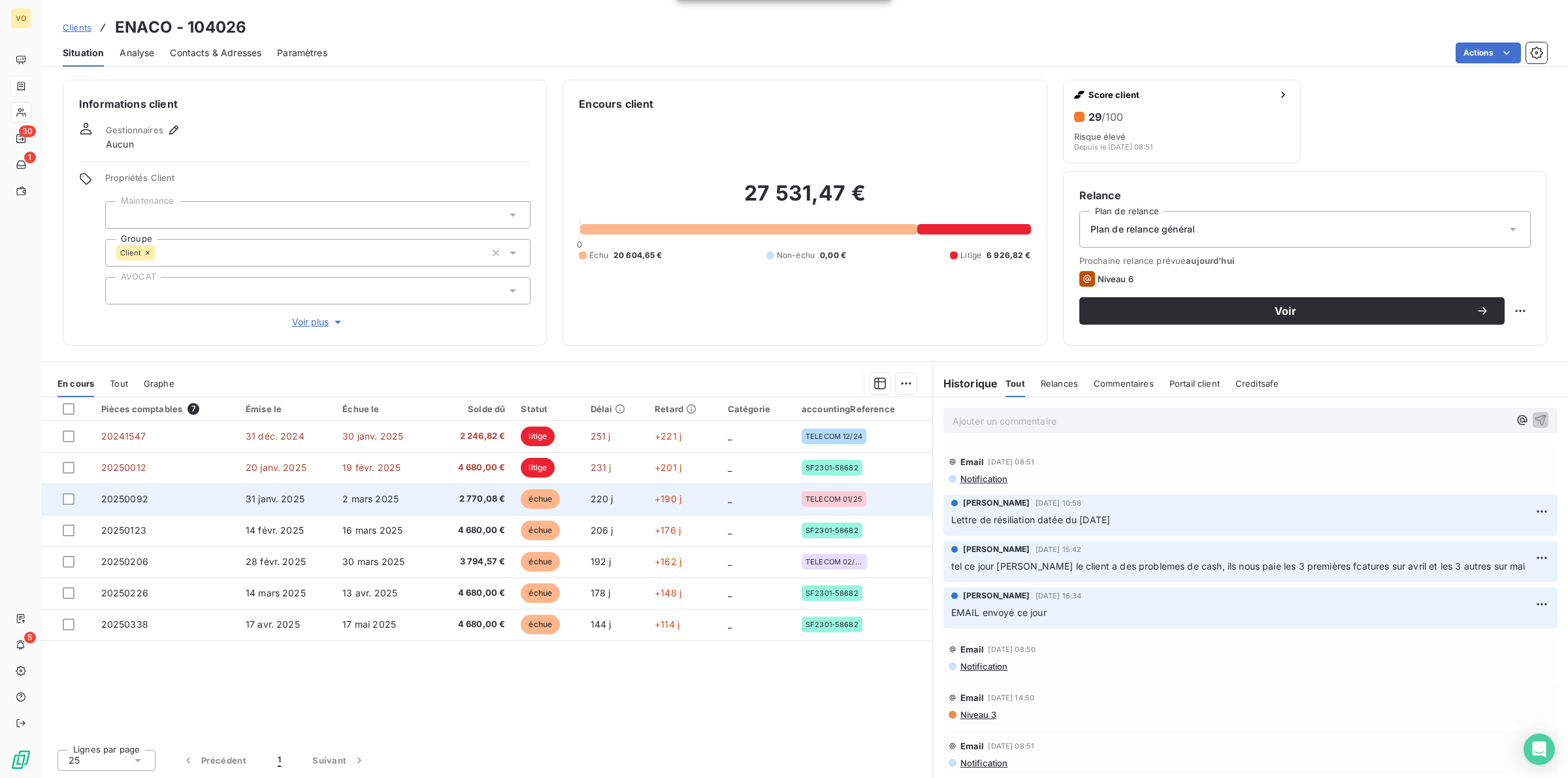
click at [491, 497] on span "2 770,08 €" at bounding box center [472, 499] width 64 height 13
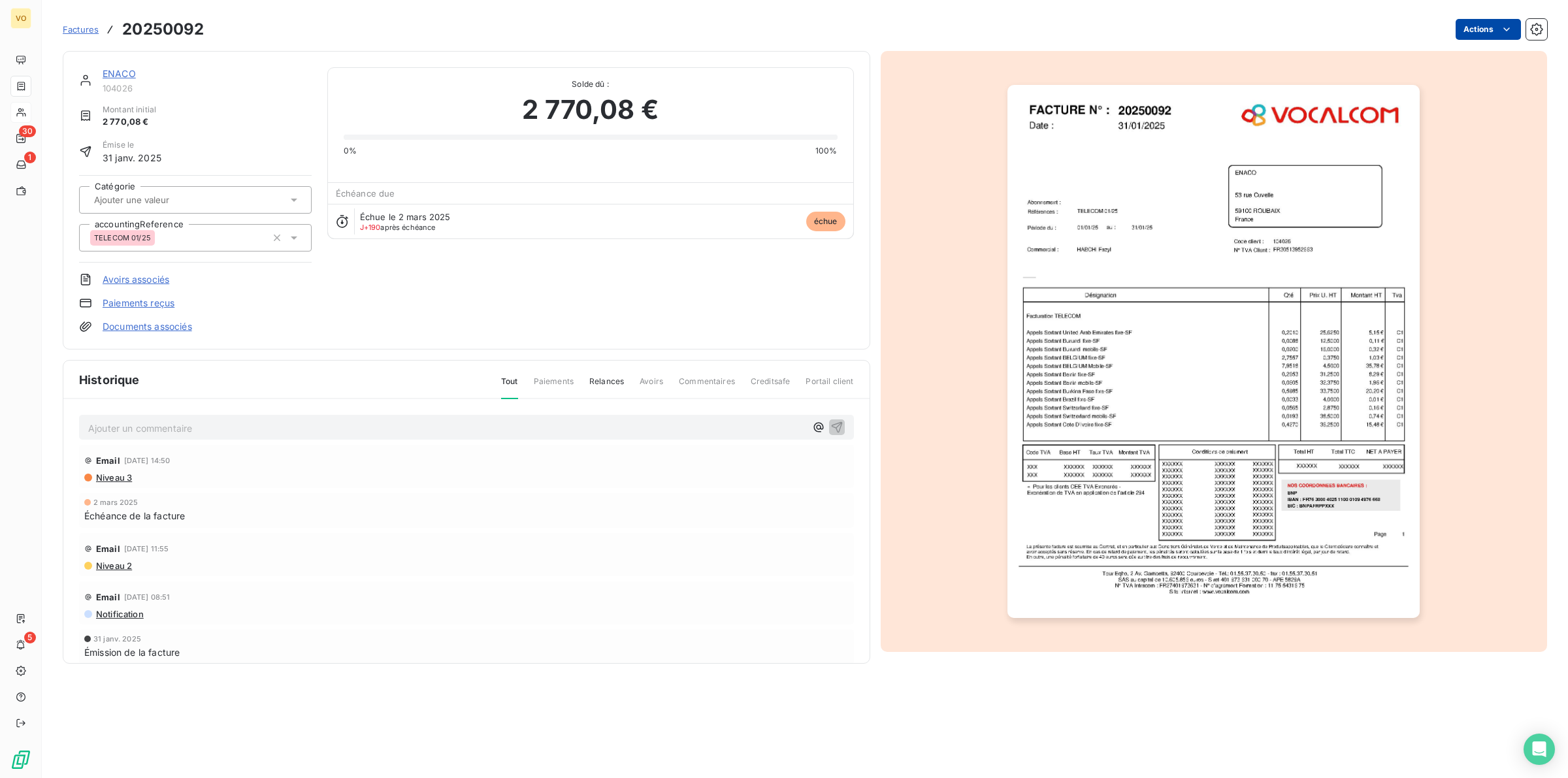
click at [1464, 26] on html "VO 30 1 5 Factures 20250092 Actions ENACO 104026 Montant initial 2 770,08 € Émi…" at bounding box center [784, 389] width 1568 height 778
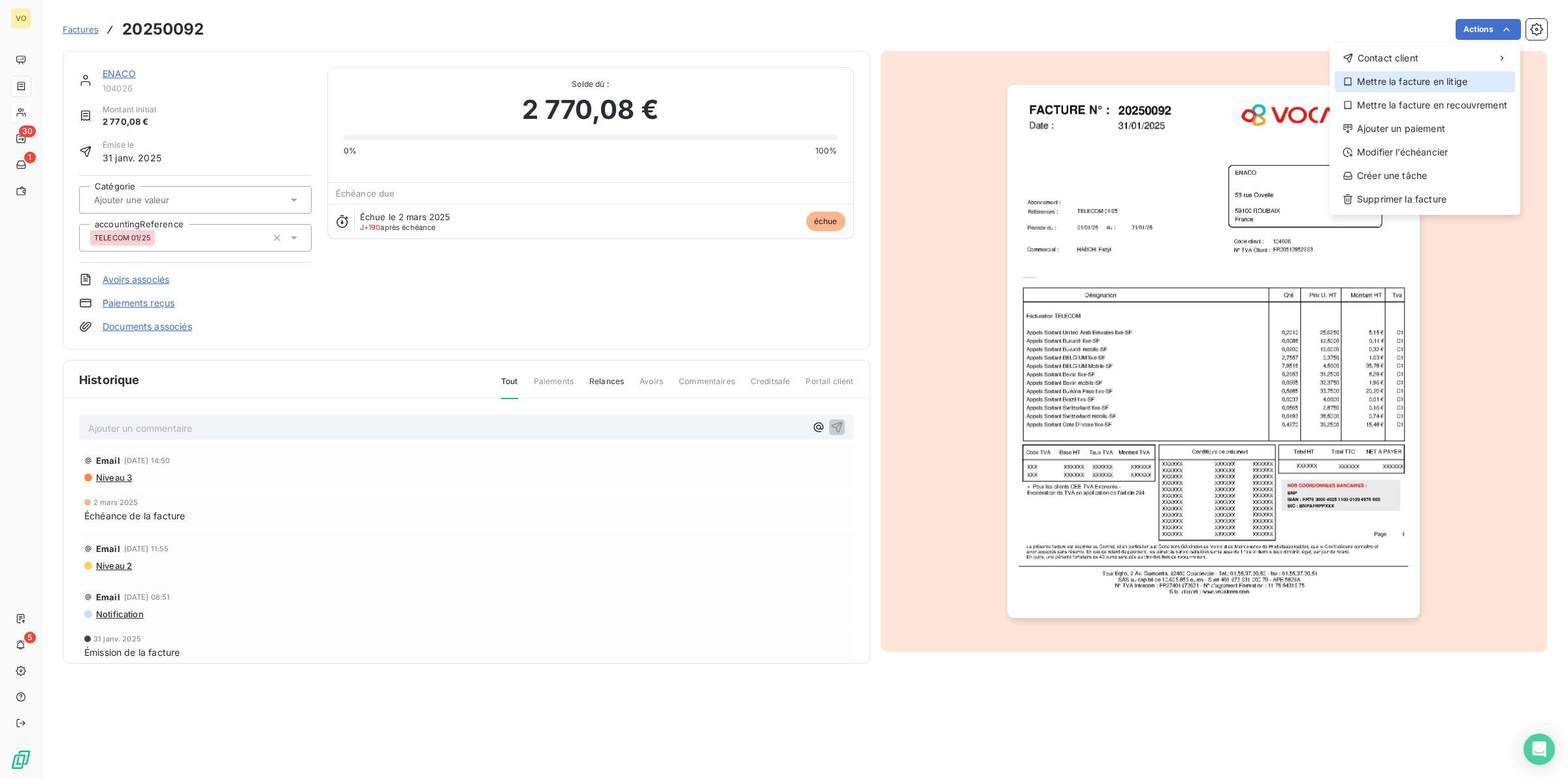
click at [1402, 76] on div "Mettre la facture en litige" at bounding box center [1425, 81] width 180 height 21
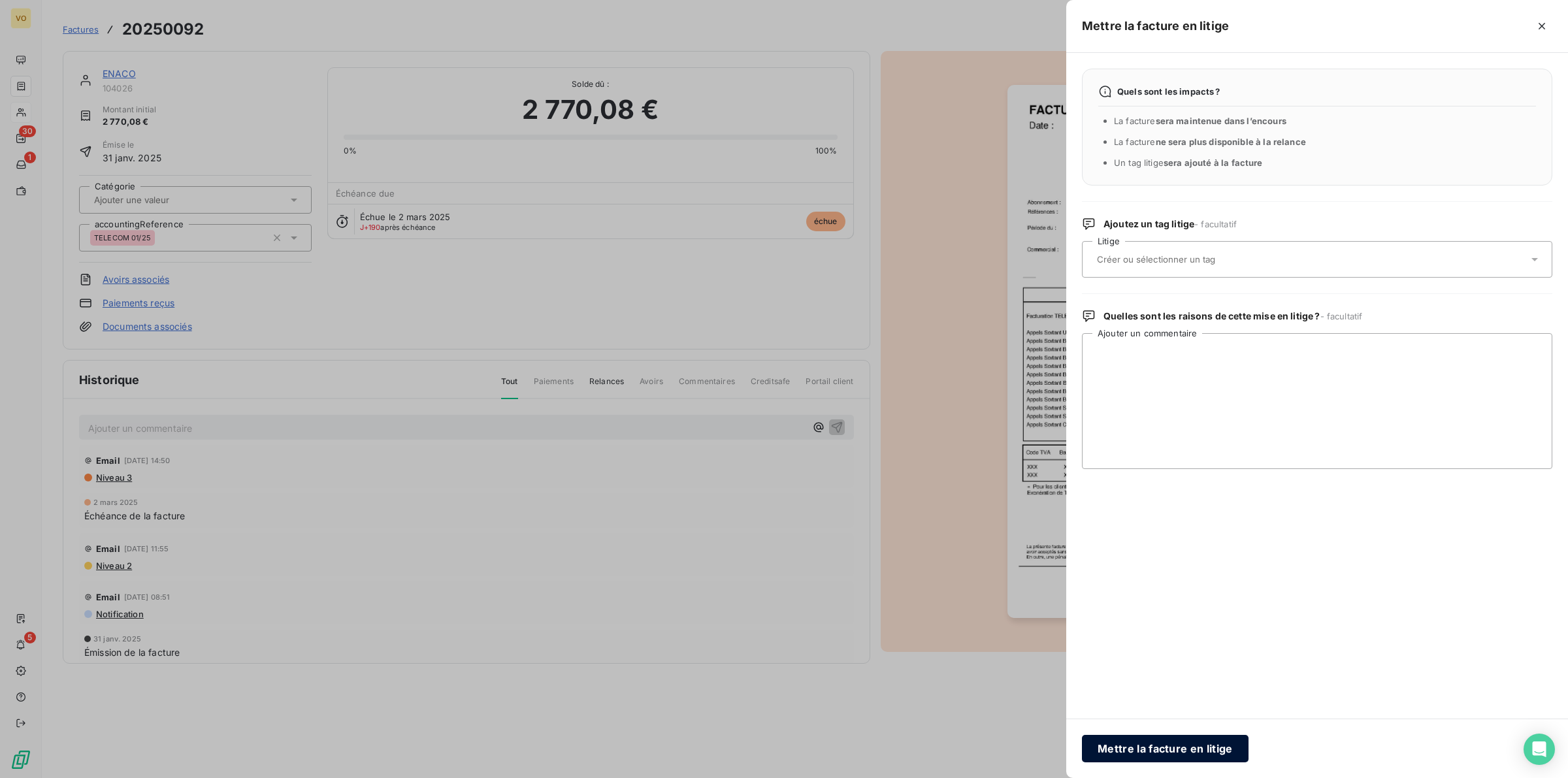
click at [1152, 754] on button "Mettre la facture en litige" at bounding box center [1165, 749] width 167 height 27
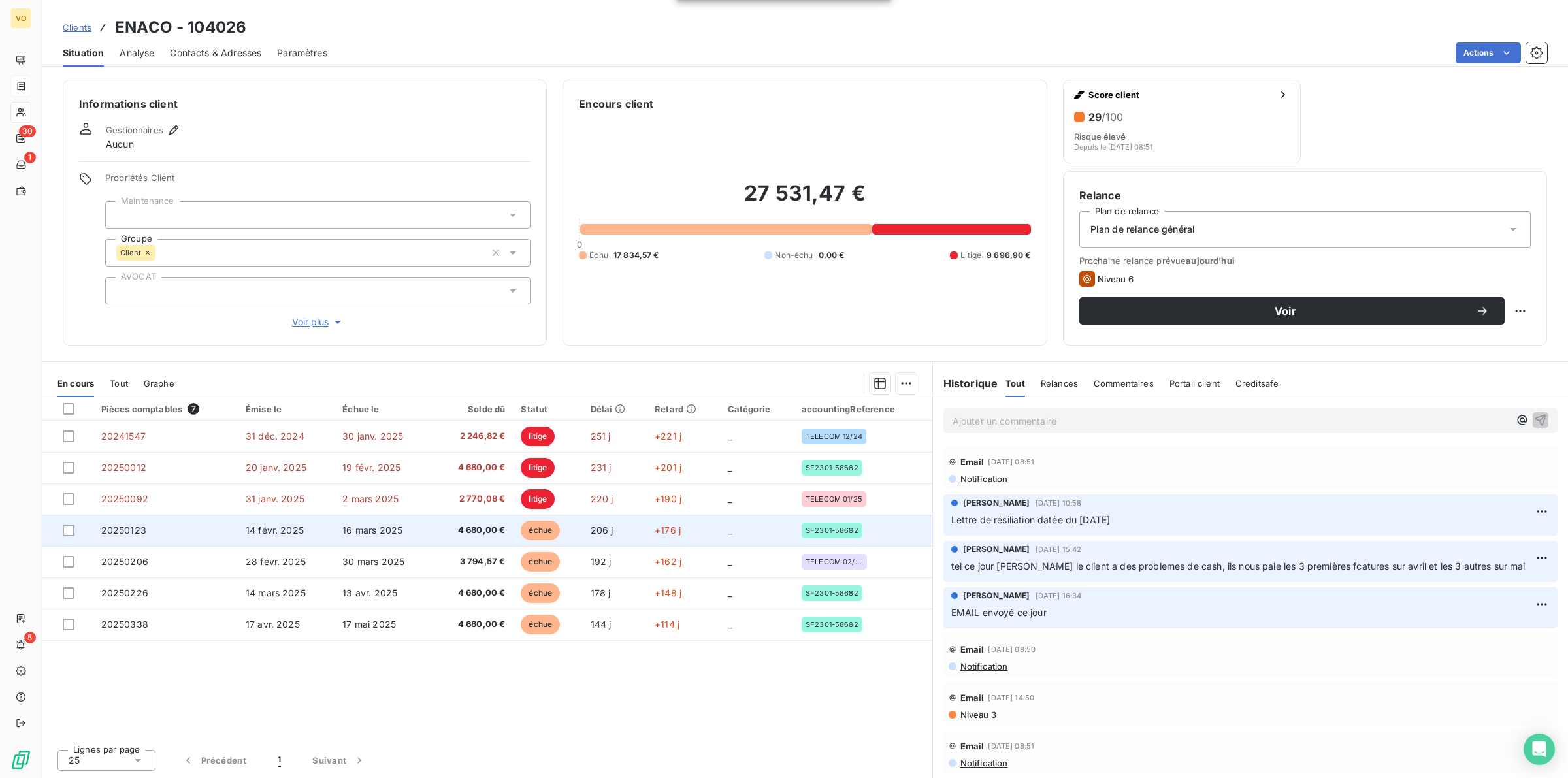
click at [550, 534] on span "échue" at bounding box center [540, 530] width 39 height 20
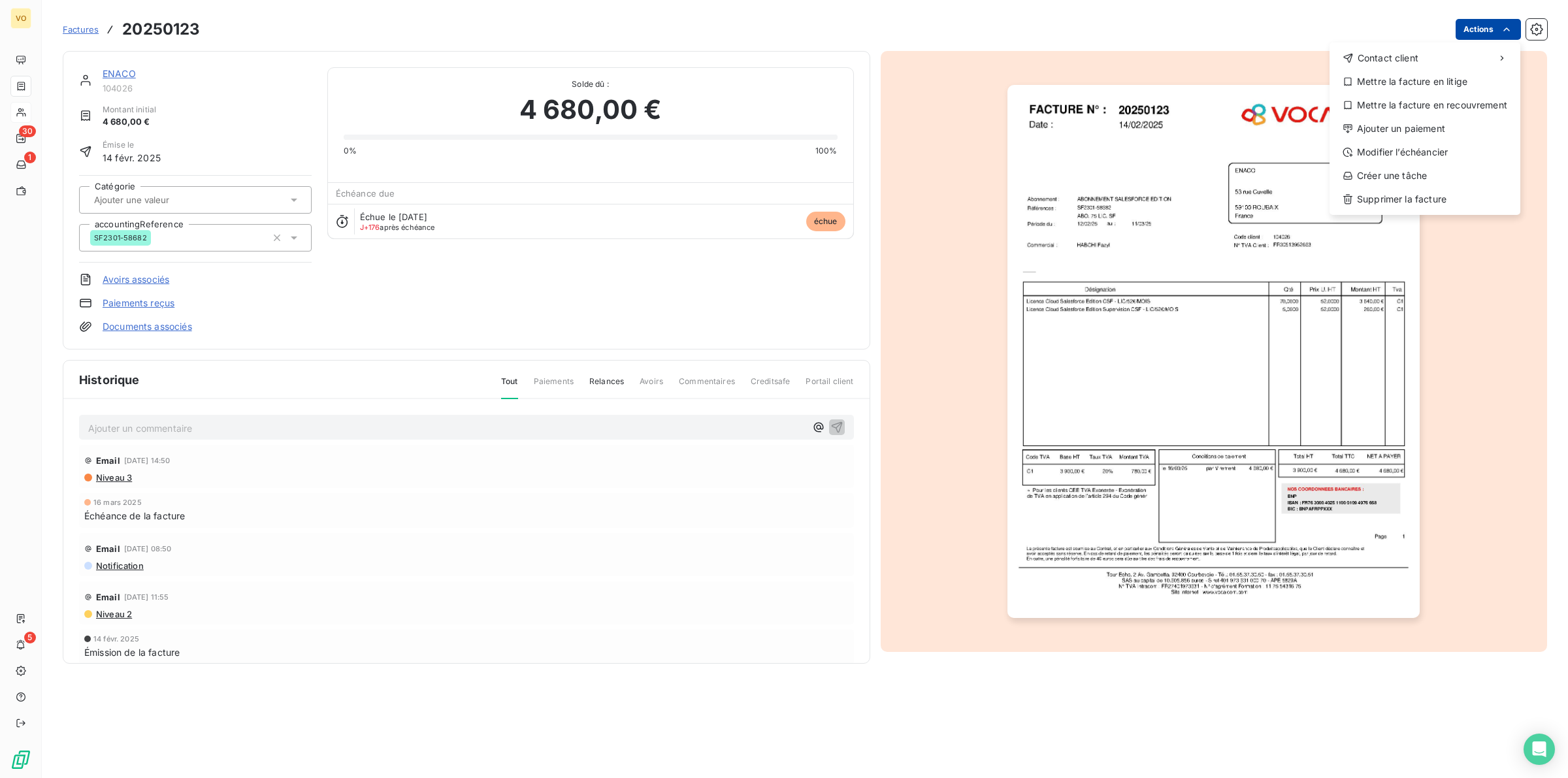
click at [1491, 24] on html "VO 30 1 5 Factures 20250123 Actions Contact client Mettre la facture en litige …" at bounding box center [784, 389] width 1568 height 778
click at [1425, 82] on div "Mettre la facture en litige" at bounding box center [1425, 81] width 180 height 21
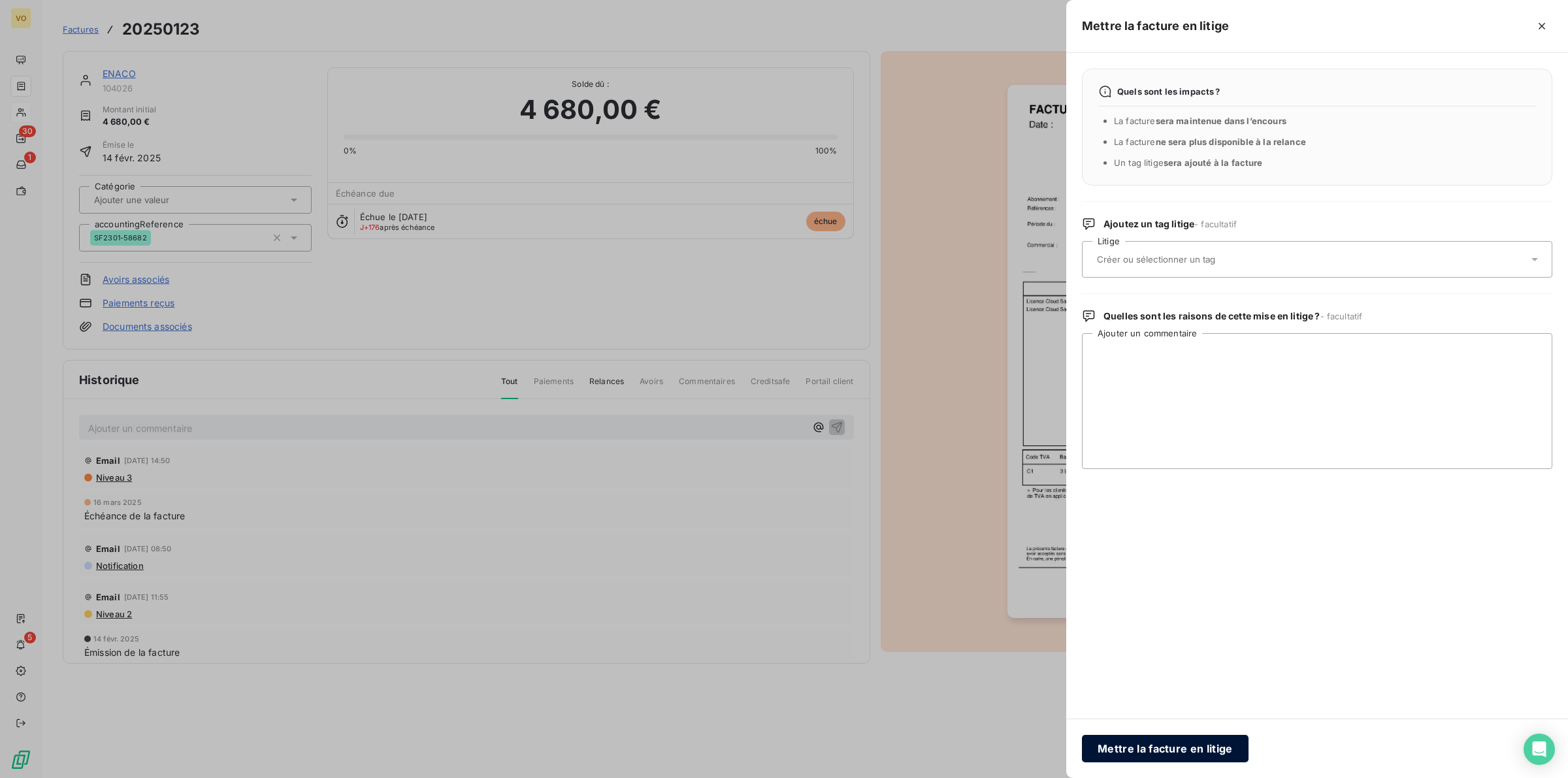
click at [1188, 752] on button "Mettre la facture en litige" at bounding box center [1165, 749] width 167 height 27
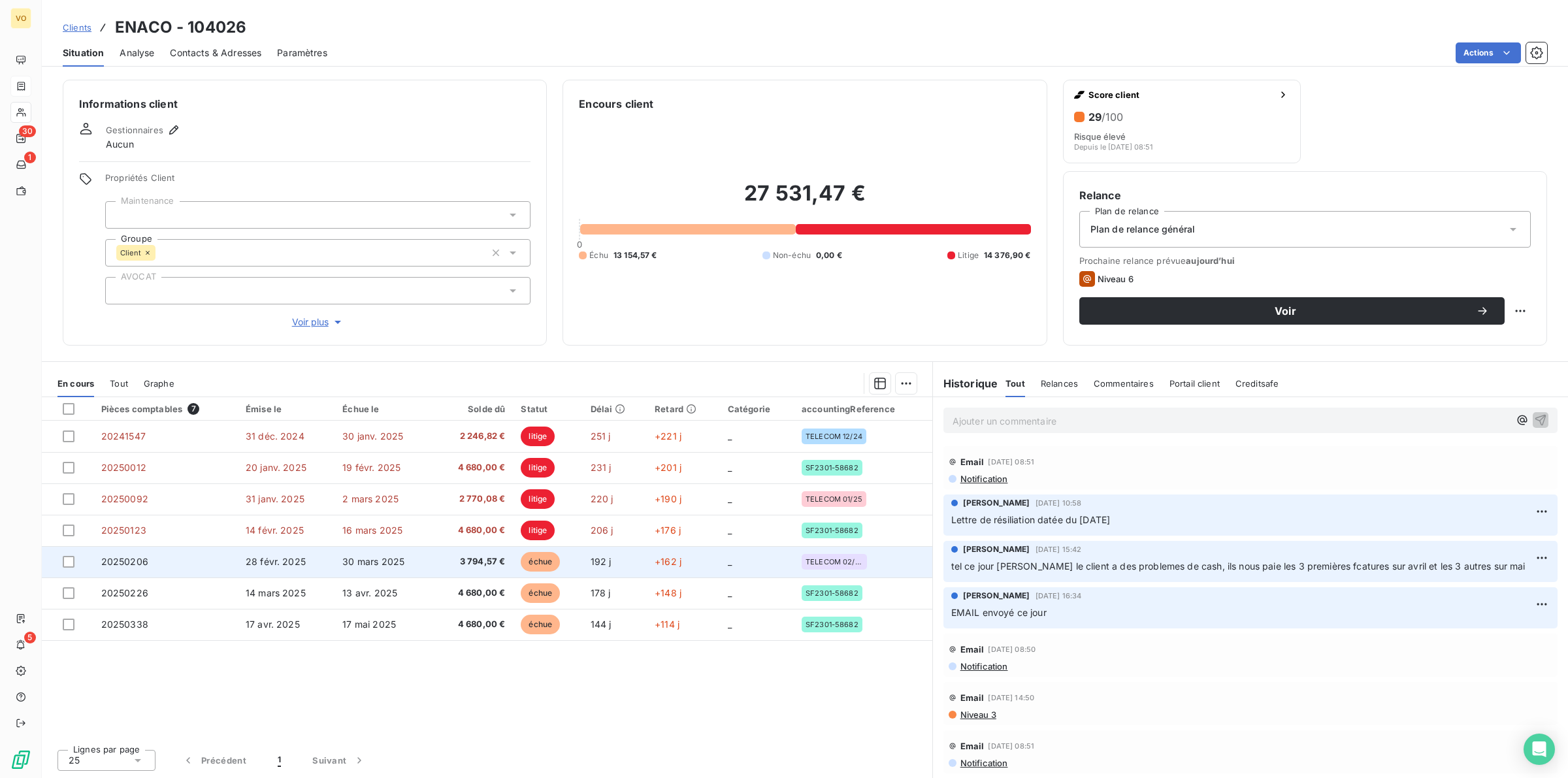
click at [470, 561] on span "3 794,57 €" at bounding box center [472, 561] width 64 height 13
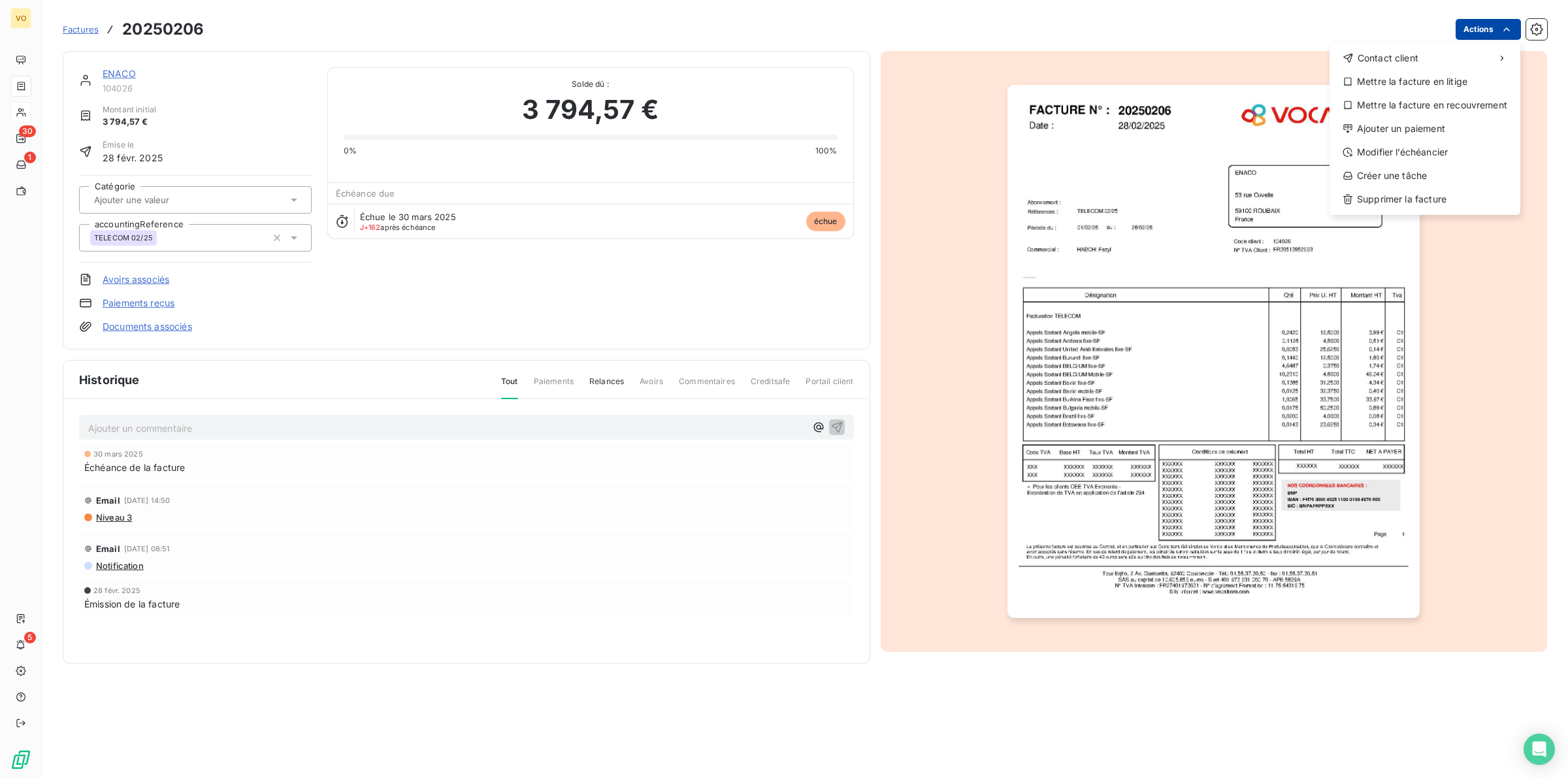
click at [1482, 21] on html "VO 30 1 5 Factures 20250206 Actions Contact client Mettre la facture en litige …" at bounding box center [784, 389] width 1568 height 778
click at [1395, 79] on div "Mettre la facture en litige" at bounding box center [1425, 81] width 180 height 21
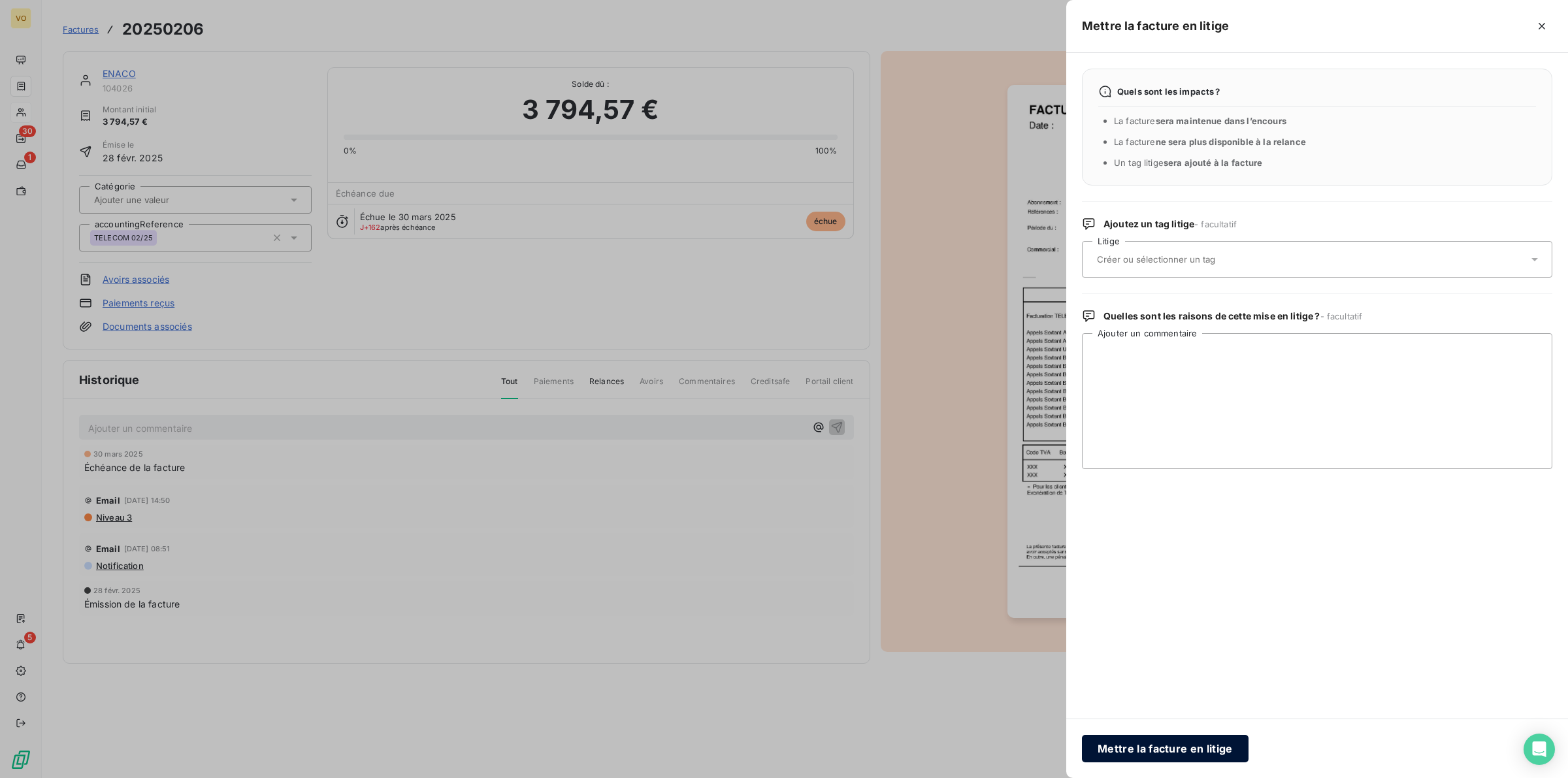
click at [1112, 746] on button "Mettre la facture en litige" at bounding box center [1165, 749] width 167 height 27
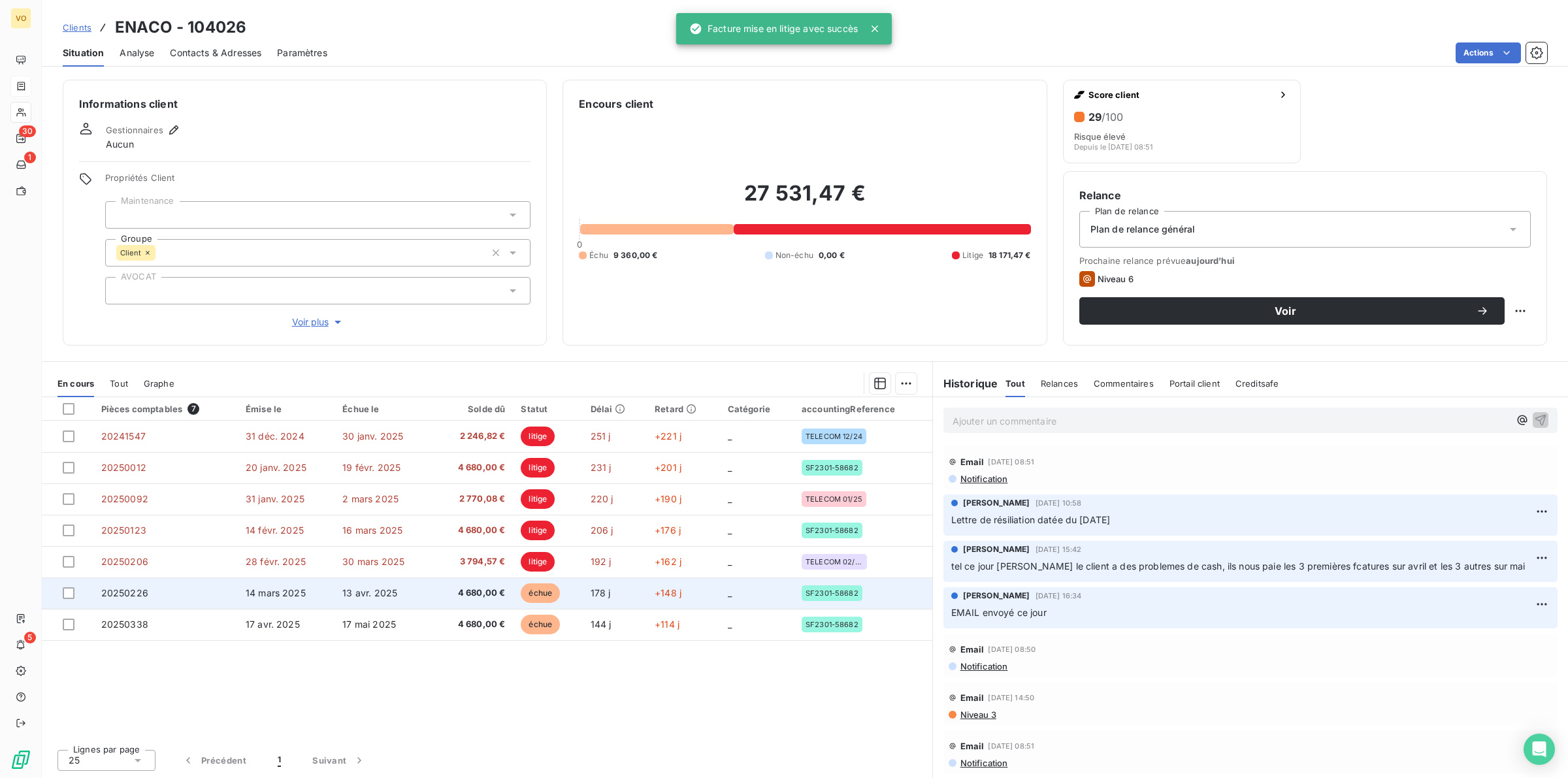
click at [347, 596] on span "13 avr. 2025" at bounding box center [369, 592] width 55 height 11
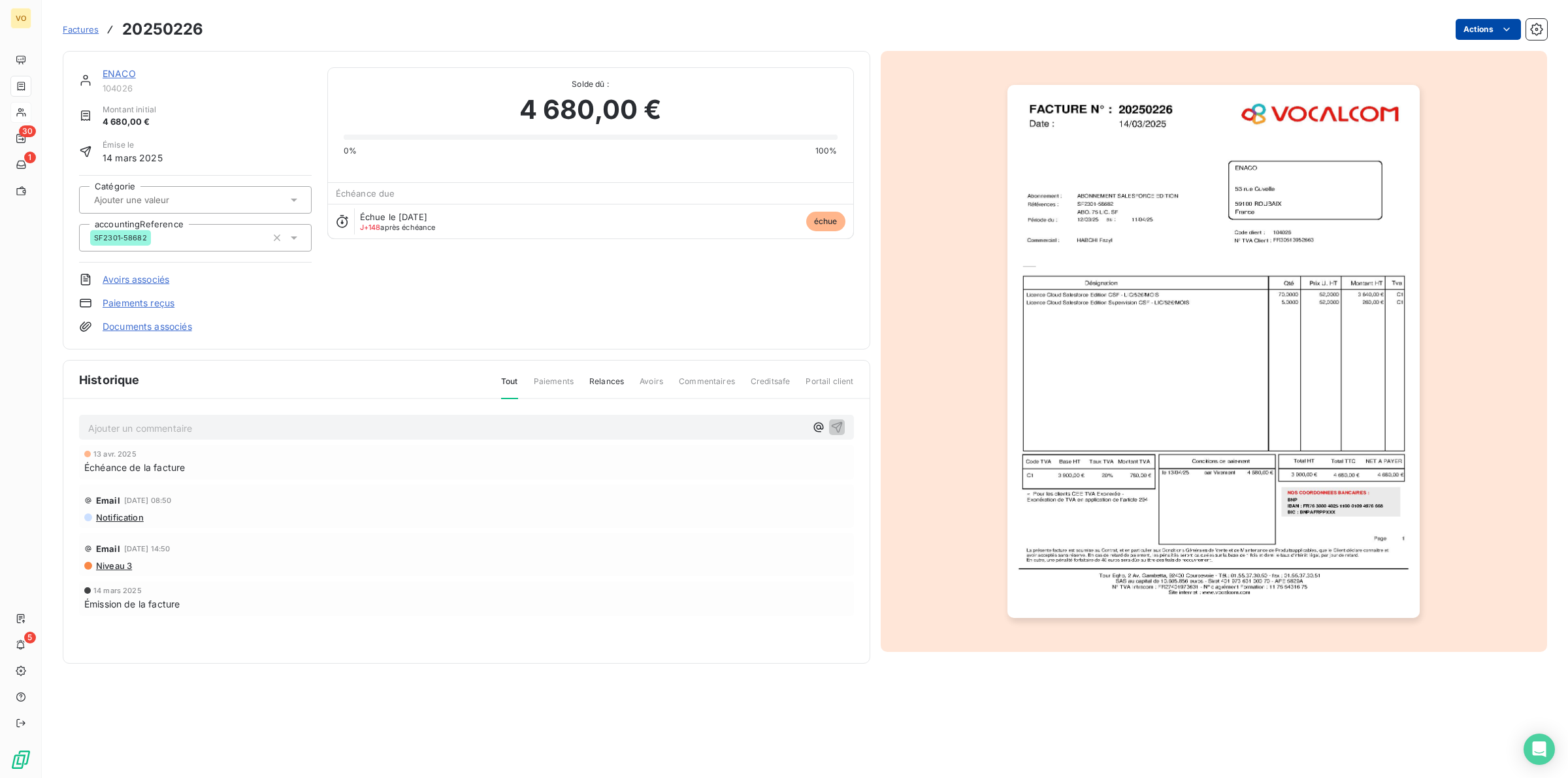
click at [1491, 30] on html "VO 30 1 5 Factures 20250226 Actions ENACO 104026 Montant initial 4 680,00 € Émi…" at bounding box center [784, 389] width 1568 height 778
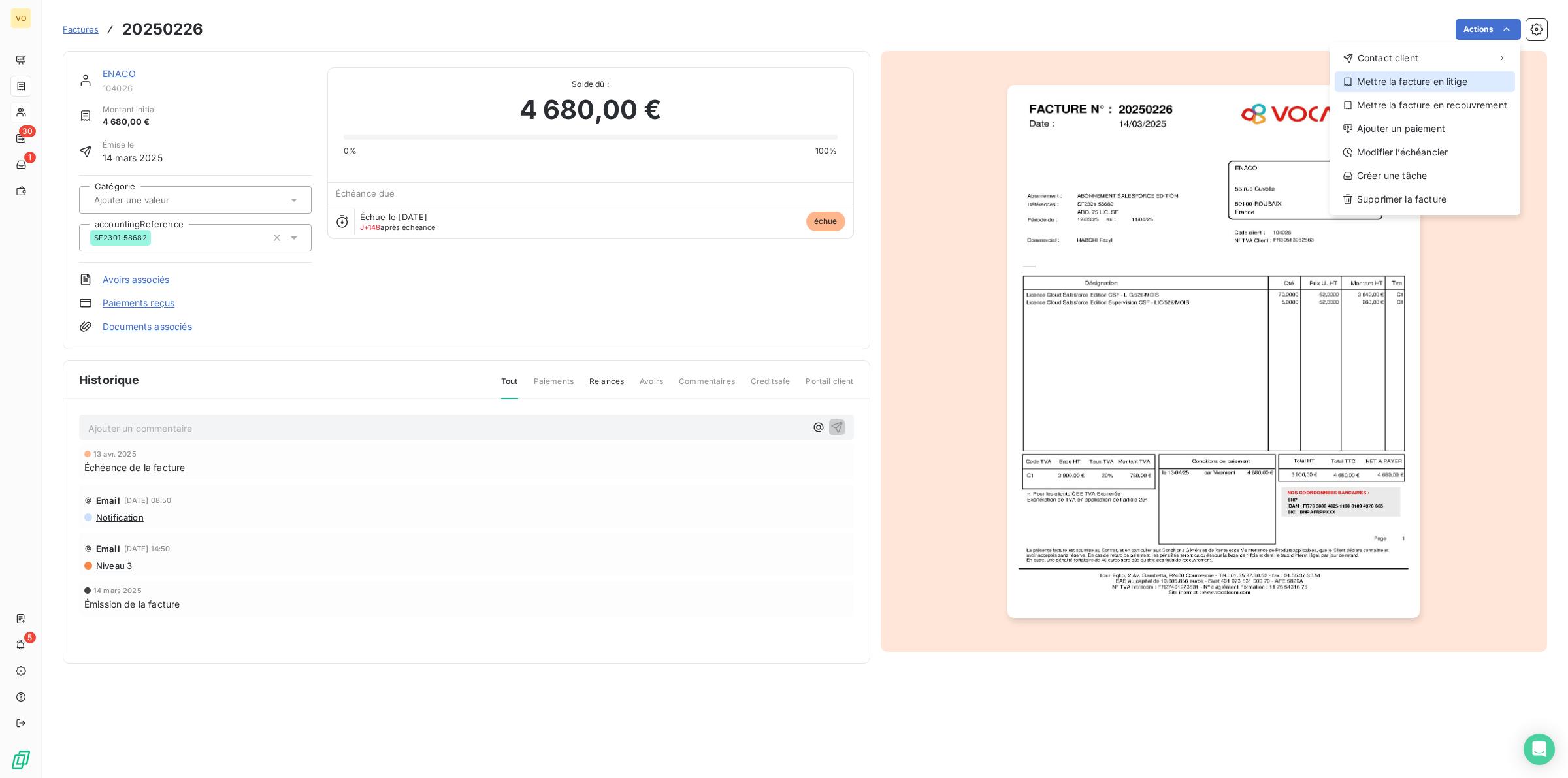
click at [1406, 87] on div "Mettre la facture en litige" at bounding box center [1425, 81] width 180 height 21
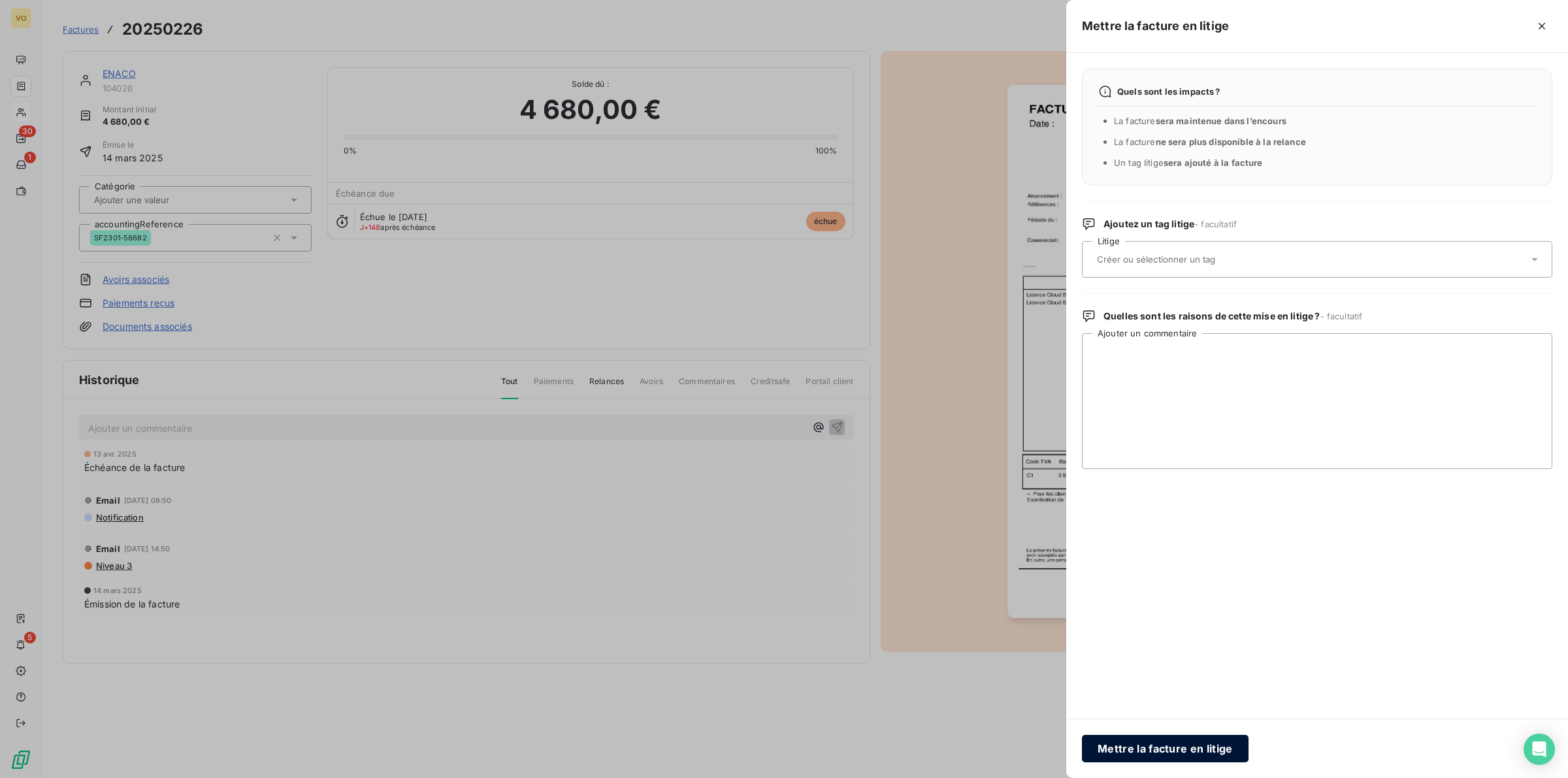
click at [1132, 746] on button "Mettre la facture en litige" at bounding box center [1165, 749] width 167 height 27
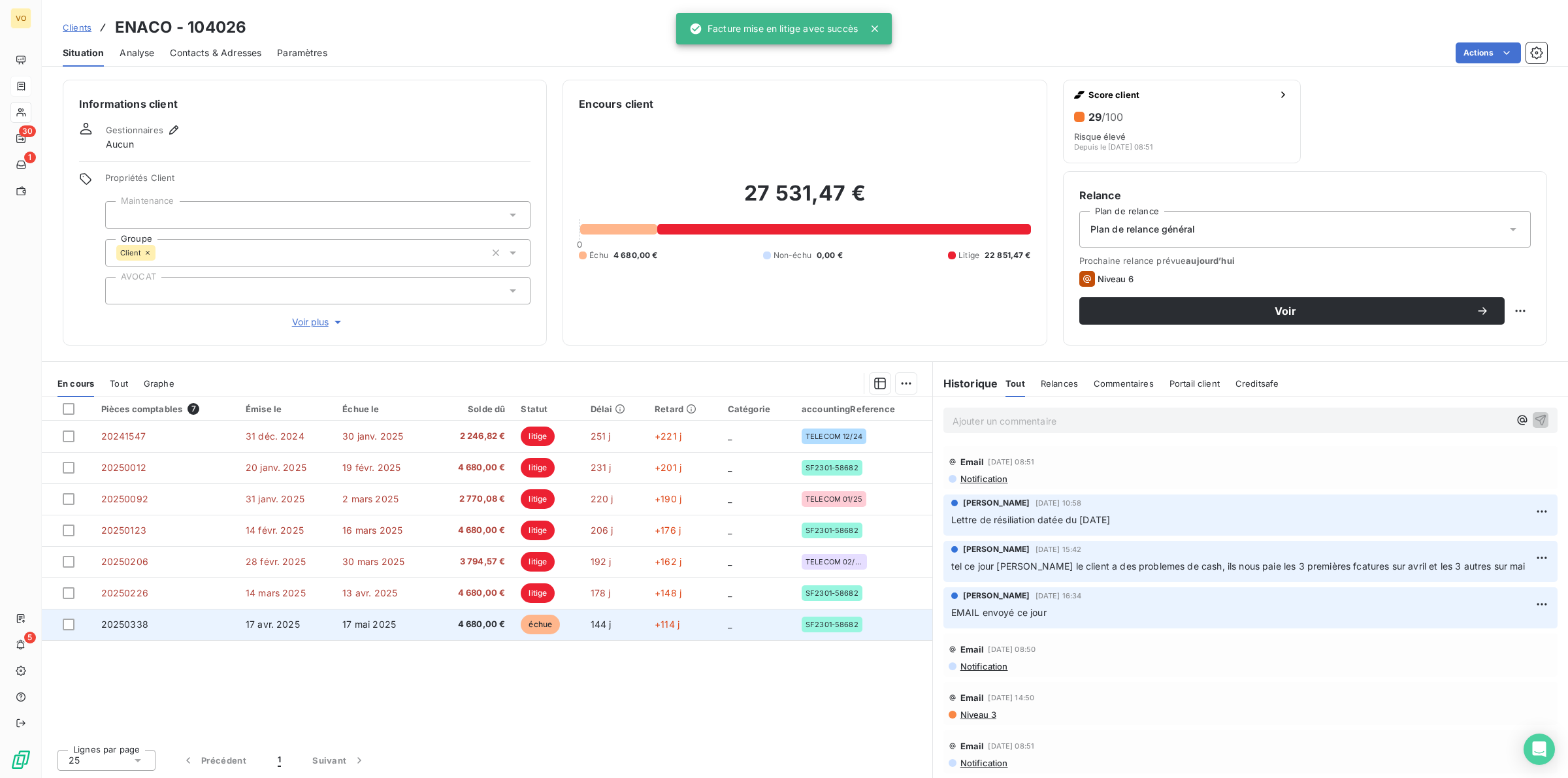
click at [411, 621] on td "17 mai 2025" at bounding box center [383, 624] width 99 height 31
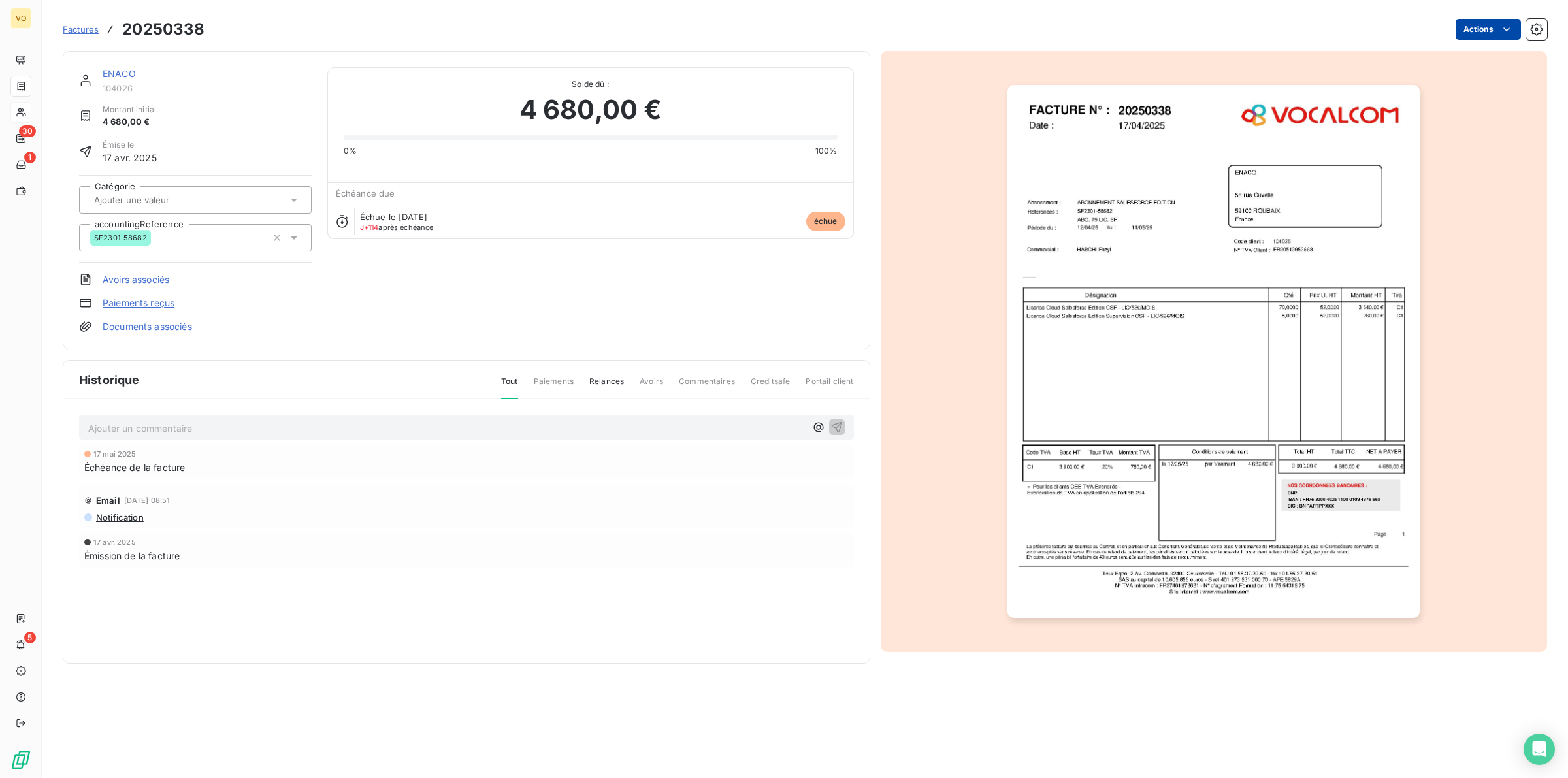
click at [1474, 32] on html "VO 30 1 5 Factures 20250338 Actions ENACO 104026 Montant initial 4 680,00 € Émi…" at bounding box center [784, 389] width 1568 height 778
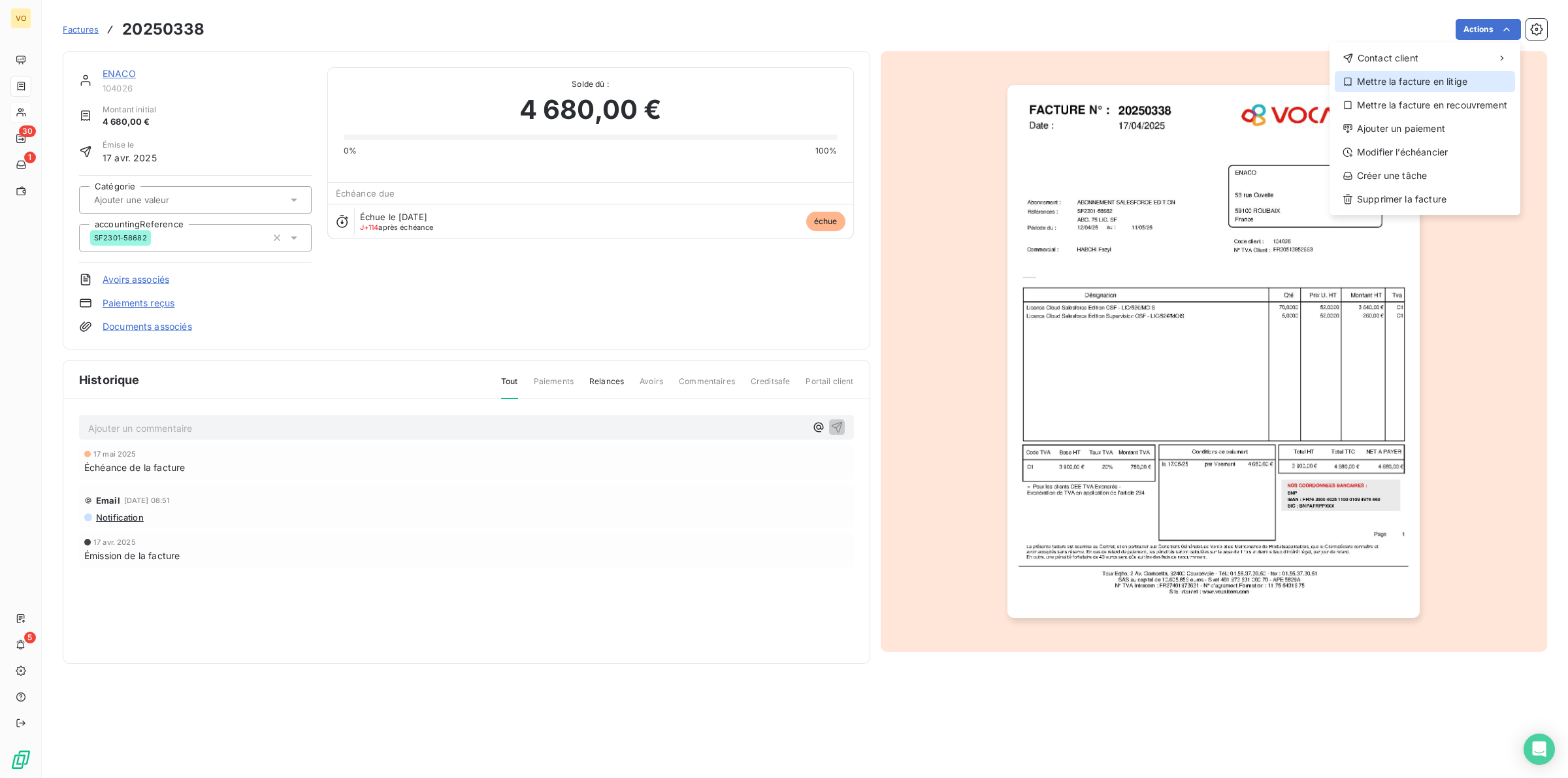
click at [1432, 81] on div "Mettre la facture en litige" at bounding box center [1425, 81] width 180 height 21
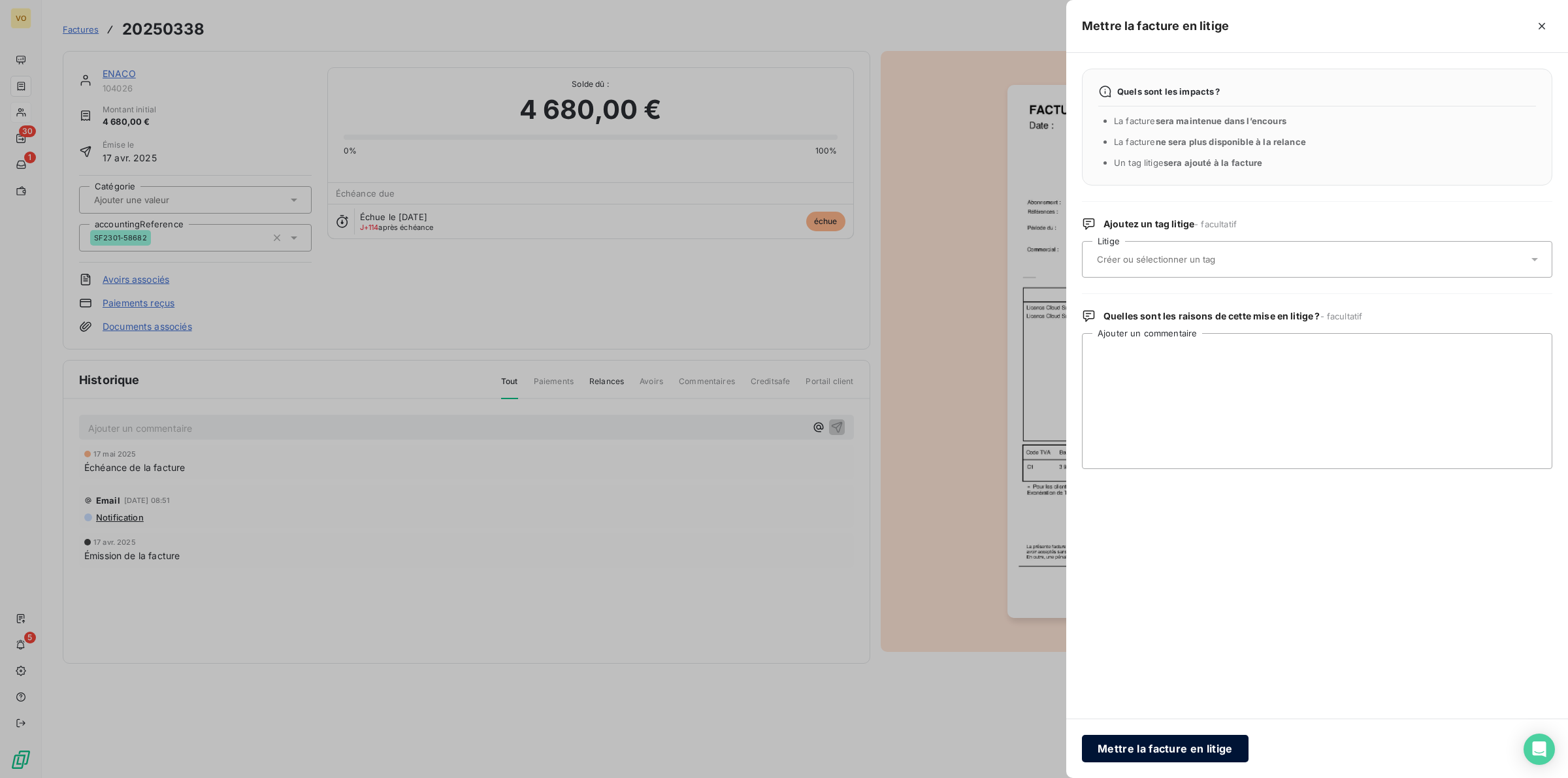
drag, startPoint x: 1199, startPoint y: 746, endPoint x: 1168, endPoint y: 746, distance: 31.0
click at [1198, 746] on button "Mettre la facture en litige" at bounding box center [1165, 749] width 167 height 27
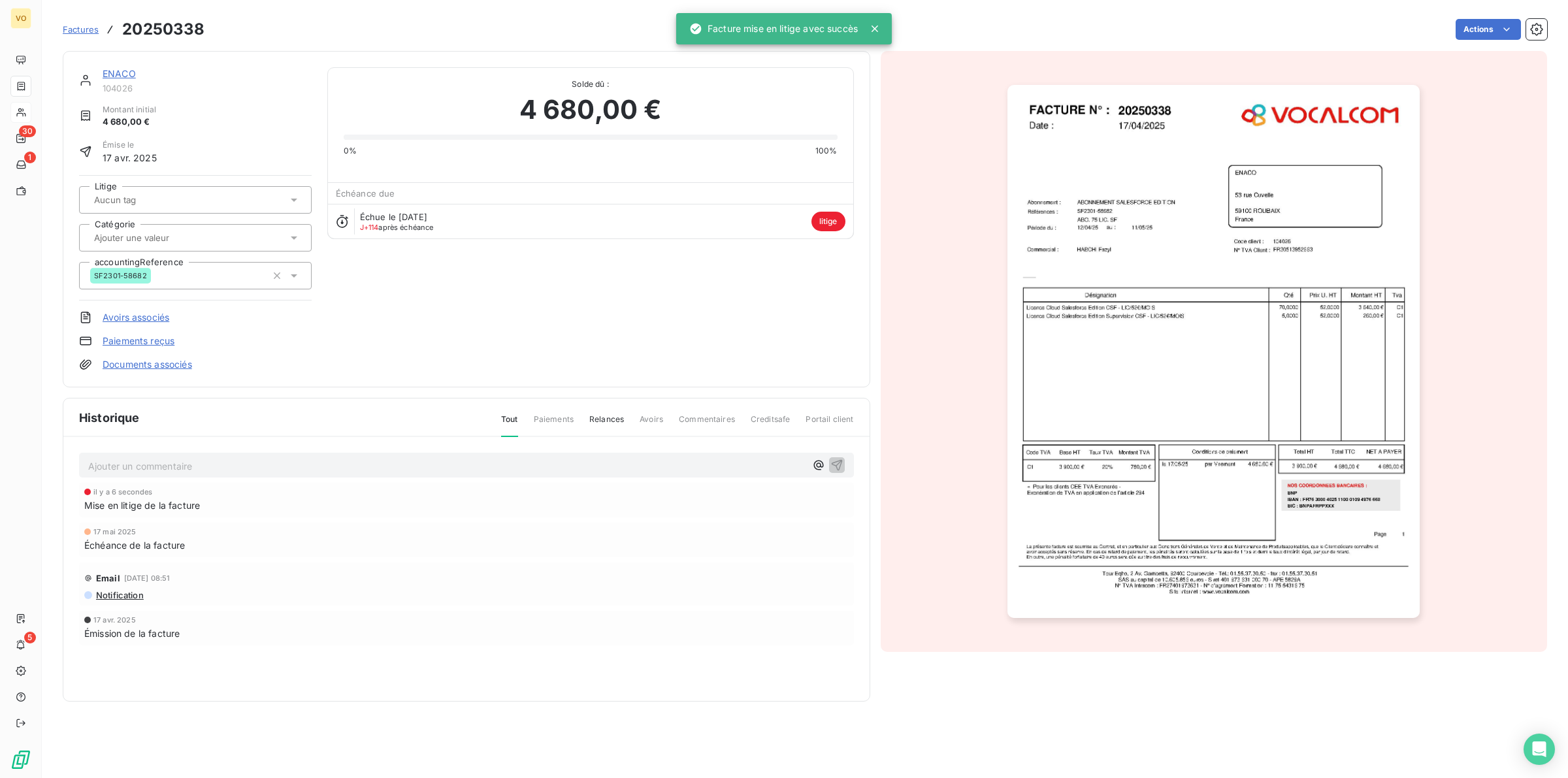
click at [612, 599] on div "Notification" at bounding box center [466, 595] width 764 height 11
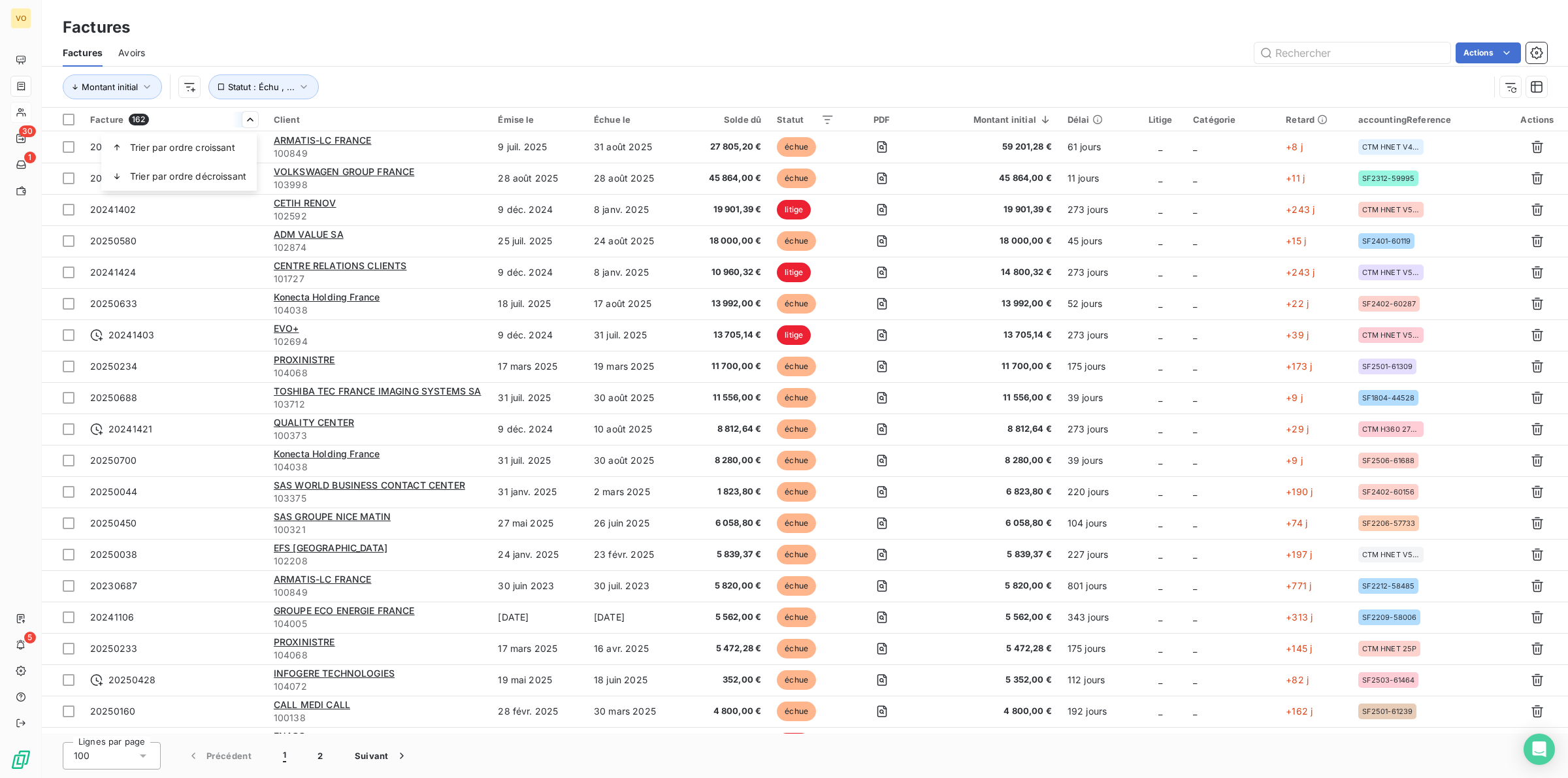
click at [146, 81] on html "VO 30 1 5 Factures Factures Avoirs Actions Montant initial Statut : Échu , ... …" at bounding box center [784, 389] width 1568 height 778
click at [147, 83] on icon "button" at bounding box center [146, 86] width 13 height 13
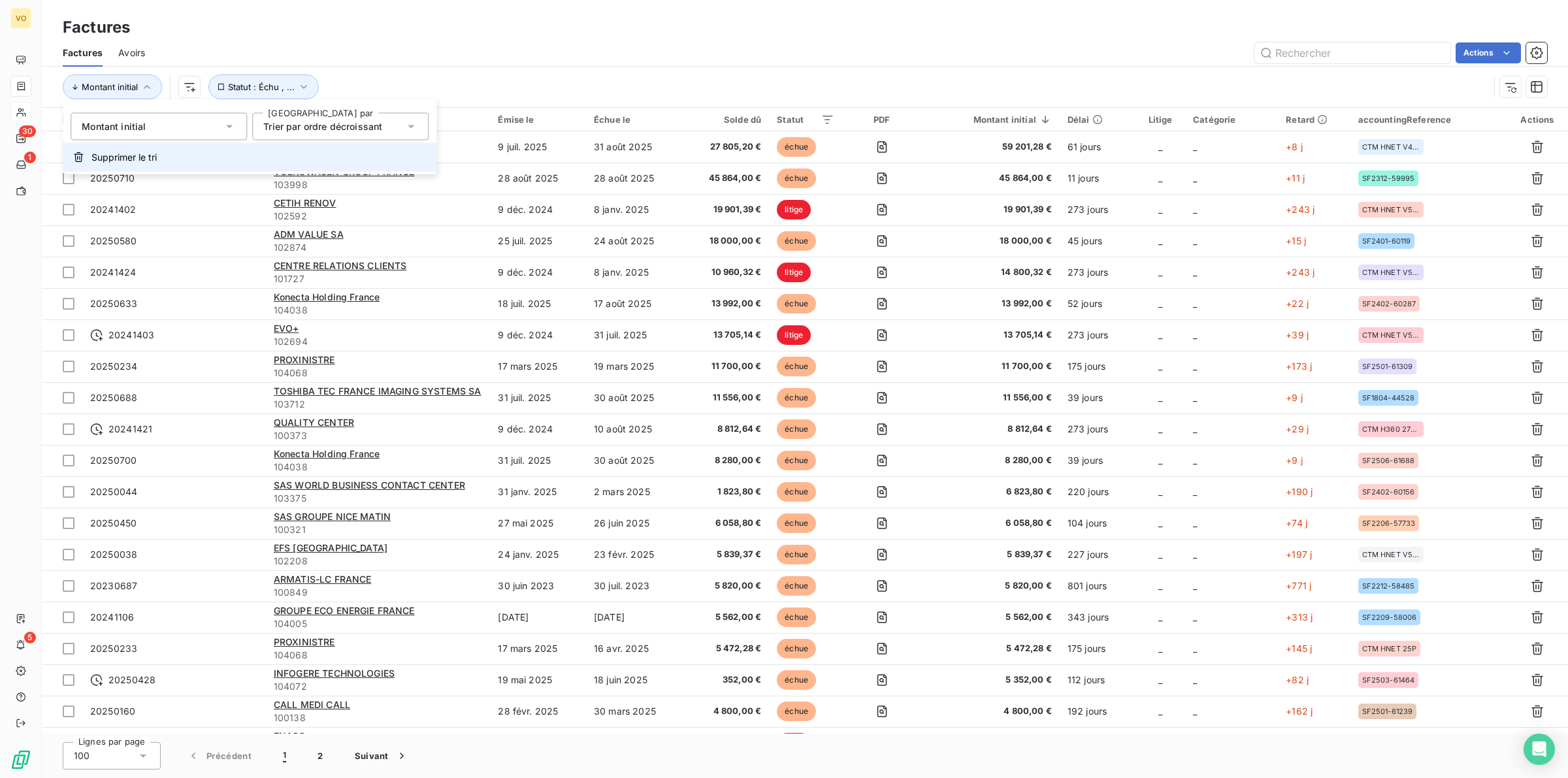
click at [130, 158] on span "Supprimer le tri" at bounding box center [123, 157] width 66 height 13
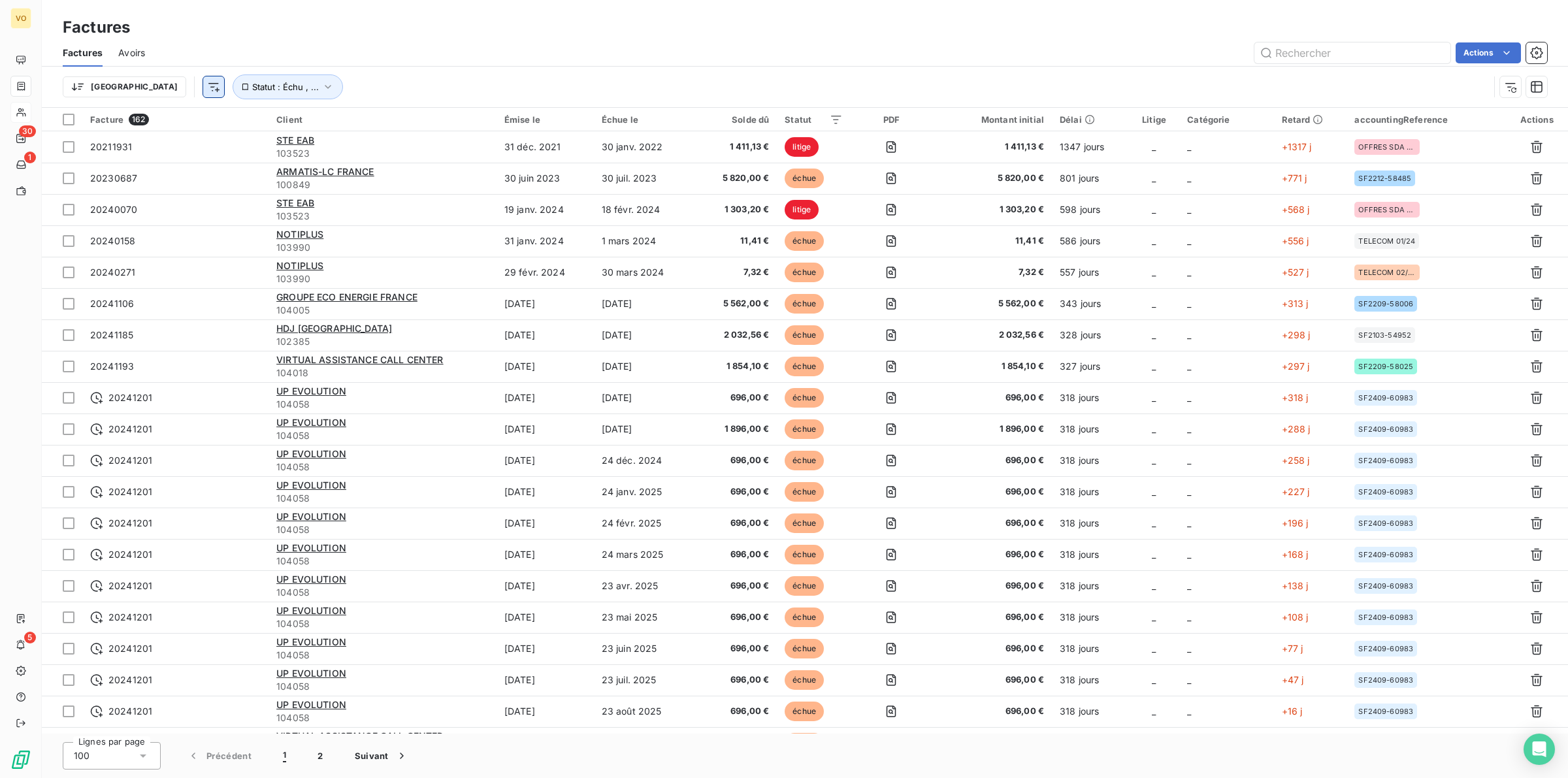
click at [146, 87] on html "VO 30 1 5 Factures Factures Avoirs Actions Trier Statut : Échu , ... Facture 16…" at bounding box center [784, 389] width 1568 height 778
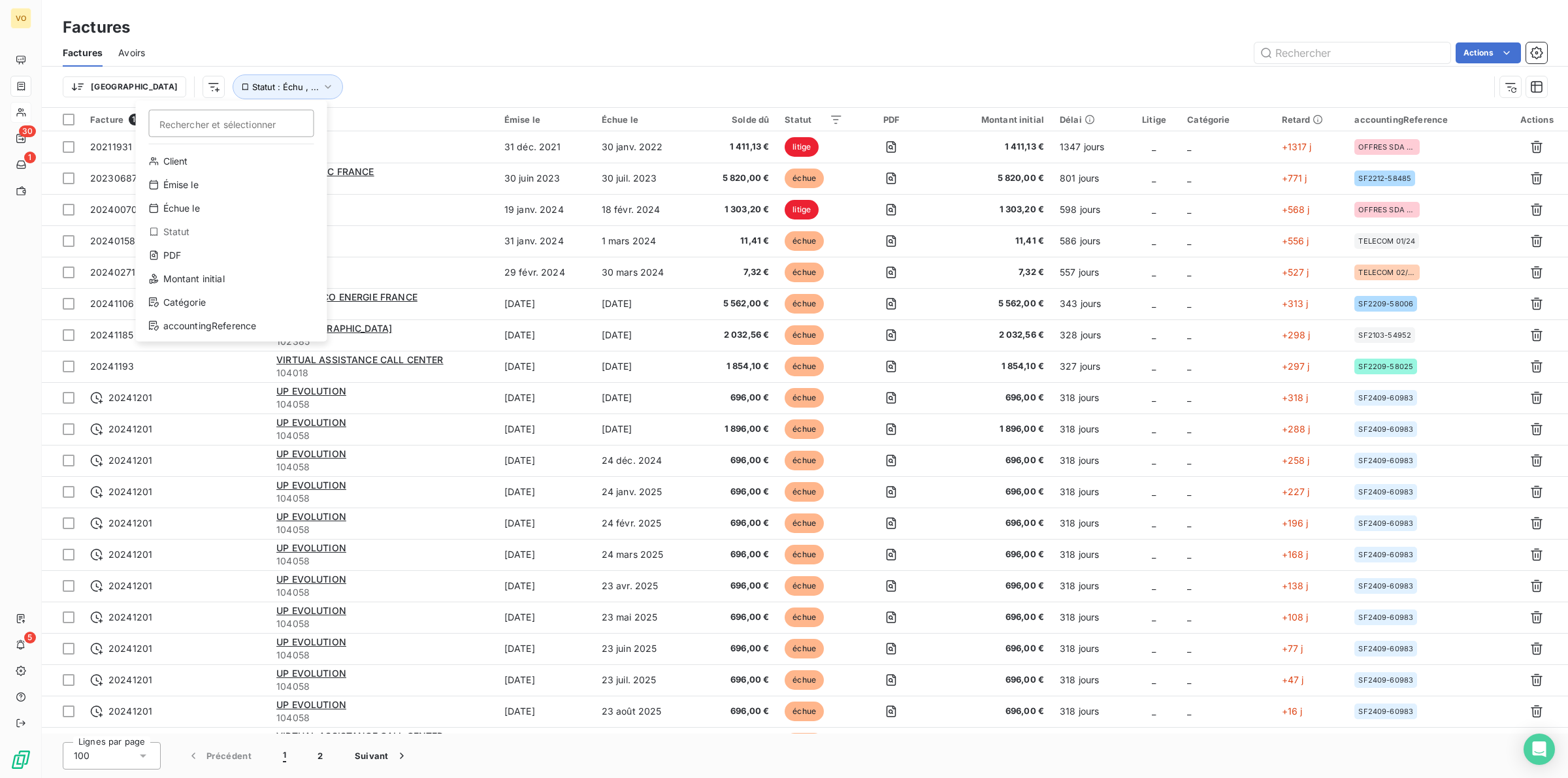
click at [419, 73] on html "VO 30 1 5 Factures Factures Avoirs Actions Trier Rechercher et sélectionner Cli…" at bounding box center [784, 389] width 1568 height 778
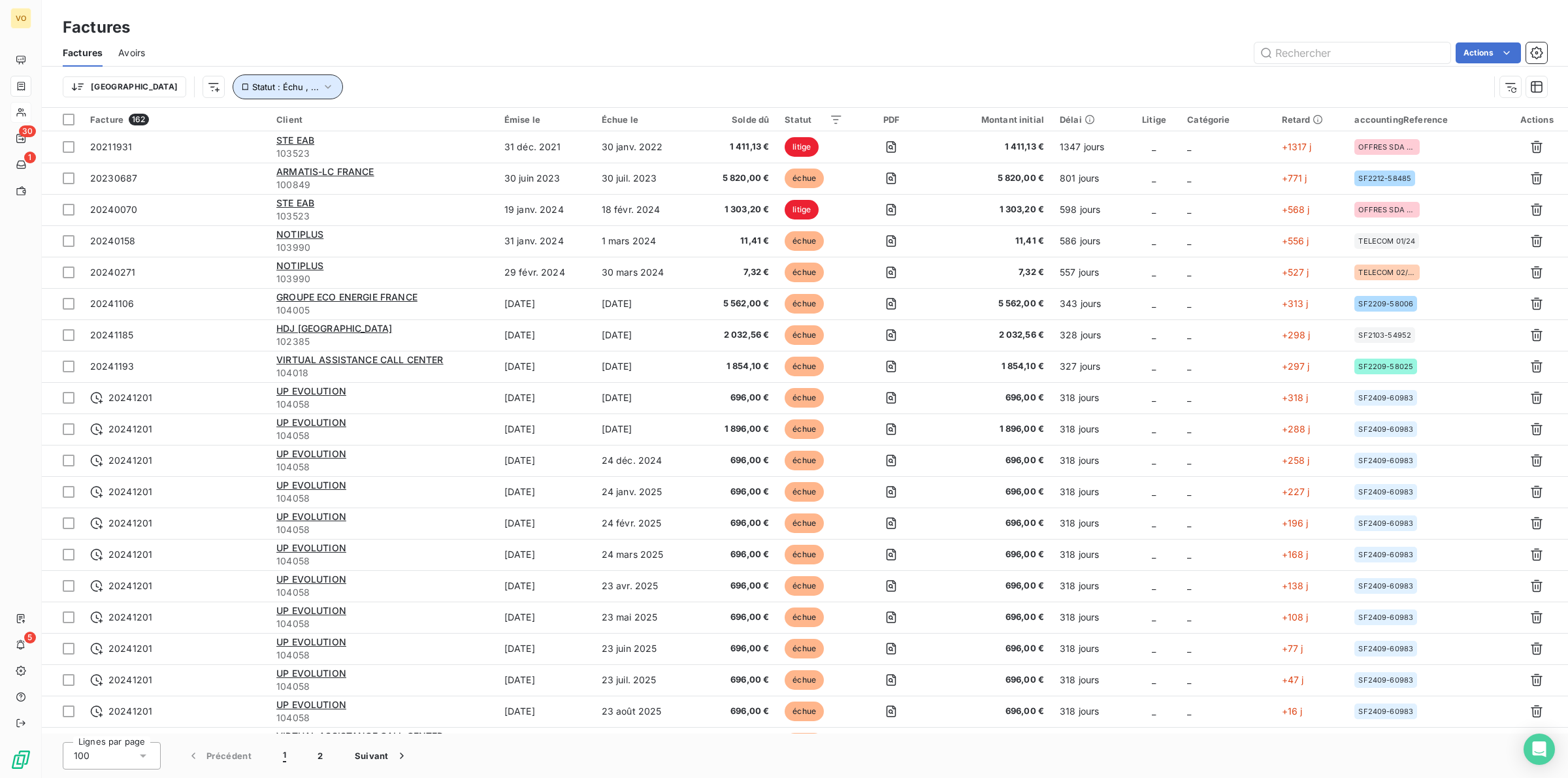
click at [321, 83] on icon "button" at bounding box center [327, 86] width 13 height 13
click at [775, 73] on div "Trier Statut : Échu , ..." at bounding box center [805, 86] width 1485 height 40
click at [993, 167] on div "Trier par ordre décroissant" at bounding box center [964, 175] width 156 height 28
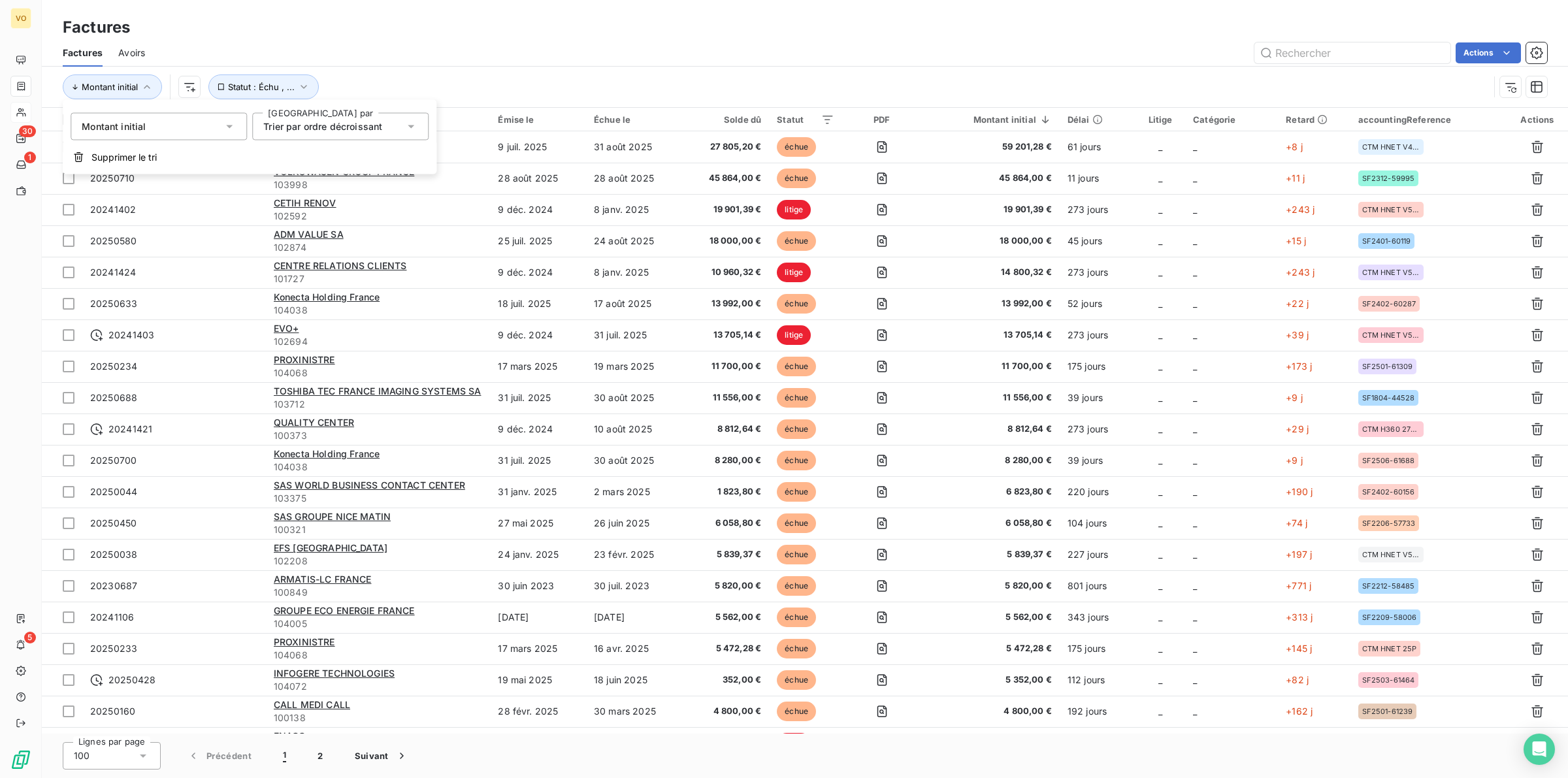
click at [961, 36] on div "Factures" at bounding box center [805, 27] width 1526 height 24
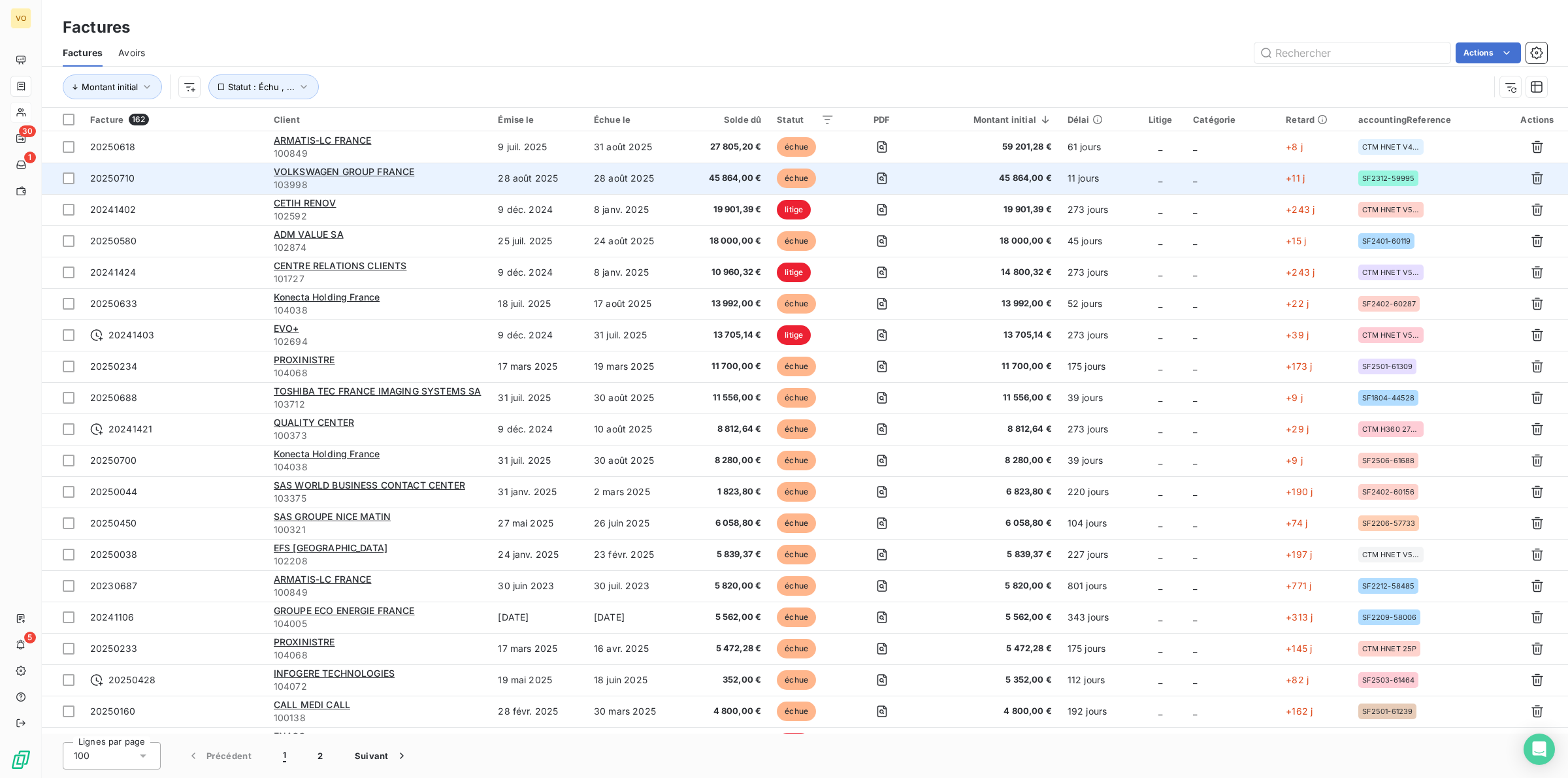
click at [539, 176] on td "28 août 2025" at bounding box center [538, 178] width 96 height 31
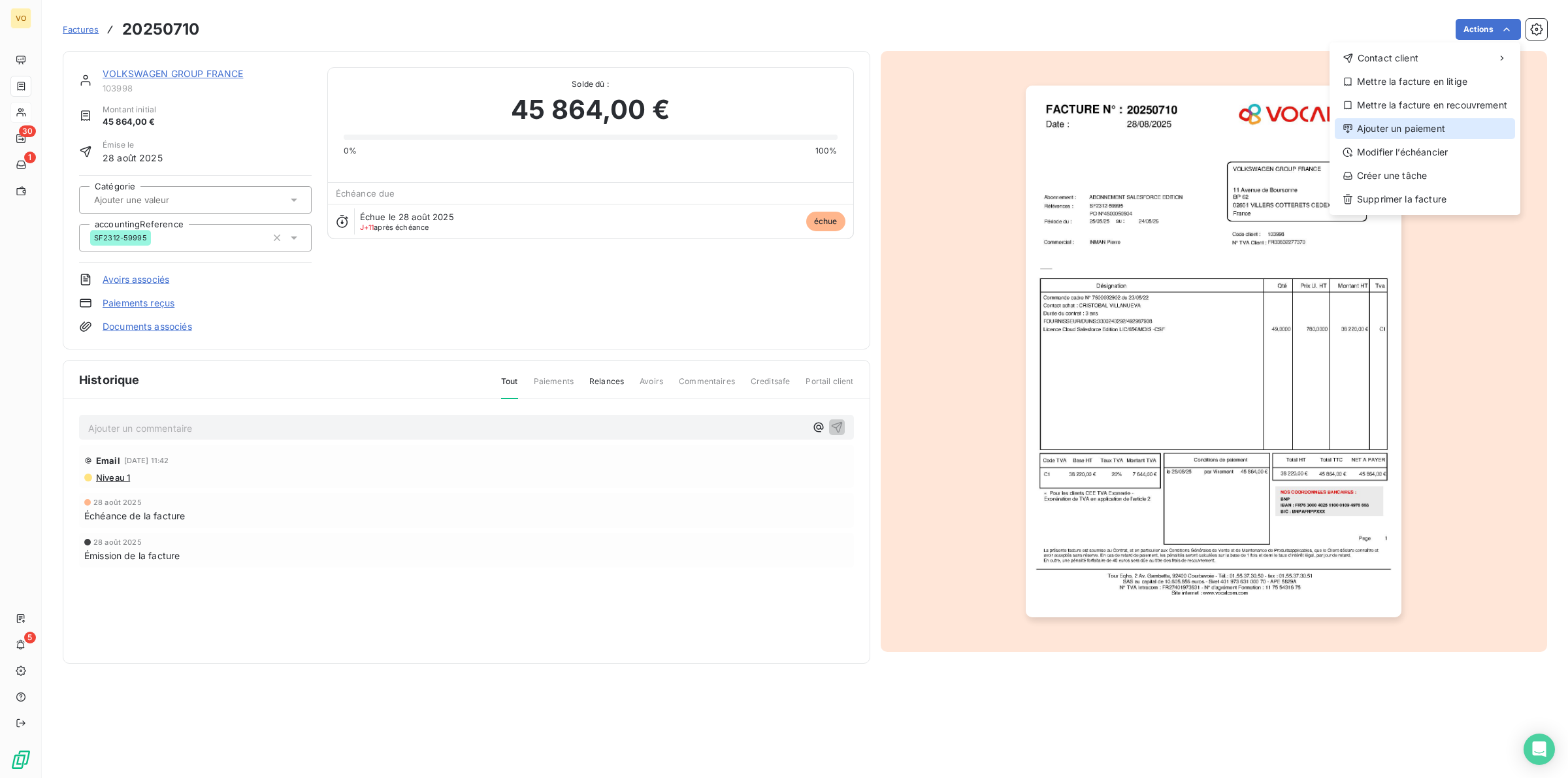
click at [1396, 124] on div "Ajouter un paiement" at bounding box center [1425, 128] width 180 height 21
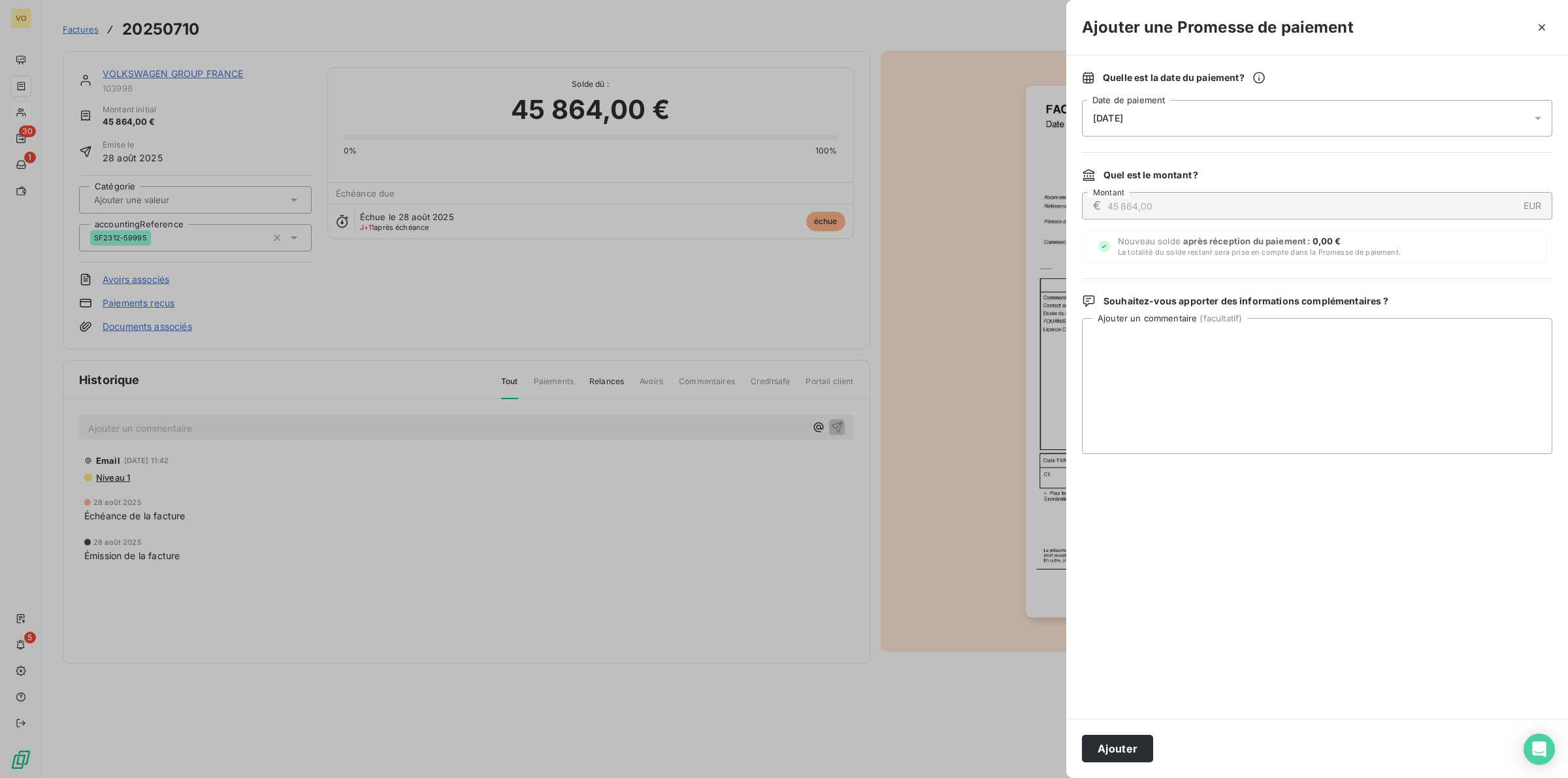
click at [1537, 113] on icon at bounding box center [1538, 118] width 13 height 13
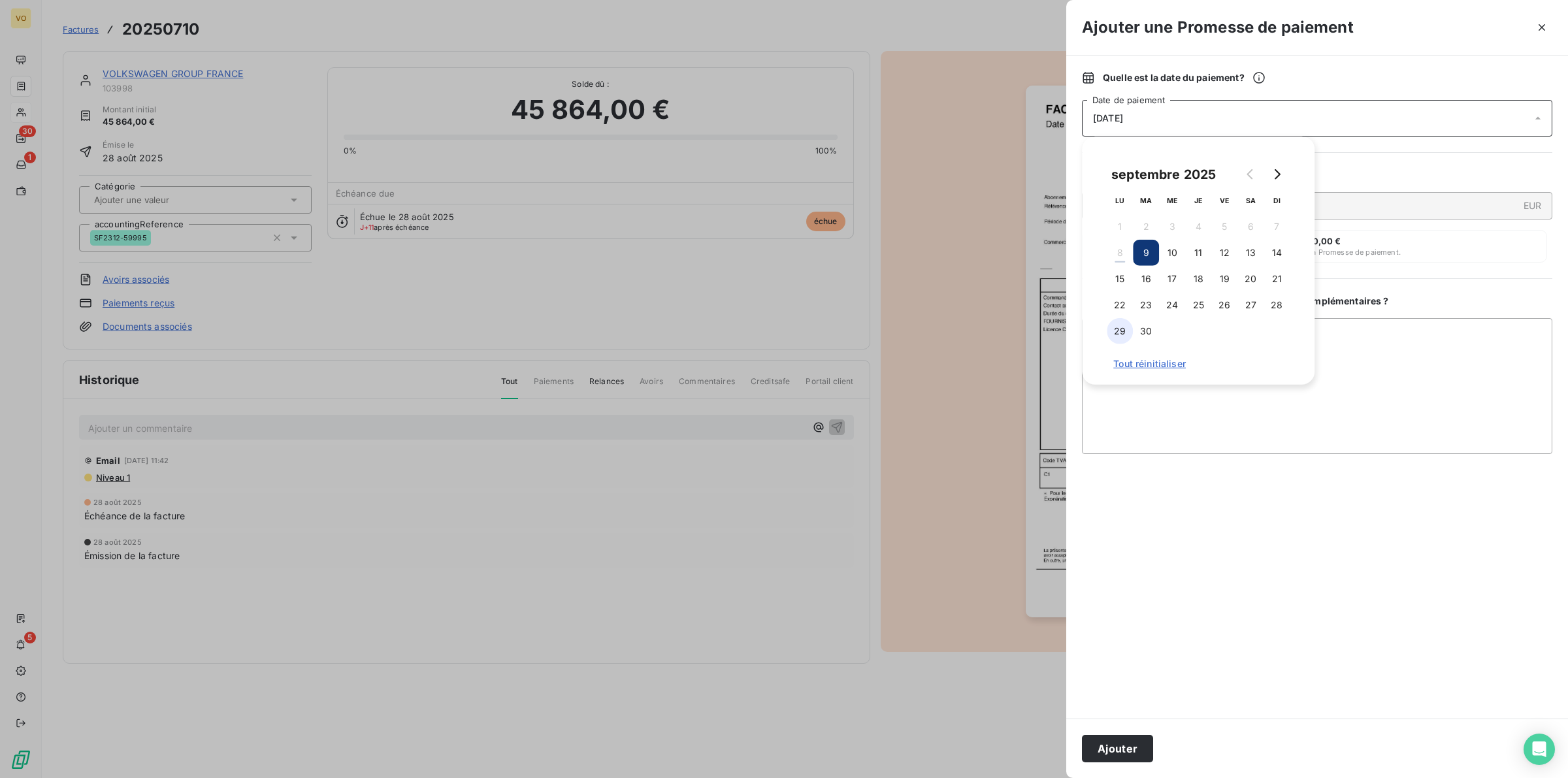
click at [1118, 333] on button "29" at bounding box center [1119, 331] width 26 height 26
click at [1121, 750] on button "Ajouter" at bounding box center [1117, 749] width 72 height 27
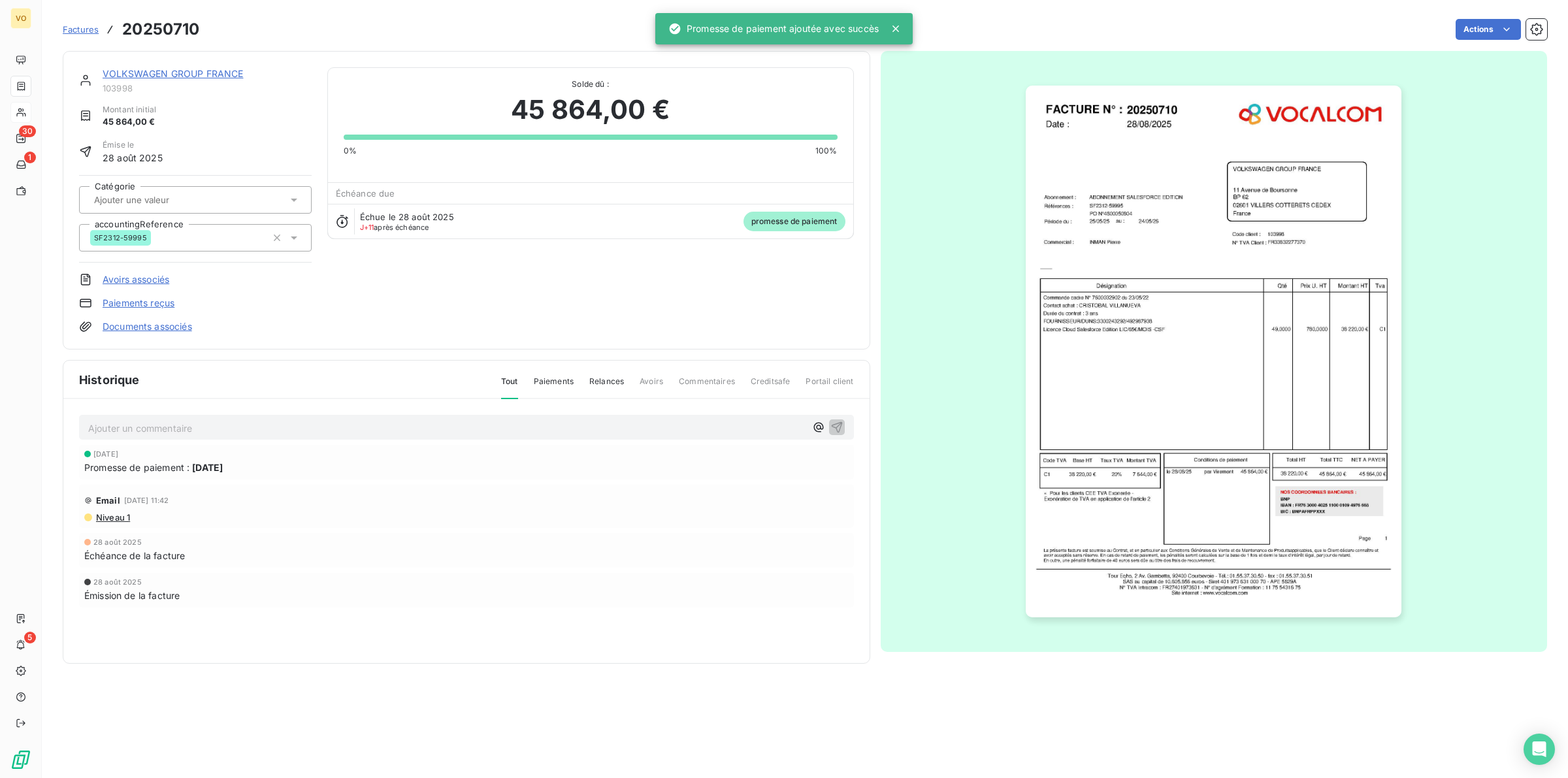
click at [446, 298] on div "VOLKSWAGEN GROUP FRANCE 103998 Montant initial 45 864,00 € Émise le [DATE] Caté…" at bounding box center [466, 200] width 775 height 266
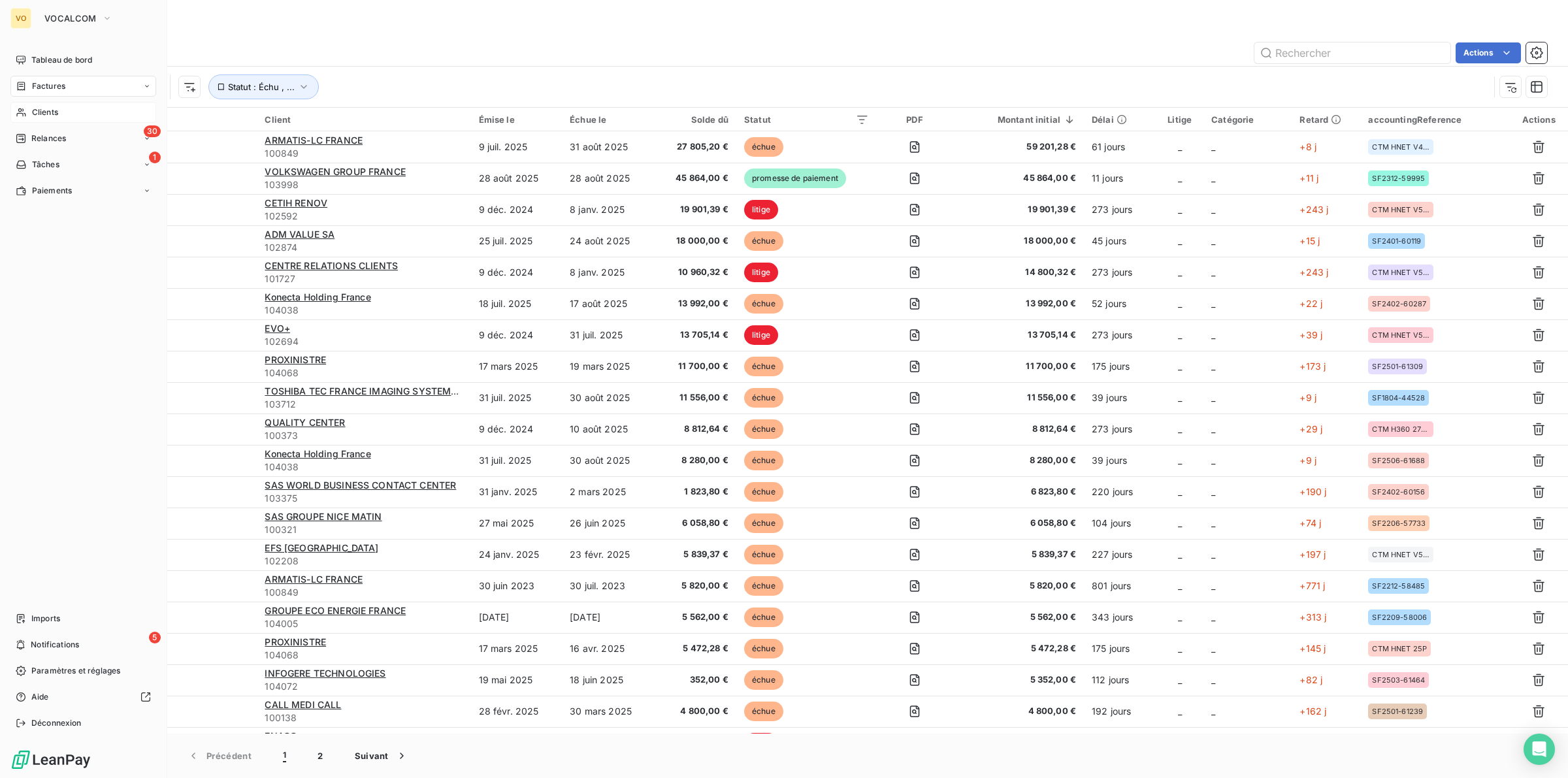
click at [49, 112] on span "Clients" at bounding box center [45, 113] width 26 height 12
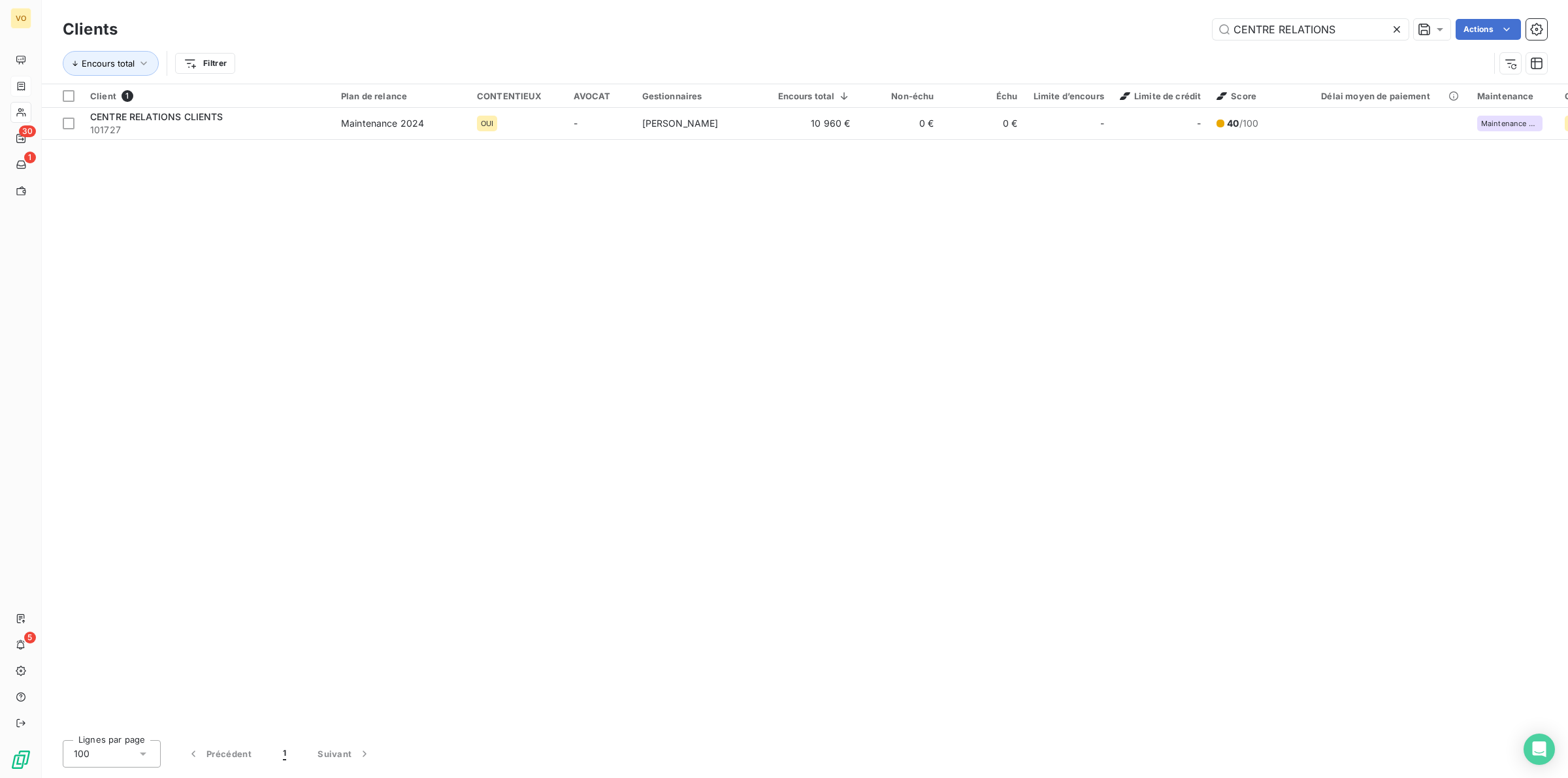
click at [1398, 26] on icon at bounding box center [1396, 28] width 13 height 13
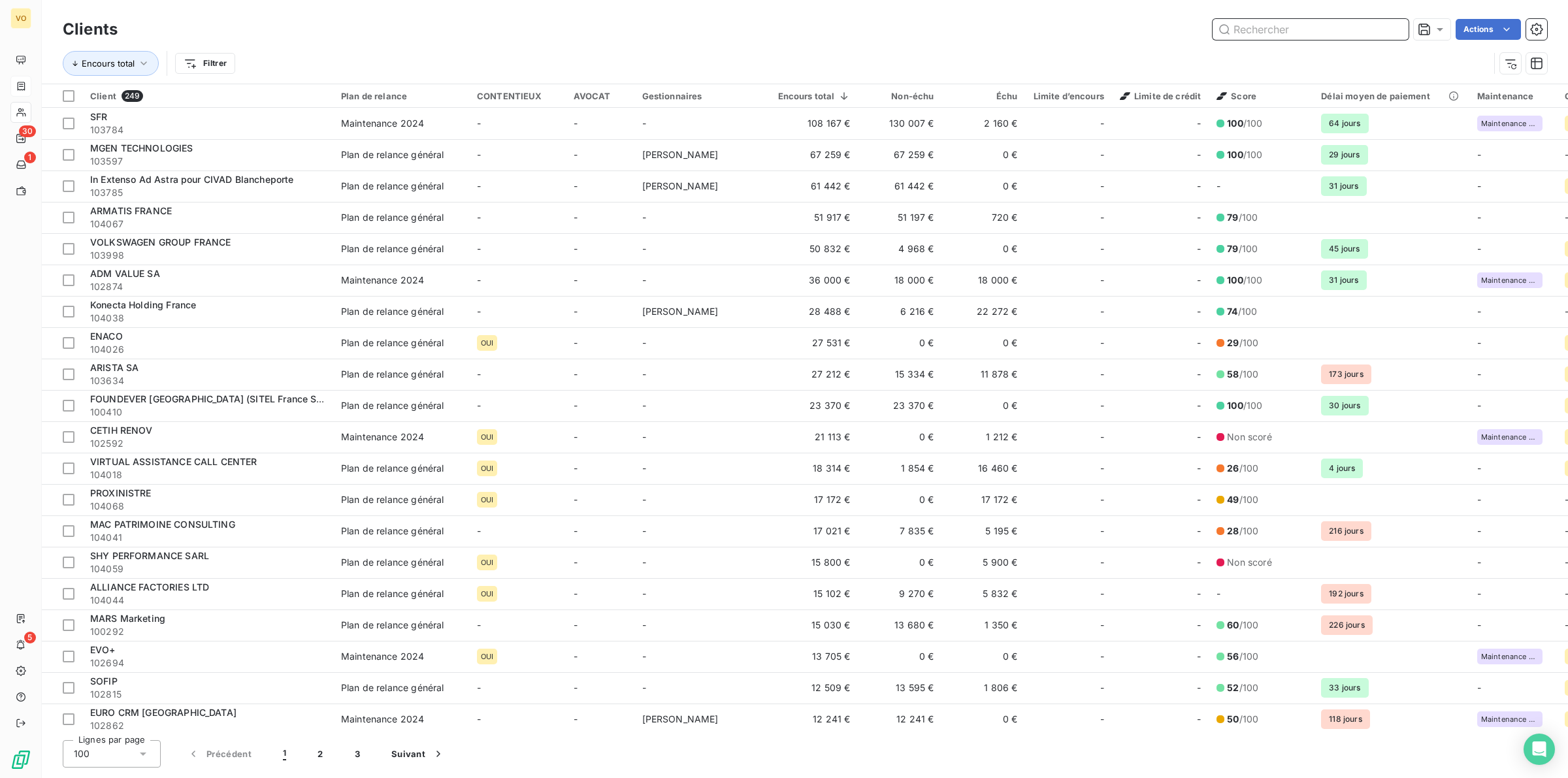
click at [1266, 30] on input "text" at bounding box center [1310, 28] width 196 height 21
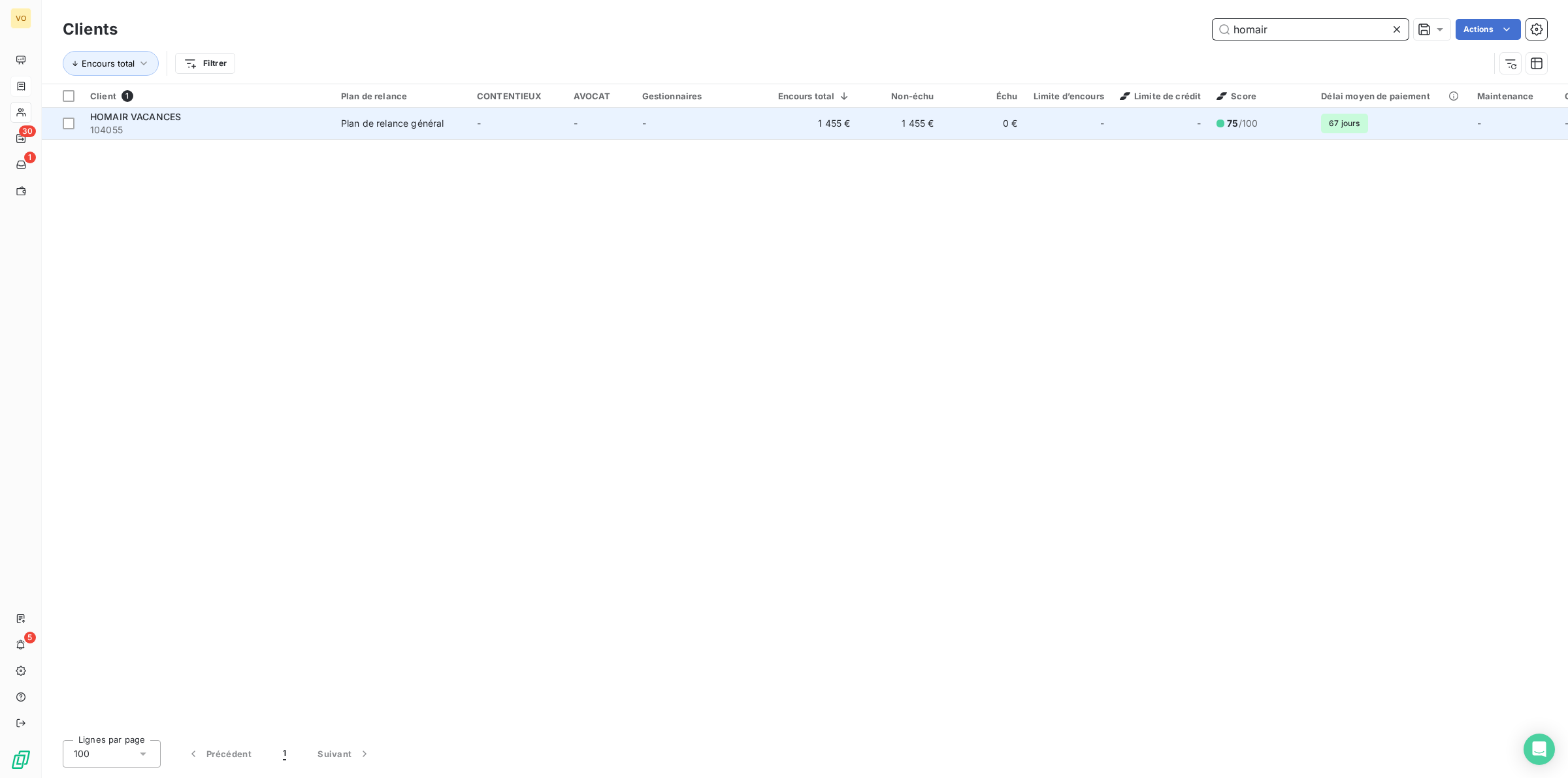
type input "homair"
click at [481, 126] on span "-" at bounding box center [479, 122] width 4 height 11
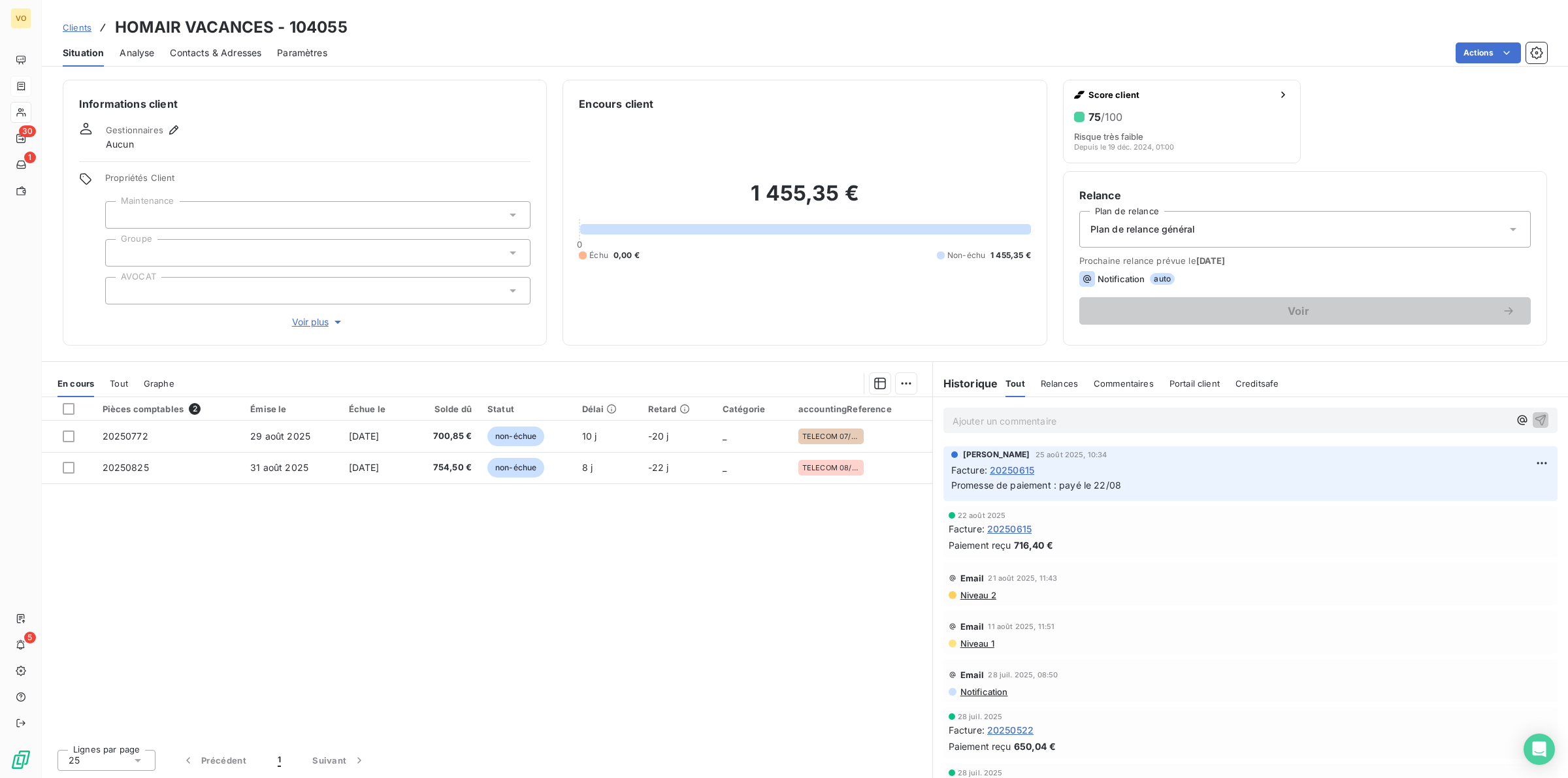
click at [683, 589] on div "Pièces comptables 2 Émise le Échue le Solde dû Statut Délai Retard Catégorie ac…" at bounding box center [487, 567] width 891 height 342
click at [589, 569] on div "Pièces comptables 2 Émise le Échue le Solde dû Statut Délai Retard Catégorie ac…" at bounding box center [487, 567] width 891 height 342
click at [649, 563] on div "Pièces comptables 2 Émise le Échue le Solde dû Statut Délai Retard Catégorie ac…" at bounding box center [487, 567] width 891 height 342
click at [756, 521] on div "Pièces comptables 2 Émise le Échue le Solde dû Statut Délai Retard Catégorie ac…" at bounding box center [487, 567] width 891 height 342
drag, startPoint x: 396, startPoint y: 534, endPoint x: 374, endPoint y: 516, distance: 28.4
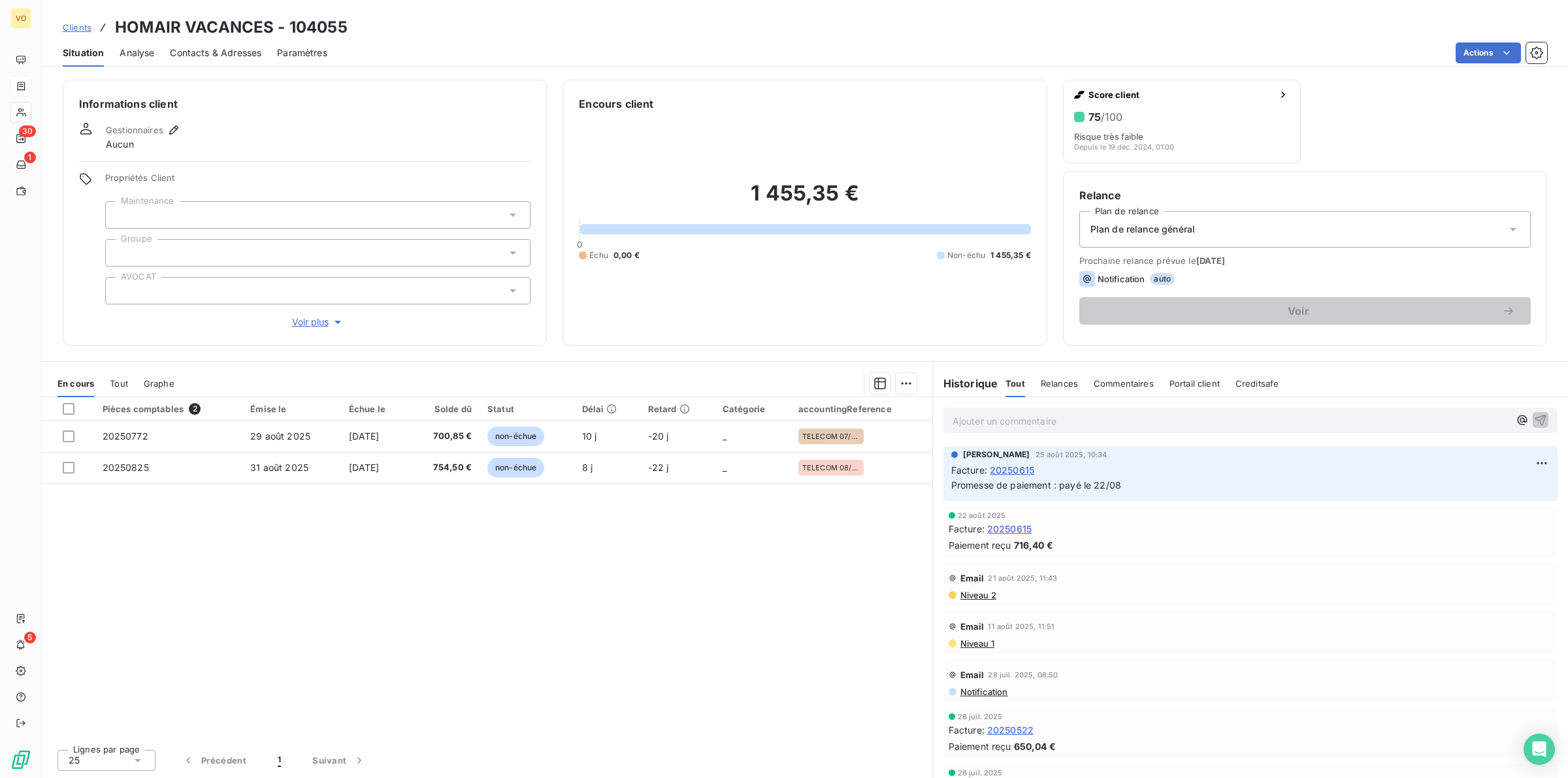
click at [396, 534] on div "Pièces comptables 2 Émise le Échue le Solde dû Statut Délai Retard Catégorie ac…" at bounding box center [487, 567] width 891 height 342
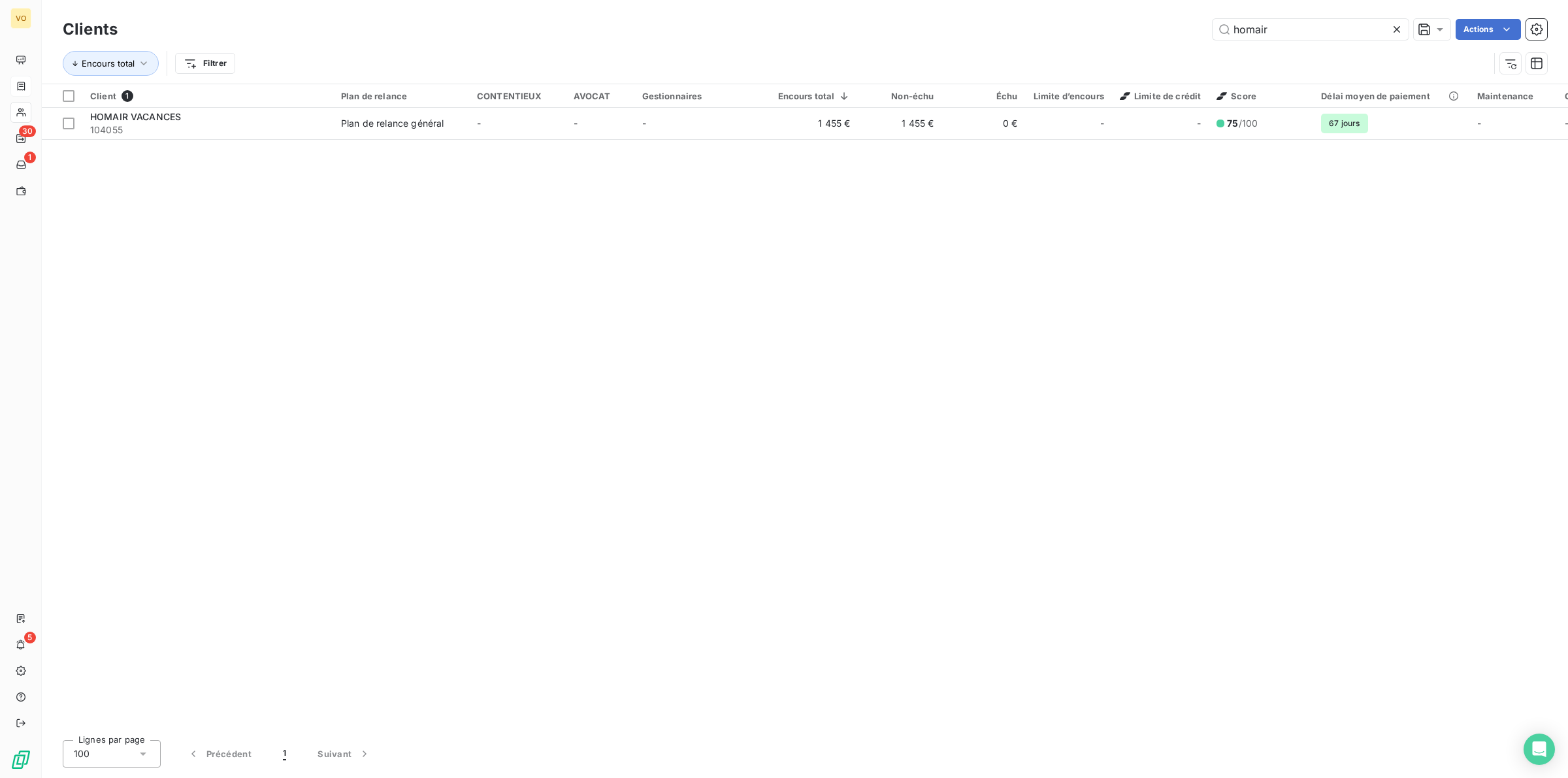
click at [432, 230] on div "Client 1 Plan de relance CONTENTIEUX AVOCAT Gestionnaires Encours total Non-éch…" at bounding box center [805, 407] width 1526 height 646
click at [1108, 207] on div "Client 1 Plan de relance CONTENTIEUX AVOCAT Gestionnaires Encours total Non-éch…" at bounding box center [805, 407] width 1526 height 646
click at [1398, 21] on div at bounding box center [1399, 28] width 19 height 21
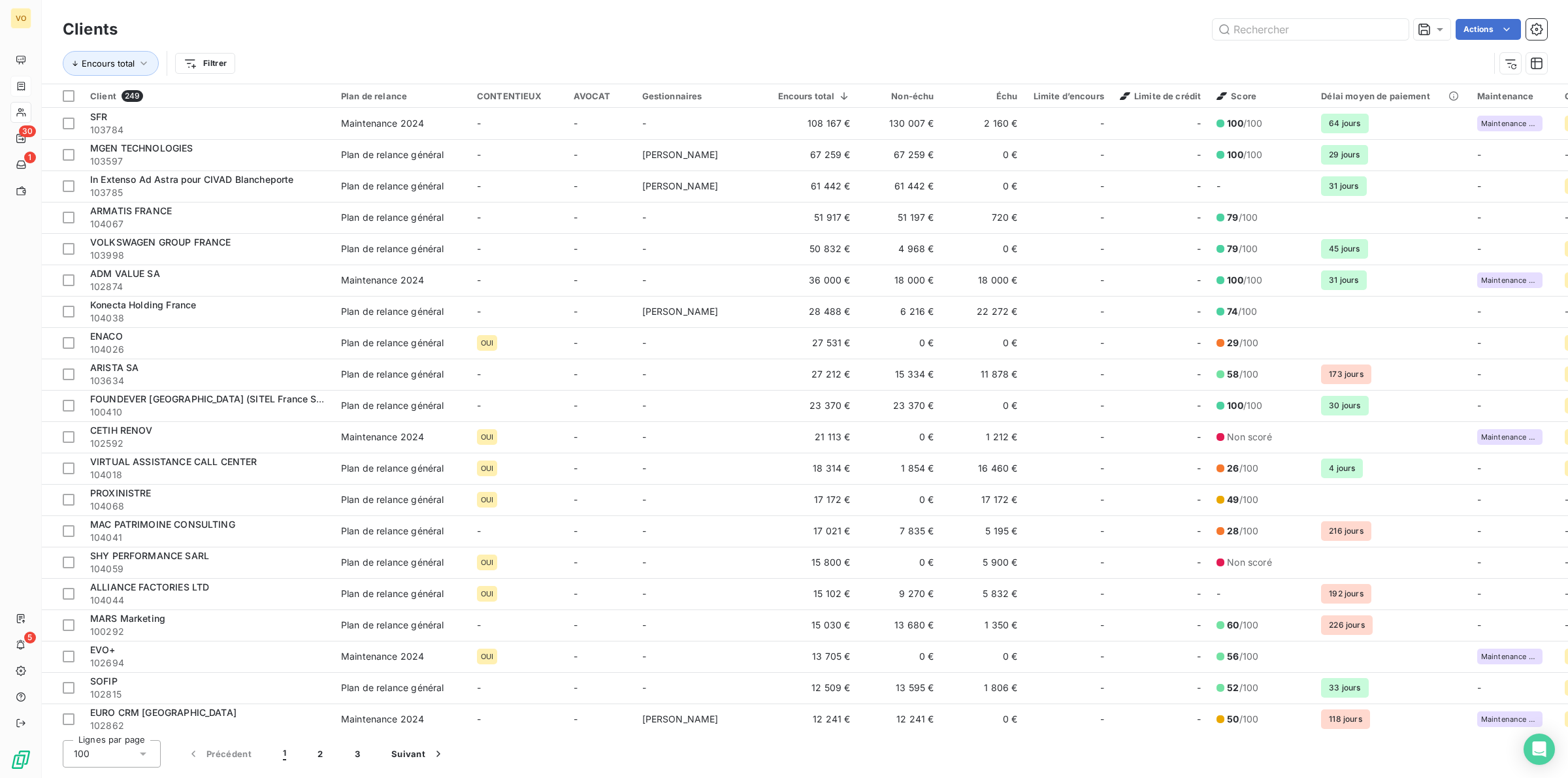
click at [366, 36] on div "Actions" at bounding box center [840, 28] width 1414 height 21
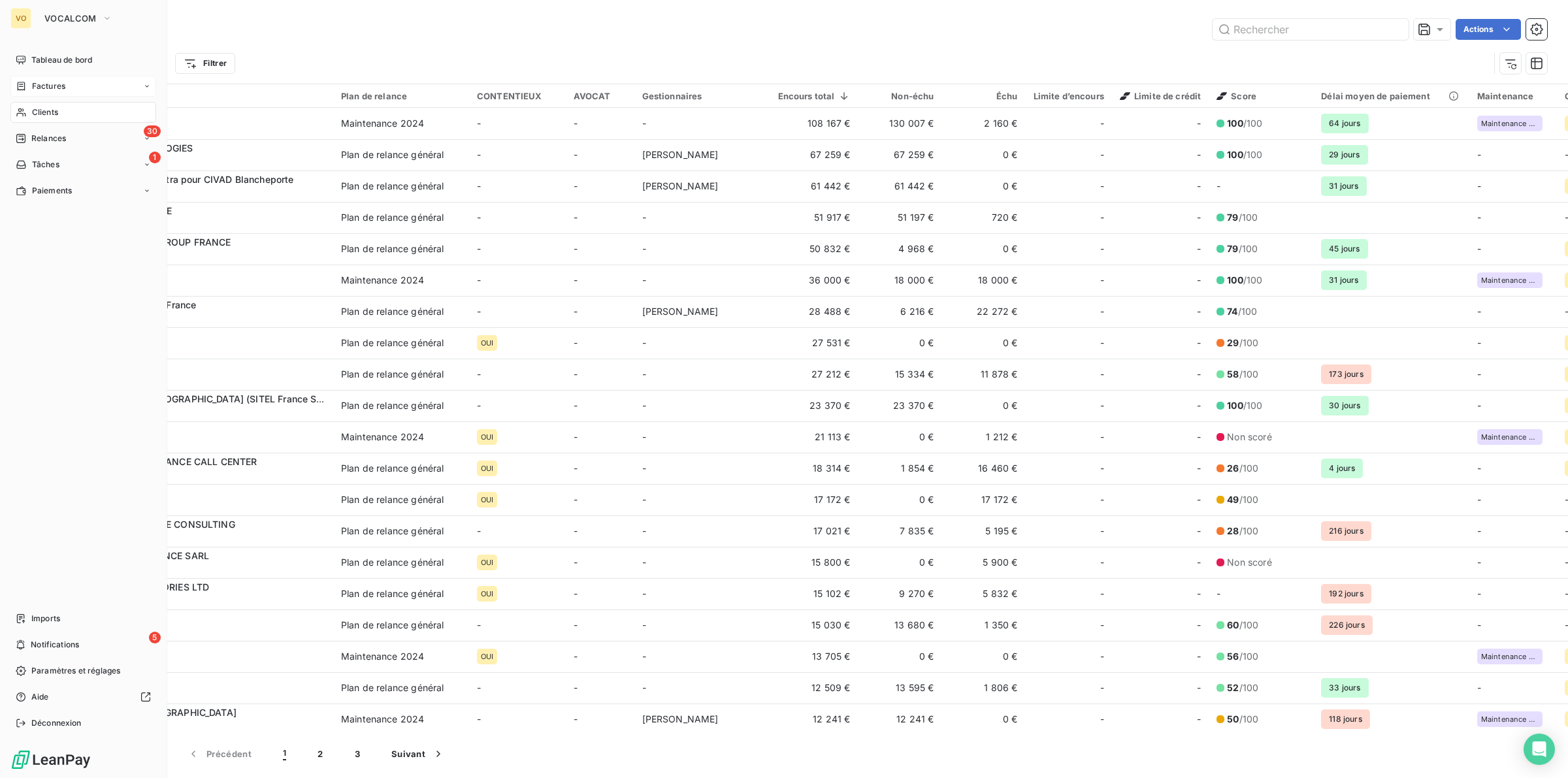
click at [56, 113] on span "Clients" at bounding box center [45, 113] width 26 height 12
click at [50, 83] on span "Factures" at bounding box center [49, 86] width 33 height 12
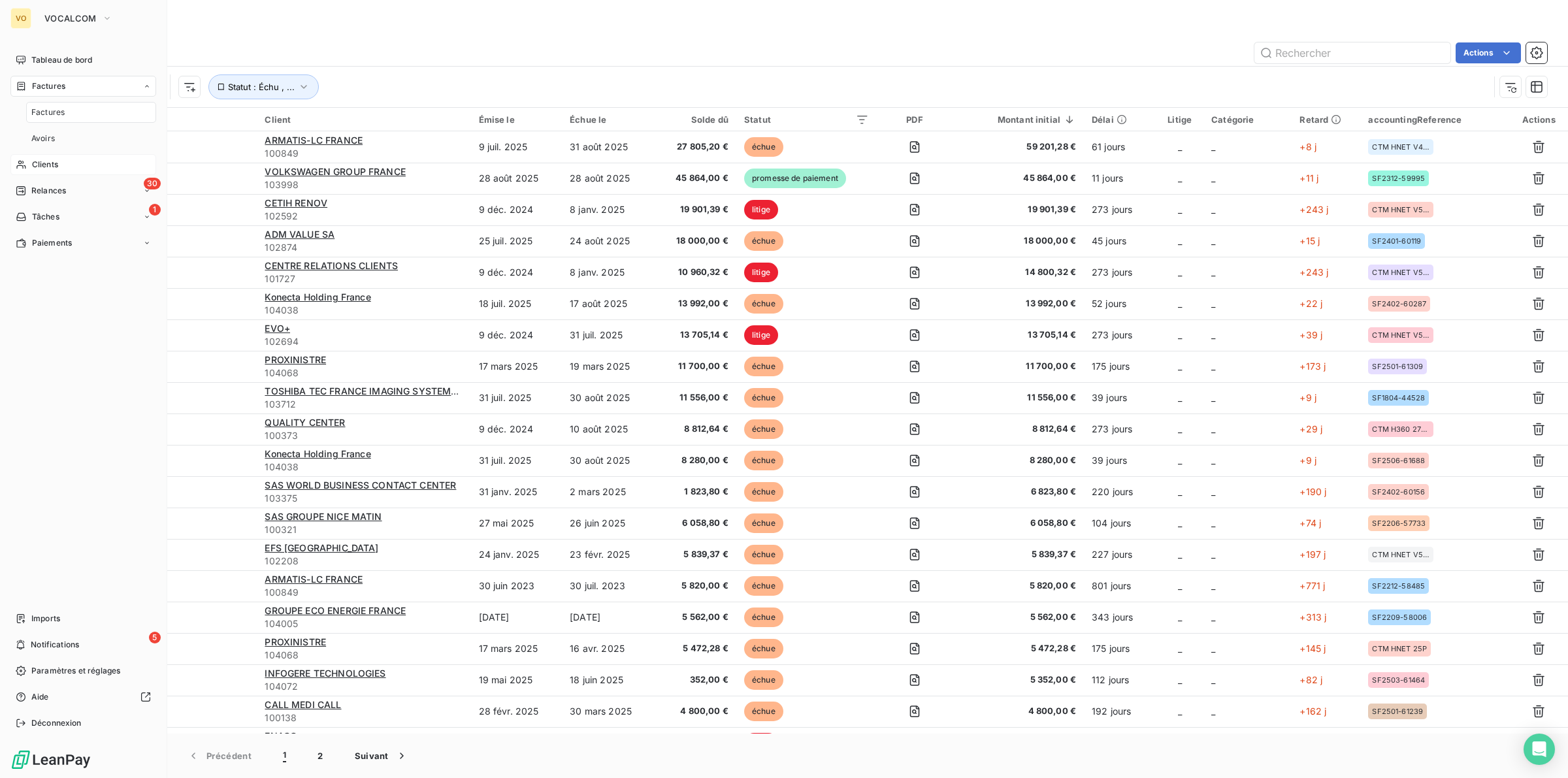
click at [60, 162] on div "Clients" at bounding box center [83, 164] width 146 height 21
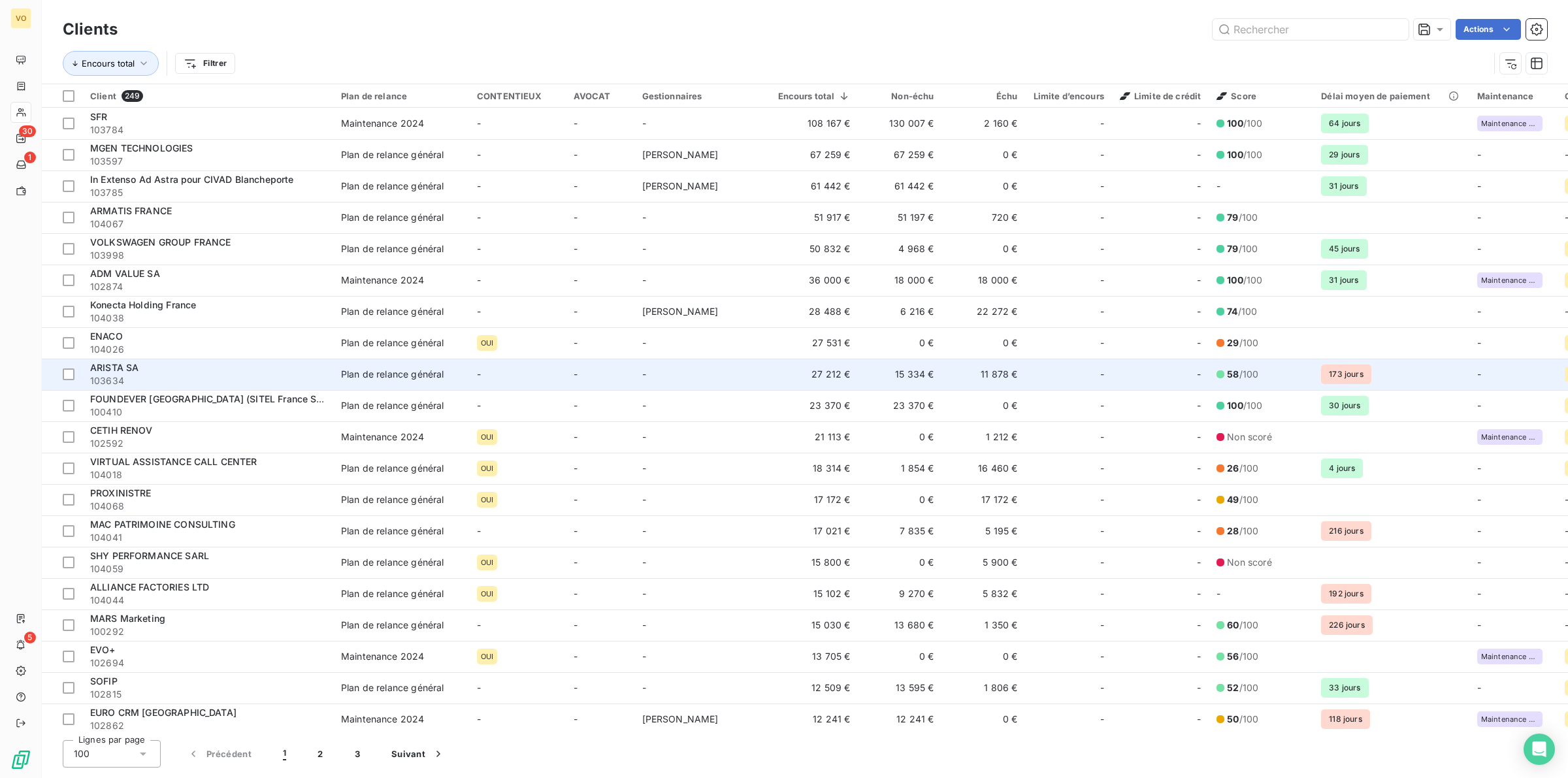
click at [142, 370] on div "ARISTA SA" at bounding box center [208, 367] width 235 height 13
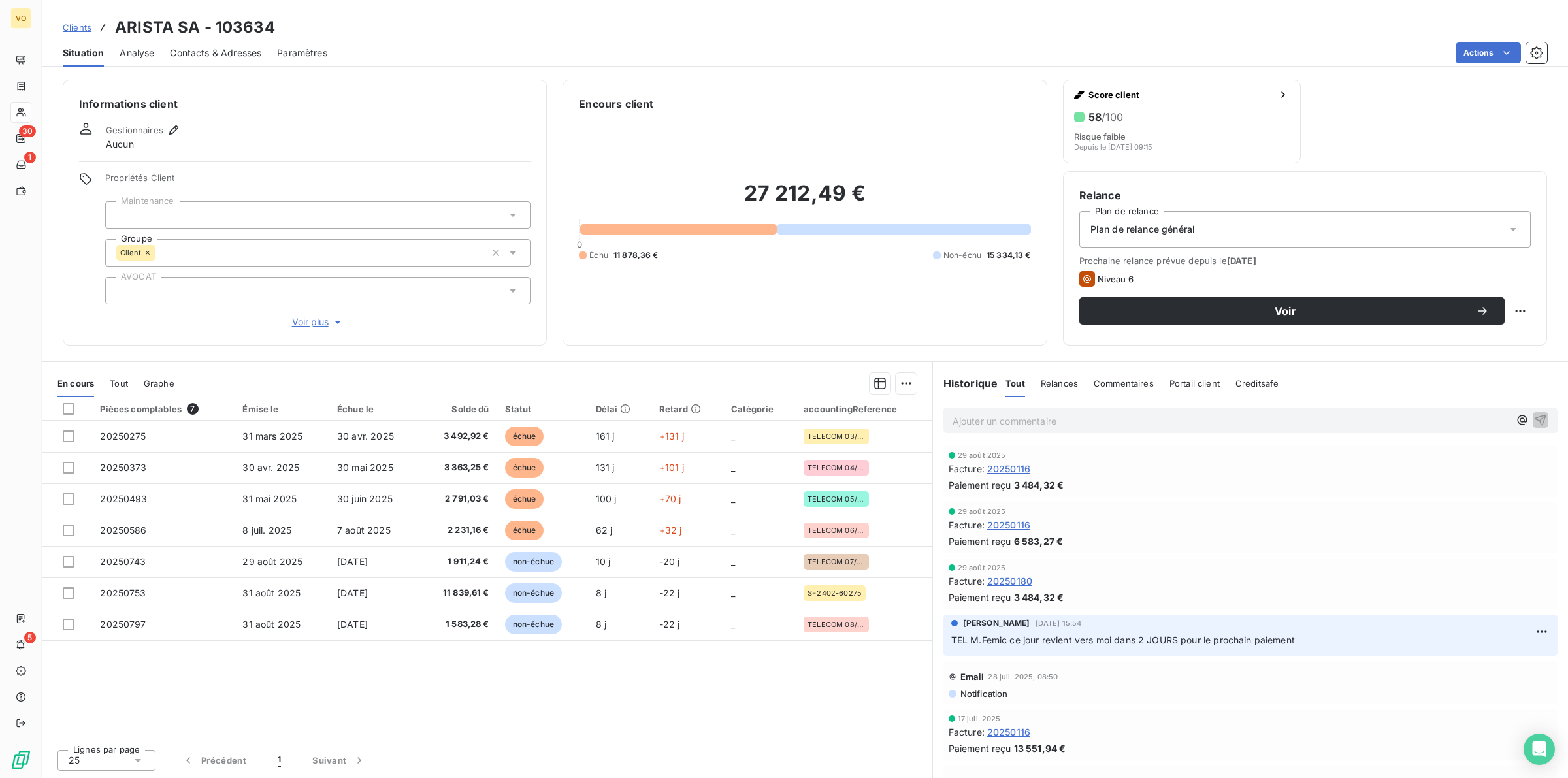
click at [998, 422] on p "Ajouter un commentaire ﻿" at bounding box center [1231, 420] width 557 height 17
click at [958, 420] on p "Ajouter un commentaire ﻿" at bounding box center [1231, 420] width 557 height 17
click at [1056, 422] on p "MED envoyée le" at bounding box center [1231, 419] width 557 height 15
drag, startPoint x: 1108, startPoint y: 420, endPoint x: 1191, endPoint y: 420, distance: 83.0
click at [1191, 420] on p "MED envoyée le [DATE] LRAR 1A21528256809" at bounding box center [1231, 419] width 557 height 15
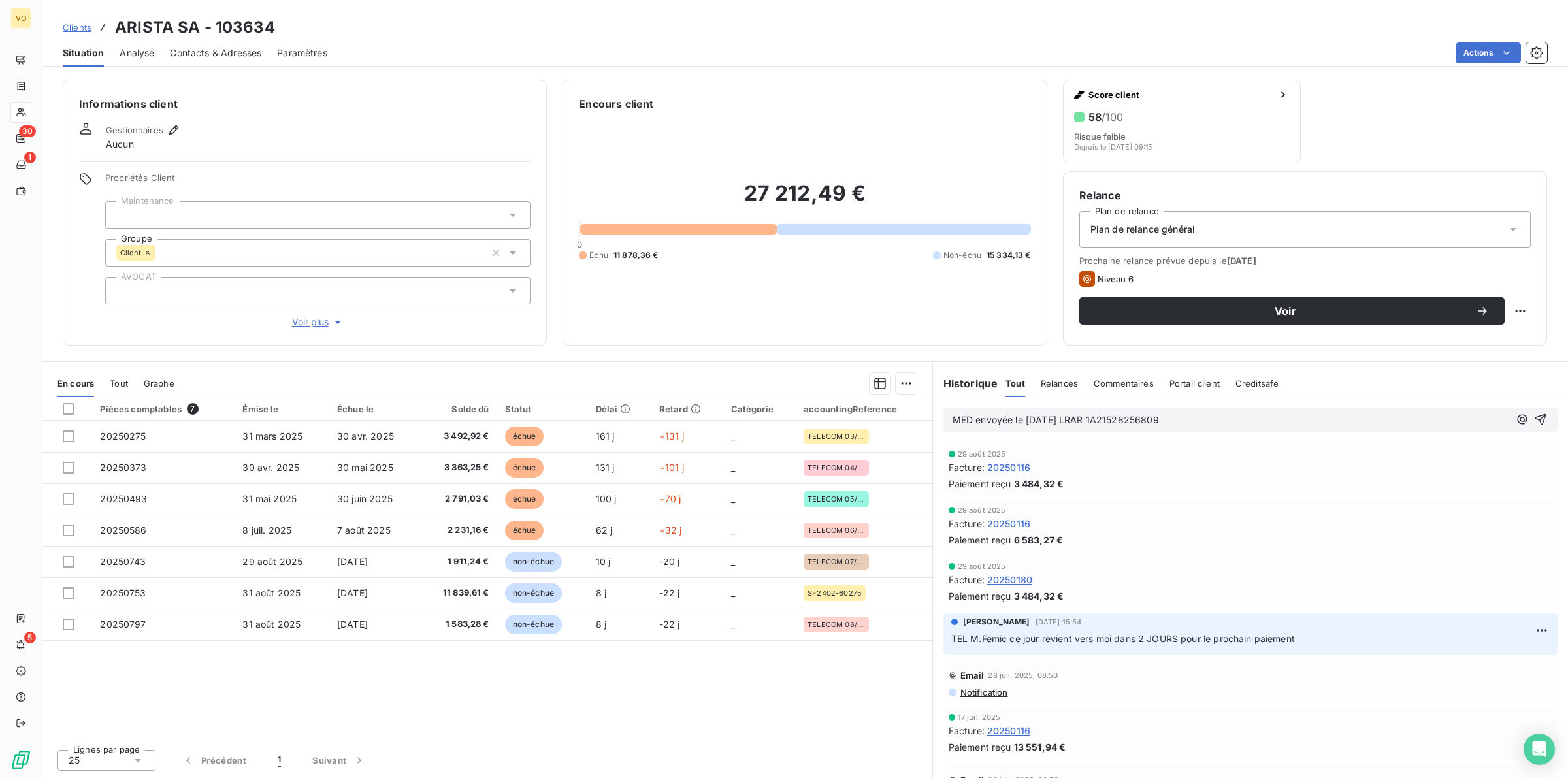
copy span "1A21528256809"
click at [1198, 424] on p "MED envoyée le [DATE] LRAR 1A21528256809" at bounding box center [1231, 419] width 557 height 15
click at [1536, 415] on icon "button" at bounding box center [1541, 419] width 11 height 11
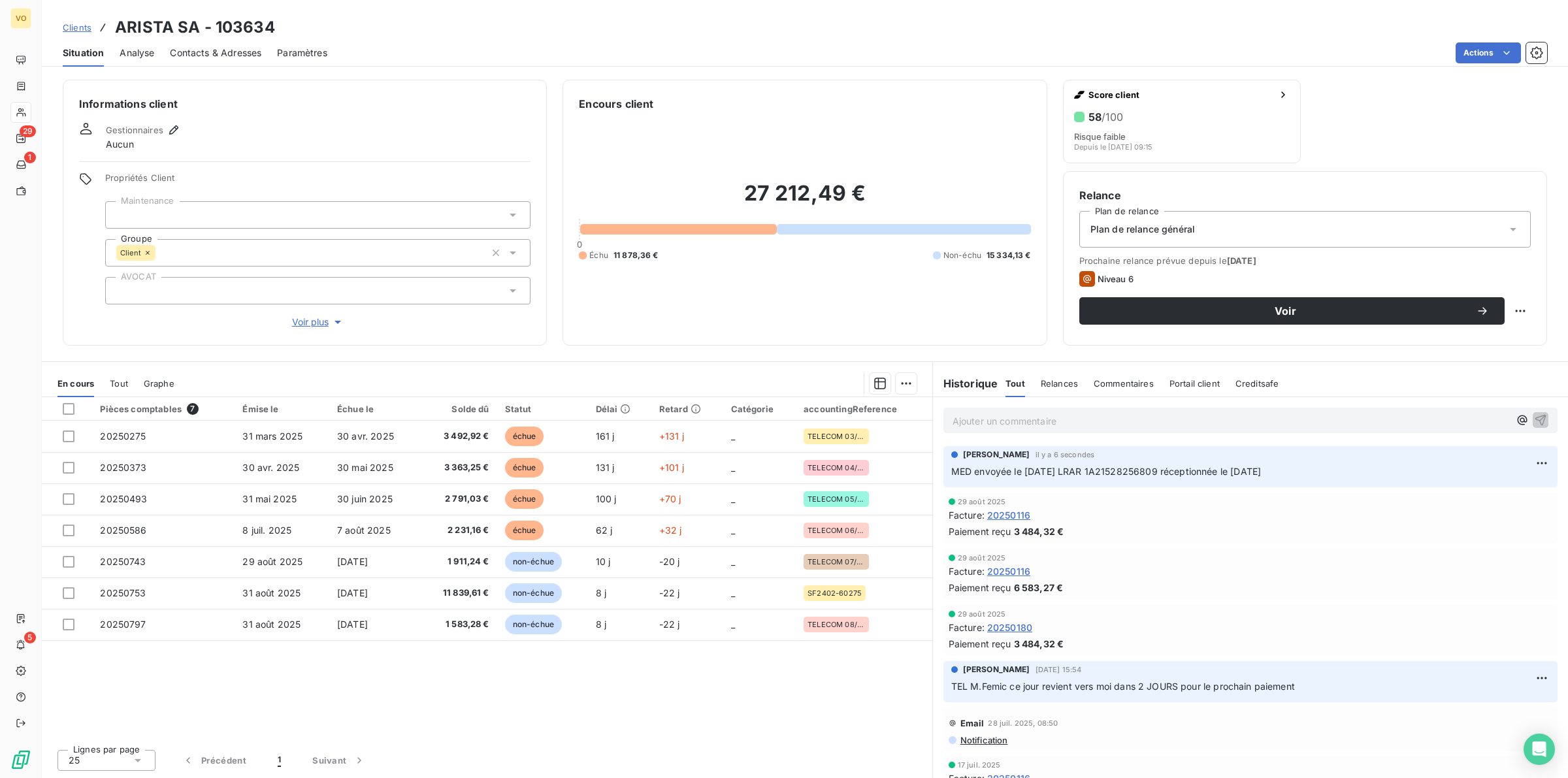
click at [795, 705] on div "Pièces comptables 7 Émise le Échue le Solde dû Statut Délai Retard Catégorie ac…" at bounding box center [487, 567] width 891 height 342
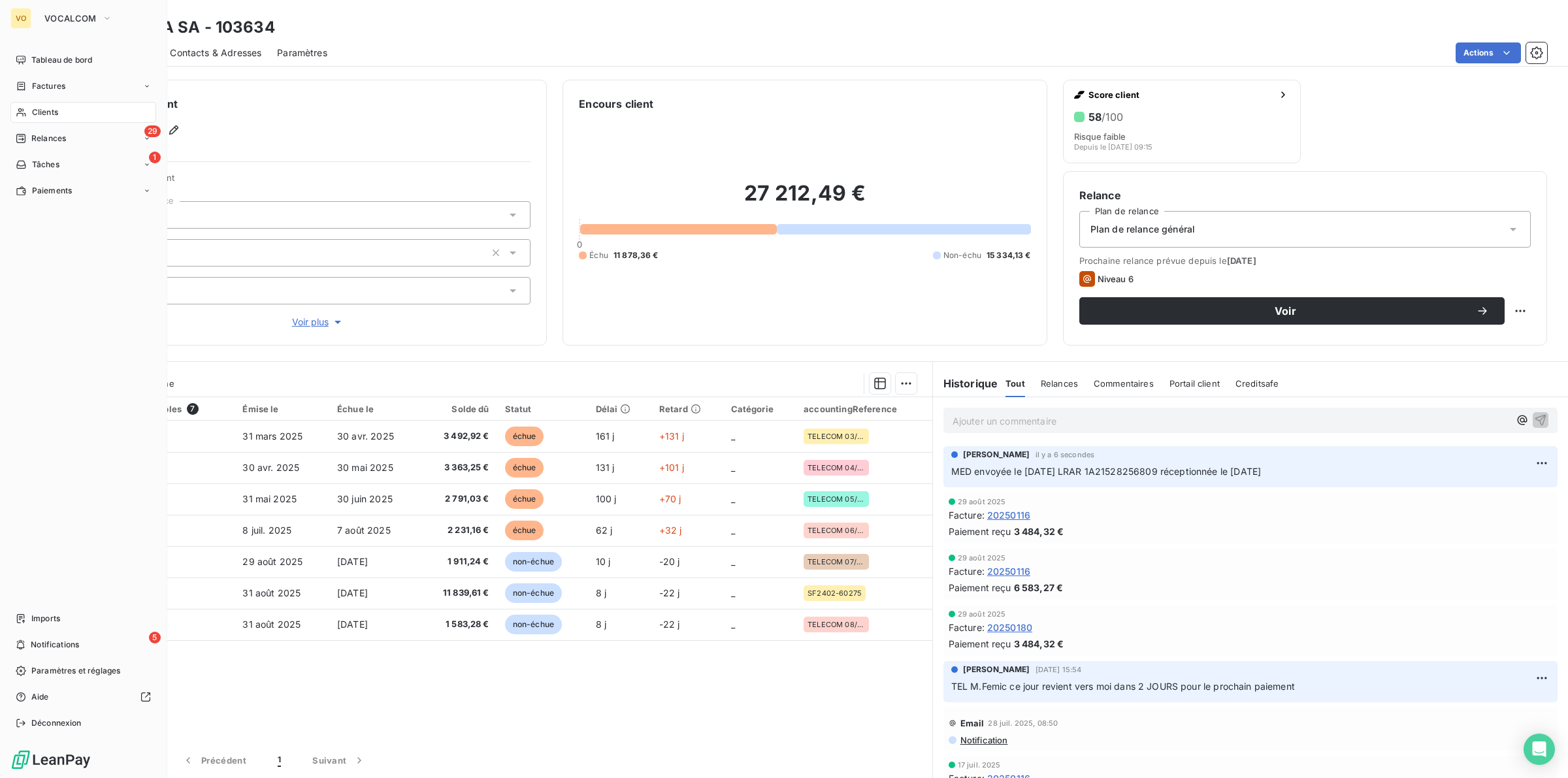
click at [47, 111] on span "Clients" at bounding box center [45, 113] width 26 height 12
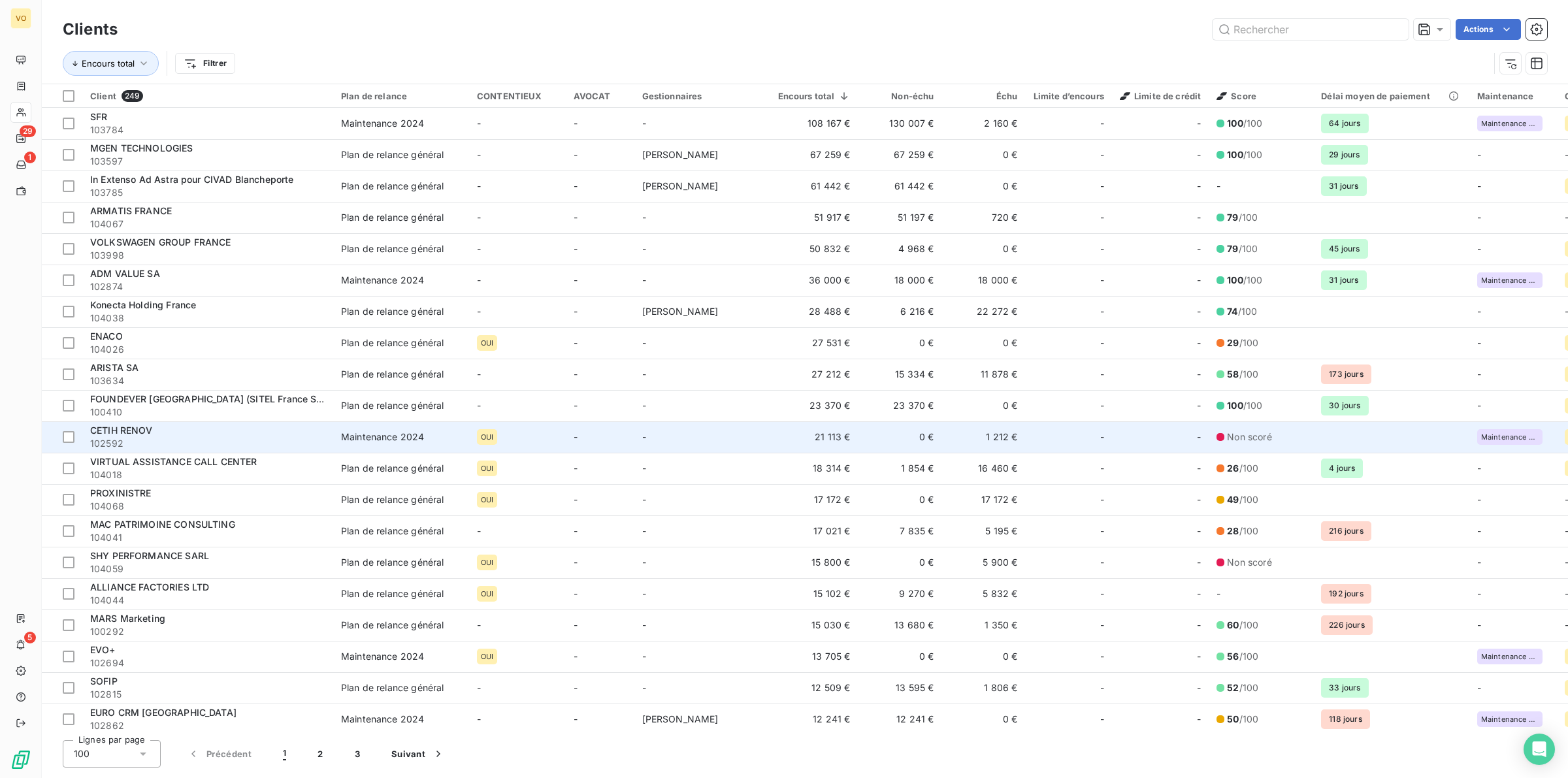
click at [126, 434] on span "CETIH RENOV" at bounding box center [122, 429] width 63 height 11
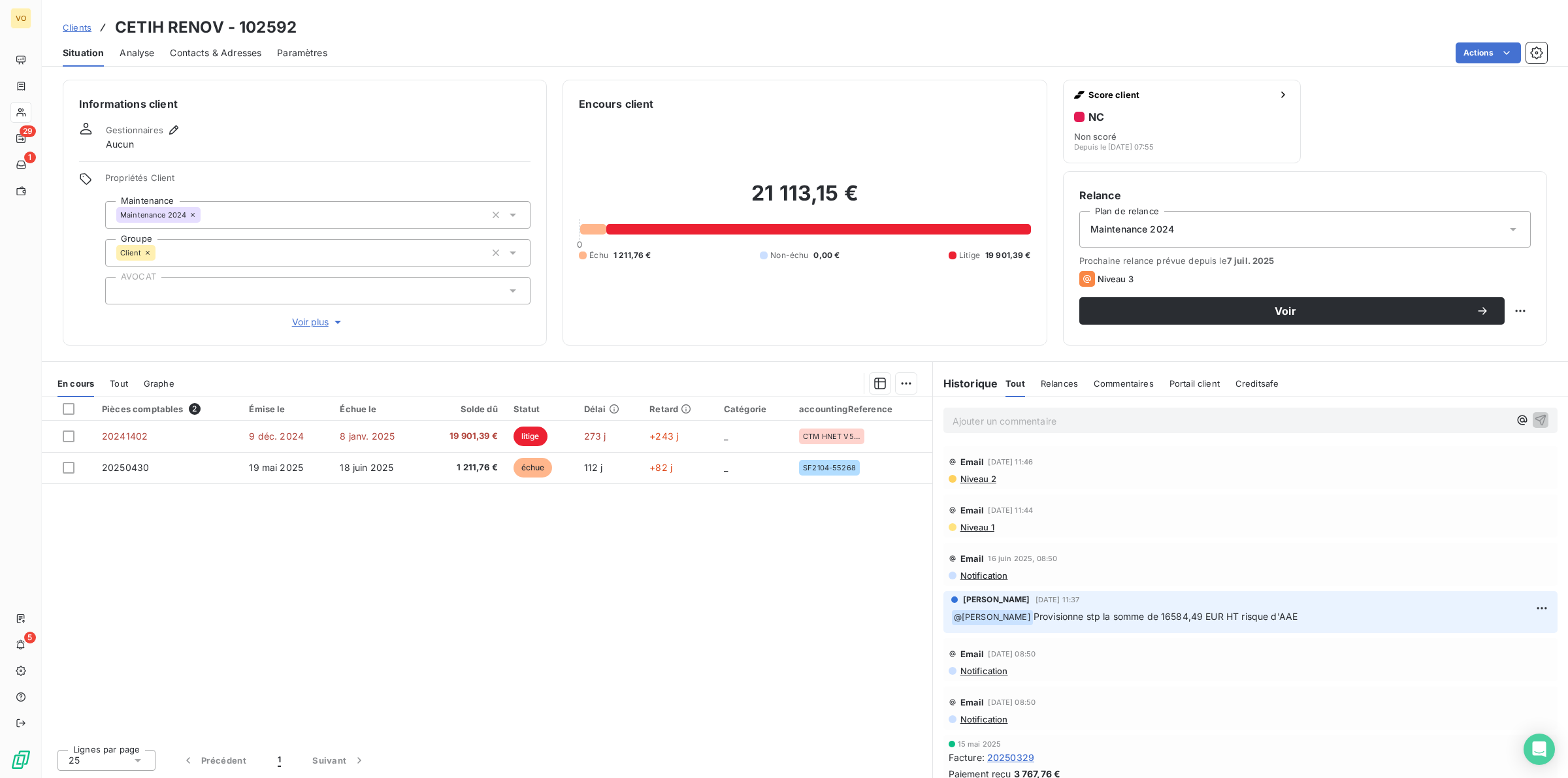
click at [416, 516] on div "Pièces comptables 2 Émise le Échue le Solde dû Statut Délai Retard Catégorie ac…" at bounding box center [487, 567] width 891 height 342
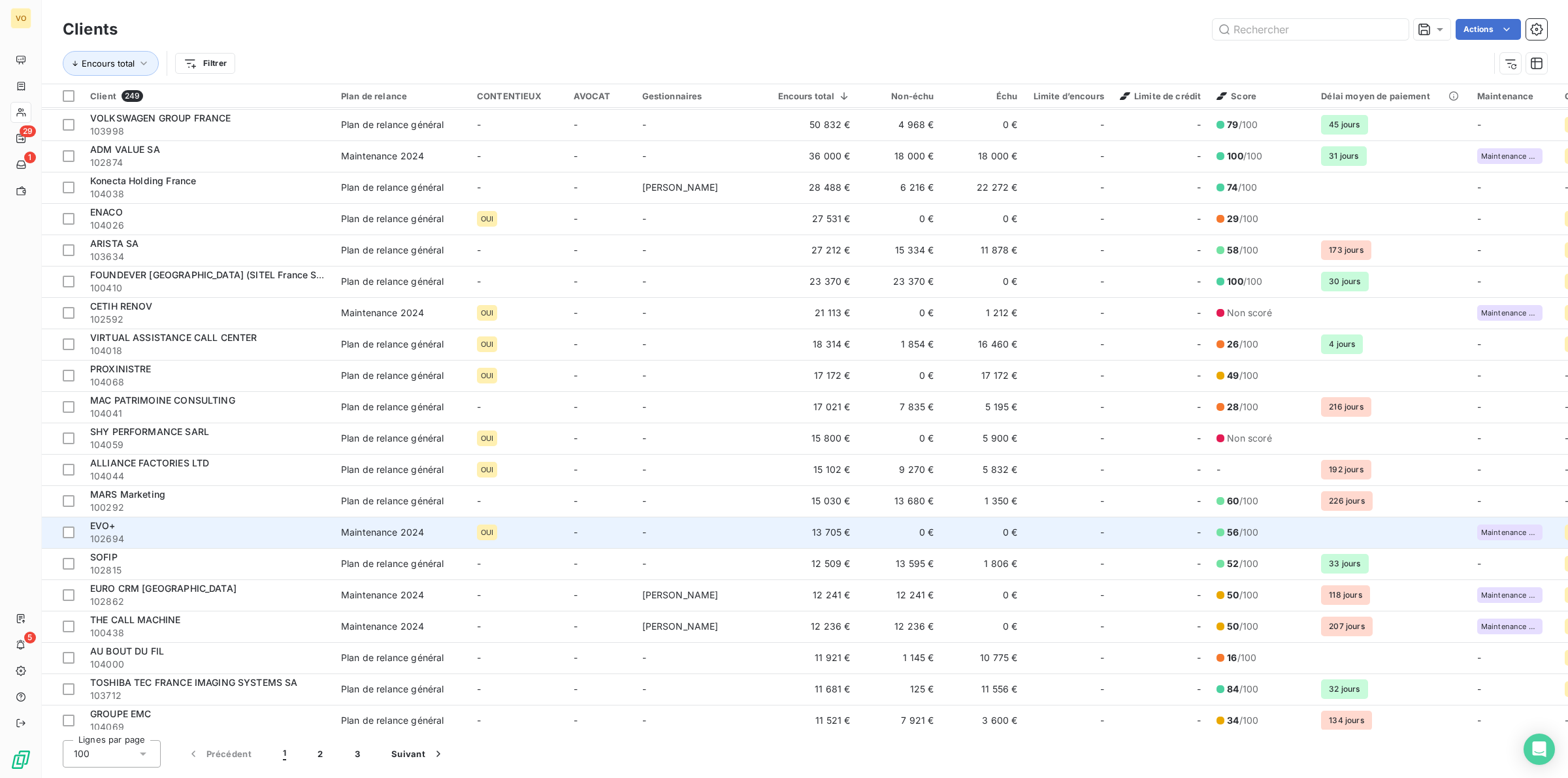
scroll to position [164, 0]
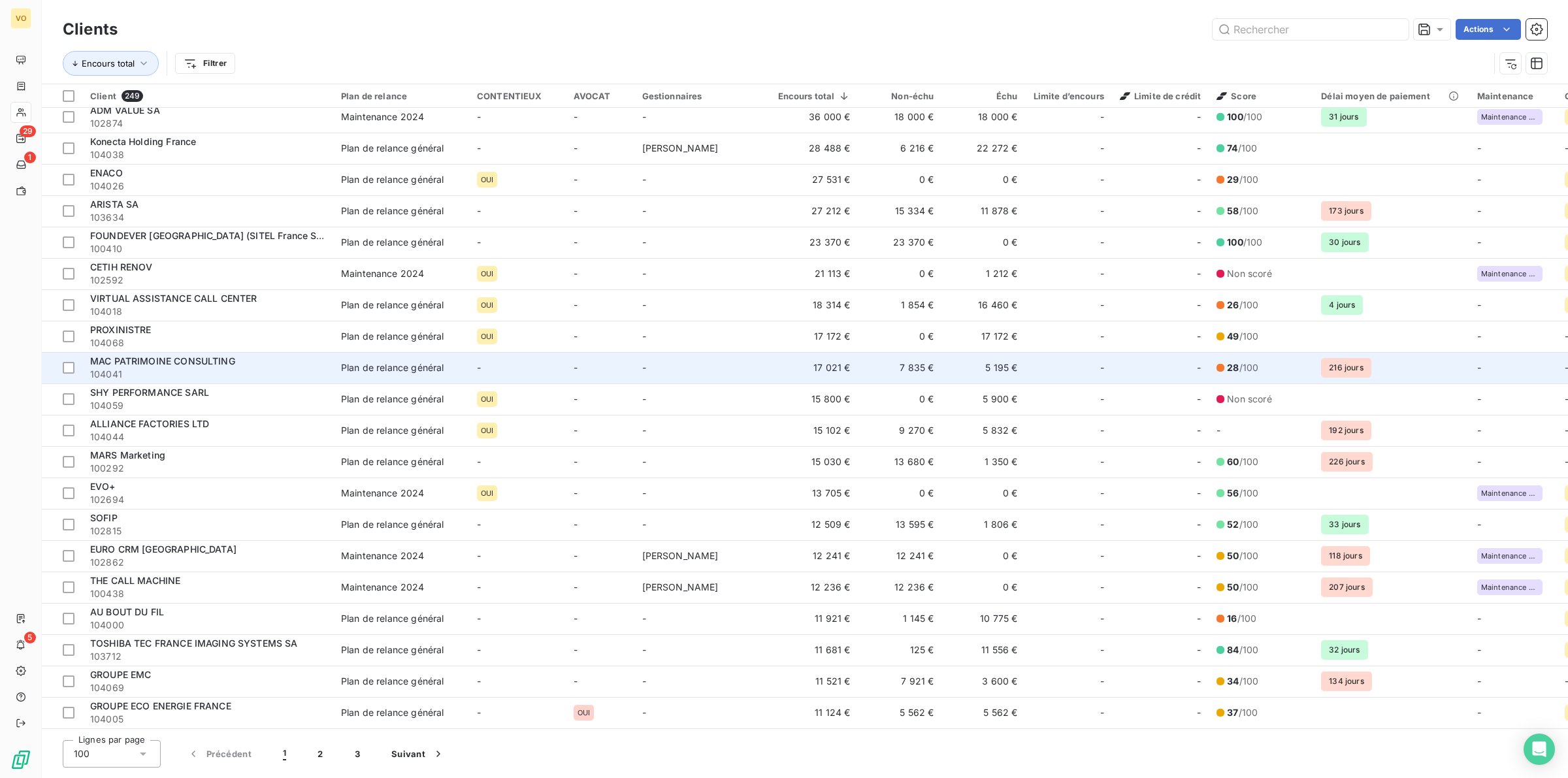
click at [232, 365] on span "MAC PATRIMOINE CONSULTING" at bounding box center [163, 361] width 145 height 11
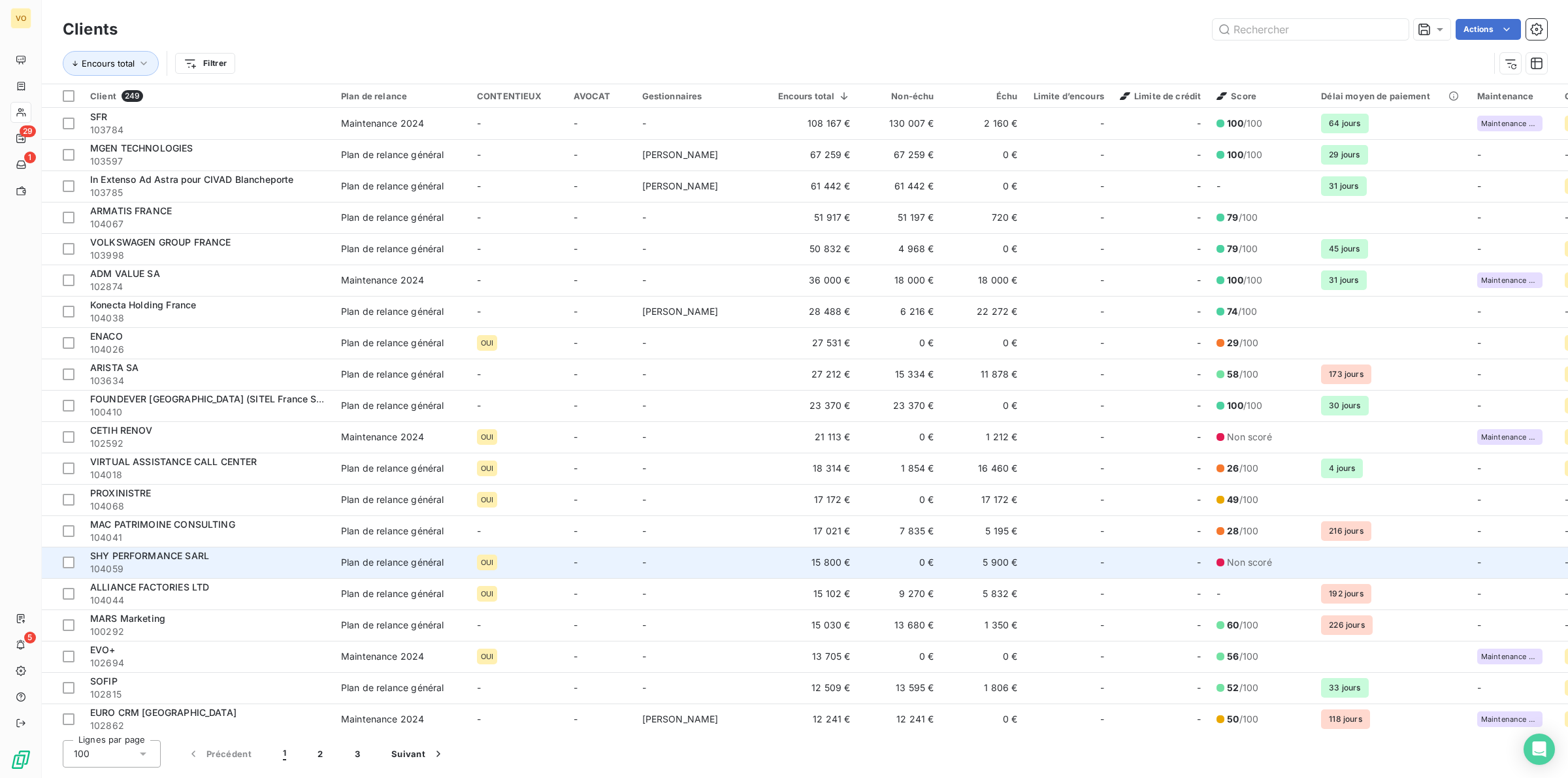
click at [1020, 561] on td "5 900 €" at bounding box center [983, 562] width 83 height 31
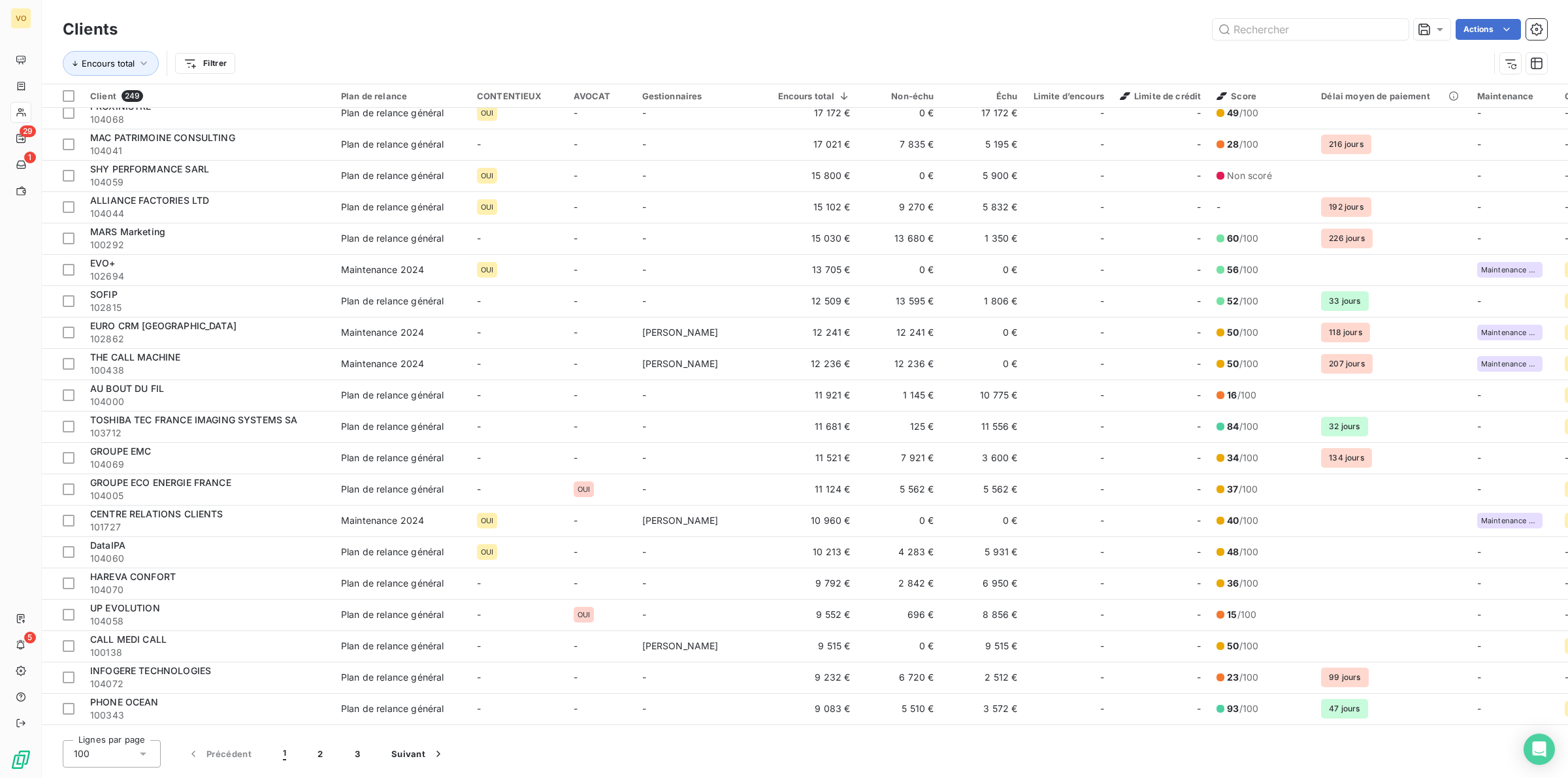
scroll to position [409, 0]
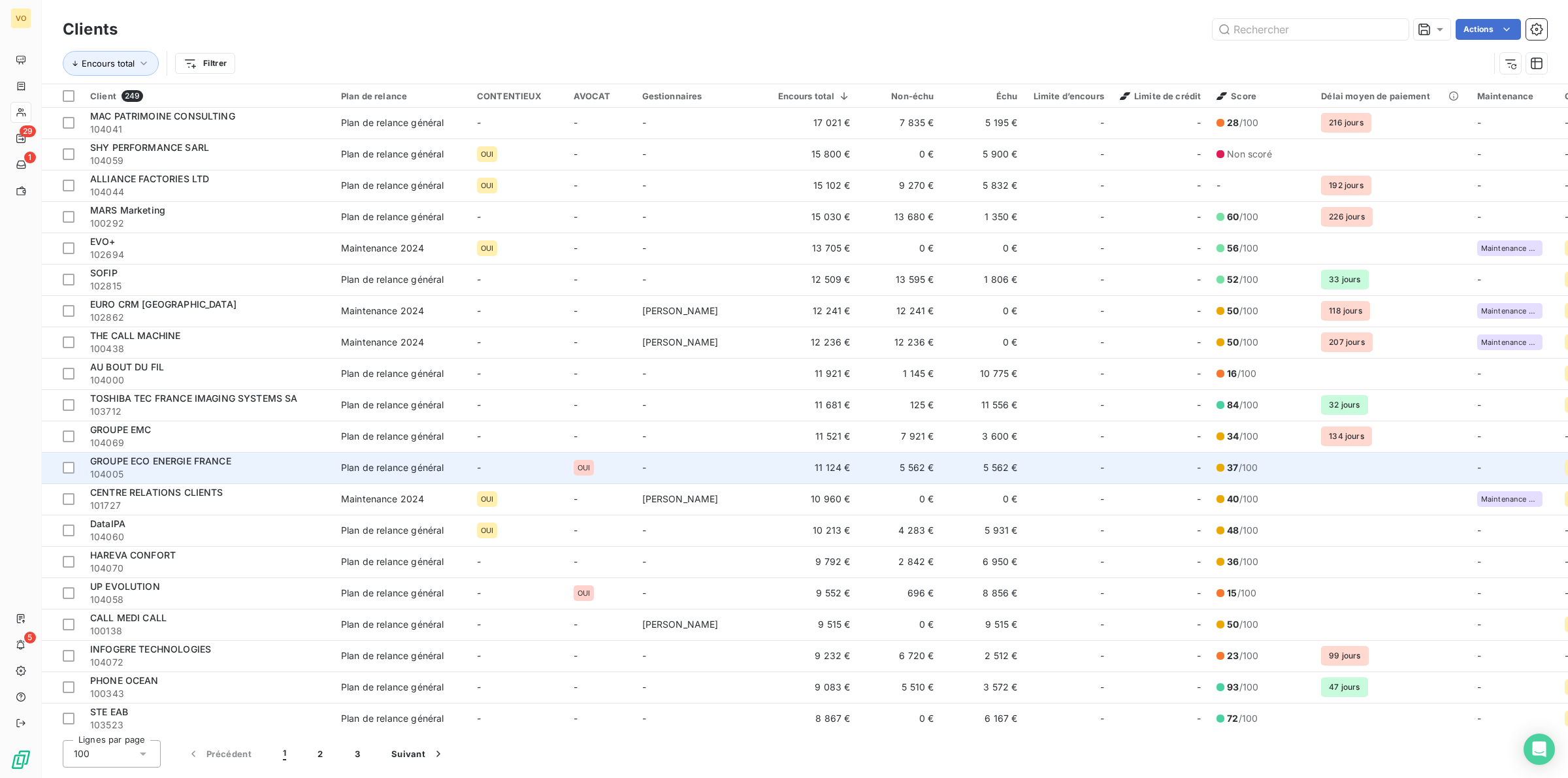
click at [186, 471] on span "104005" at bounding box center [208, 473] width 235 height 13
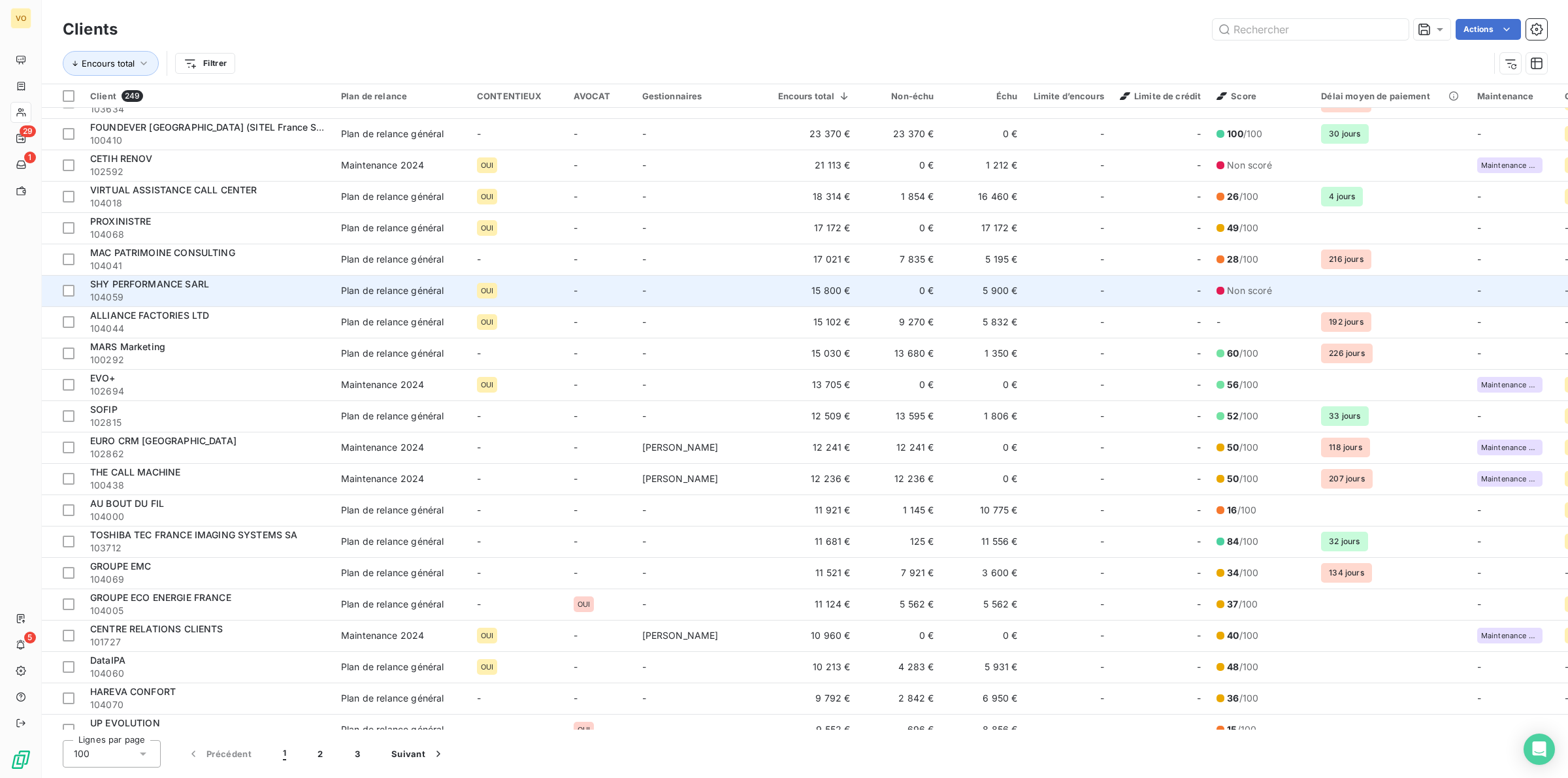
scroll to position [409, 0]
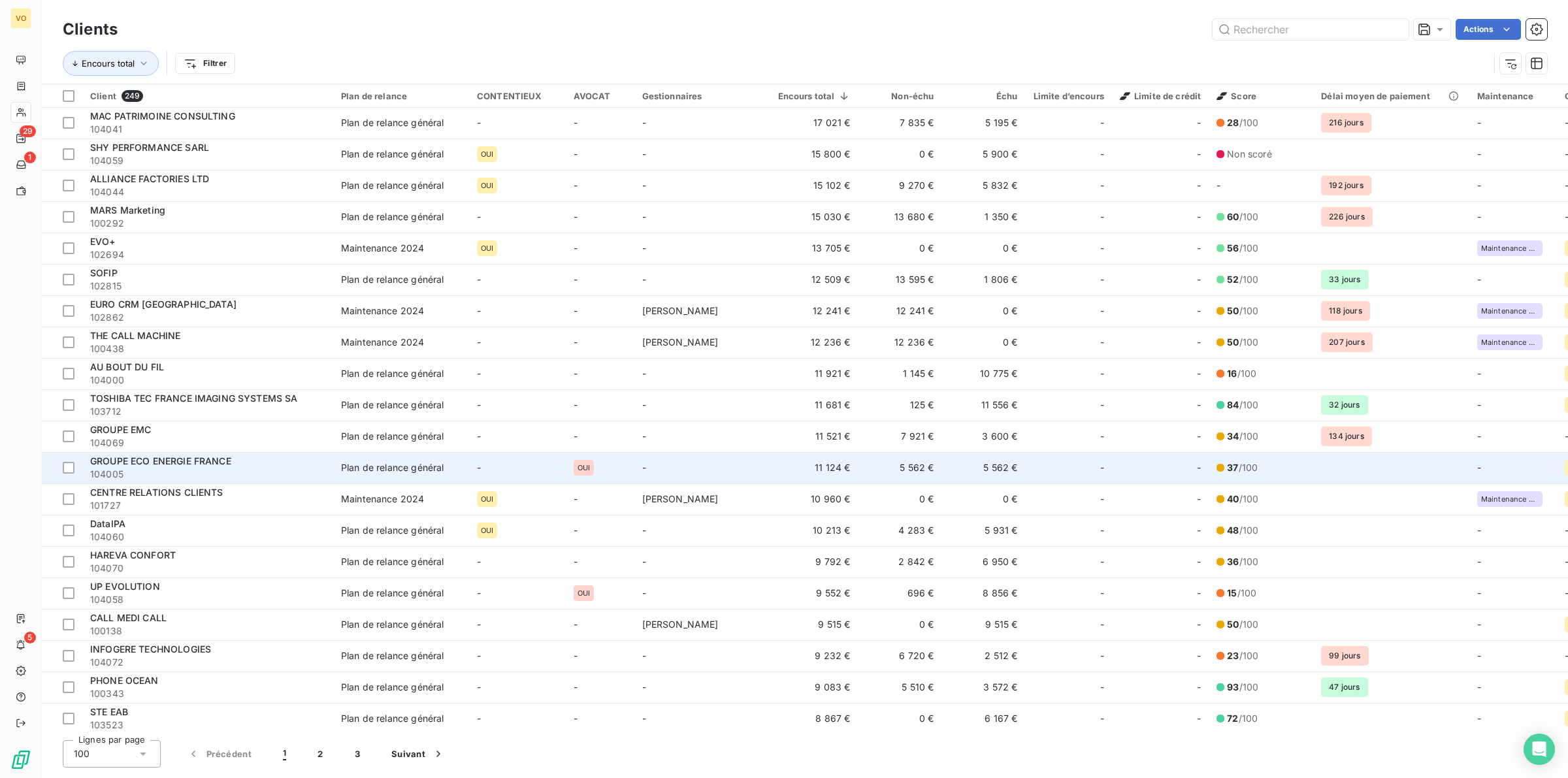
click at [204, 464] on span "GROUPE ECO ENERGIE FRANCE" at bounding box center [161, 461] width 141 height 11
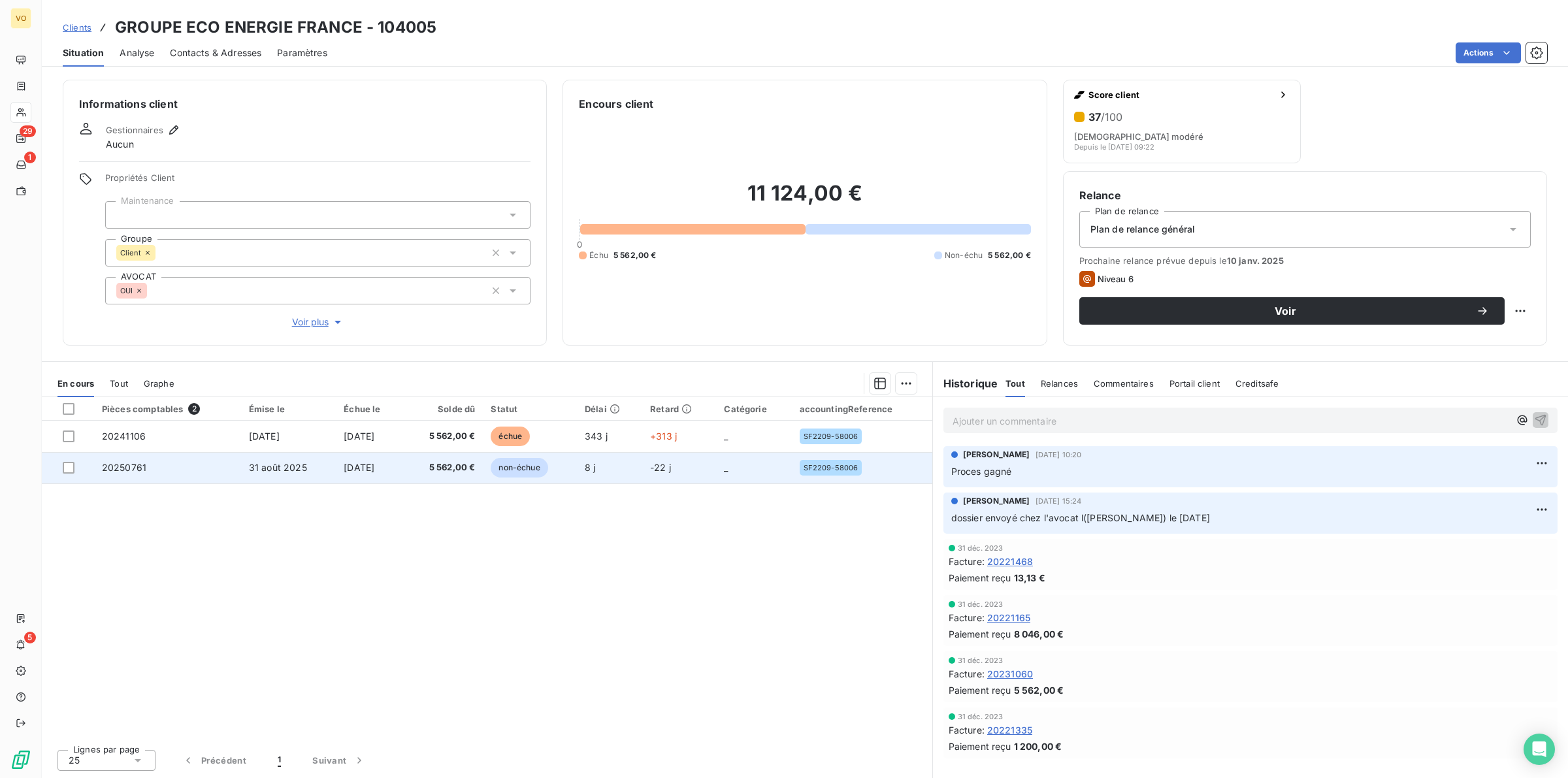
click at [249, 469] on span "31 août 2025" at bounding box center [277, 466] width 58 height 11
click at [732, 462] on td "_" at bounding box center [754, 467] width 75 height 31
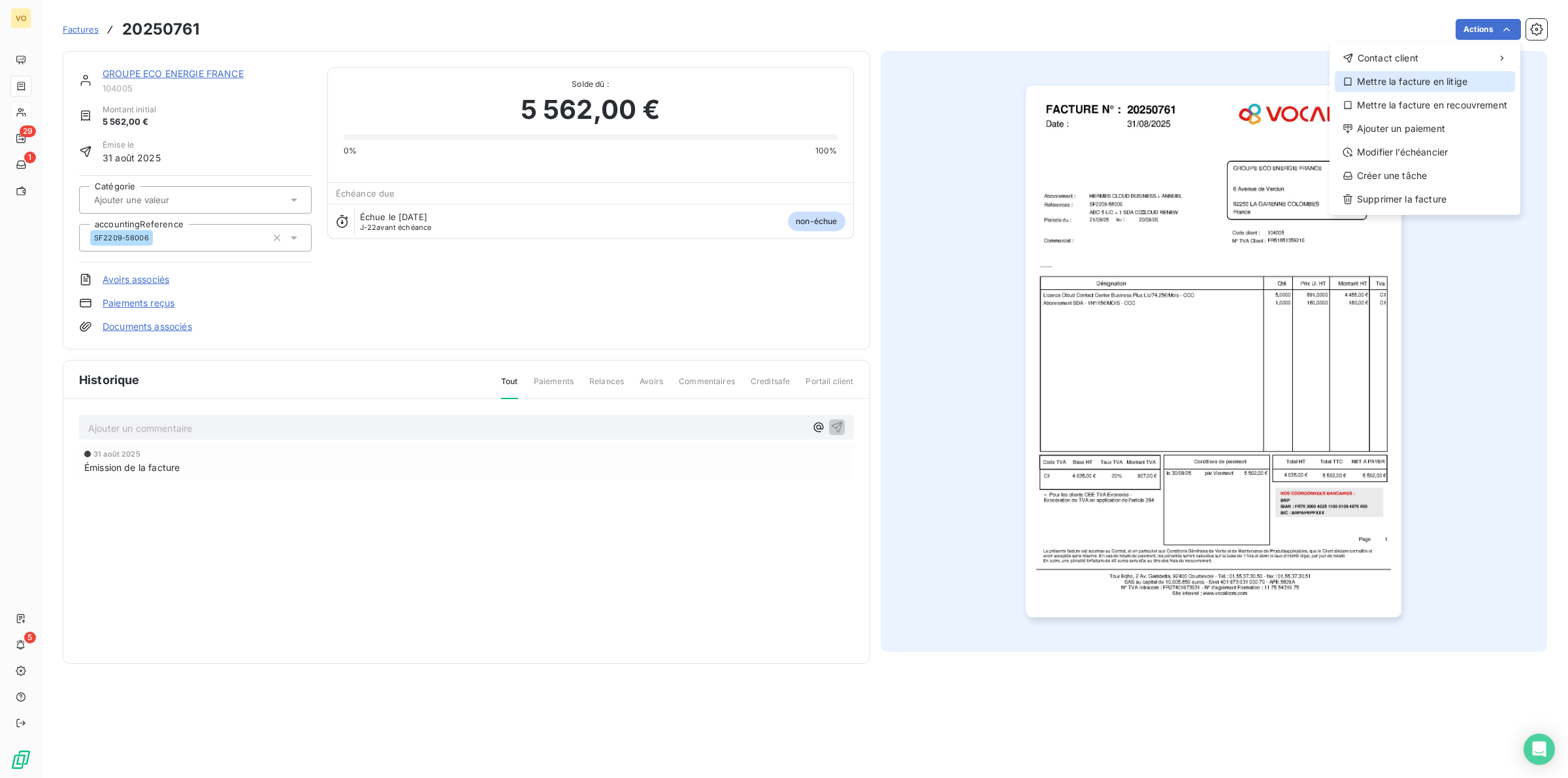
click at [1389, 88] on div "Mettre la facture en litige" at bounding box center [1425, 81] width 180 height 21
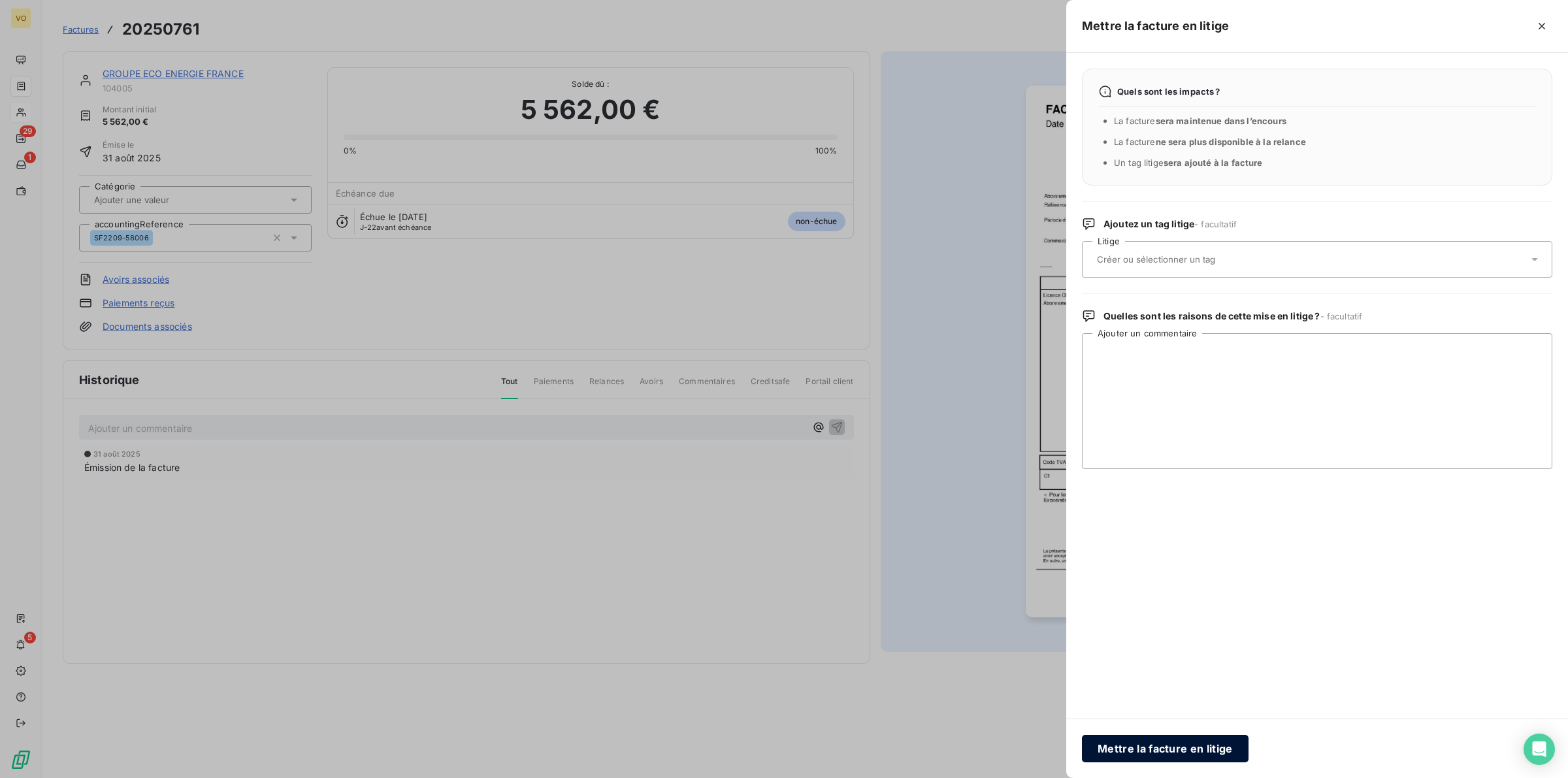
click at [1140, 745] on button "Mettre la facture en litige" at bounding box center [1165, 749] width 167 height 27
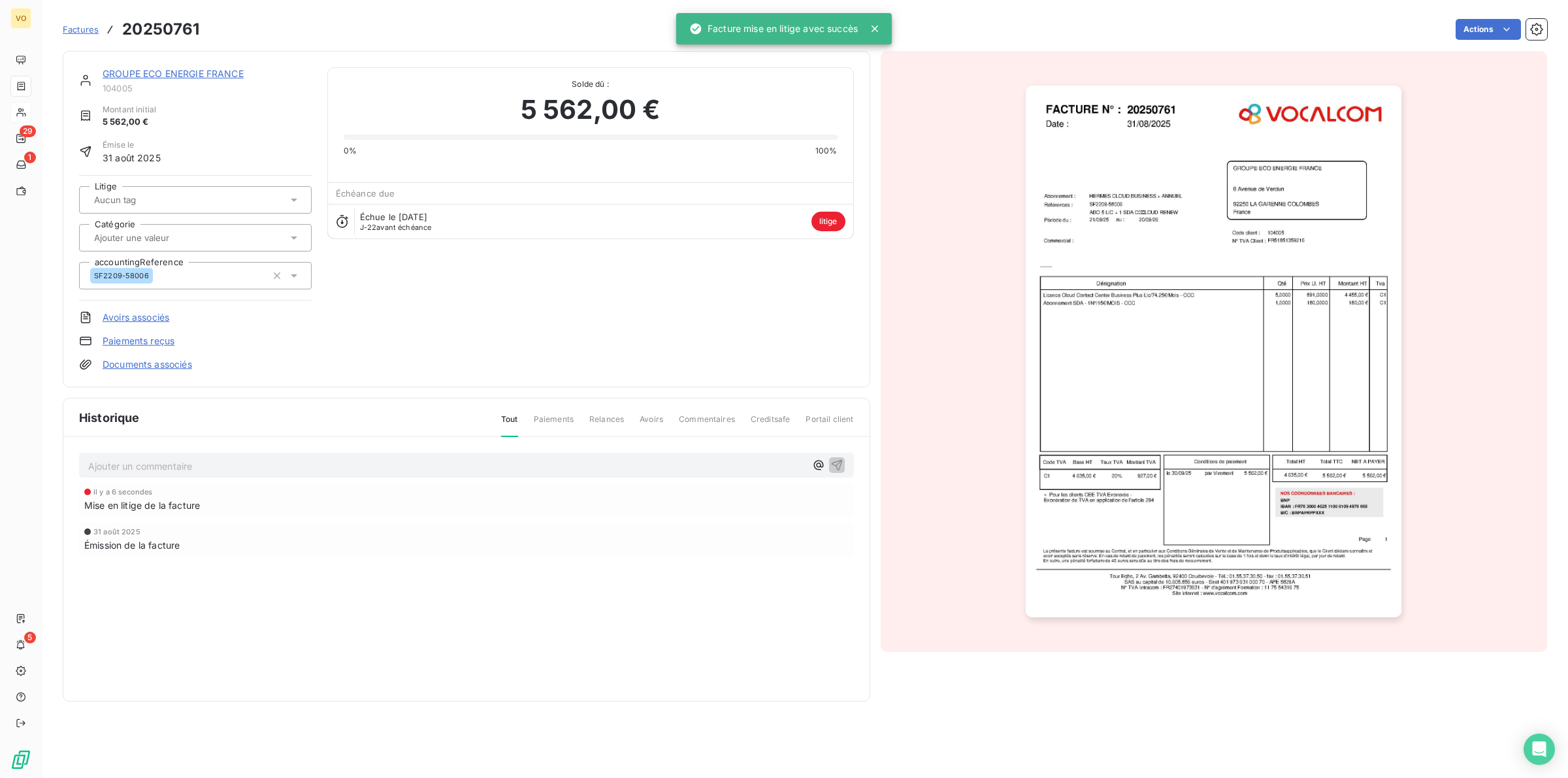
click at [569, 622] on div "Historique Tout Paiements Relances Avoirs Commentaires Creditsafe Portail clien…" at bounding box center [466, 550] width 807 height 303
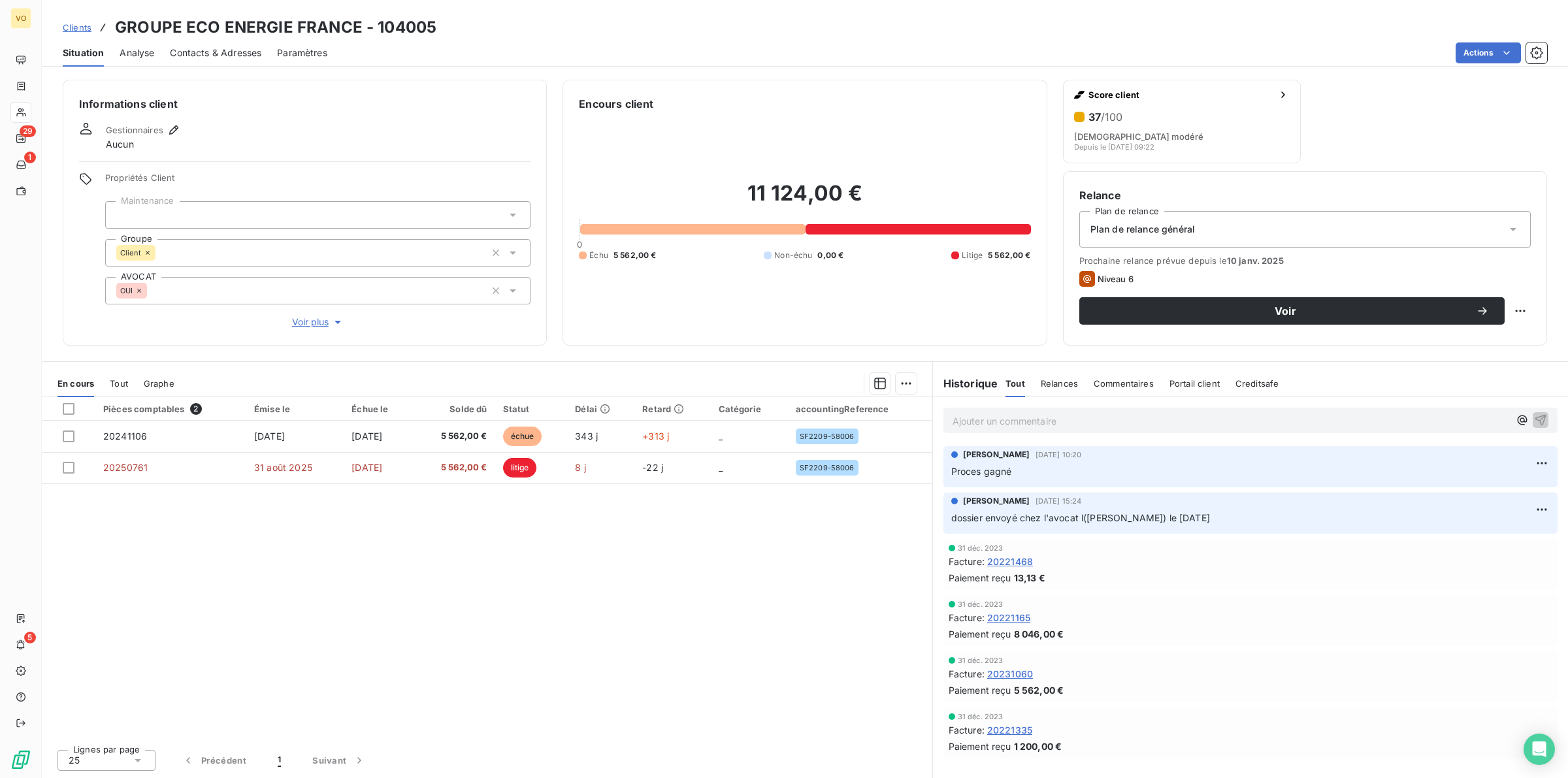
click at [490, 593] on div "Pièces comptables 2 Émise le Échue le Solde dû Statut Délai Retard Catégorie ac…" at bounding box center [487, 567] width 891 height 342
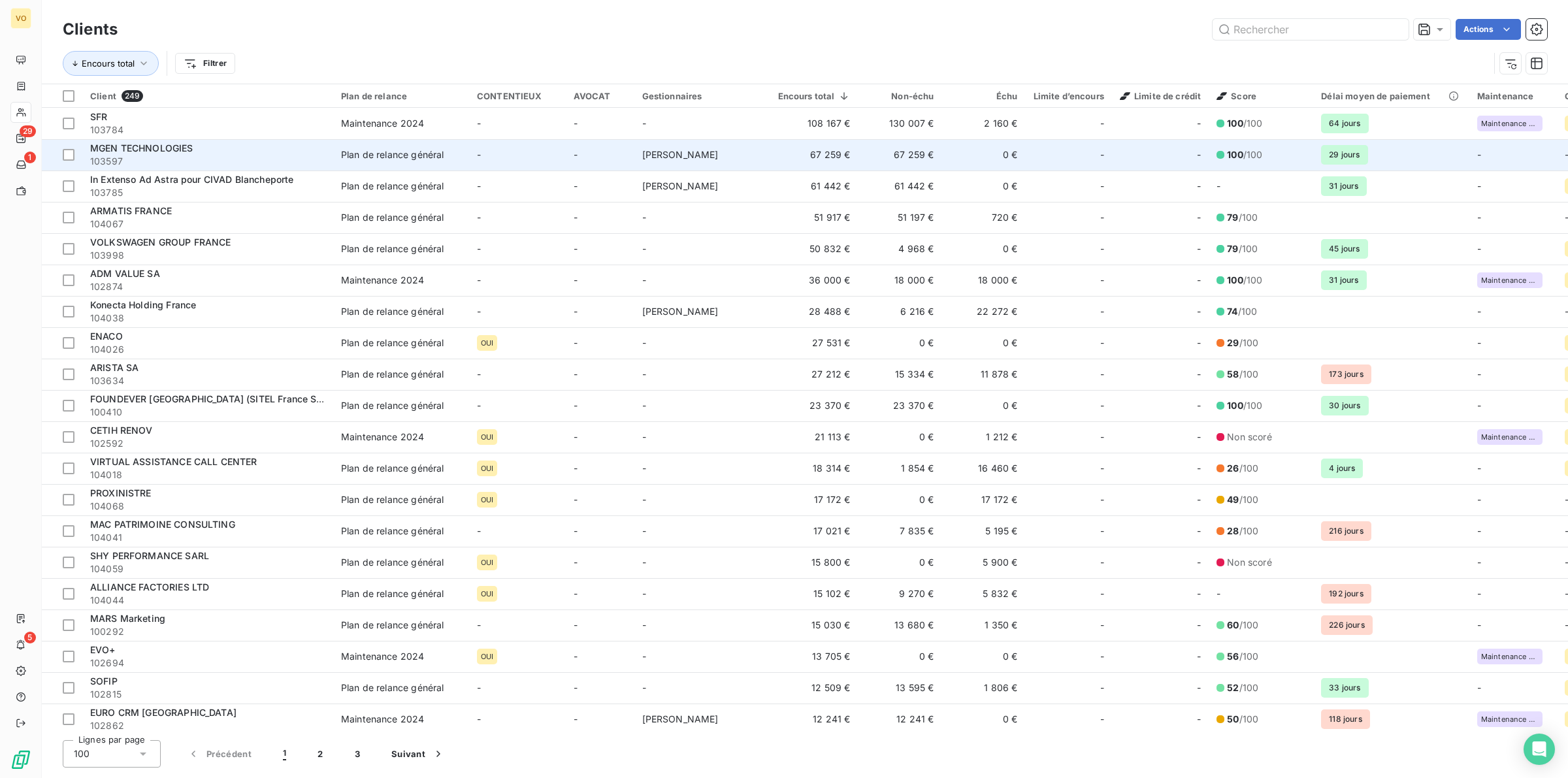
click at [178, 152] on span "MGEN TECHNOLOGIES" at bounding box center [141, 147] width 103 height 11
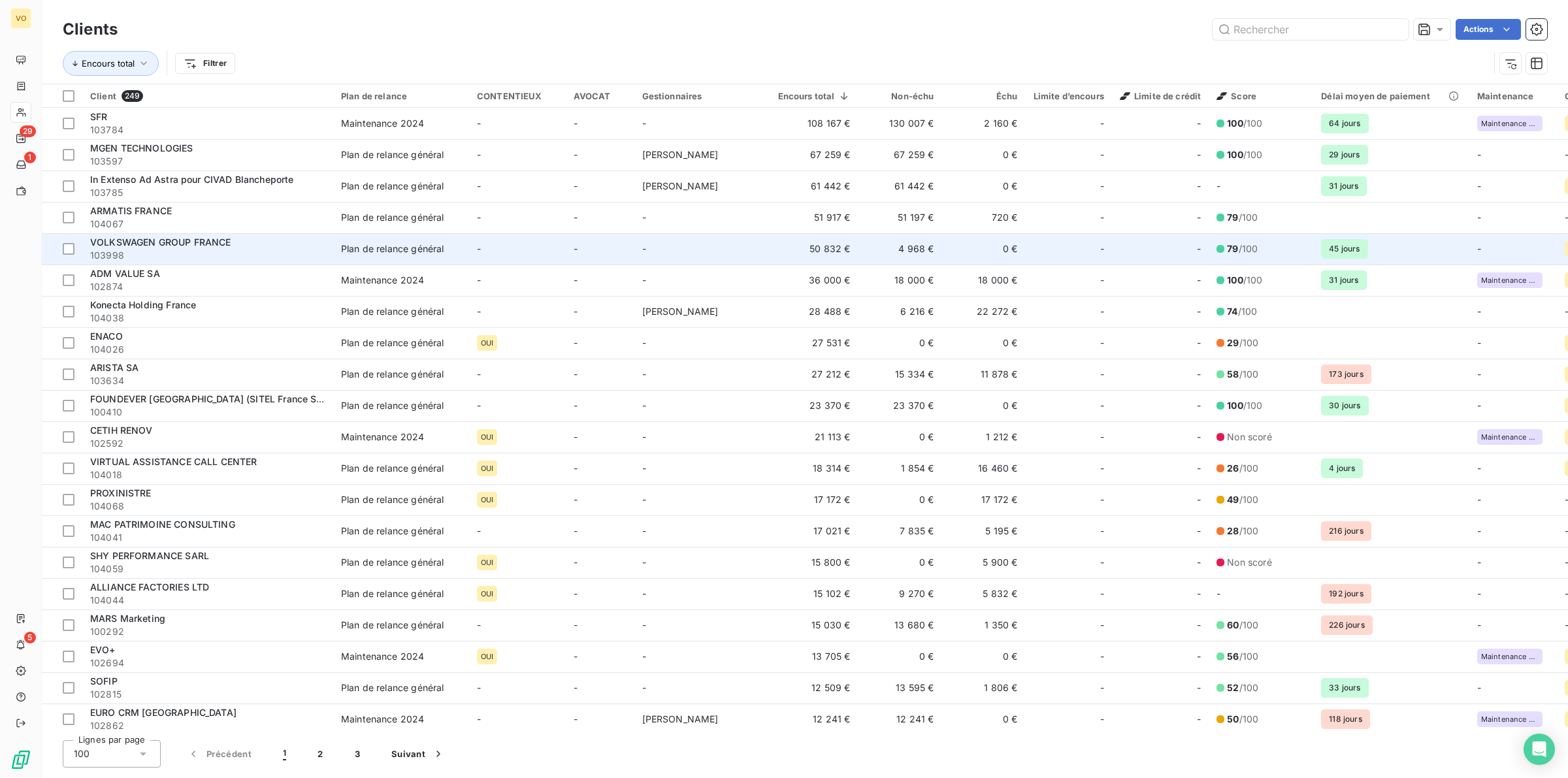
click at [167, 244] on span "VOLKSWAGEN GROUP FRANCE" at bounding box center [160, 241] width 140 height 11
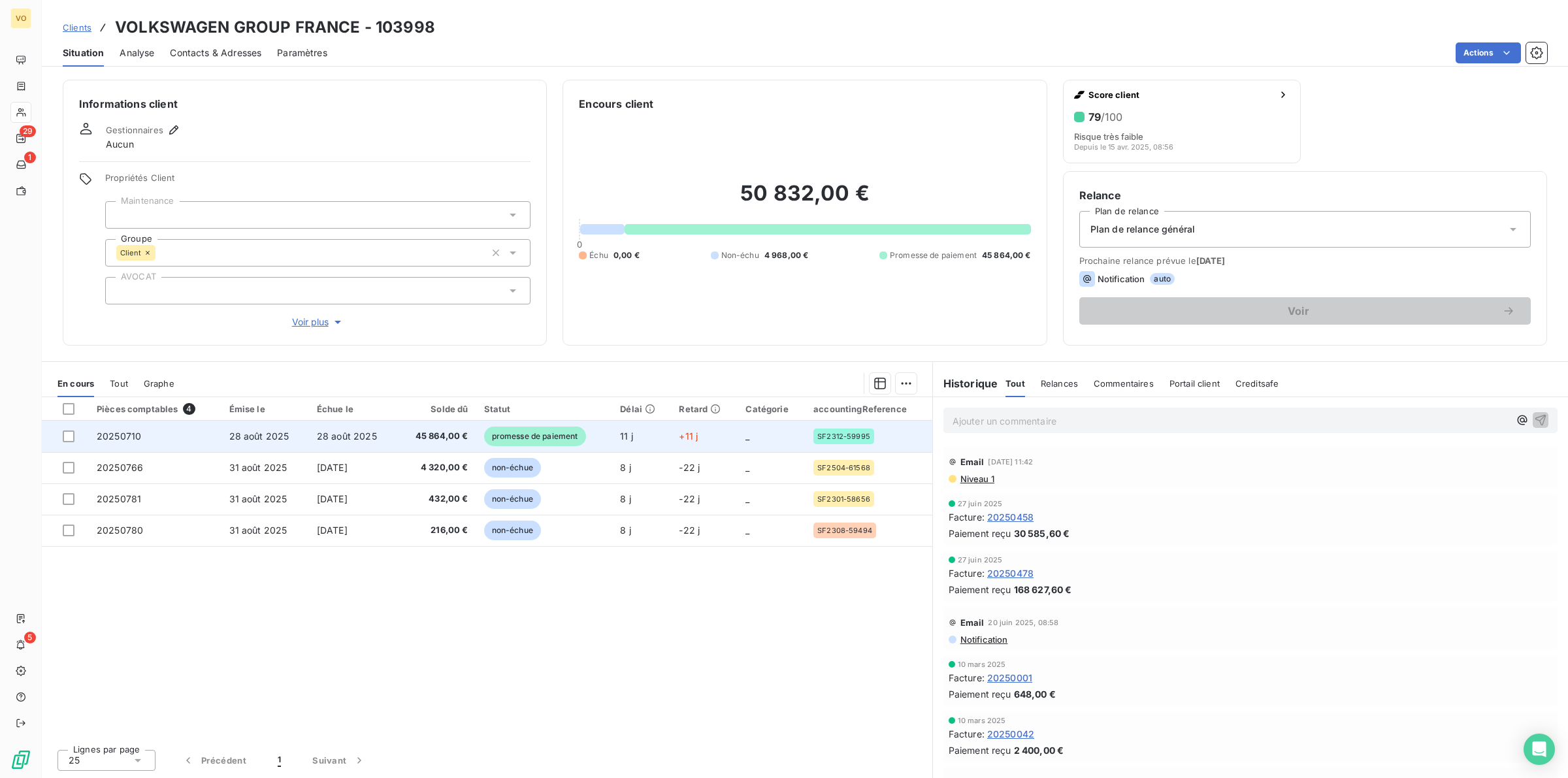
click at [274, 438] on span "28 août 2025" at bounding box center [259, 435] width 60 height 11
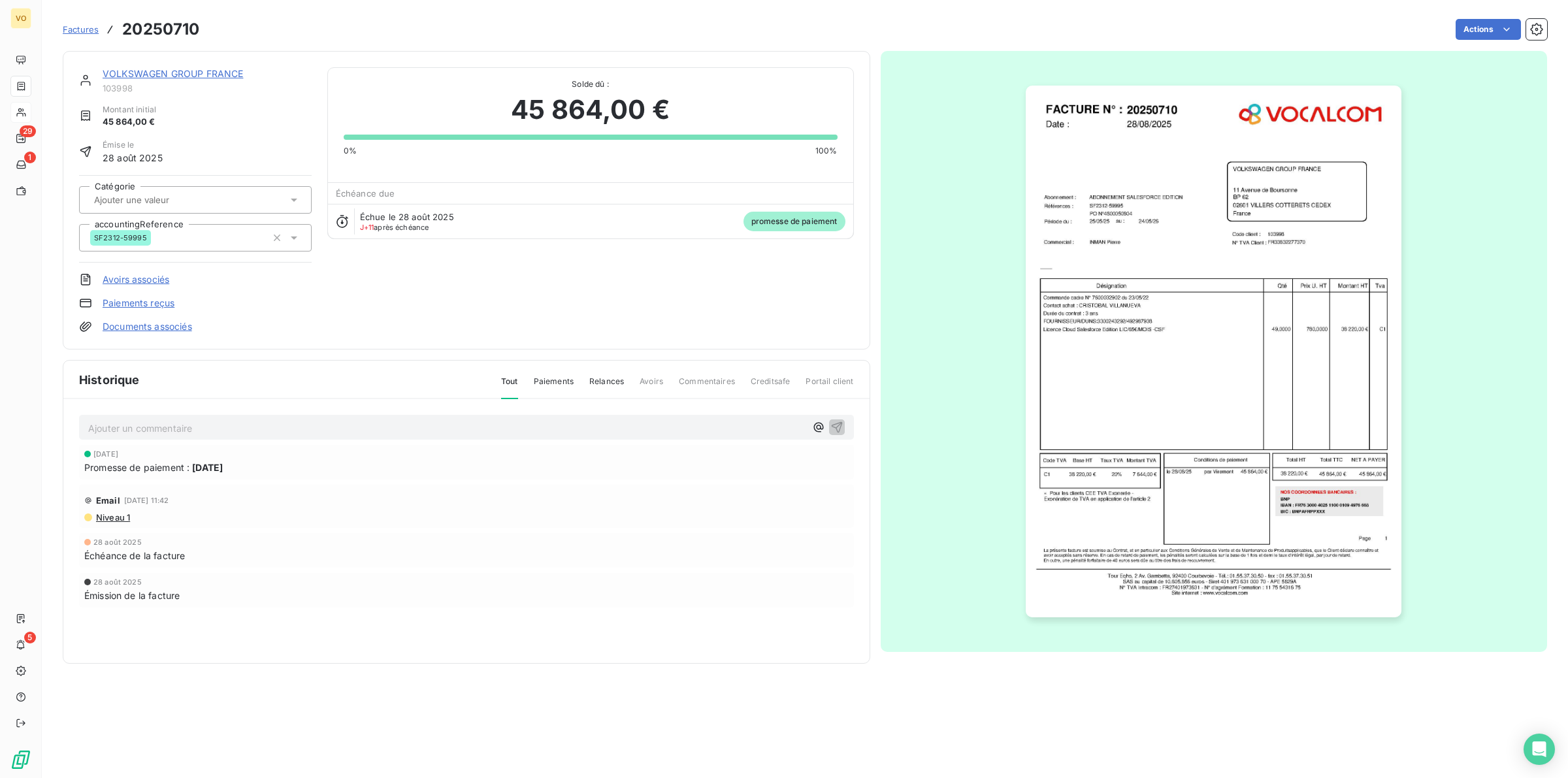
click at [1114, 334] on img "button" at bounding box center [1213, 351] width 375 height 532
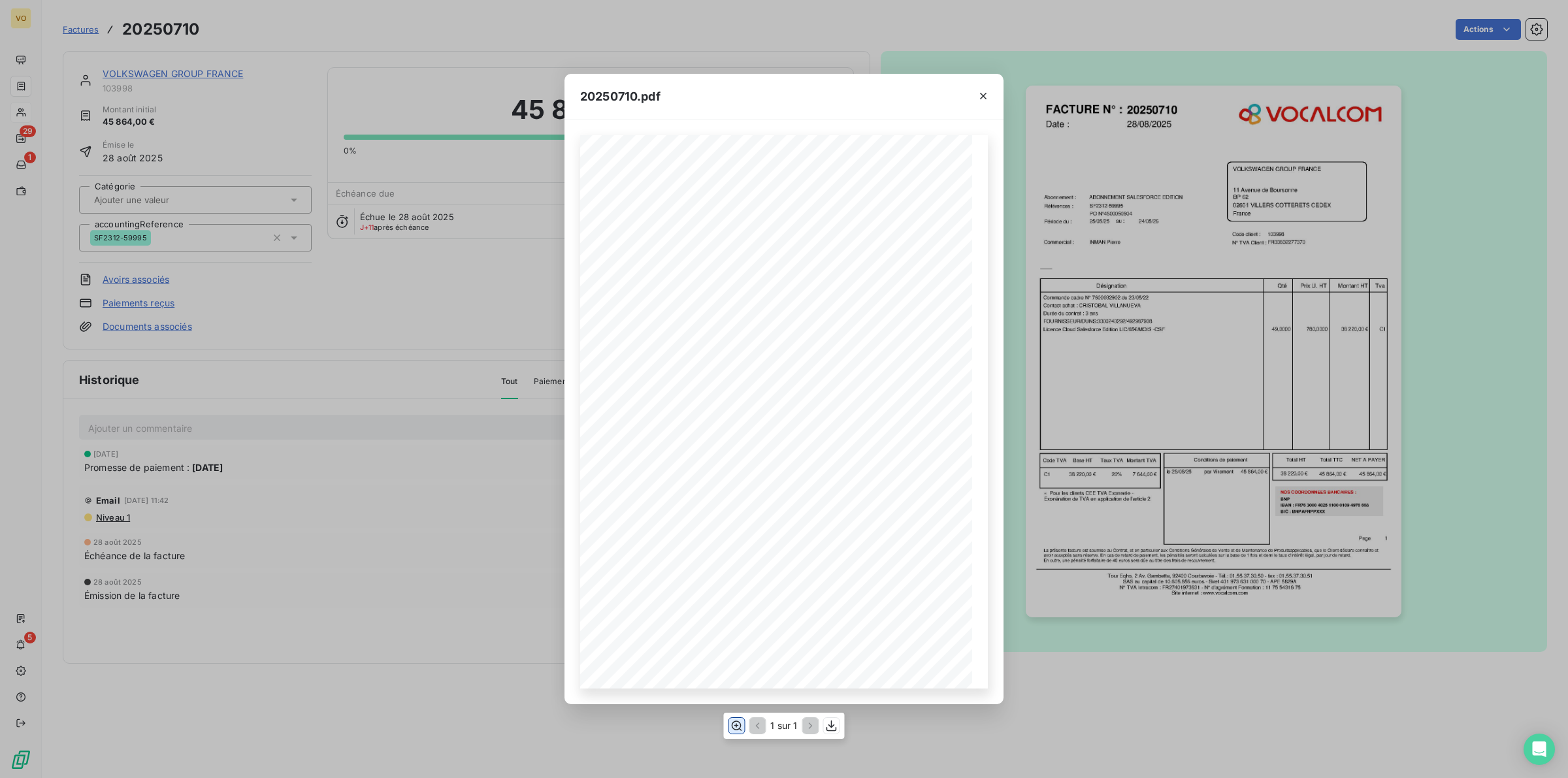
click at [732, 723] on icon "button" at bounding box center [737, 726] width 11 height 10
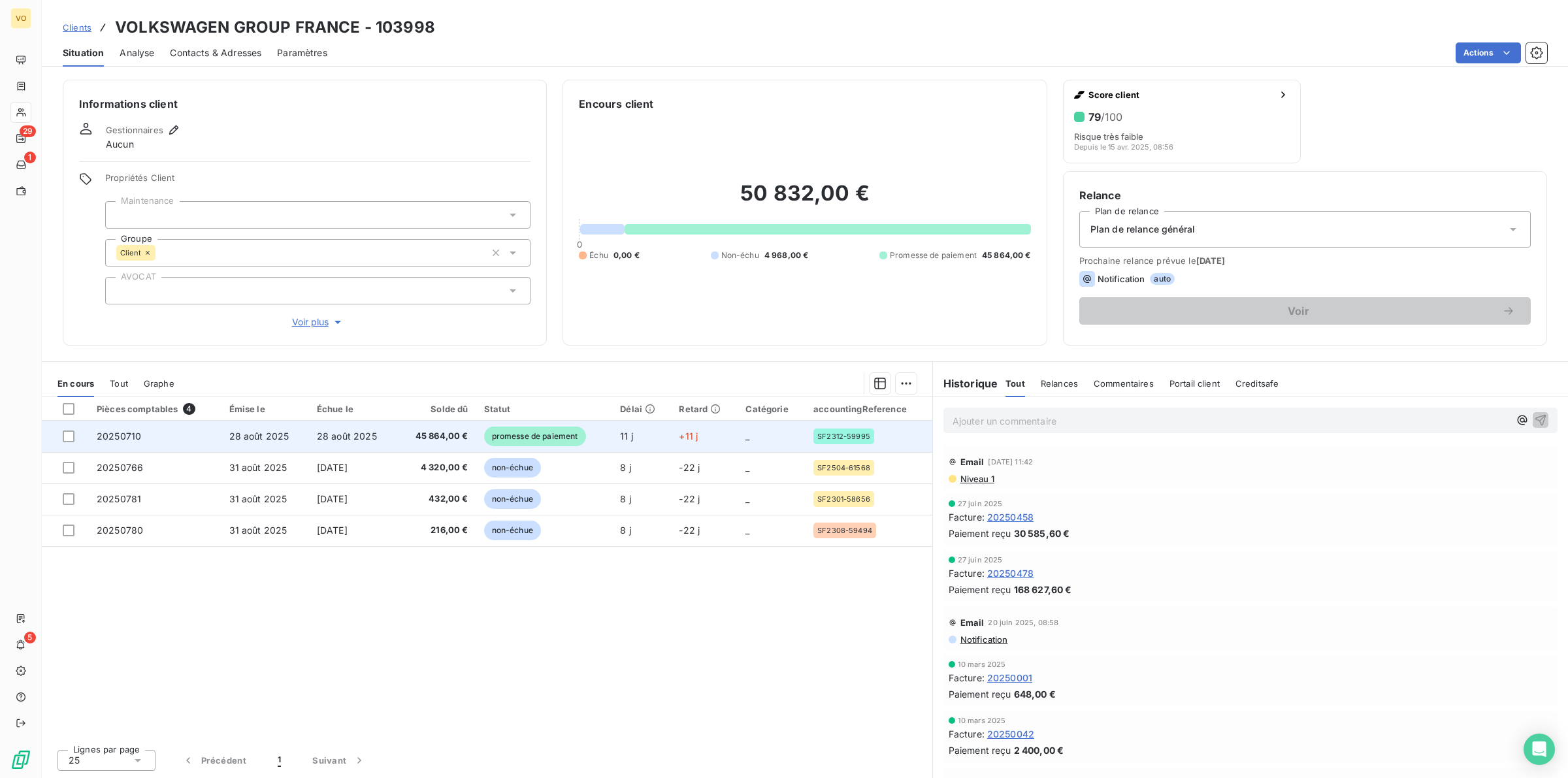
drag, startPoint x: 485, startPoint y: 640, endPoint x: 432, endPoint y: 425, distance: 221.4
click at [485, 628] on div "Pièces comptables 4 Émise le Échue le Solde dû Statut Délai Retard Catégorie ac…" at bounding box center [487, 567] width 891 height 342
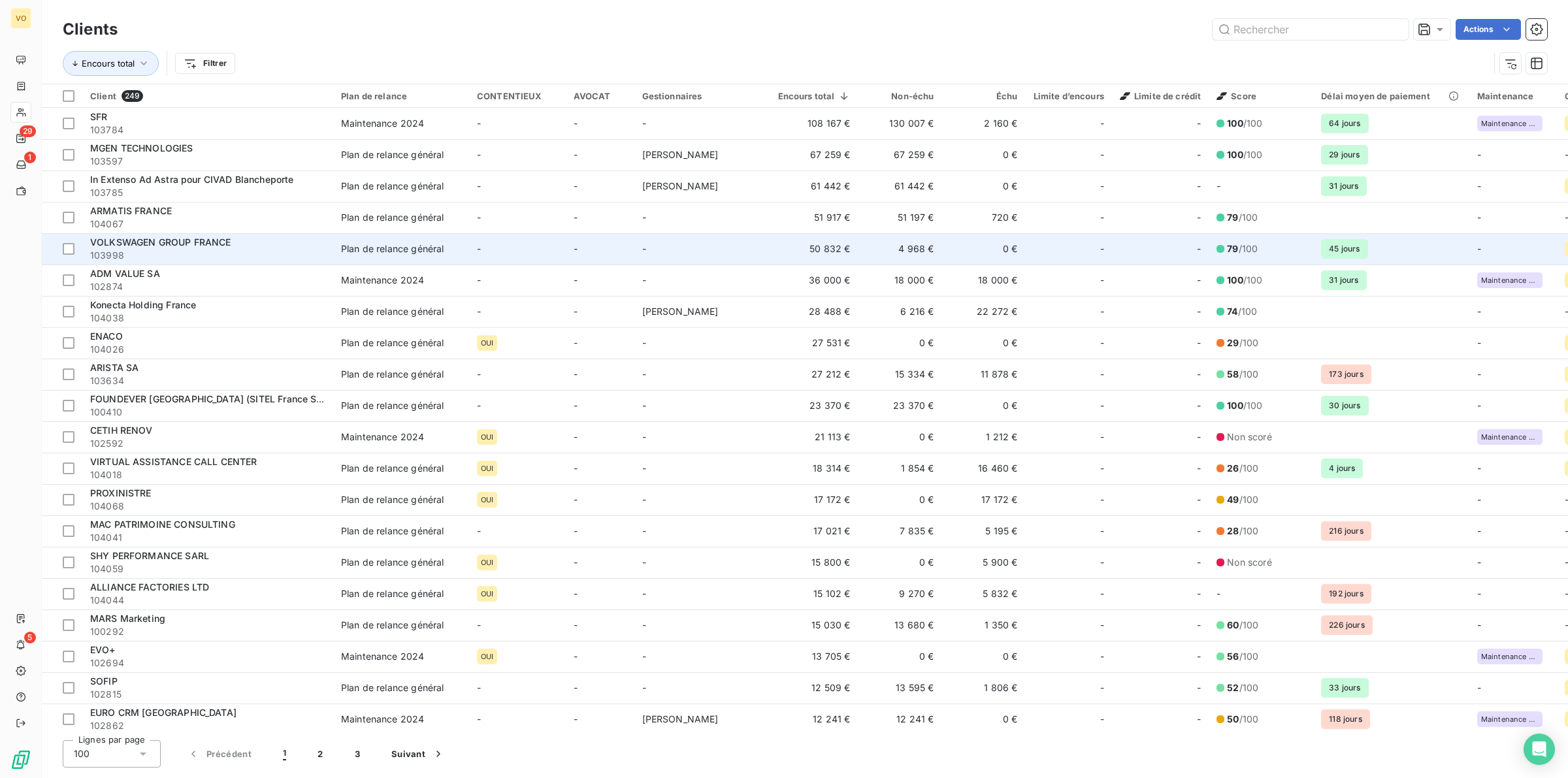
click at [810, 247] on td "50 832 €" at bounding box center [814, 249] width 88 height 31
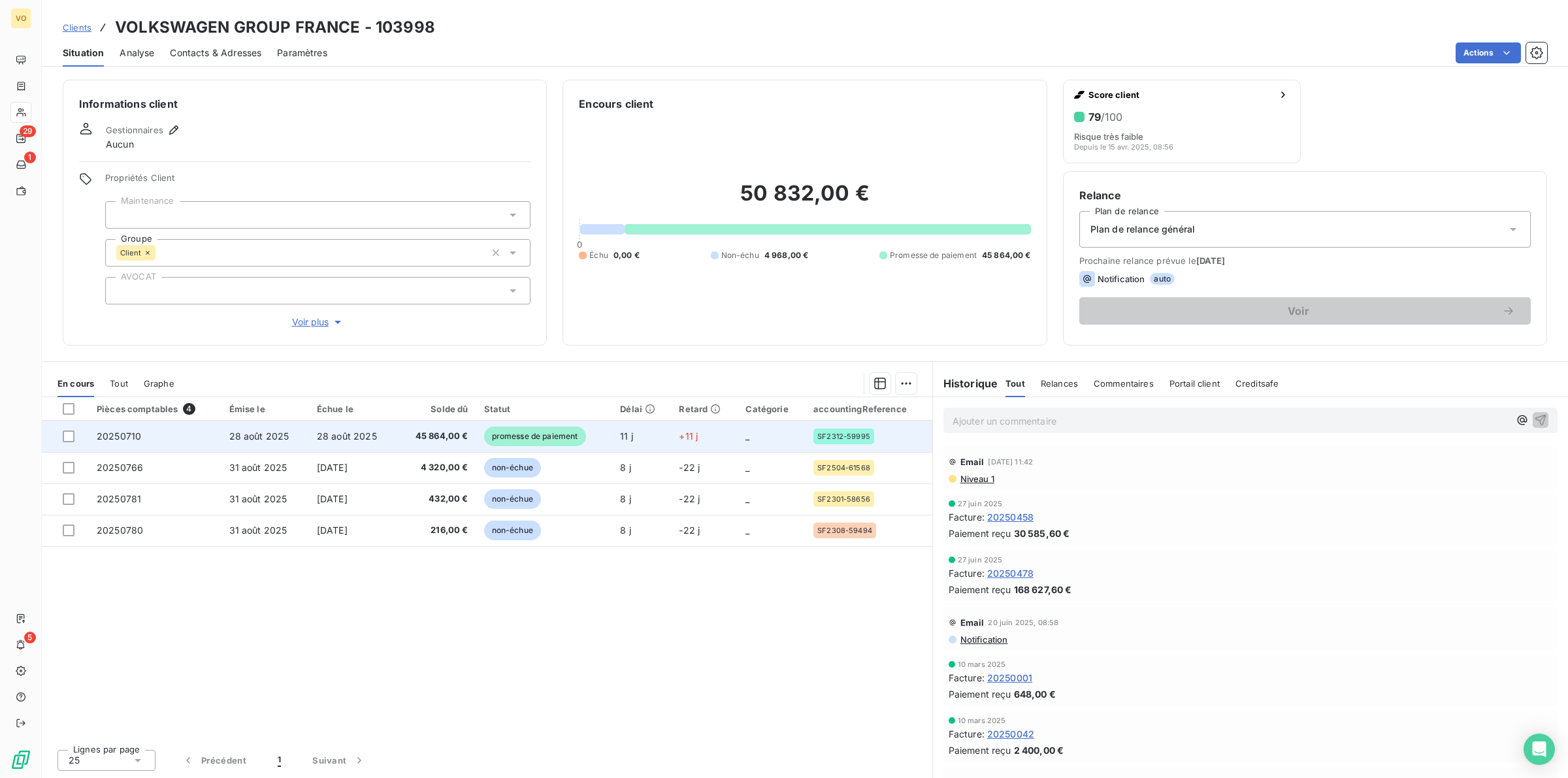
click at [428, 439] on span "45 864,00 €" at bounding box center [436, 436] width 64 height 13
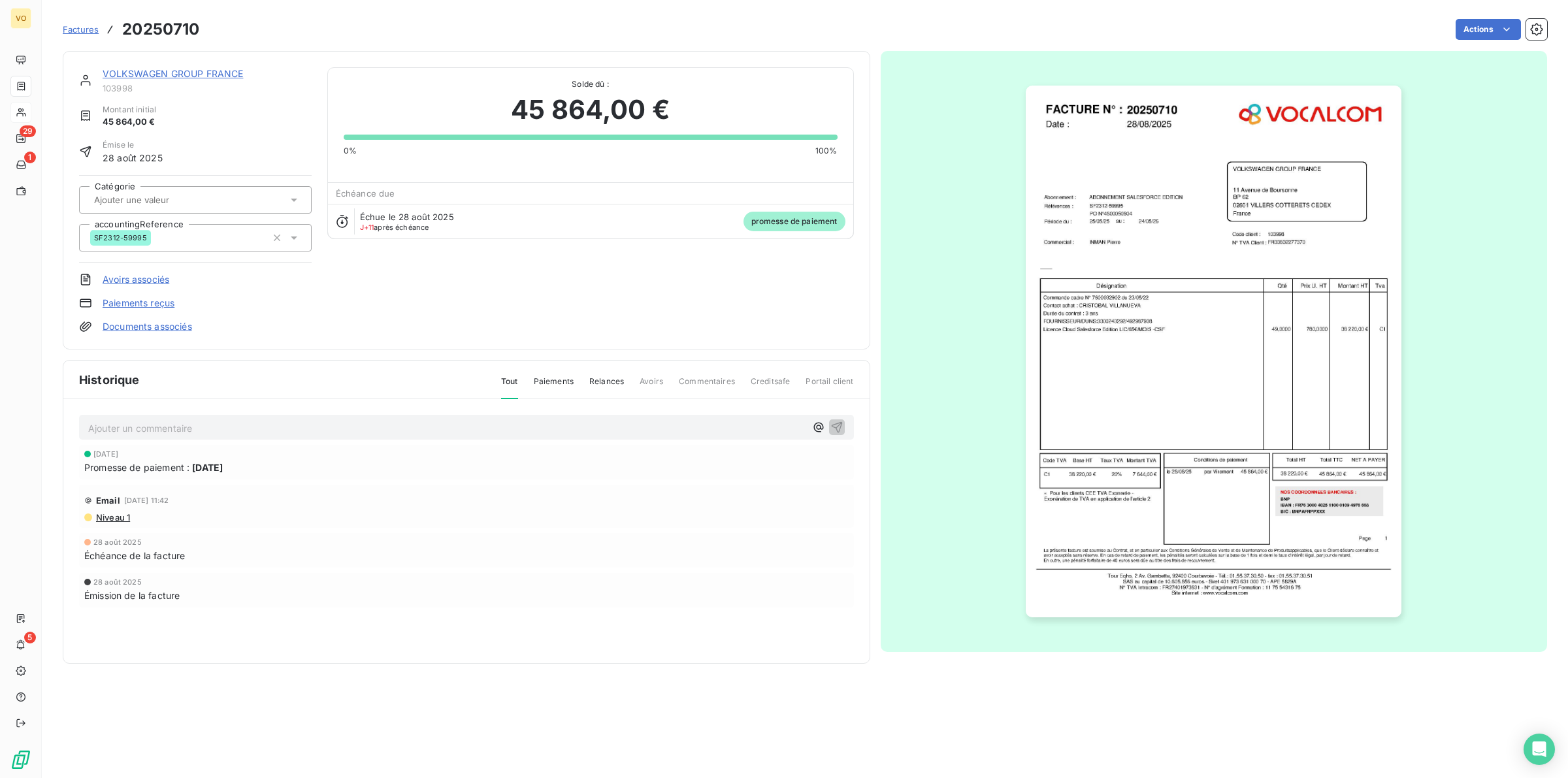
click at [1115, 403] on img "button" at bounding box center [1213, 351] width 375 height 532
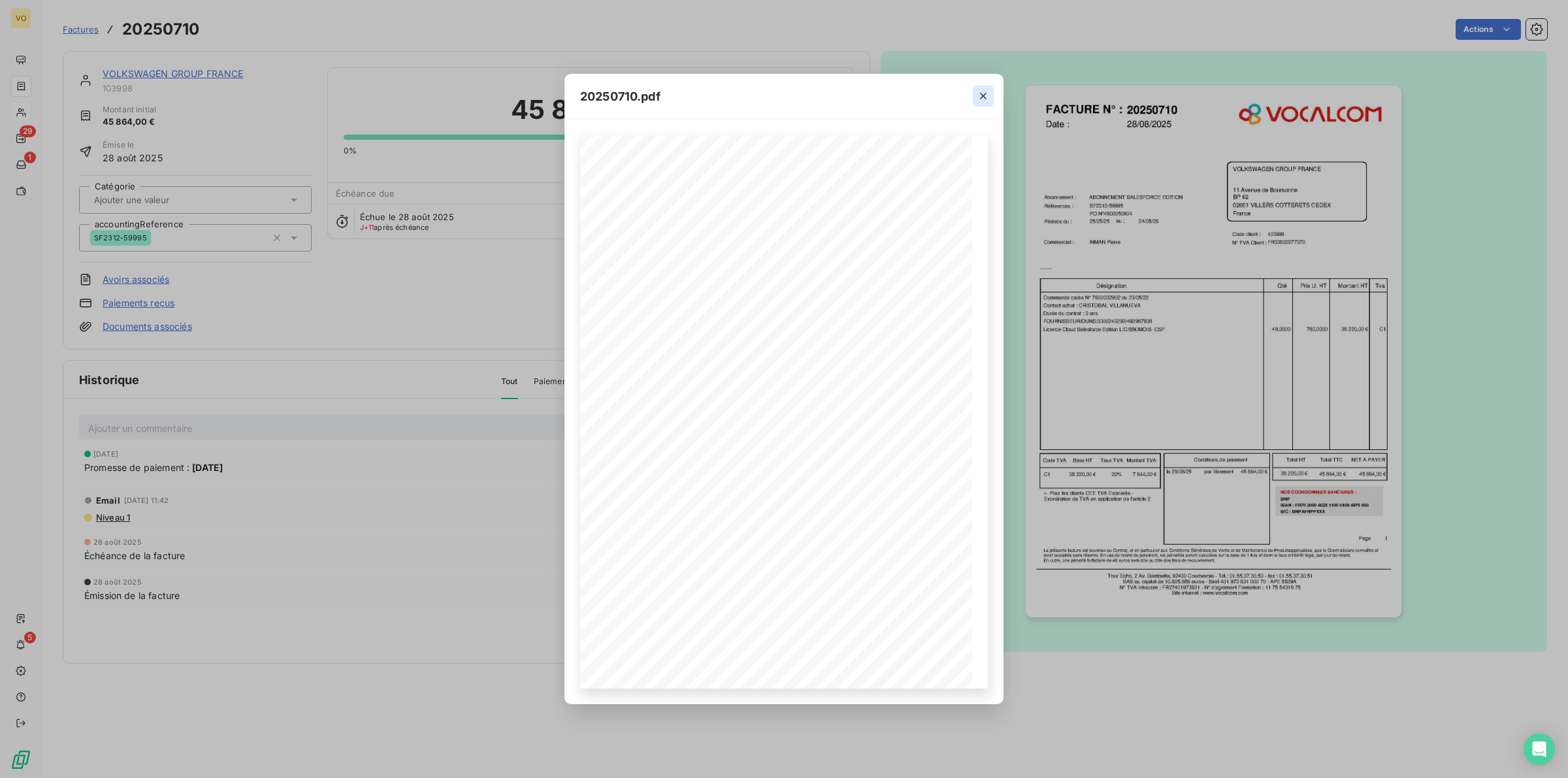
click at [984, 93] on icon "button" at bounding box center [983, 95] width 13 height 13
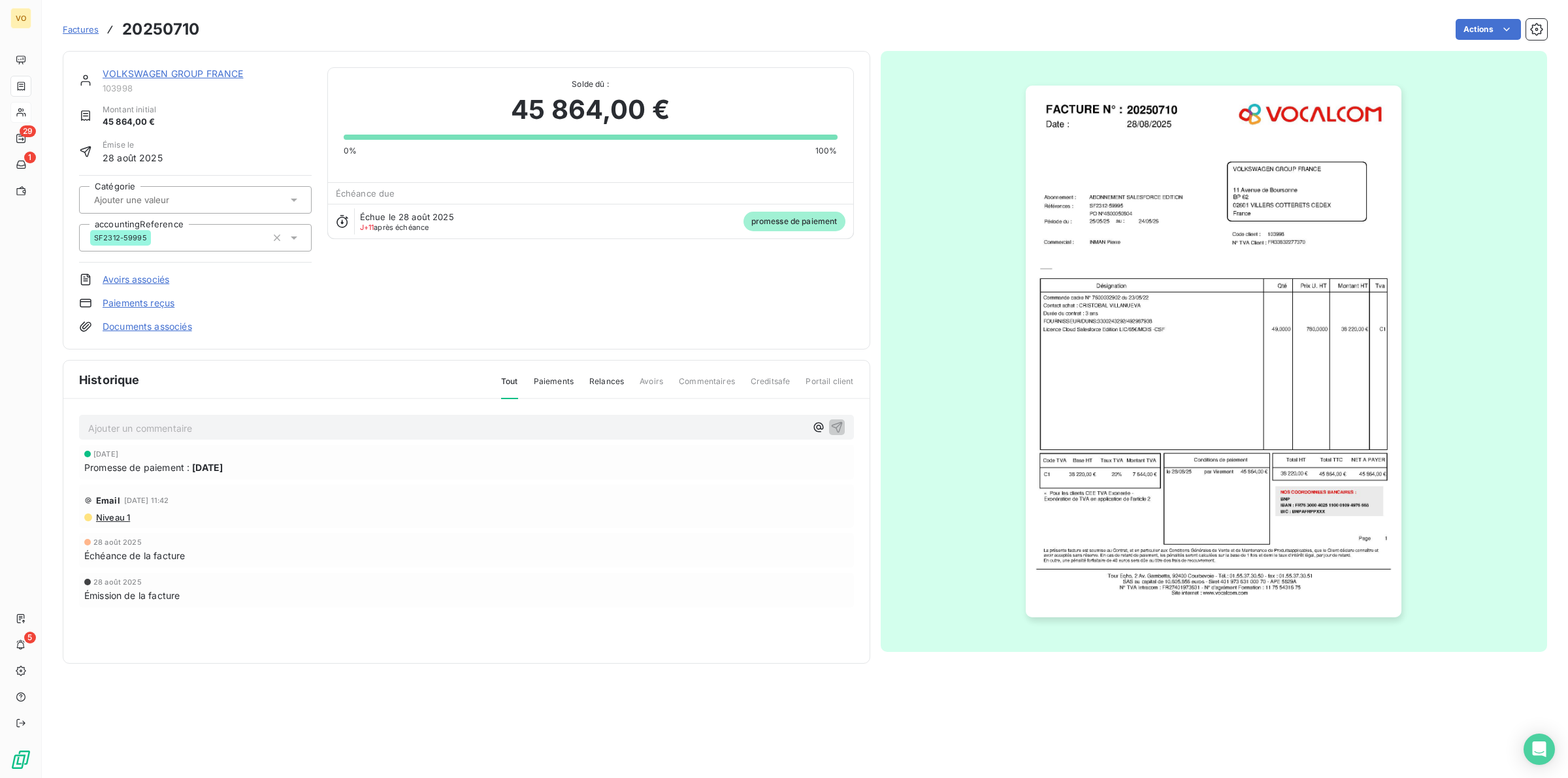
click at [385, 299] on div "VOLKSWAGEN GROUP FRANCE 103998 Montant initial 45 864,00 € Émise le [DATE] Caté…" at bounding box center [466, 200] width 775 height 266
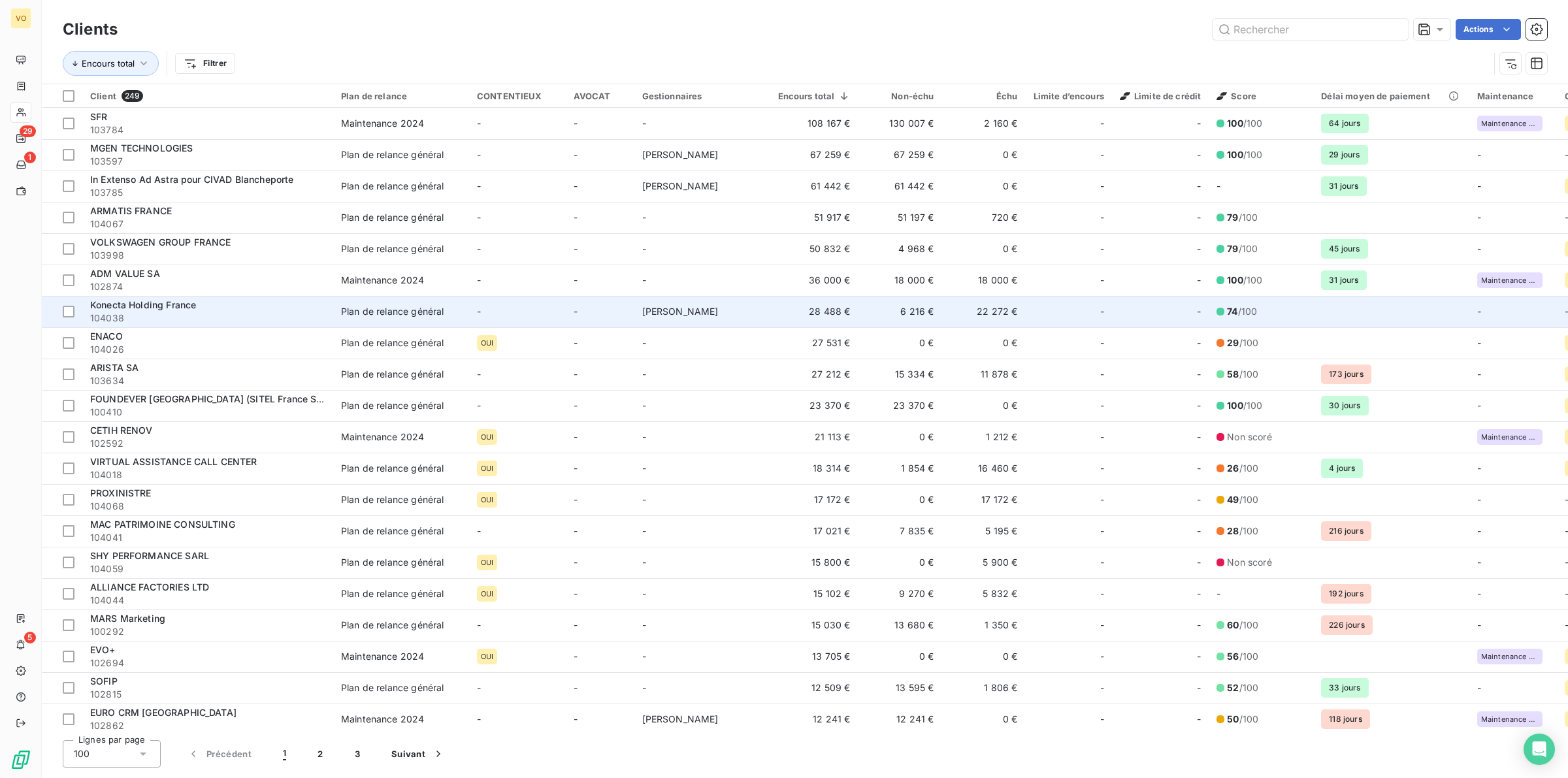
drag, startPoint x: 180, startPoint y: 309, endPoint x: 186, endPoint y: 305, distance: 7.2
click at [183, 306] on span "Konecta Holding France" at bounding box center [143, 304] width 106 height 11
click at [376, 309] on div "Plan de relance général" at bounding box center [392, 311] width 103 height 13
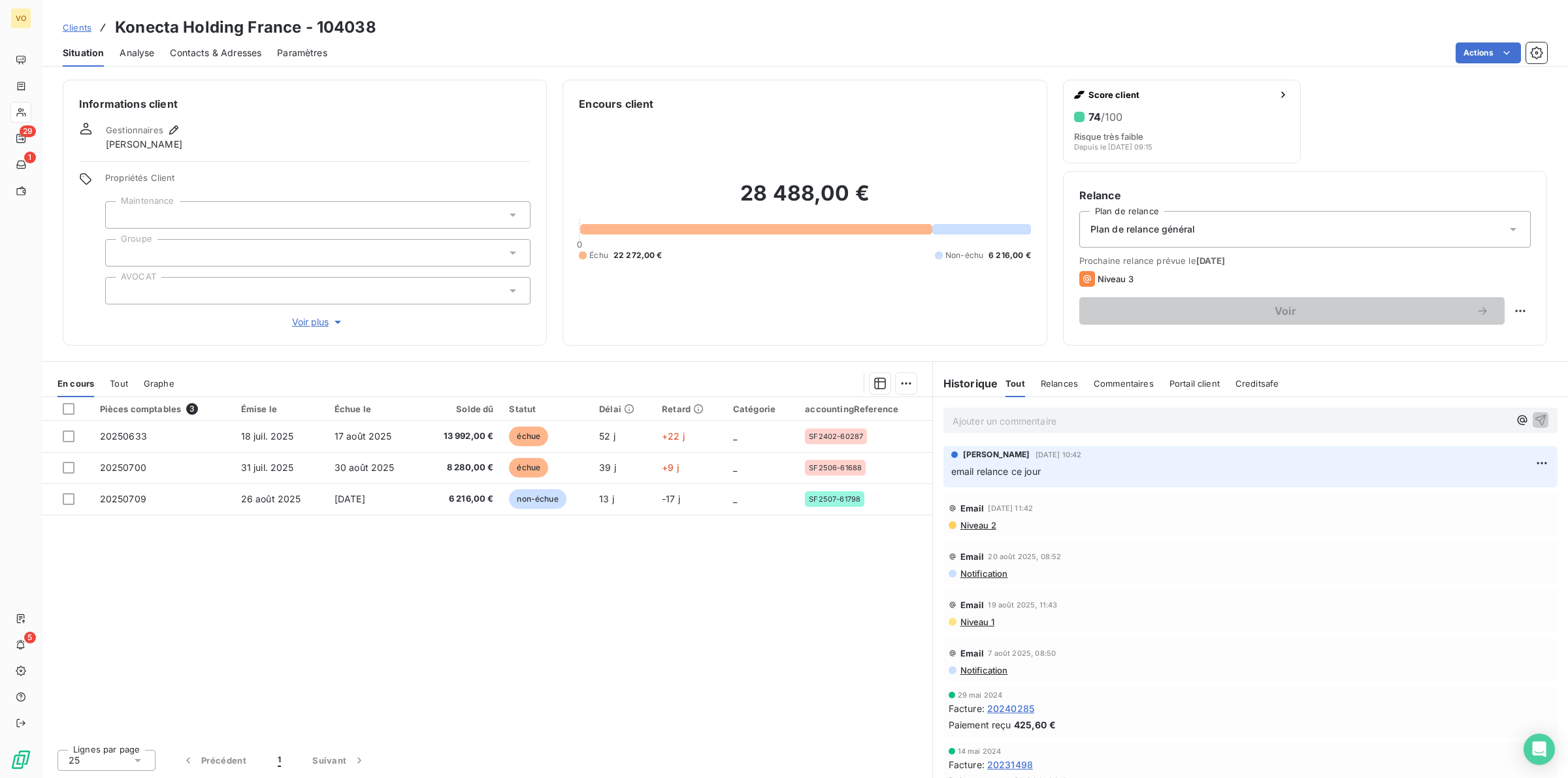
click at [533, 580] on div "Pièces comptables 3 Émise le Échue le Solde dû Statut Délai Retard Catégorie ac…" at bounding box center [487, 567] width 891 height 342
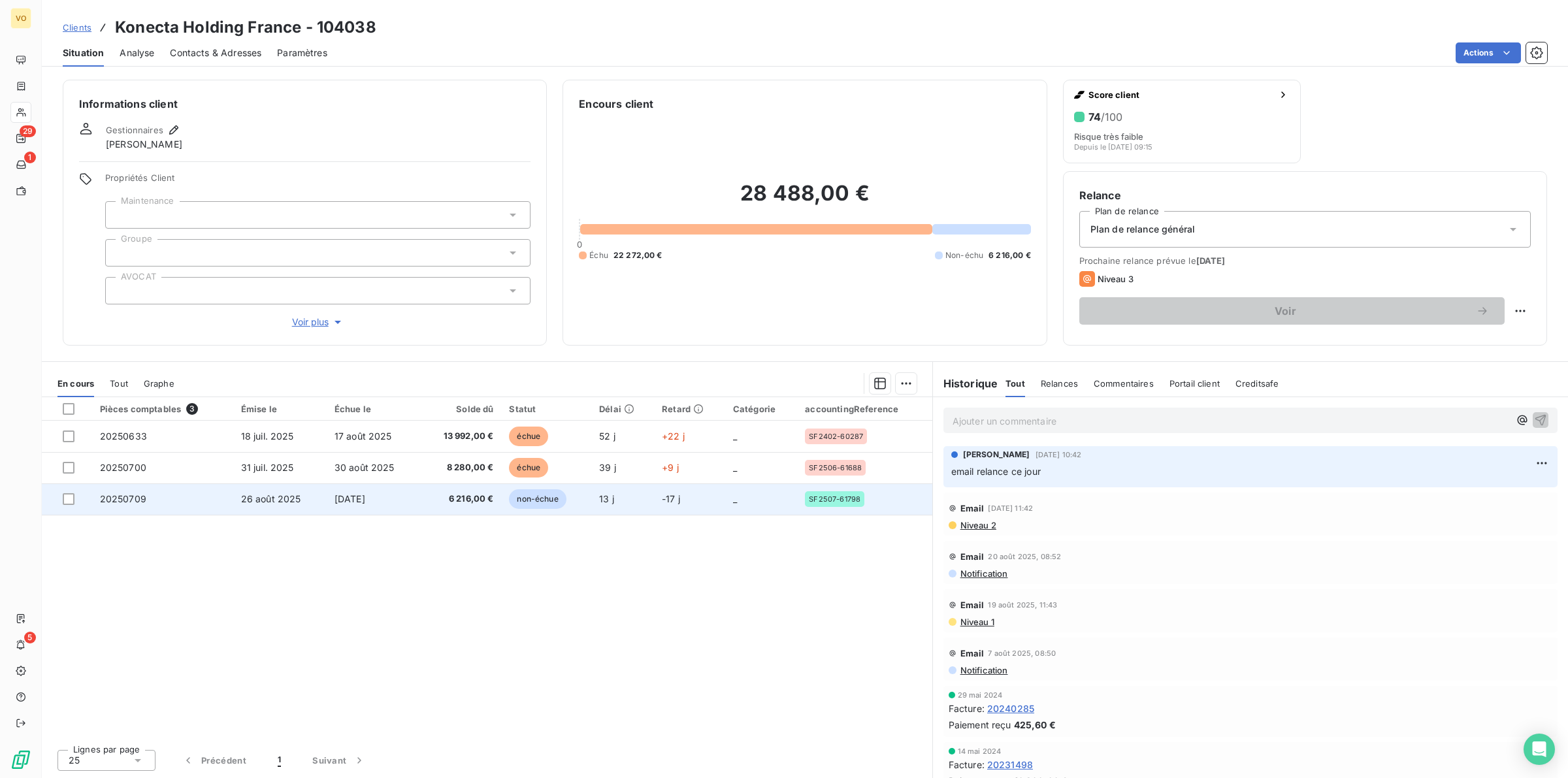
click at [315, 491] on td "26 août 2025" at bounding box center [279, 499] width 93 height 31
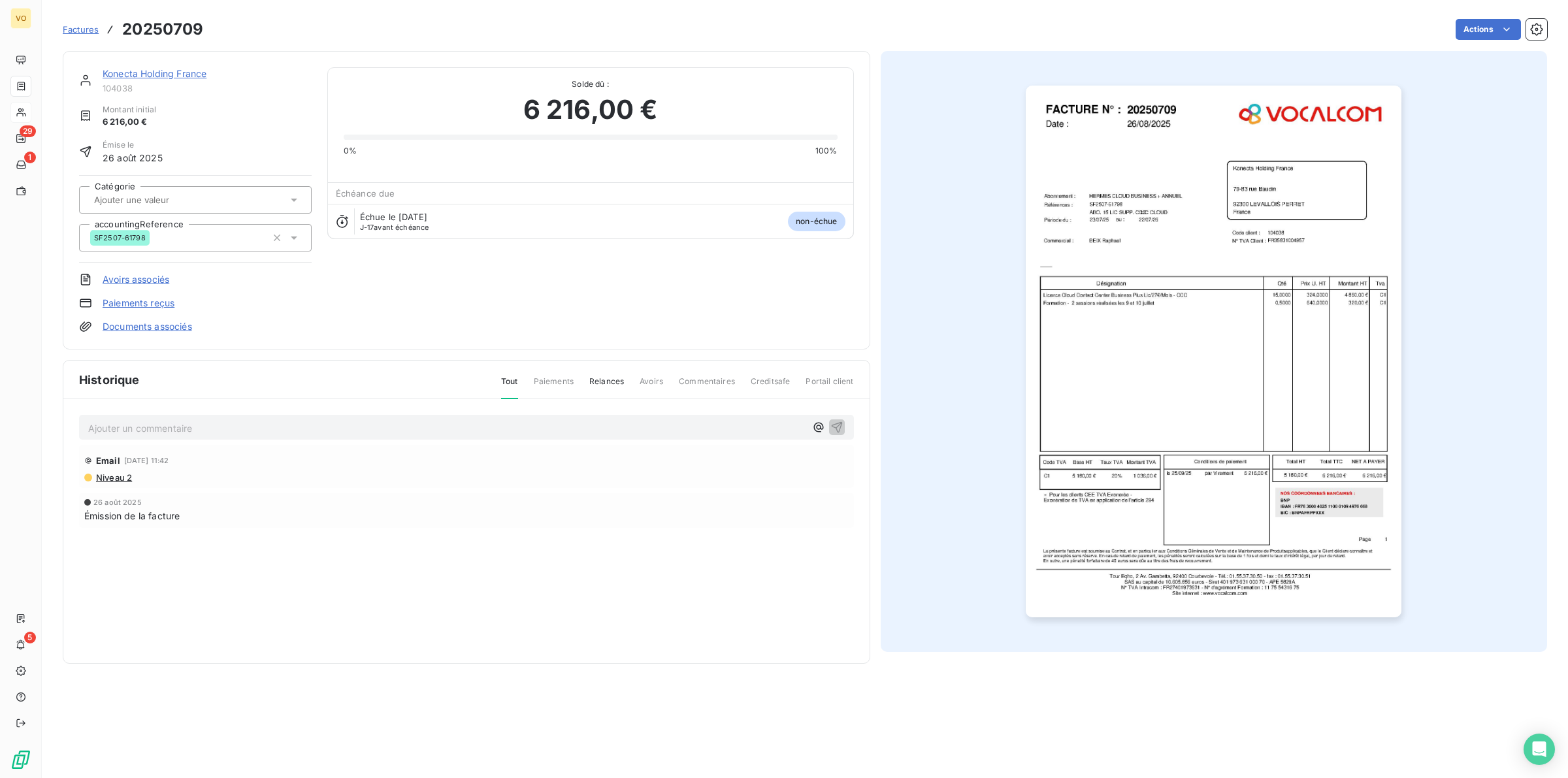
click at [1104, 230] on img "button" at bounding box center [1213, 351] width 375 height 532
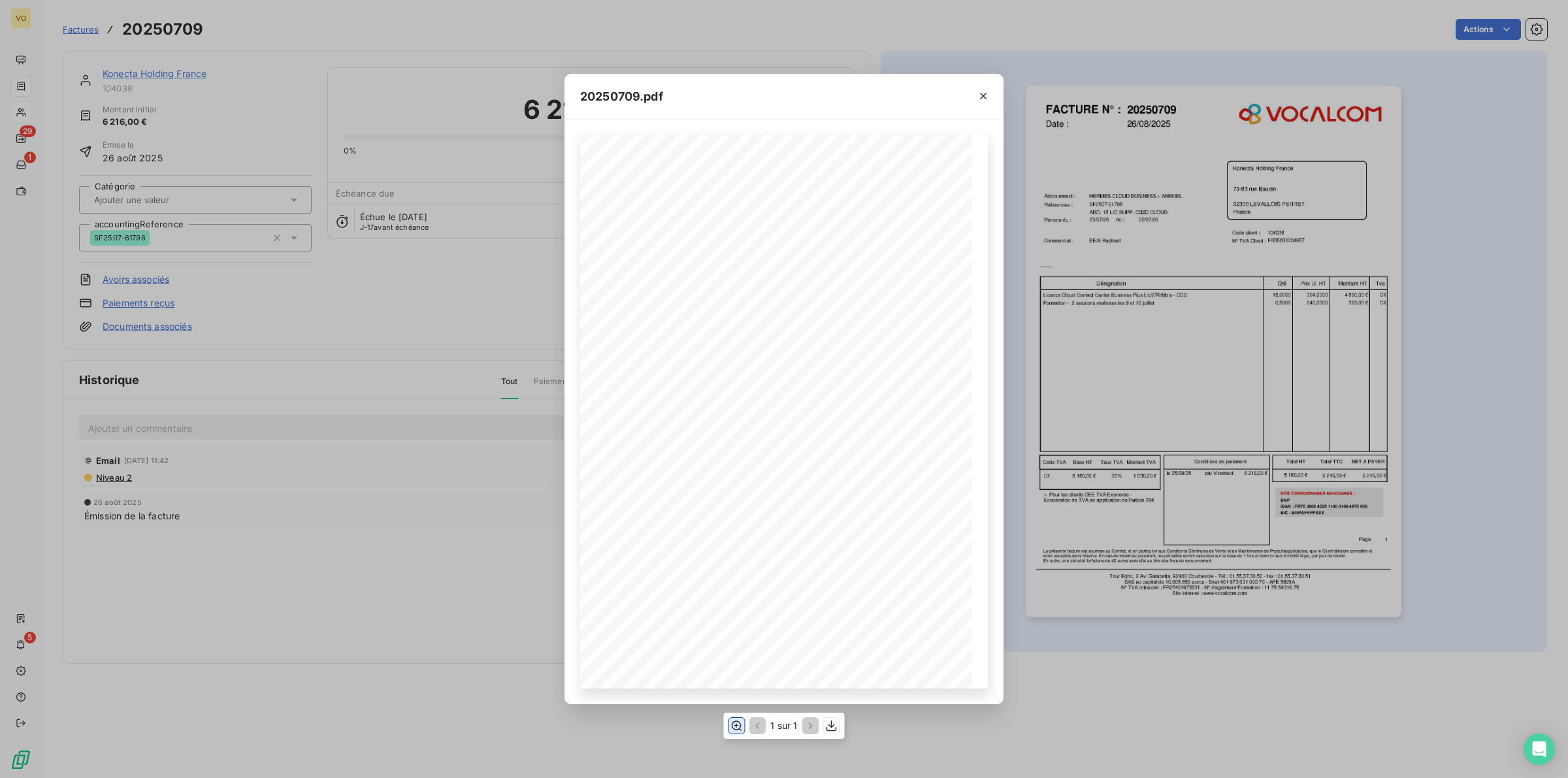
click at [737, 723] on icon "button" at bounding box center [736, 725] width 13 height 13
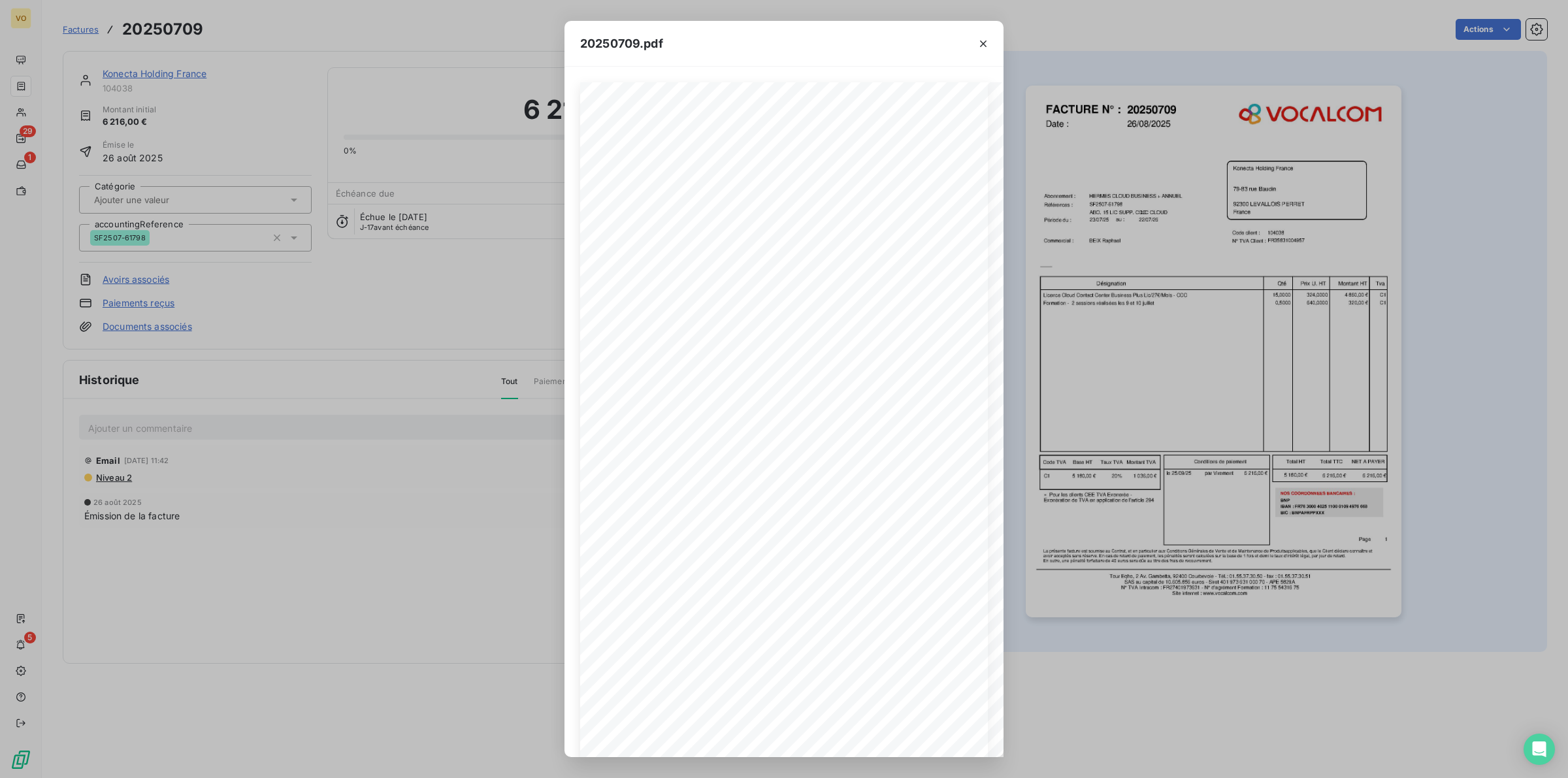
click at [416, 501] on div "20250709.pdf Références : FACTURE N° : Konecta Holding France 79-83 rue Baudin …" at bounding box center [784, 389] width 1568 height 778
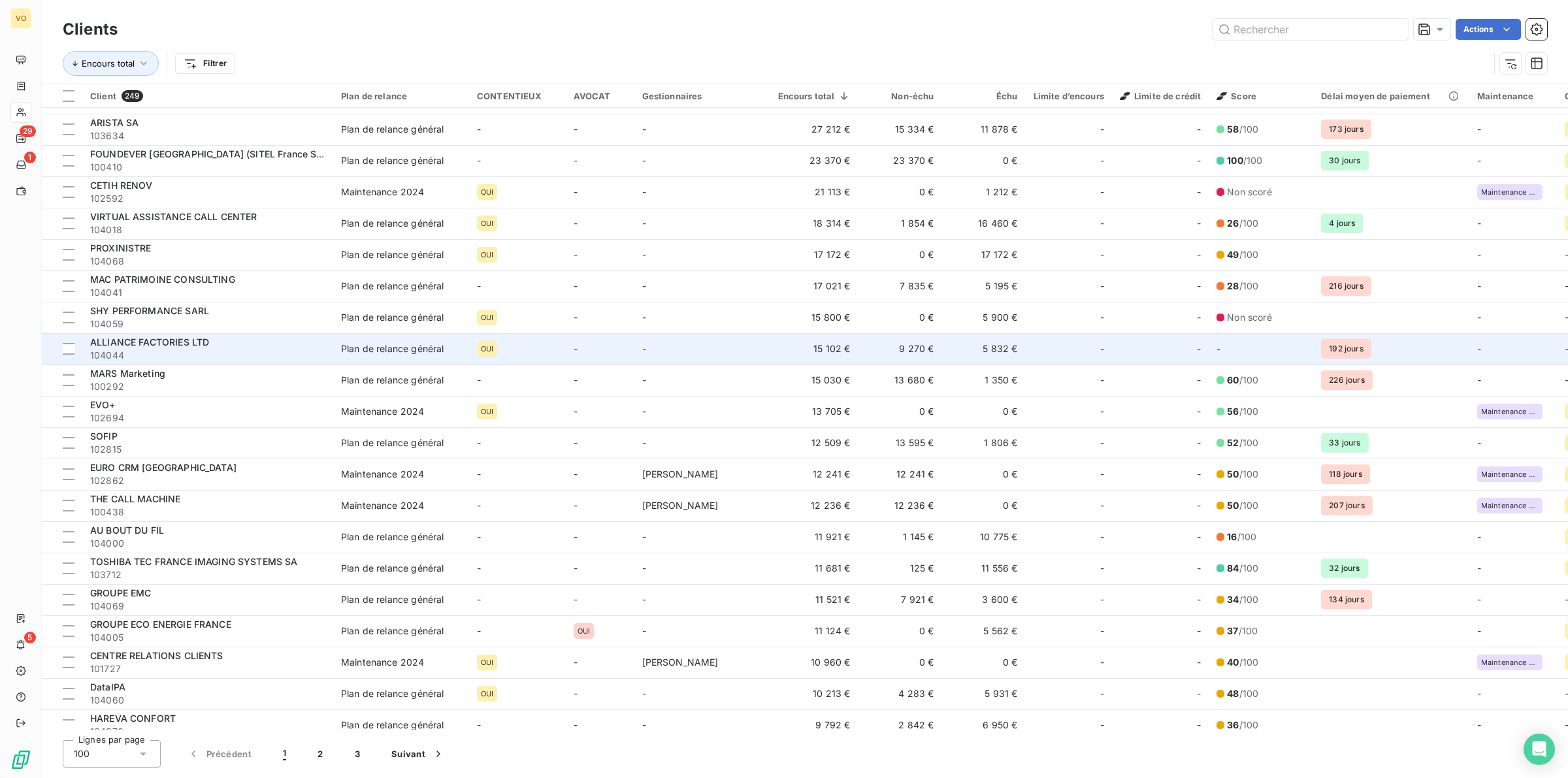
scroll to position [326, 0]
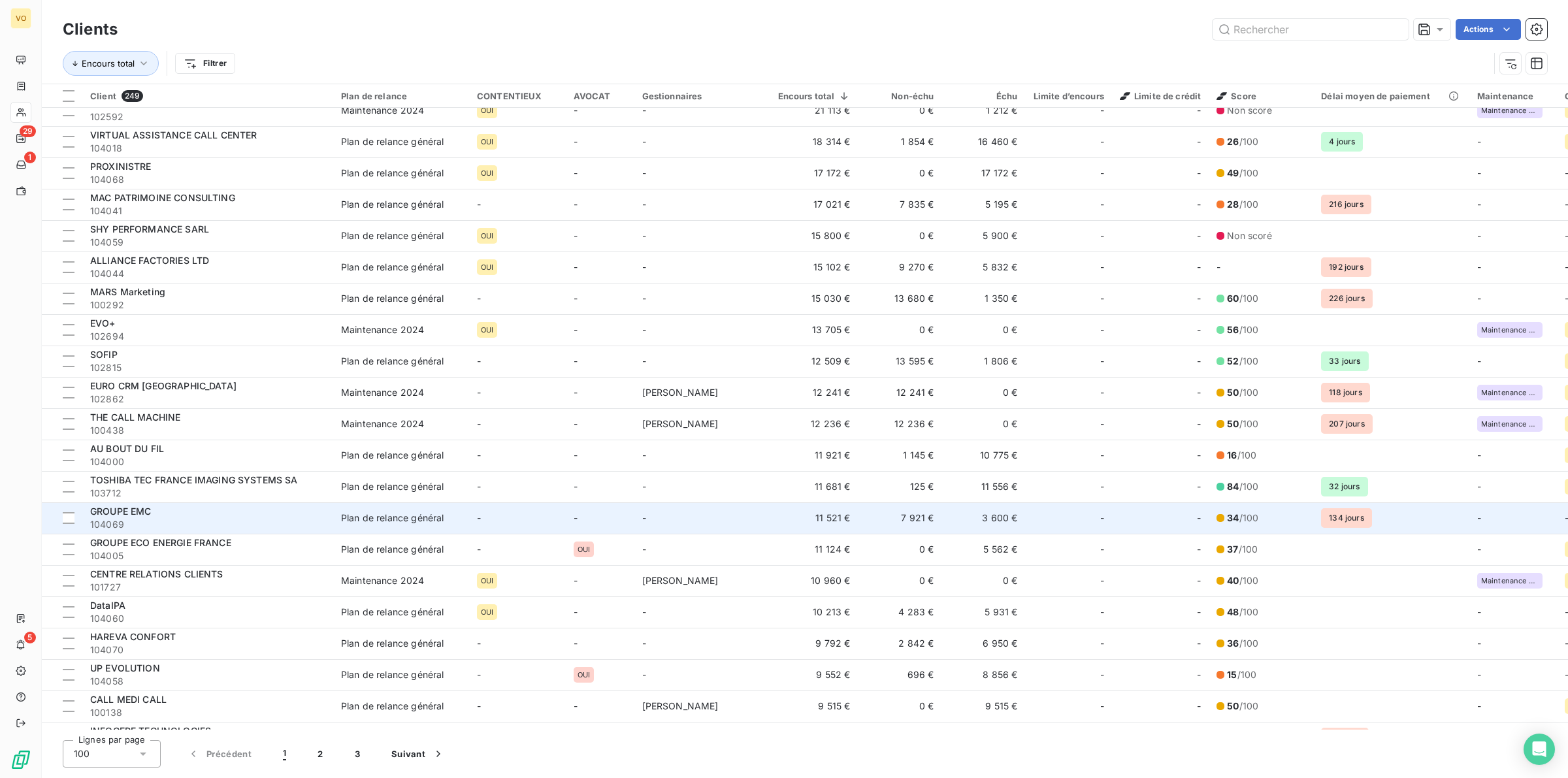
click at [148, 516] on span "GROUPE EMC" at bounding box center [121, 511] width 62 height 11
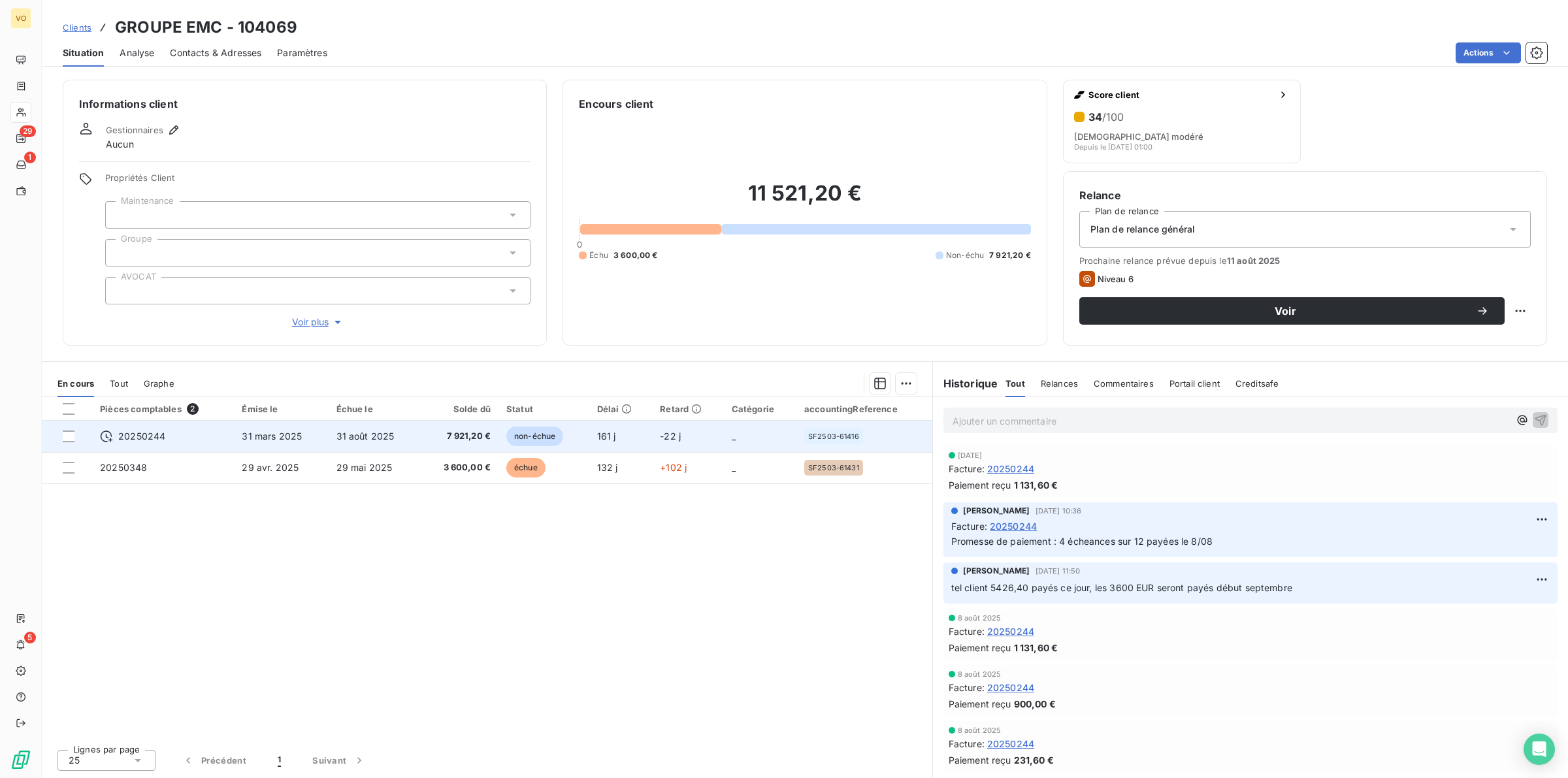
click at [275, 426] on td "31 mars 2025" at bounding box center [281, 436] width 94 height 31
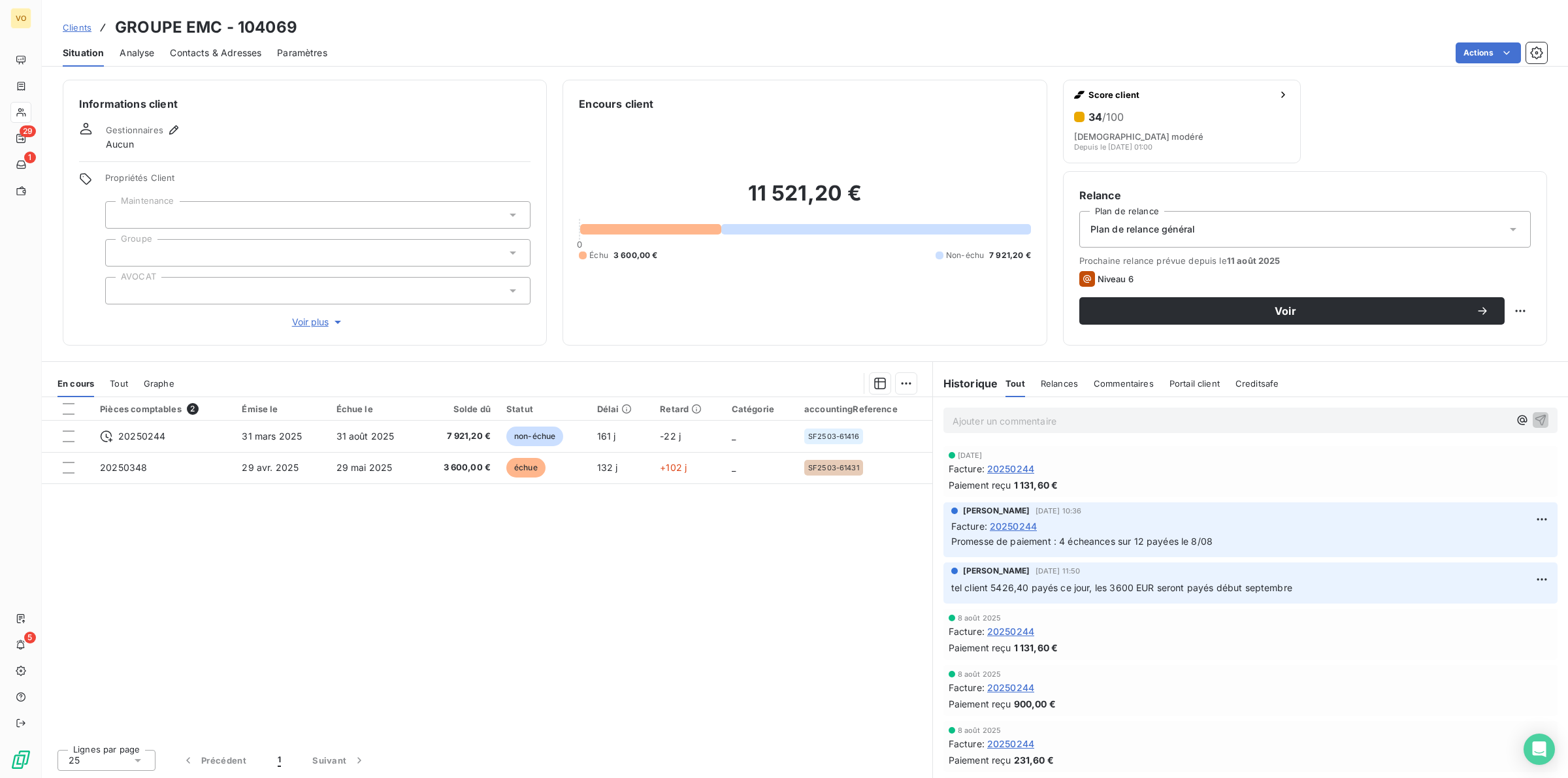
drag, startPoint x: 305, startPoint y: 661, endPoint x: 375, endPoint y: 723, distance: 93.5
click at [305, 661] on div "Pièces comptables 2 Émise le Échue le Solde dû Statut Délai Retard Catégorie ac…" at bounding box center [487, 567] width 891 height 342
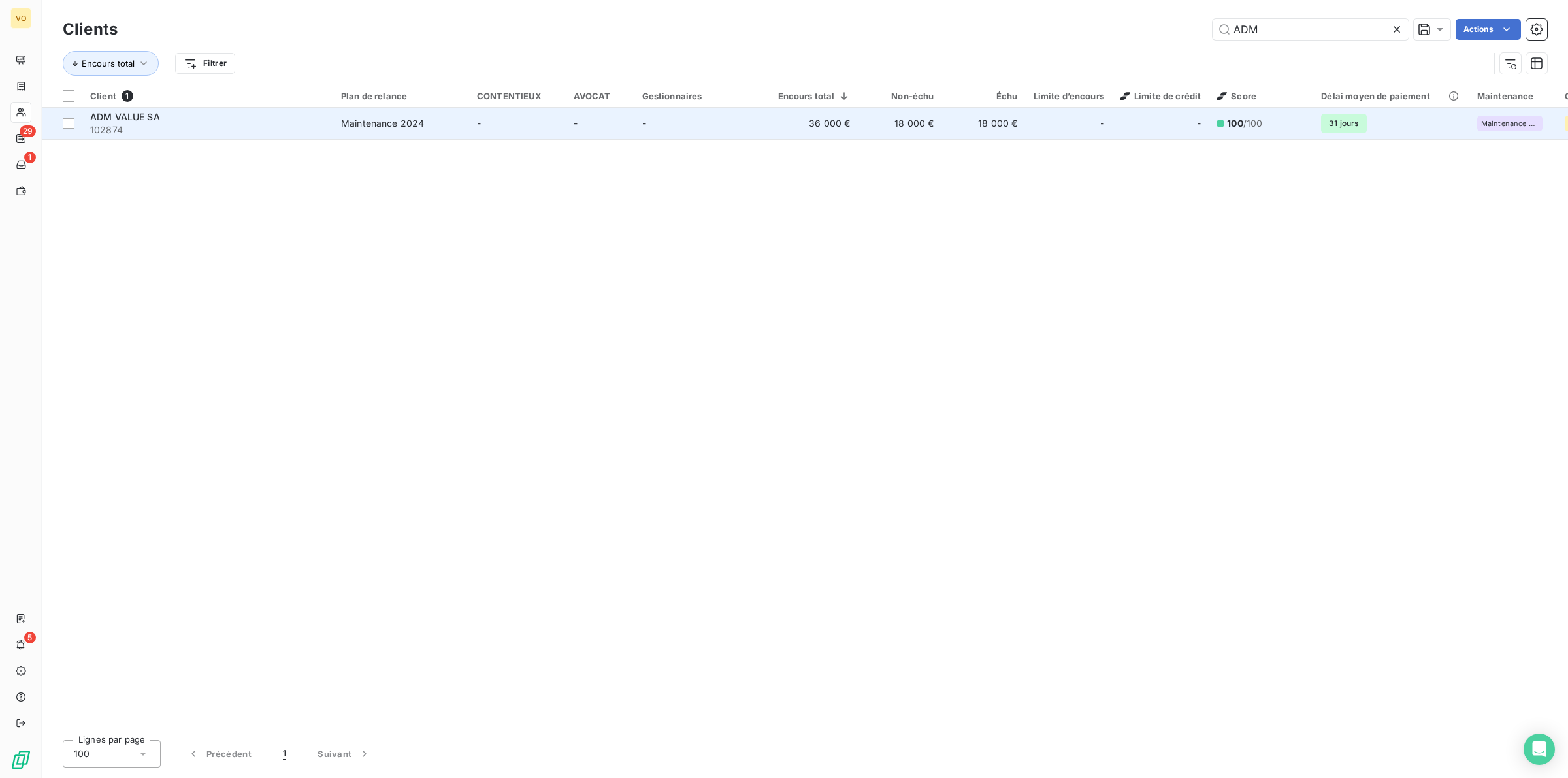
type input "ADM"
click at [287, 122] on div "ADM VALUE SA" at bounding box center [208, 117] width 235 height 13
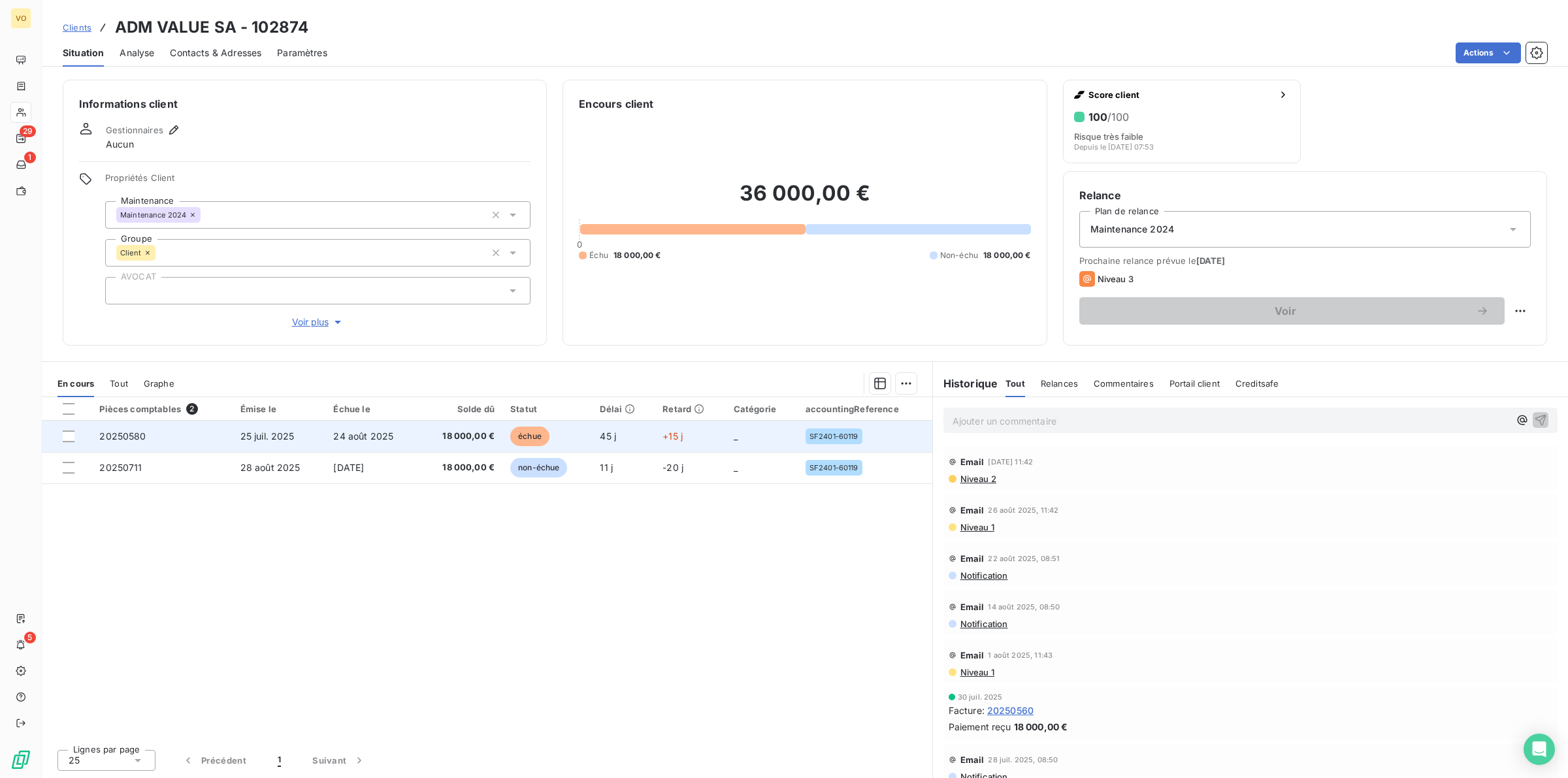
click at [390, 443] on td "24 août 2025" at bounding box center [371, 436] width 93 height 31
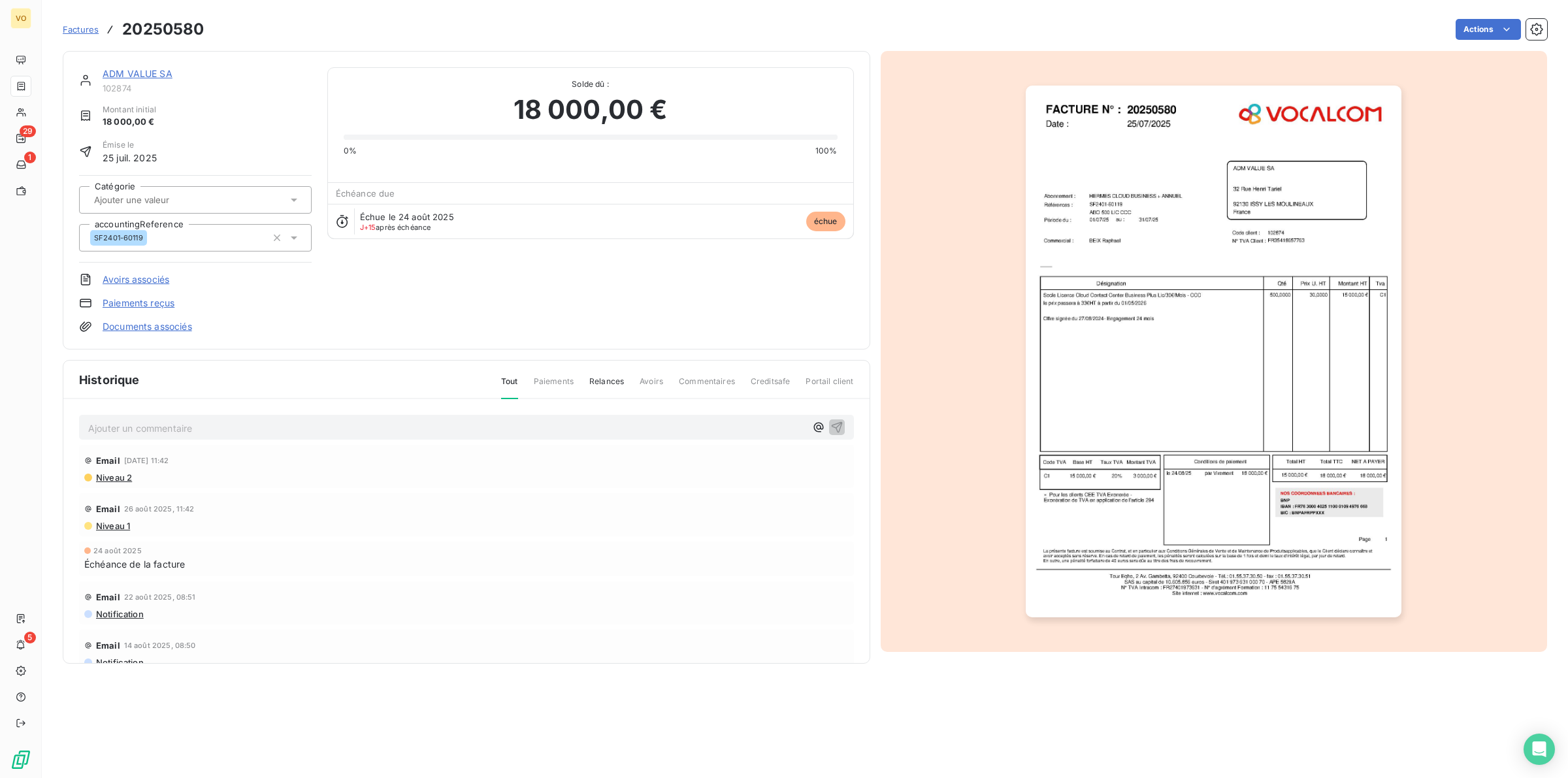
click at [1107, 299] on img "button" at bounding box center [1213, 351] width 375 height 532
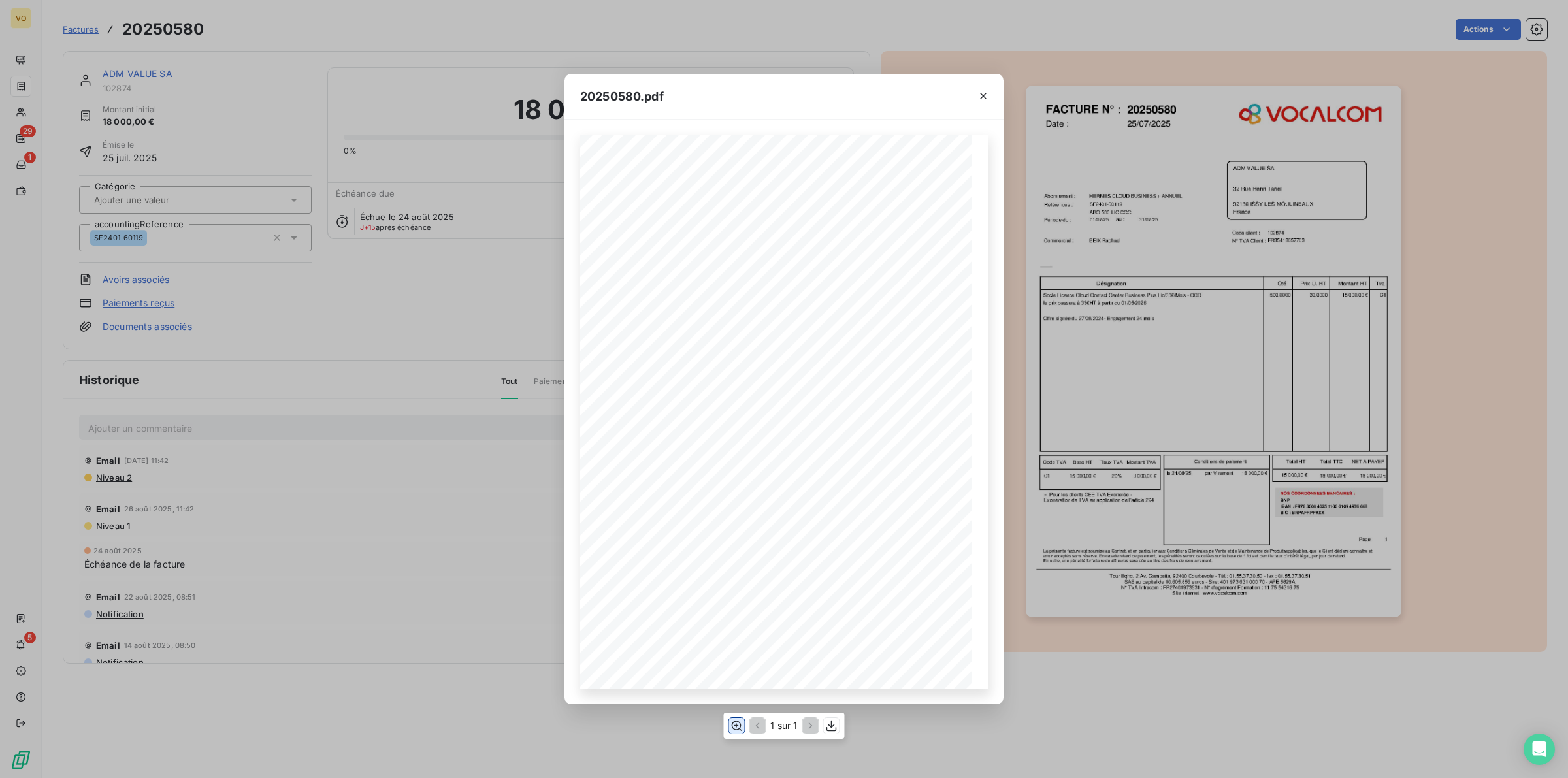
click at [730, 725] on icon "button" at bounding box center [736, 725] width 13 height 13
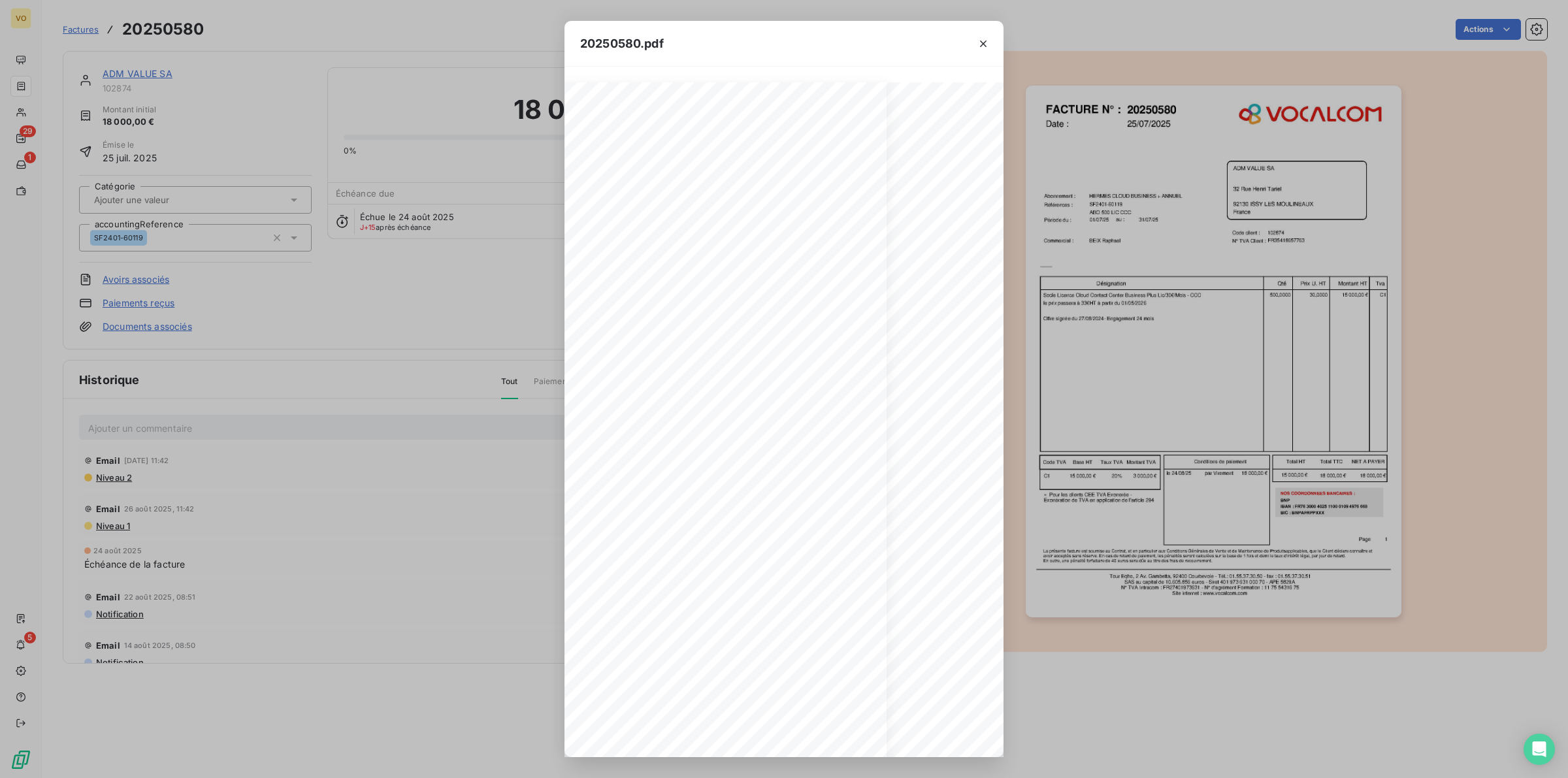
scroll to position [0, 103]
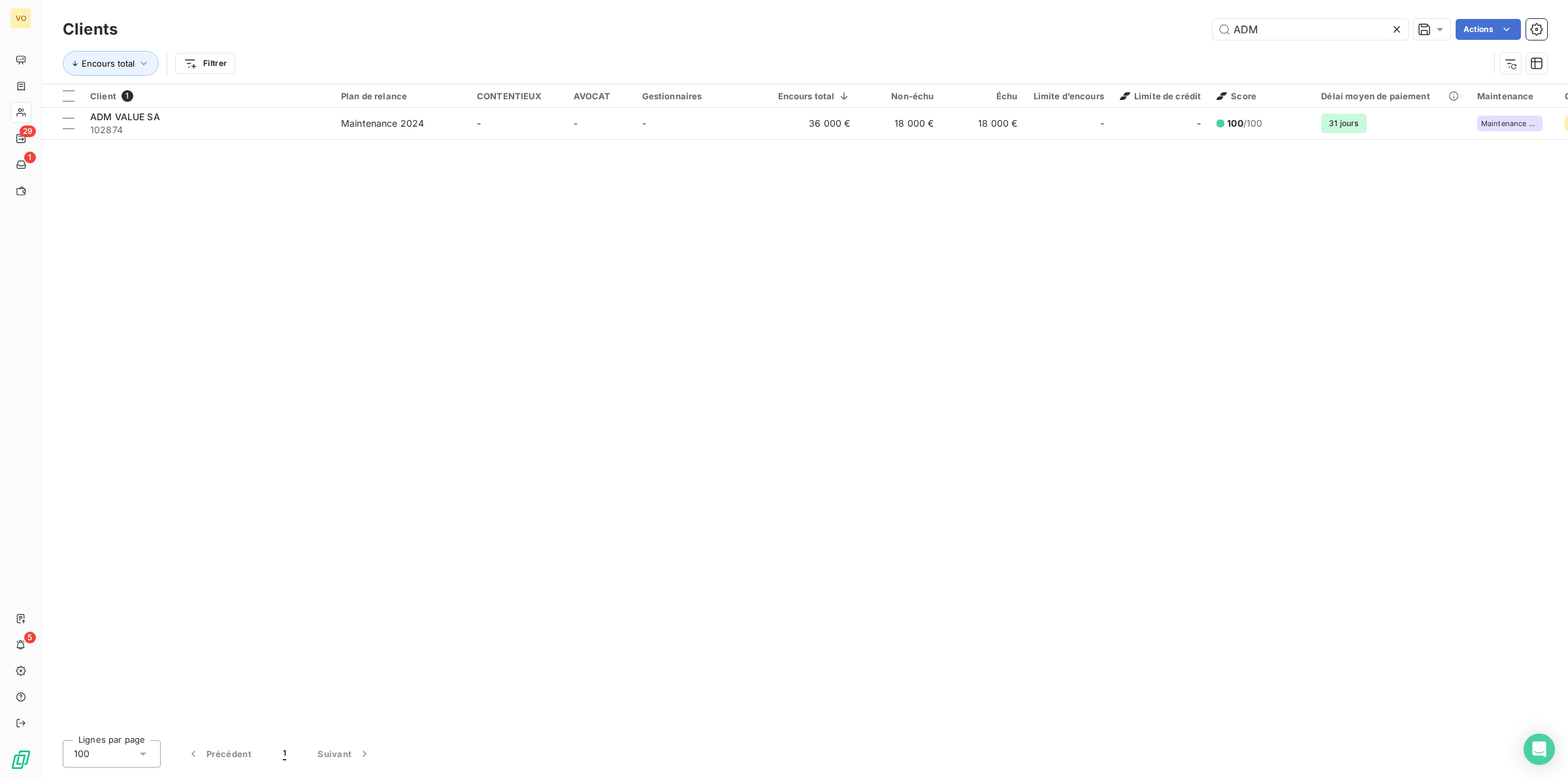
drag, startPoint x: 1281, startPoint y: 32, endPoint x: 1203, endPoint y: 21, distance: 78.8
click at [1203, 21] on div "ADM Actions" at bounding box center [840, 28] width 1414 height 21
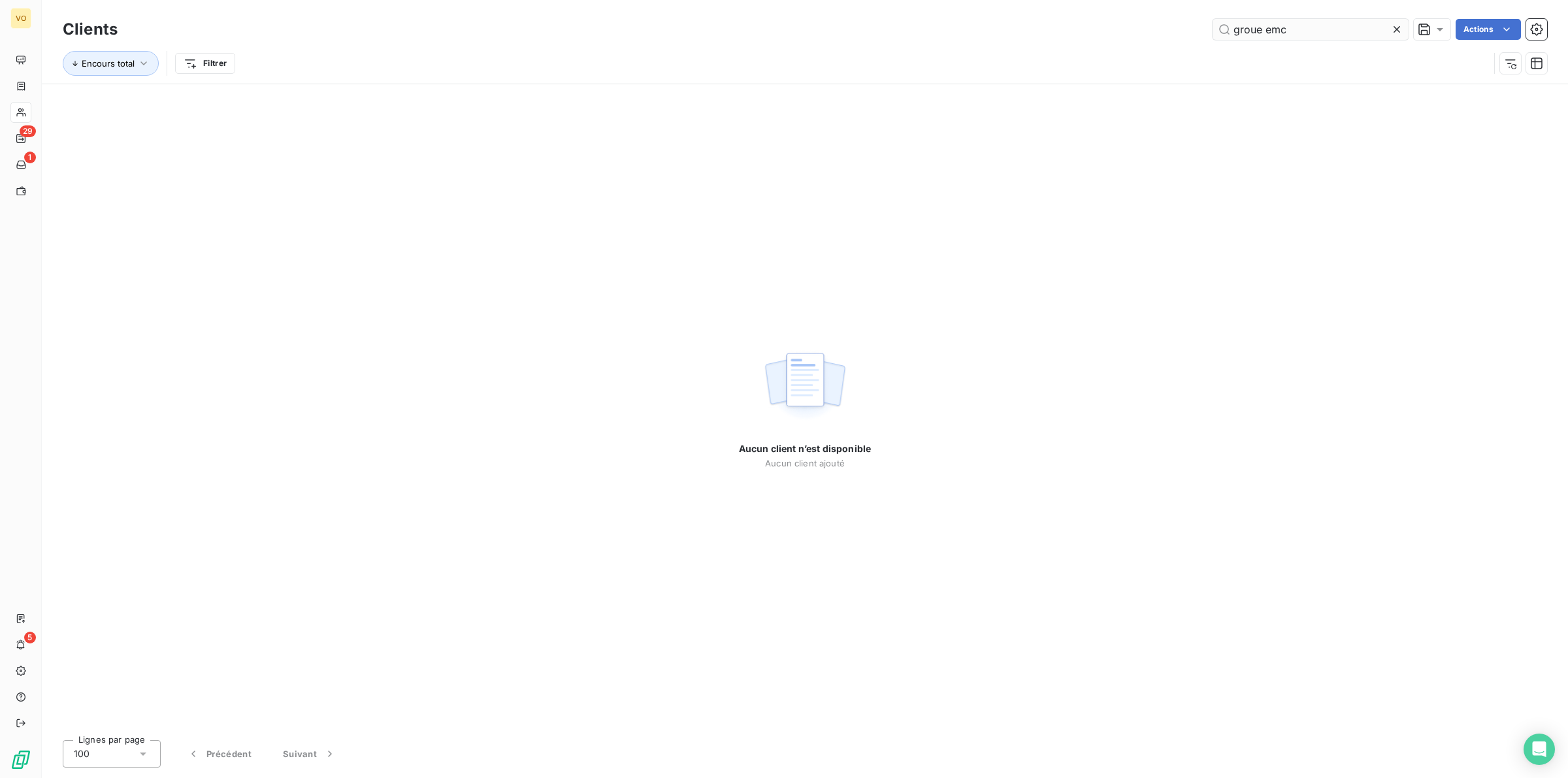
click at [1255, 26] on input "groue emc" at bounding box center [1310, 28] width 196 height 21
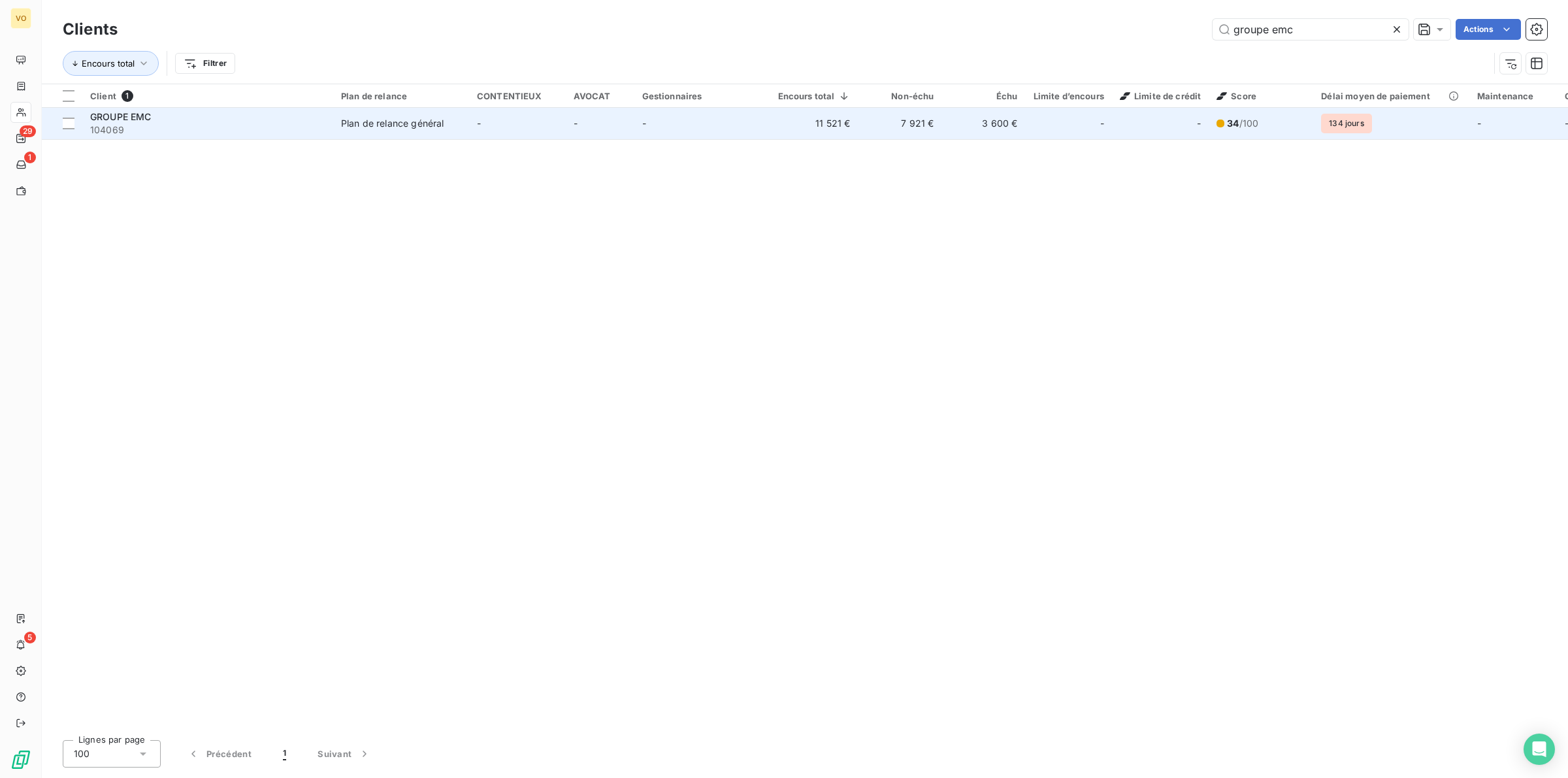
type input "groupe emc"
click at [377, 134] on td "Plan de relance général" at bounding box center [401, 123] width 136 height 31
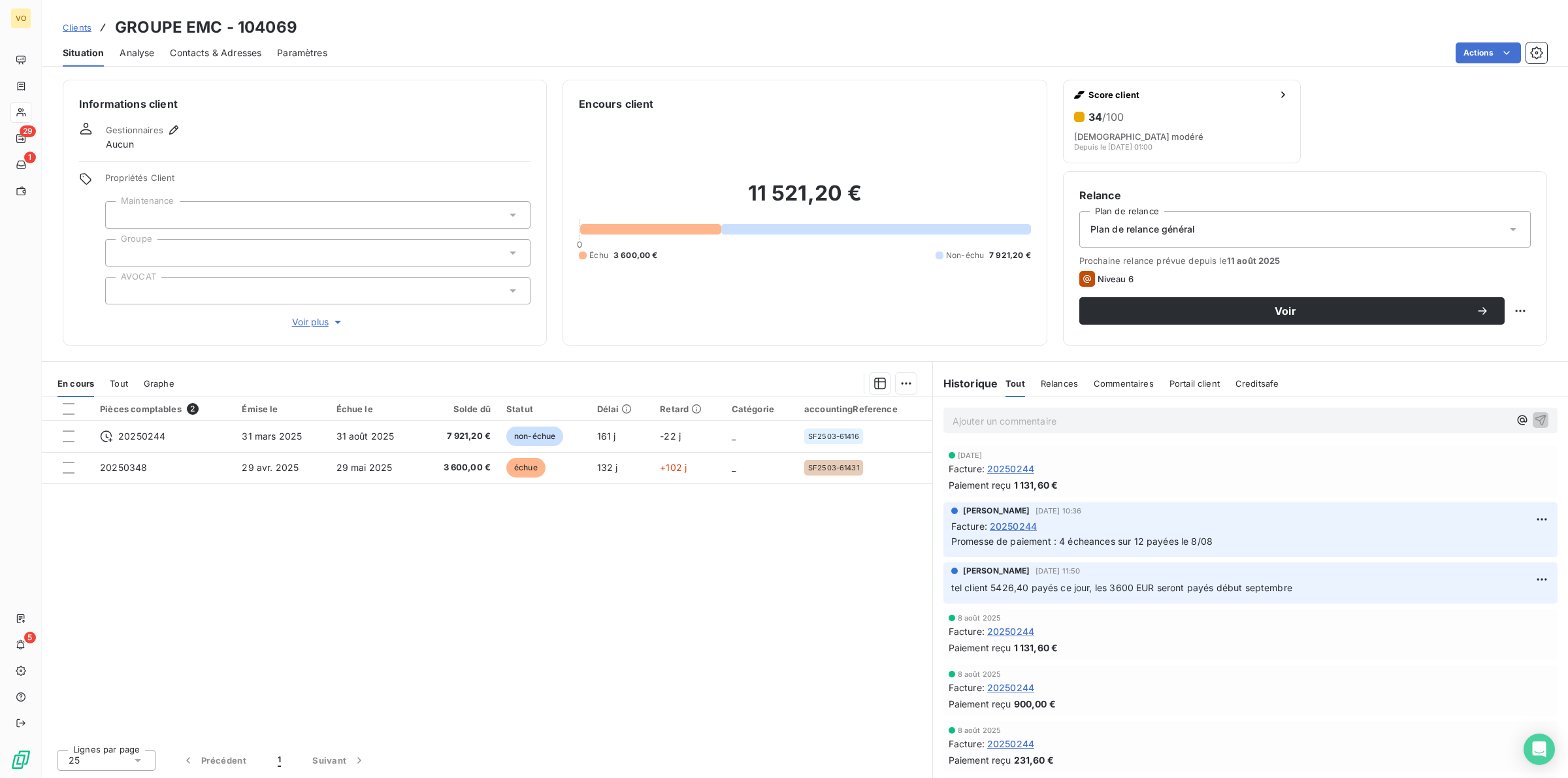
drag, startPoint x: 445, startPoint y: 512, endPoint x: 634, endPoint y: 507, distance: 189.1
click at [451, 512] on div "Pièces comptables 2 Émise le Échue le Solde dû Statut Délai Retard Catégorie ac…" at bounding box center [487, 567] width 891 height 342
click at [662, 504] on div "Pièces comptables 2 Émise le Échue le Solde dû Statut Délai Retard Catégorie ac…" at bounding box center [487, 567] width 891 height 342
click at [583, 552] on div "Pièces comptables 2 Émise le Échue le Solde dû Statut Délai Retard Catégorie ac…" at bounding box center [487, 567] width 891 height 342
click at [419, 573] on div "Pièces comptables 2 Émise le Échue le Solde dû Statut Délai Retard Catégorie ac…" at bounding box center [487, 567] width 891 height 342
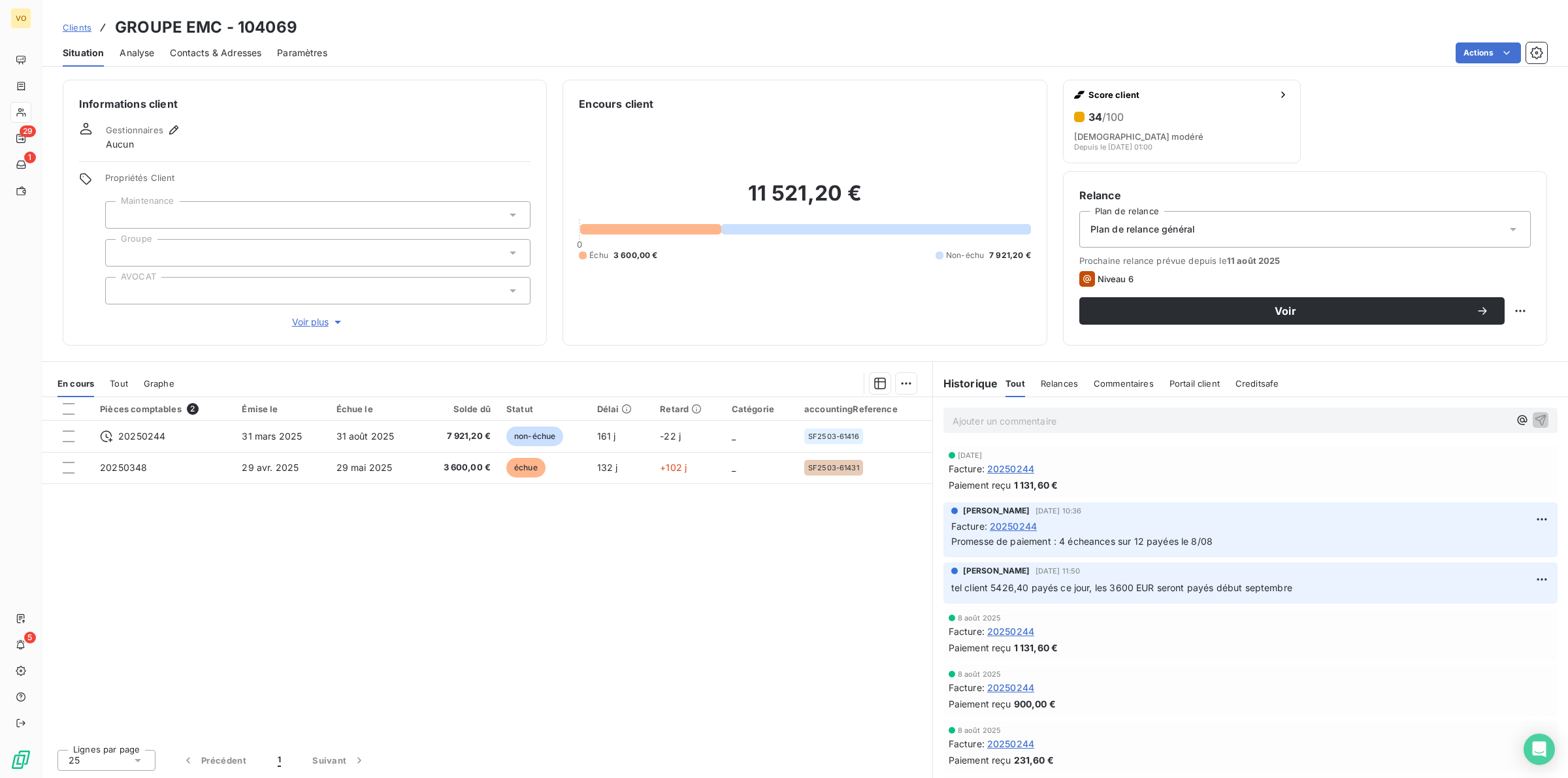
click at [473, 556] on div "Pièces comptables 2 Émise le Échue le Solde dû Statut Délai Retard Catégorie ac…" at bounding box center [487, 567] width 891 height 342
click at [446, 517] on div "Pièces comptables 2 Émise le Échue le Solde dû Statut Délai Retard Catégorie ac…" at bounding box center [487, 567] width 891 height 342
click at [337, 681] on div "Pièces comptables 2 Émise le Échue le Solde dû Statut Délai Retard Catégorie ac…" at bounding box center [487, 567] width 891 height 342
drag, startPoint x: 308, startPoint y: 651, endPoint x: 304, endPoint y: 645, distance: 7.2
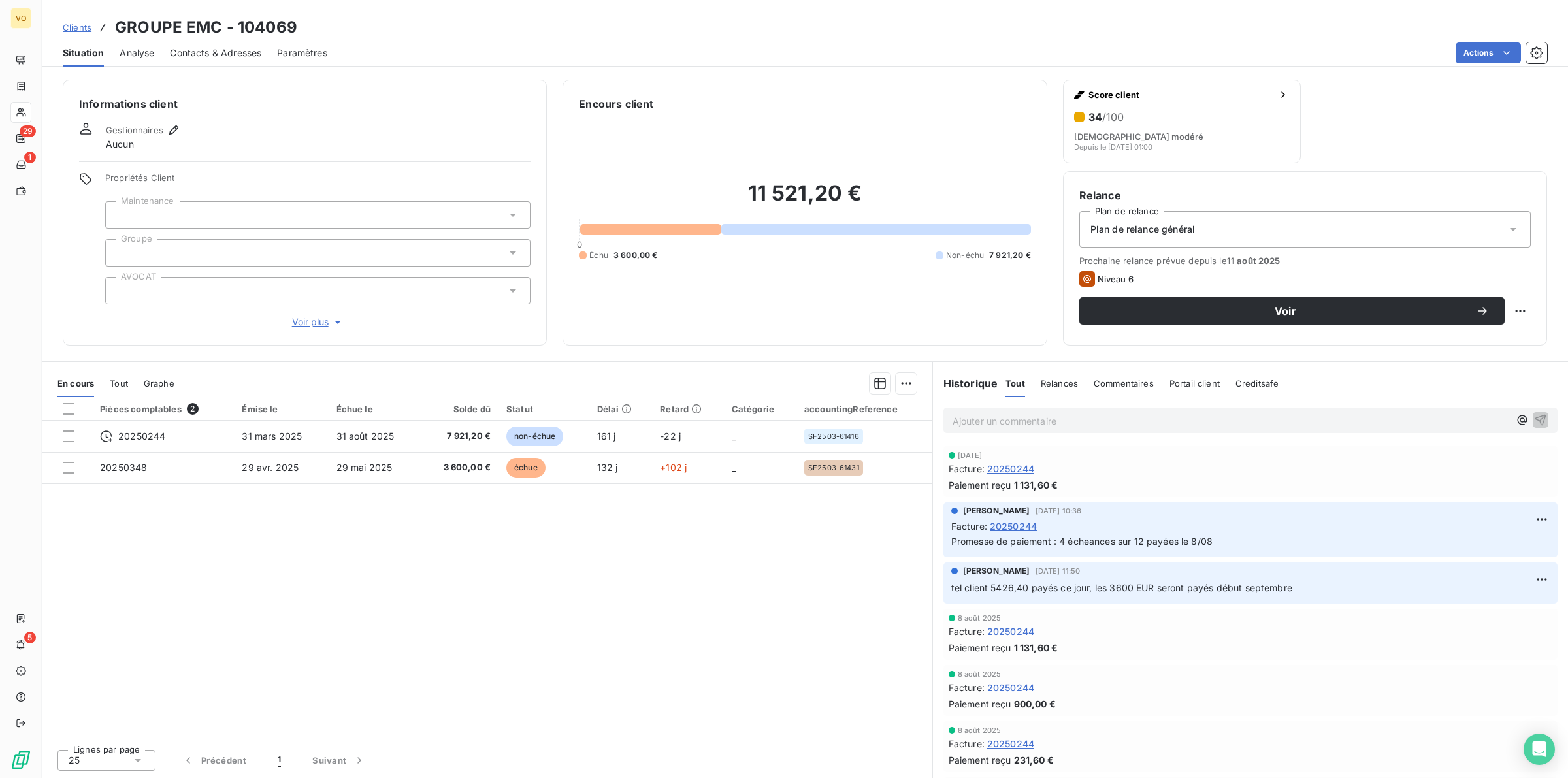
click at [309, 651] on div "Pièces comptables 2 Émise le Échue le Solde dû Statut Délai Retard Catégorie ac…" at bounding box center [487, 567] width 891 height 342
click at [344, 596] on div "Pièces comptables 2 Émise le Échue le Solde dû Statut Délai Retard Catégorie ac…" at bounding box center [487, 567] width 891 height 342
click at [608, 573] on div "Pièces comptables 2 Émise le Échue le Solde dû Statut Délai Retard Catégorie ac…" at bounding box center [487, 567] width 891 height 342
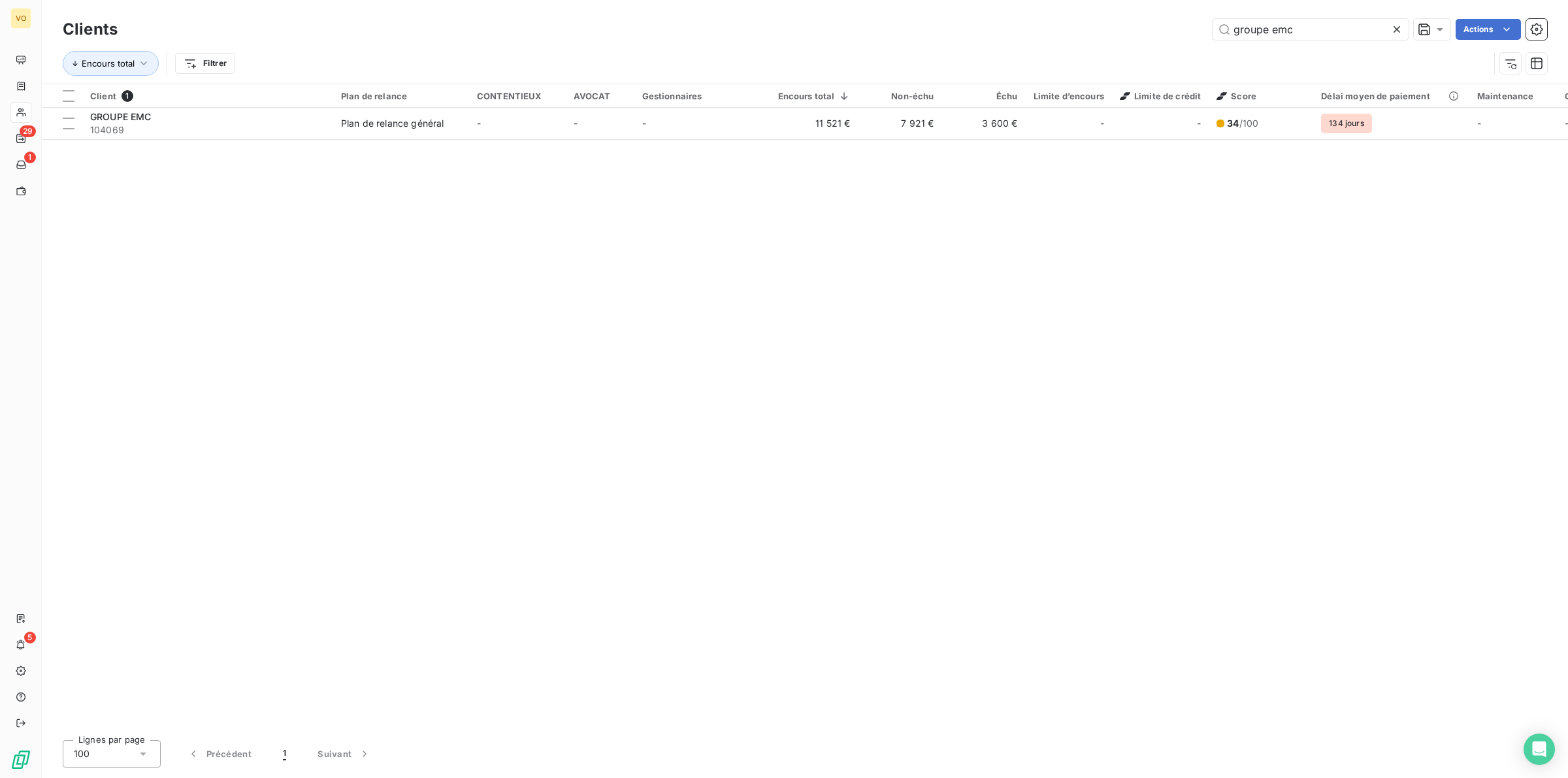
click at [658, 678] on div "Client 1 Plan de relance CONTENTIEUX AVOCAT Gestionnaires Encours total Non-éch…" at bounding box center [805, 407] width 1526 height 646
click at [438, 304] on div "Client 1 Plan de relance CONTENTIEUX AVOCAT Gestionnaires Encours total Non-éch…" at bounding box center [805, 407] width 1526 height 646
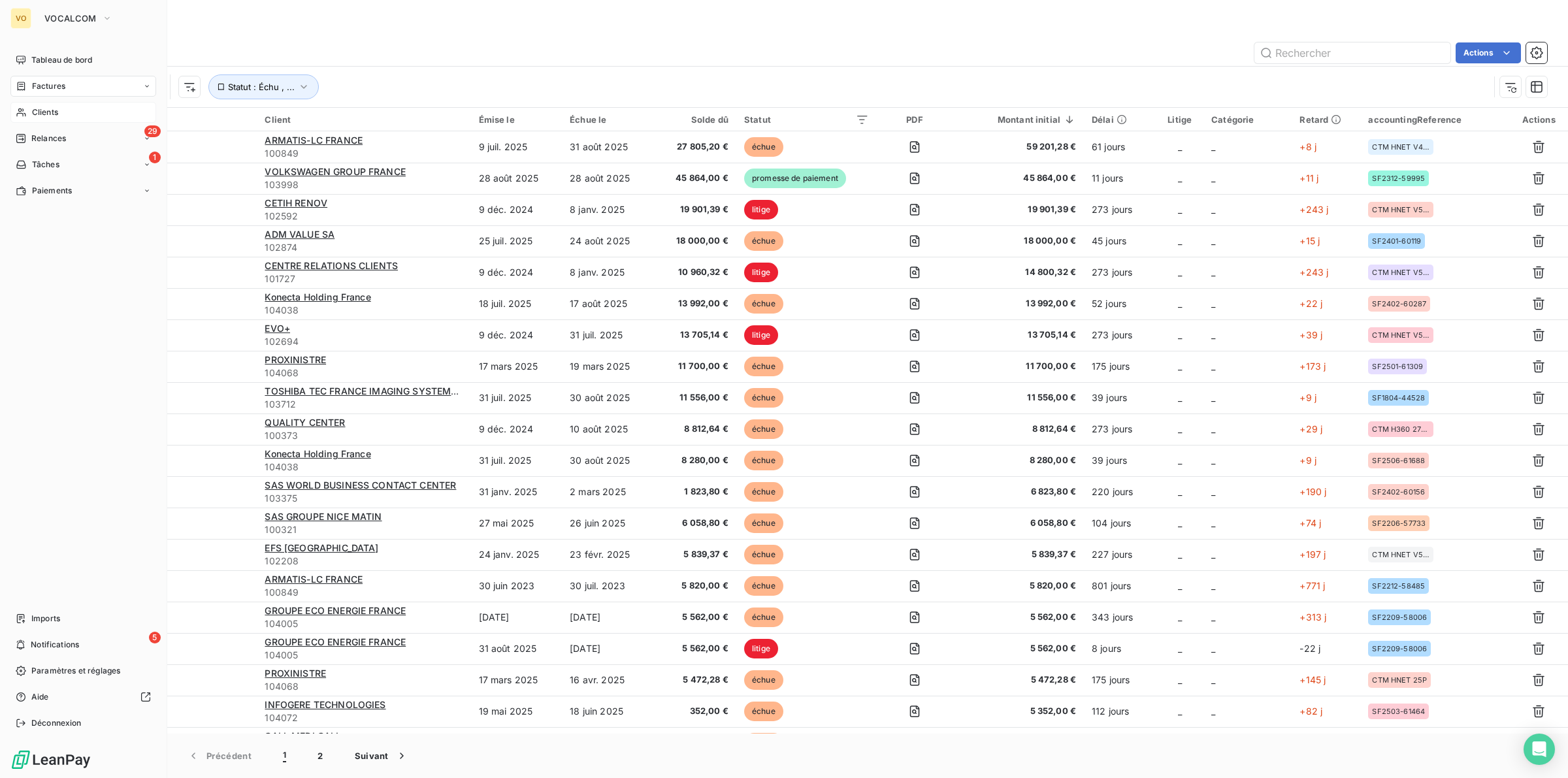
click at [54, 115] on span "Clients" at bounding box center [45, 113] width 26 height 12
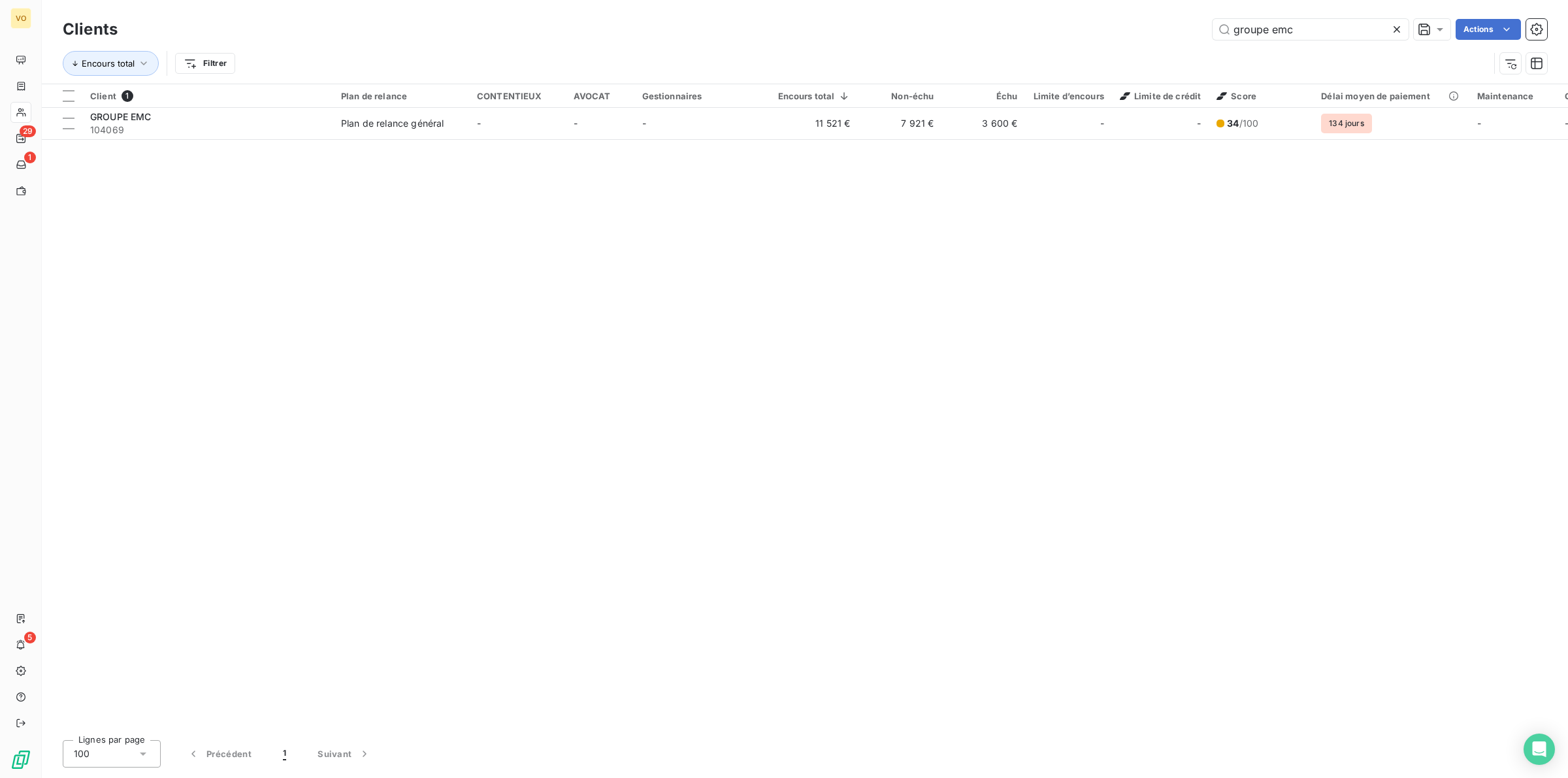
click at [316, 173] on div "Client 1 Plan de relance CONTENTIEUX AVOCAT Gestionnaires Encours total Non-éch…" at bounding box center [805, 407] width 1526 height 646
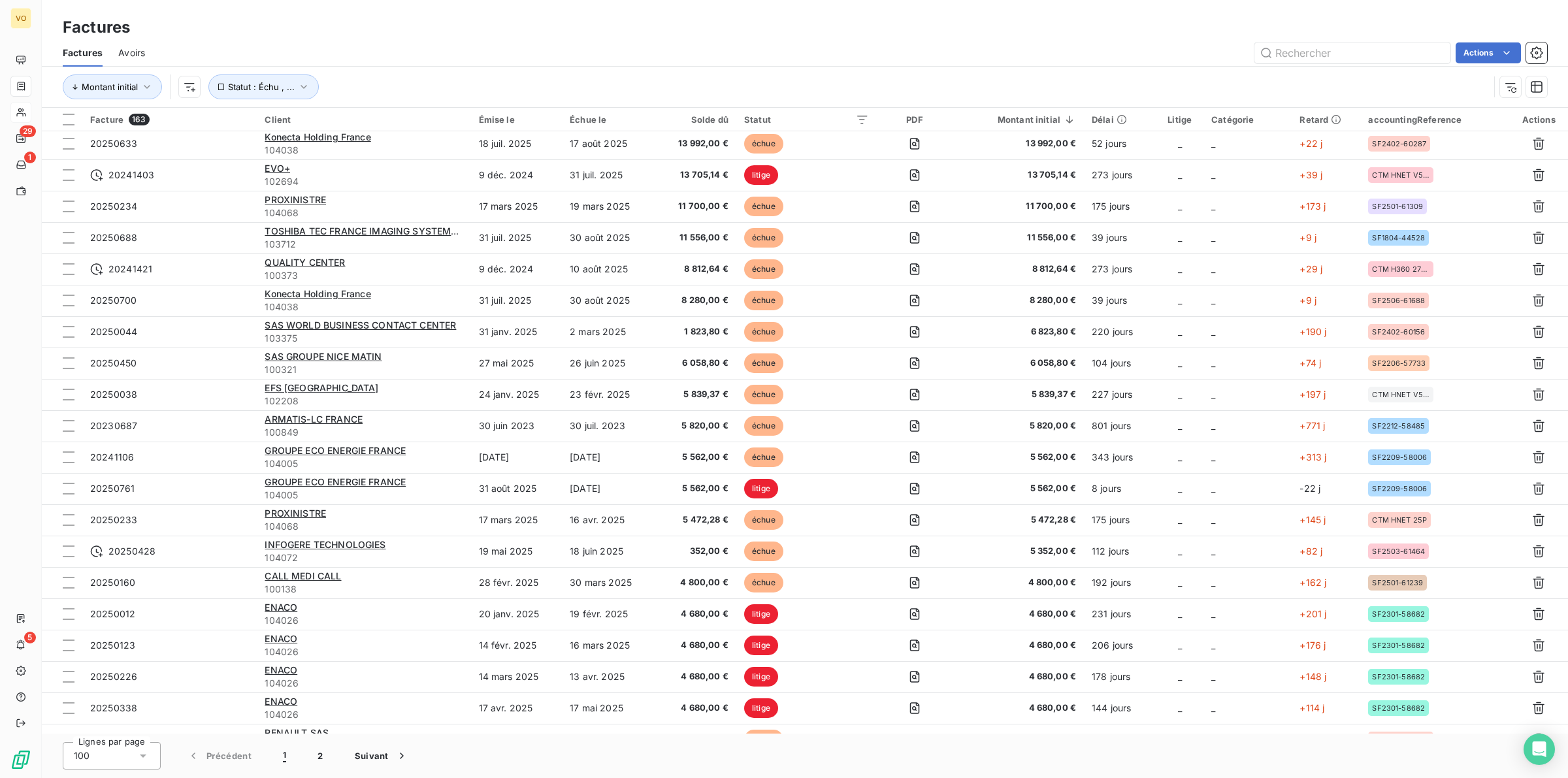
scroll to position [164, 0]
